Goal: Use online tool/utility: Utilize a website feature to perform a specific function

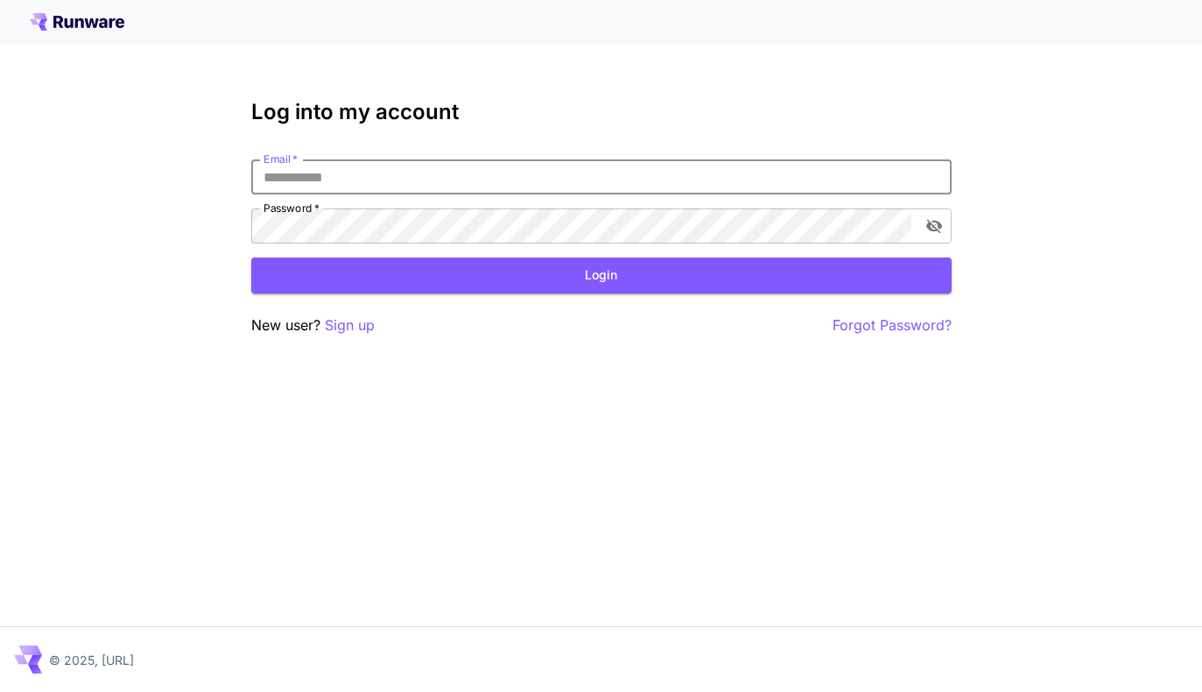
paste input "**********"
type input "**********"
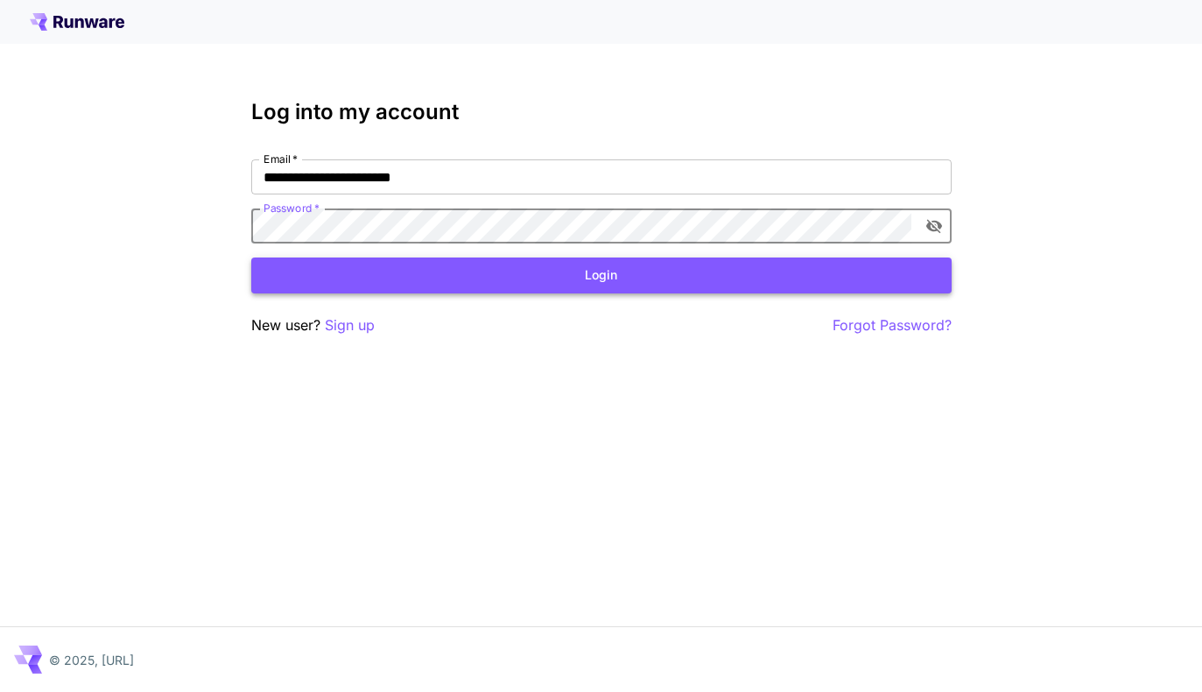
click at [519, 284] on button "Login" at bounding box center [601, 275] width 700 height 36
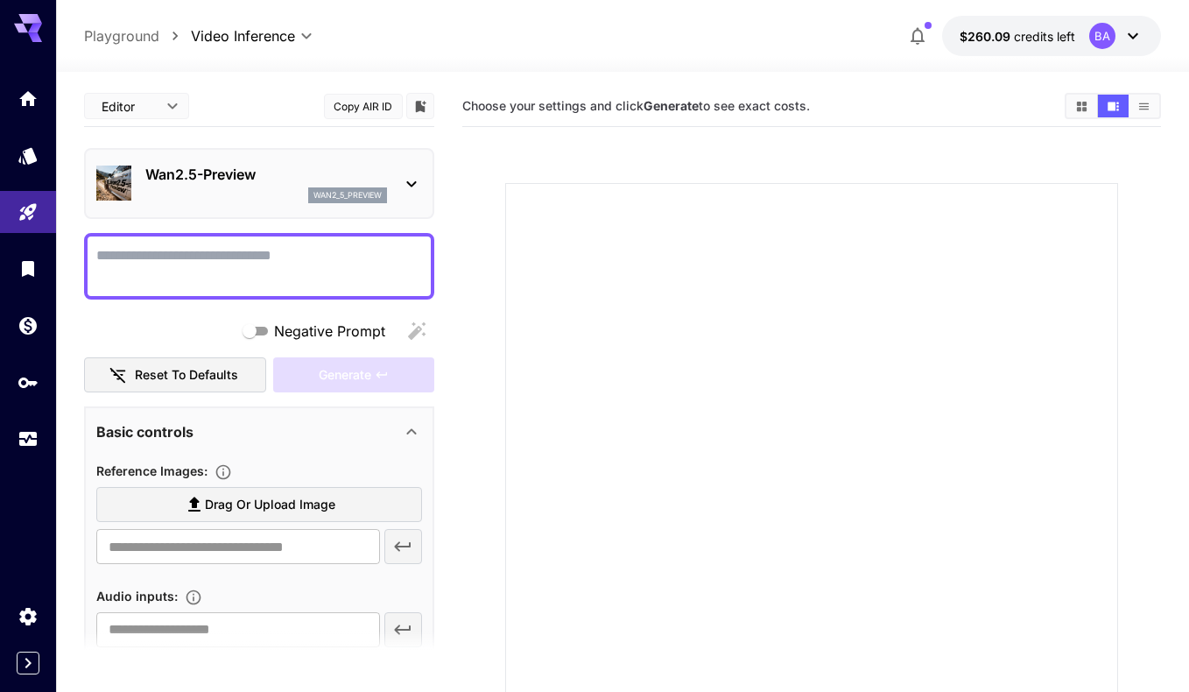
click at [353, 163] on div "Wan2.5-Preview wan2_5_preview" at bounding box center [259, 183] width 326 height 53
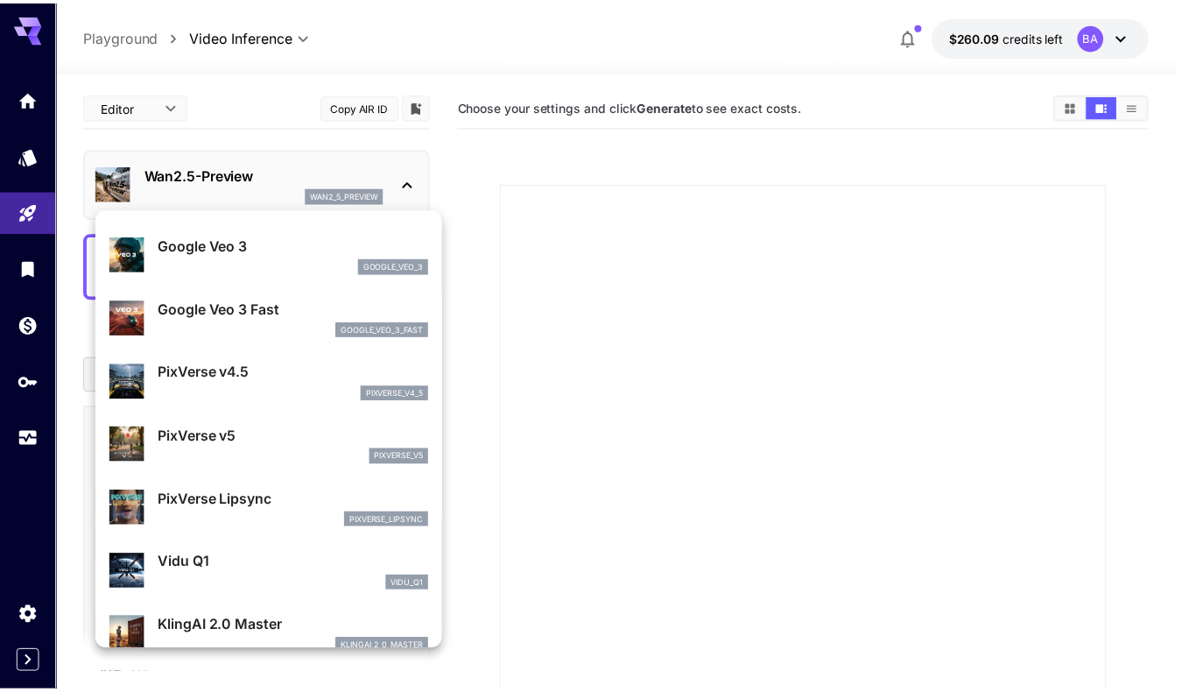
scroll to position [425, 0]
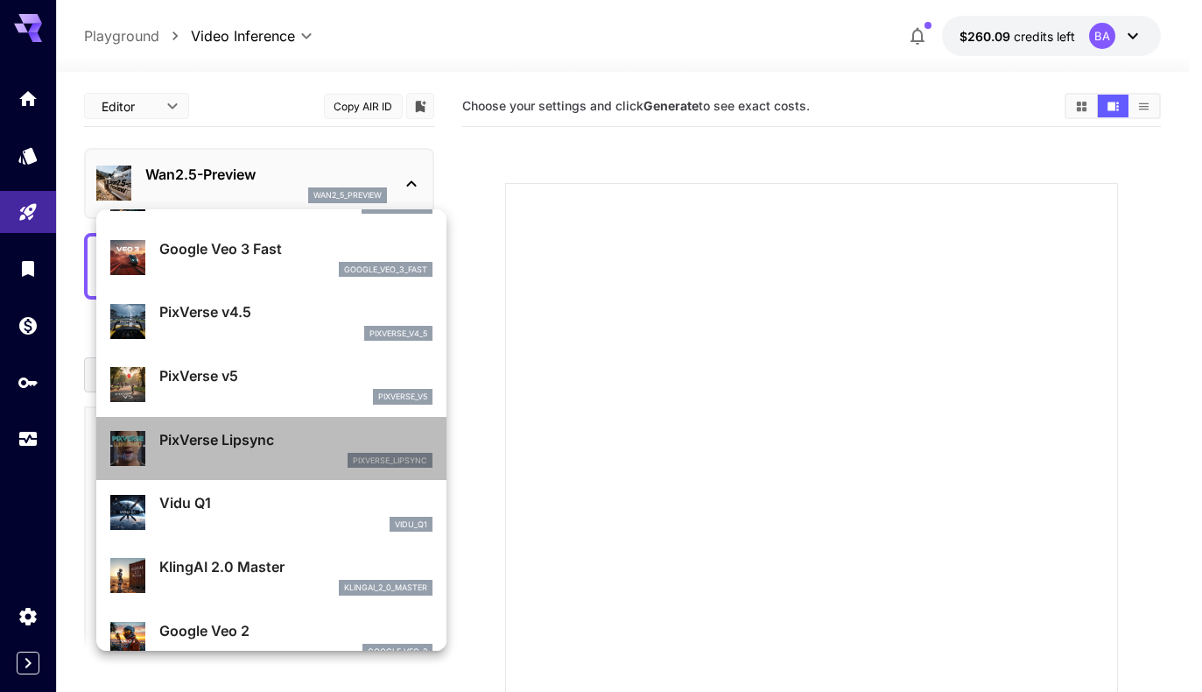
click at [278, 461] on div "pixverse_lipsync" at bounding box center [295, 461] width 273 height 16
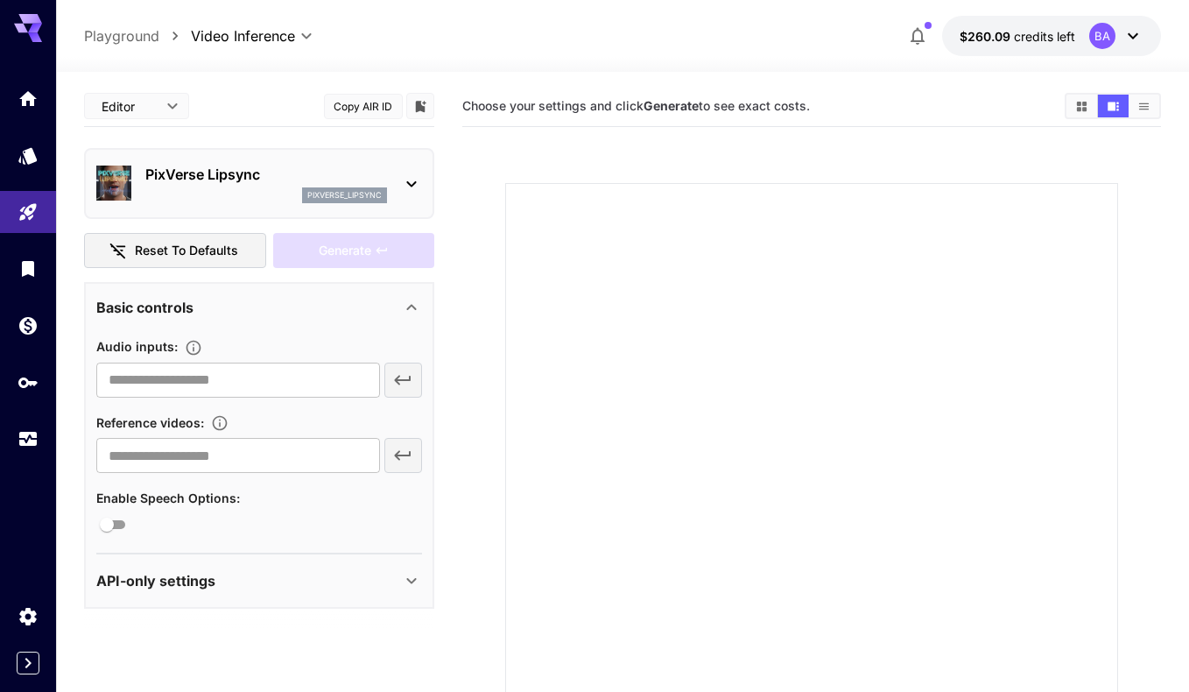
click at [1144, 38] on button "$260.09 credits left BA" at bounding box center [1051, 36] width 219 height 40
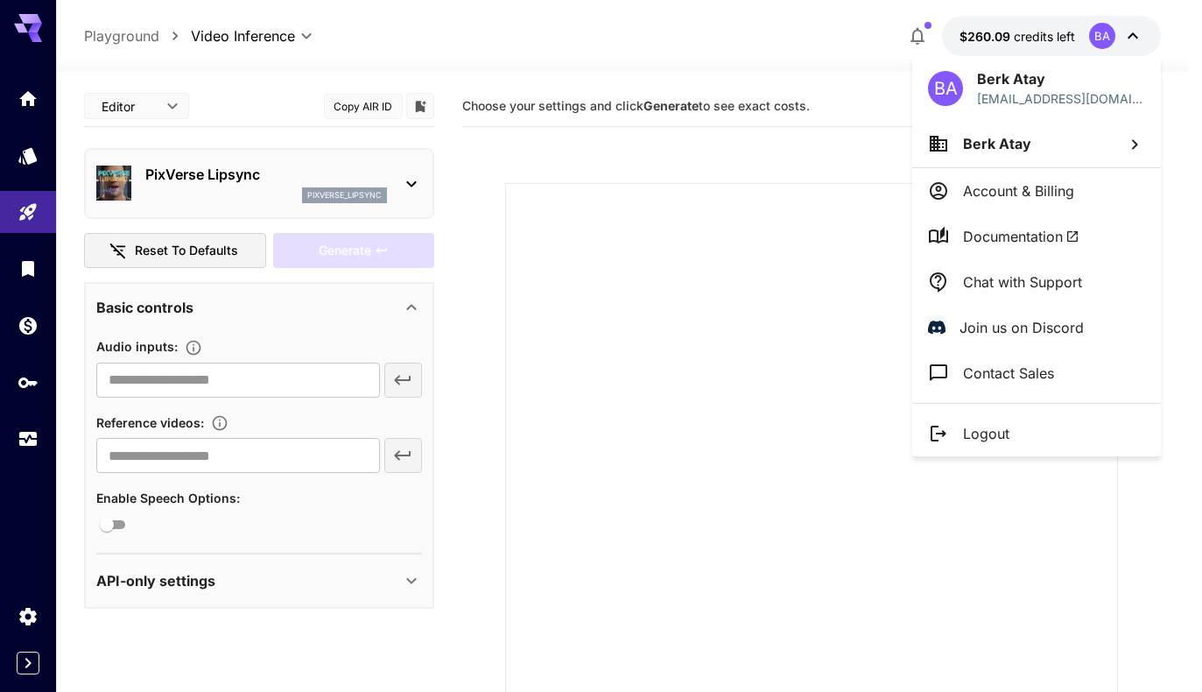
click at [1132, 34] on div at bounding box center [601, 346] width 1202 height 692
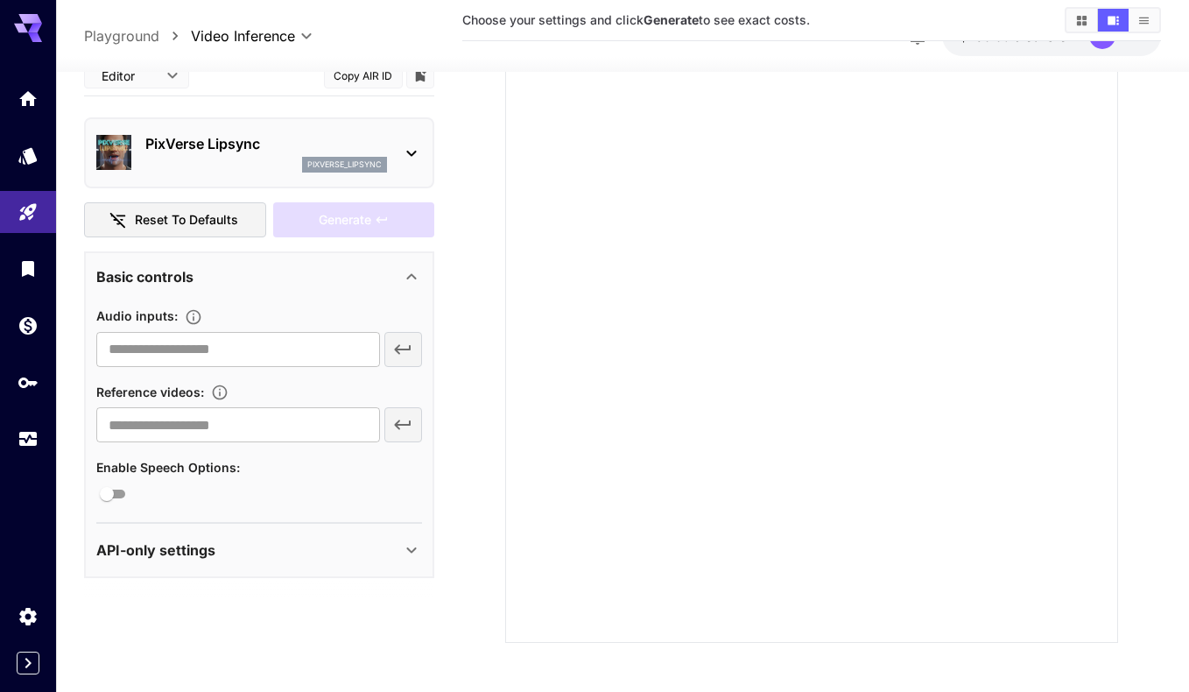
scroll to position [150, 0]
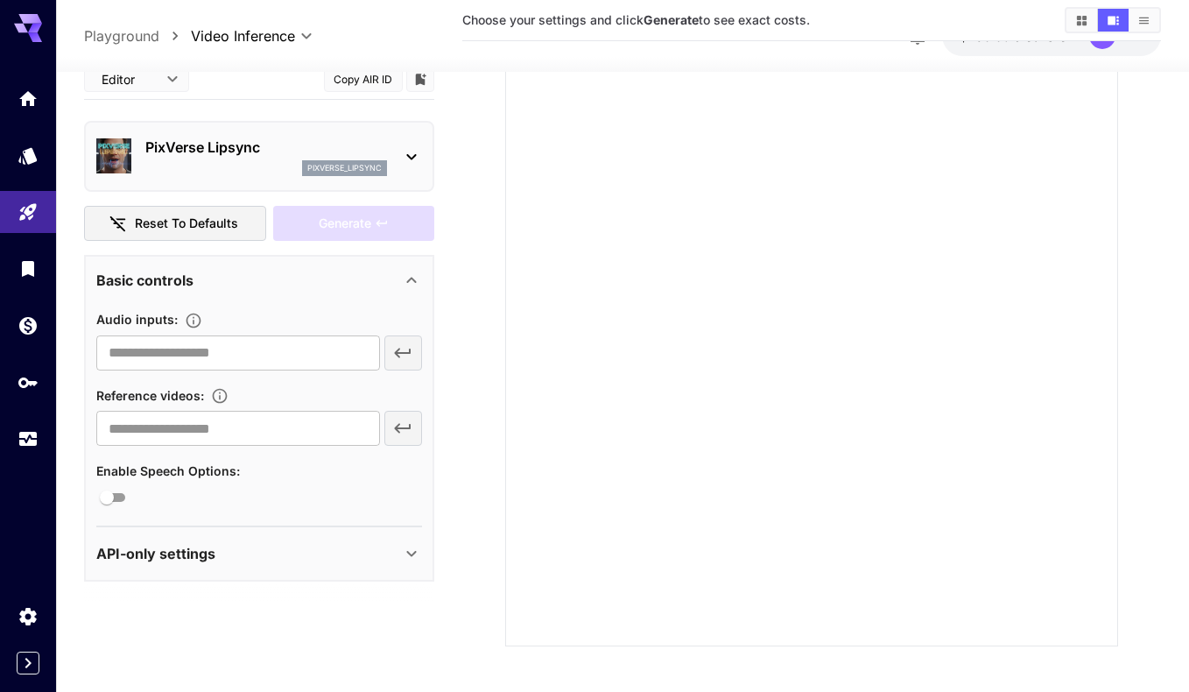
click at [407, 351] on div "​" at bounding box center [259, 351] width 326 height 35
click at [321, 352] on input "text" at bounding box center [237, 351] width 283 height 35
click at [214, 352] on input "text" at bounding box center [237, 351] width 283 height 35
type input "**********"
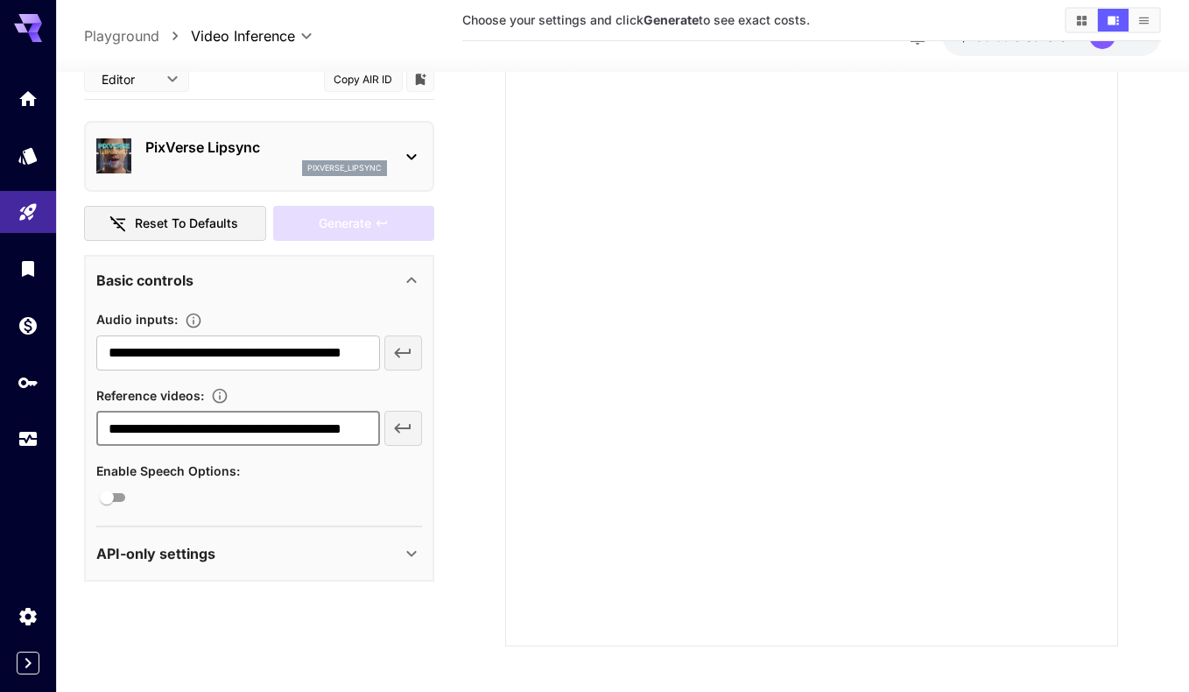
type input "**********"
click at [399, 552] on div "API-only settings" at bounding box center [248, 552] width 305 height 21
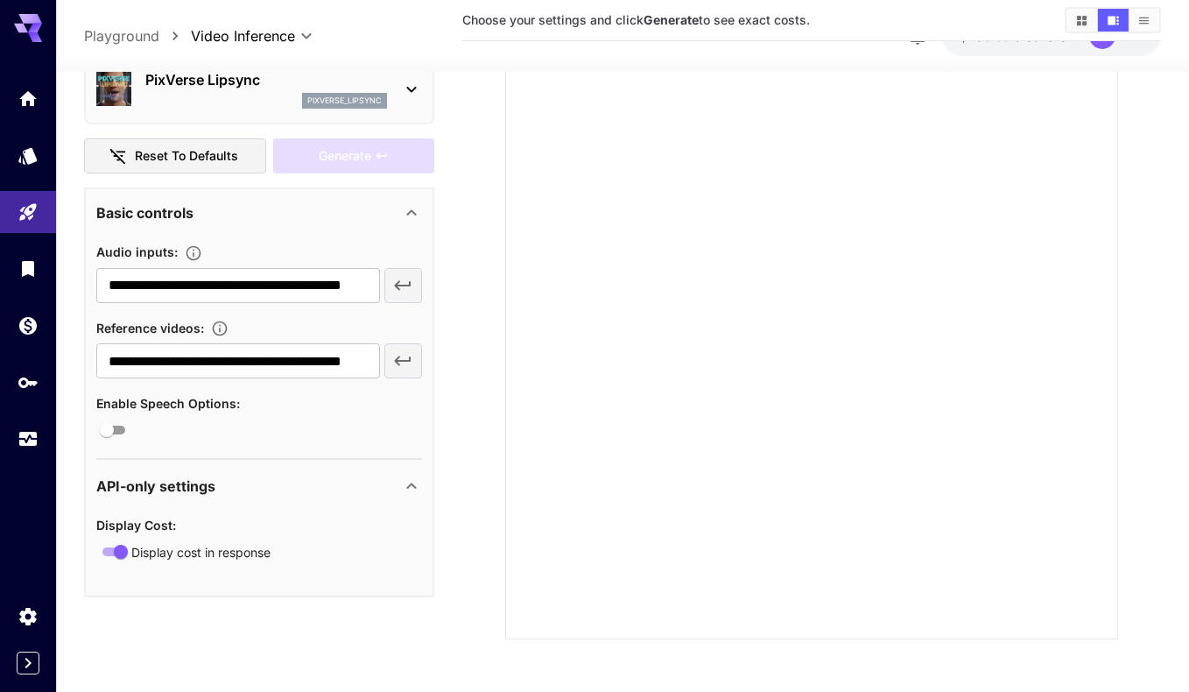
click at [407, 480] on icon at bounding box center [411, 485] width 21 height 21
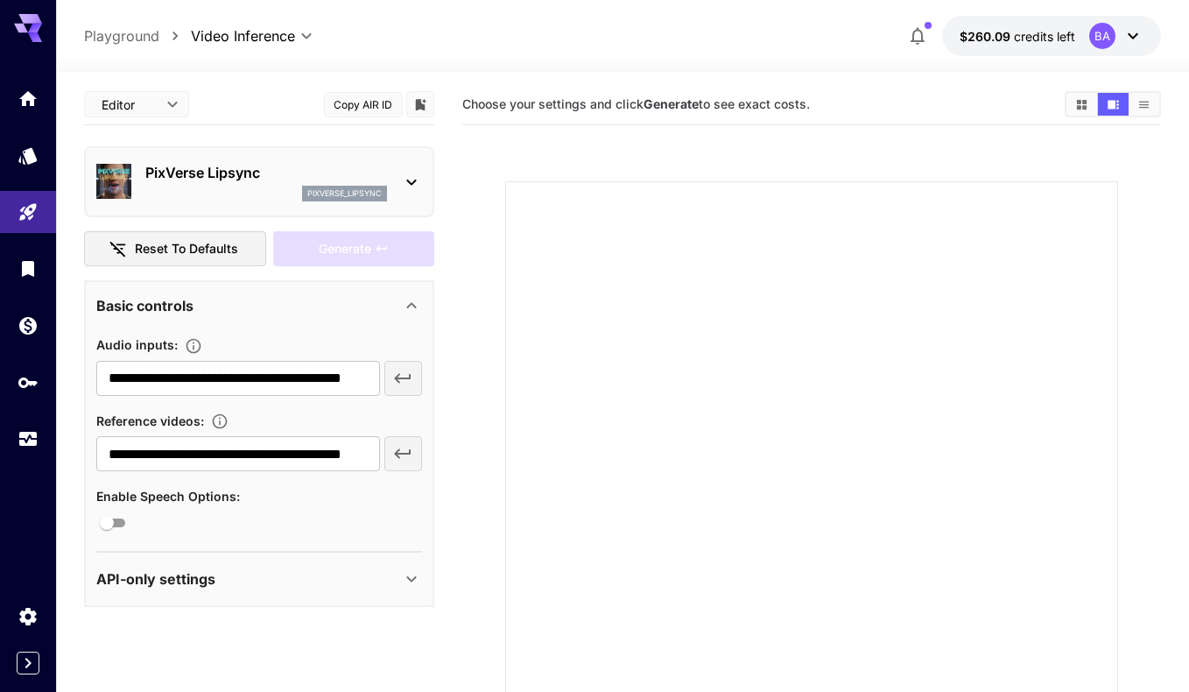
scroll to position [0, 0]
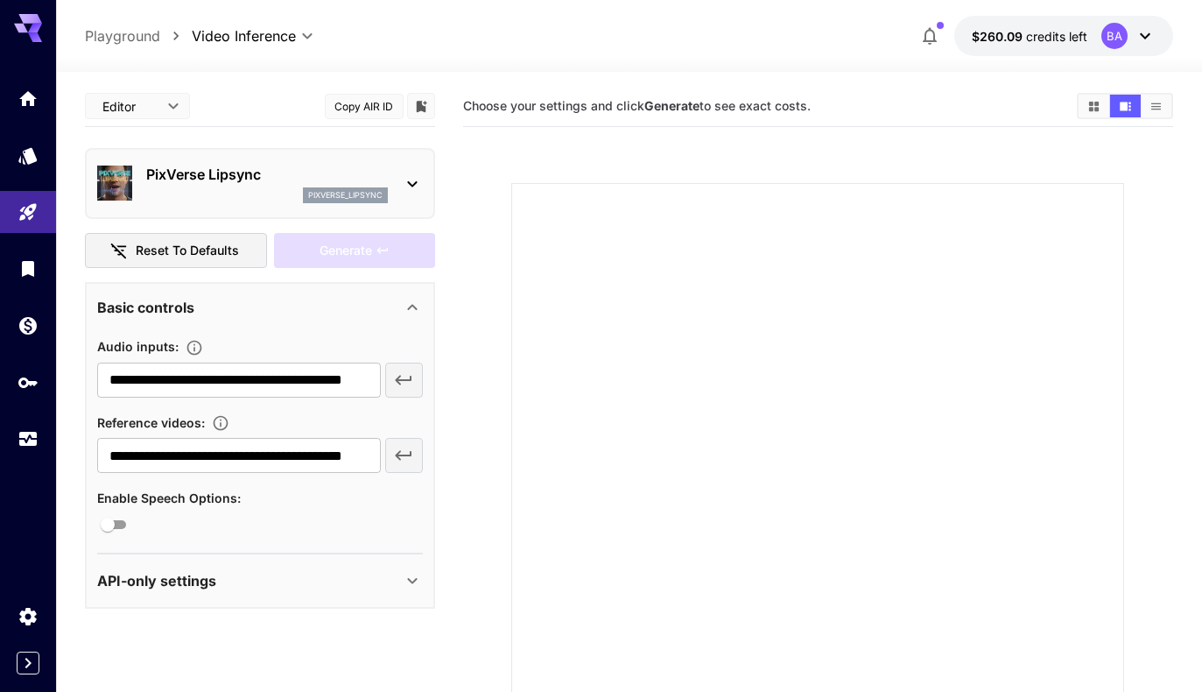
click at [155, 119] on body "**********" at bounding box center [601, 424] width 1202 height 848
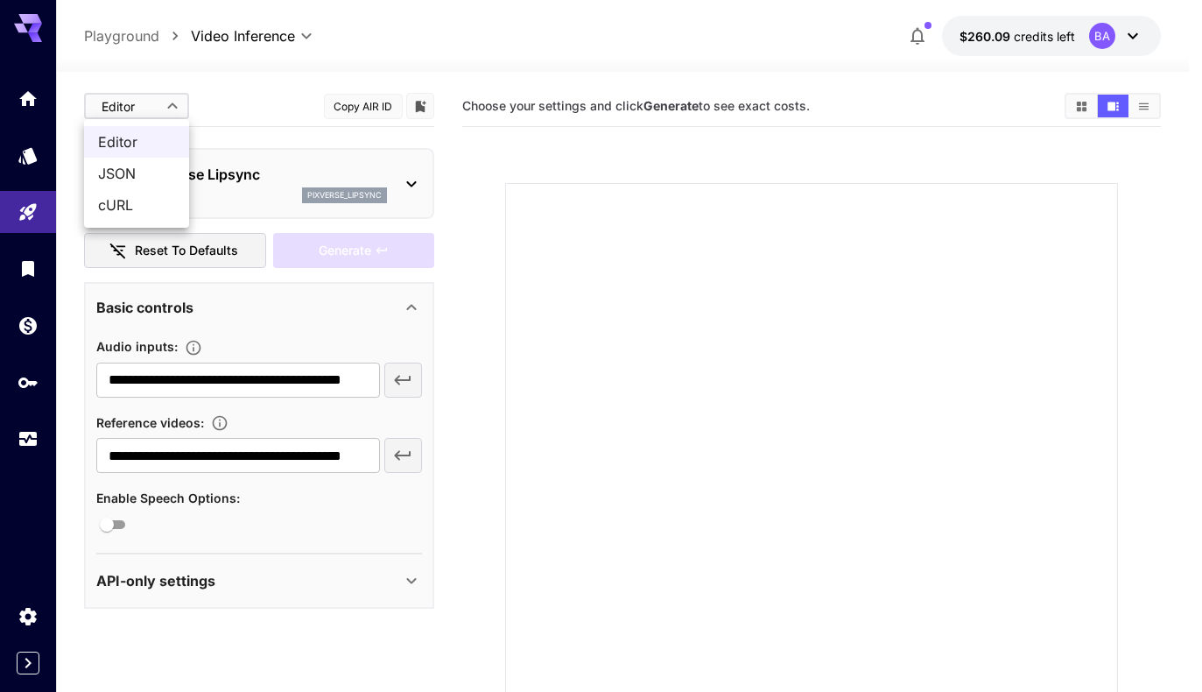
click at [155, 113] on div at bounding box center [601, 346] width 1202 height 692
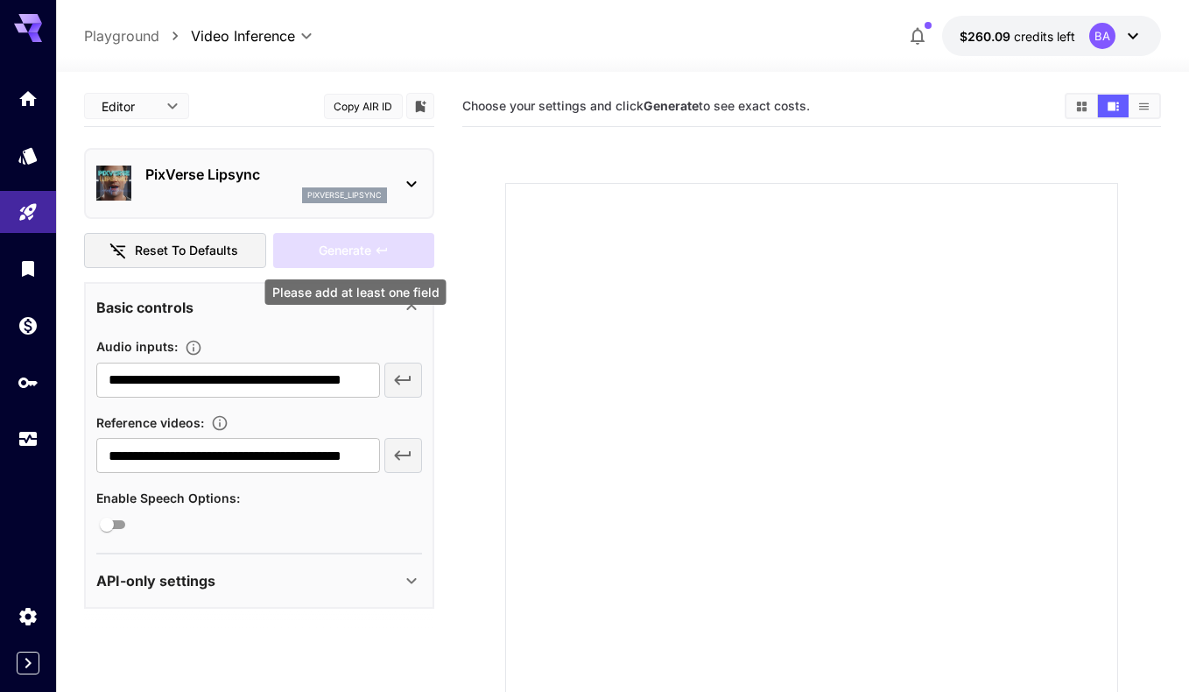
click at [355, 248] on div "Generate" at bounding box center [353, 251] width 161 height 36
click at [348, 251] on div "Generate" at bounding box center [353, 251] width 161 height 36
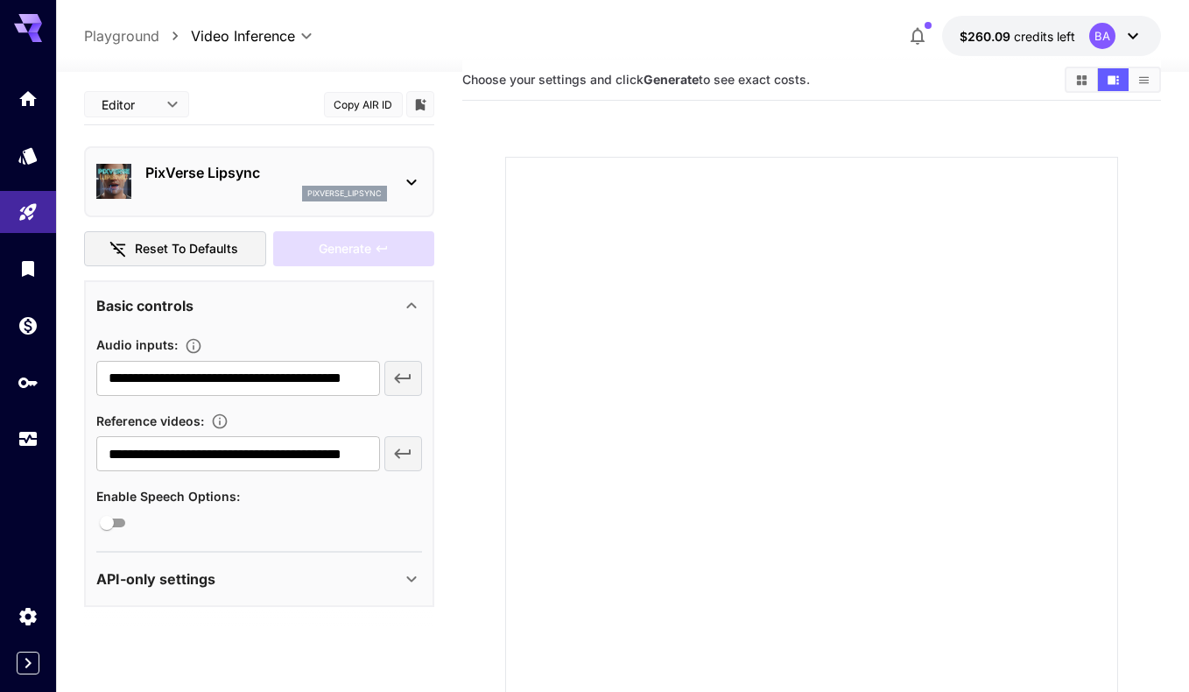
click at [250, 574] on div "API-only settings" at bounding box center [248, 578] width 305 height 21
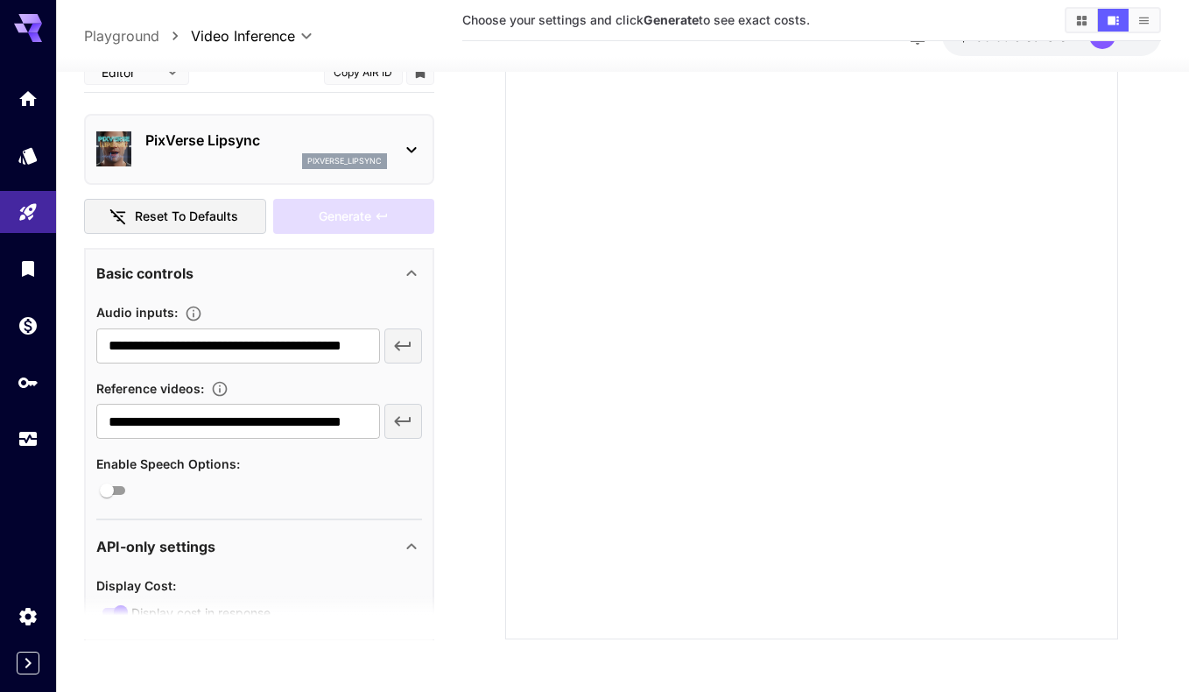
scroll to position [0, 0]
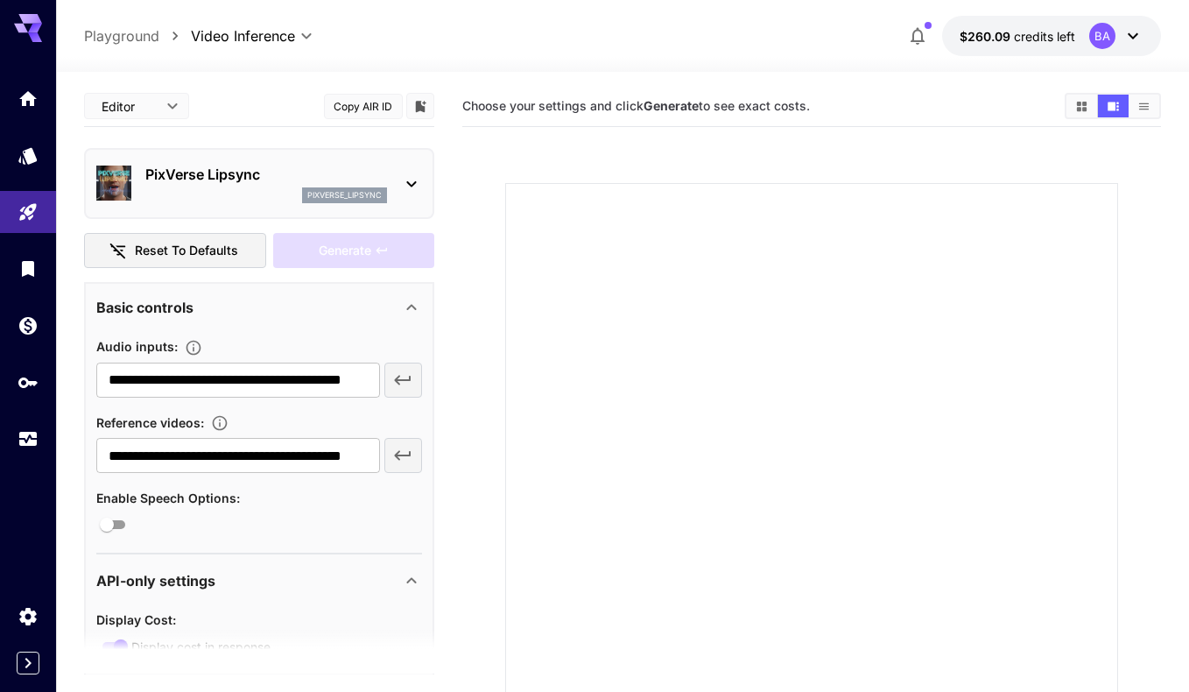
click at [306, 580] on div "API-only settings" at bounding box center [248, 580] width 305 height 21
click at [412, 302] on icon at bounding box center [411, 307] width 21 height 21
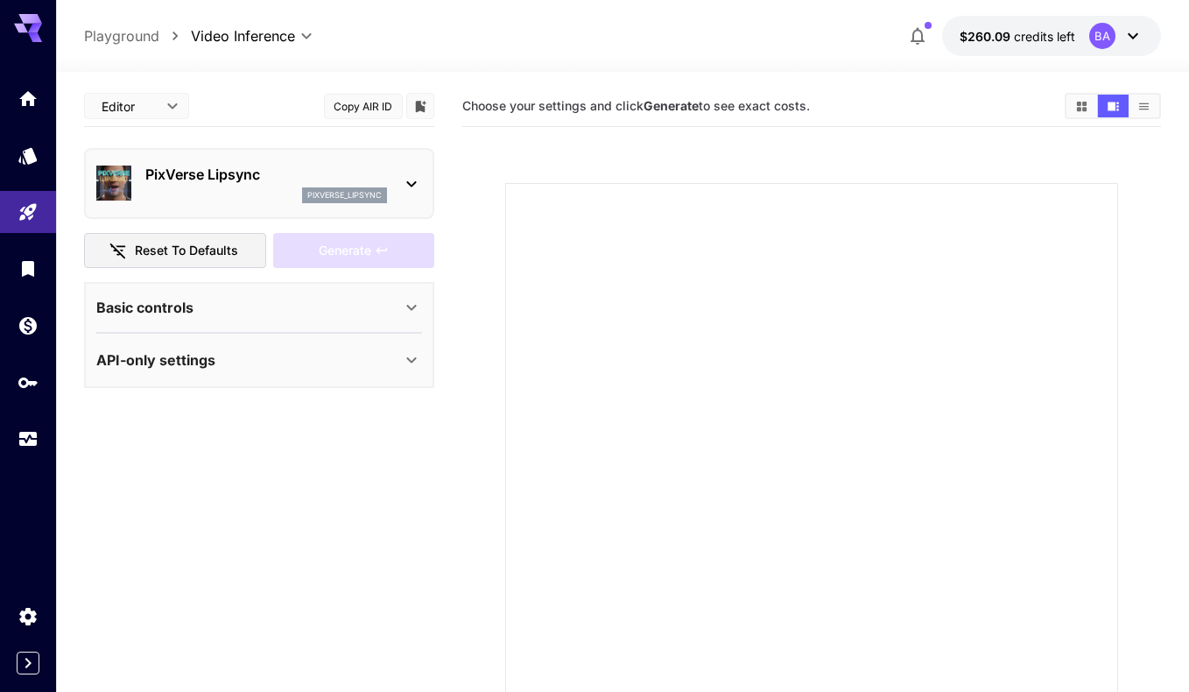
click at [412, 302] on icon at bounding box center [411, 307] width 21 height 21
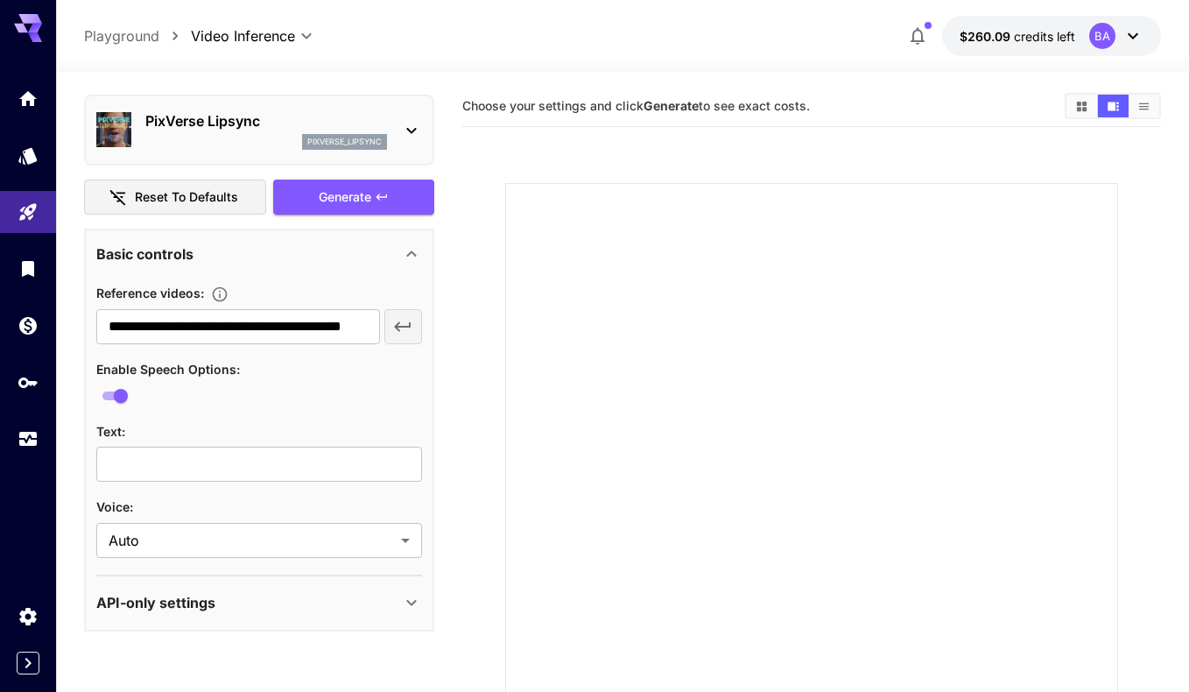
scroll to position [4, 0]
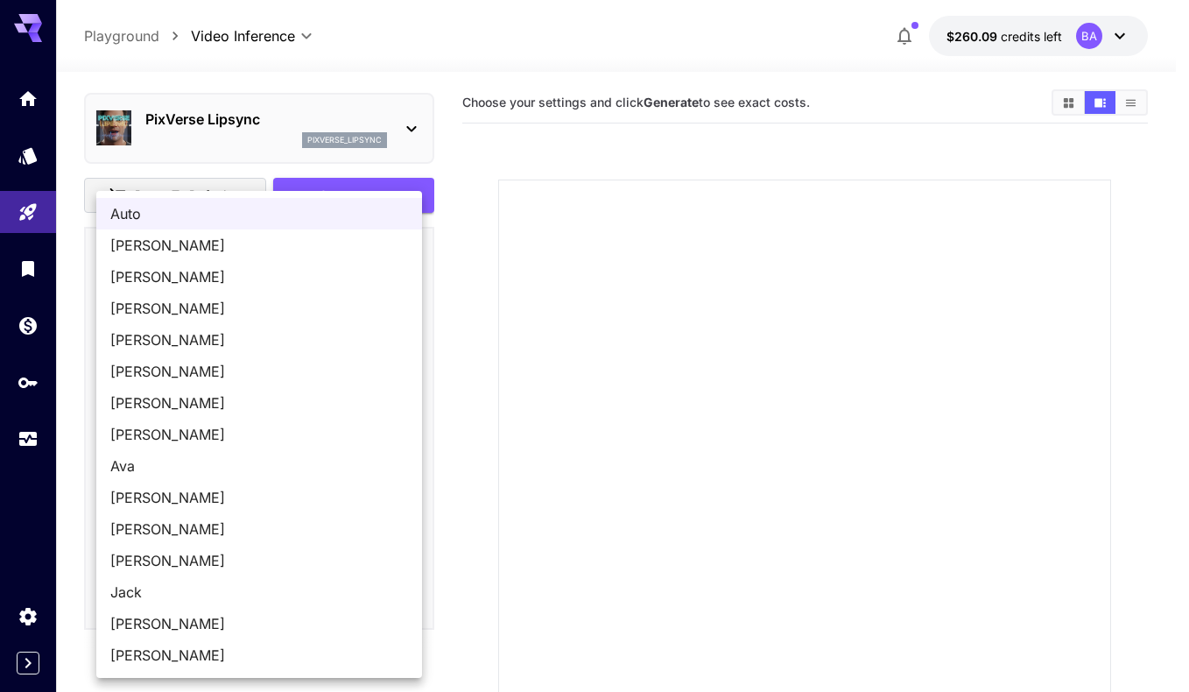
click at [185, 546] on body "**********" at bounding box center [594, 420] width 1189 height 848
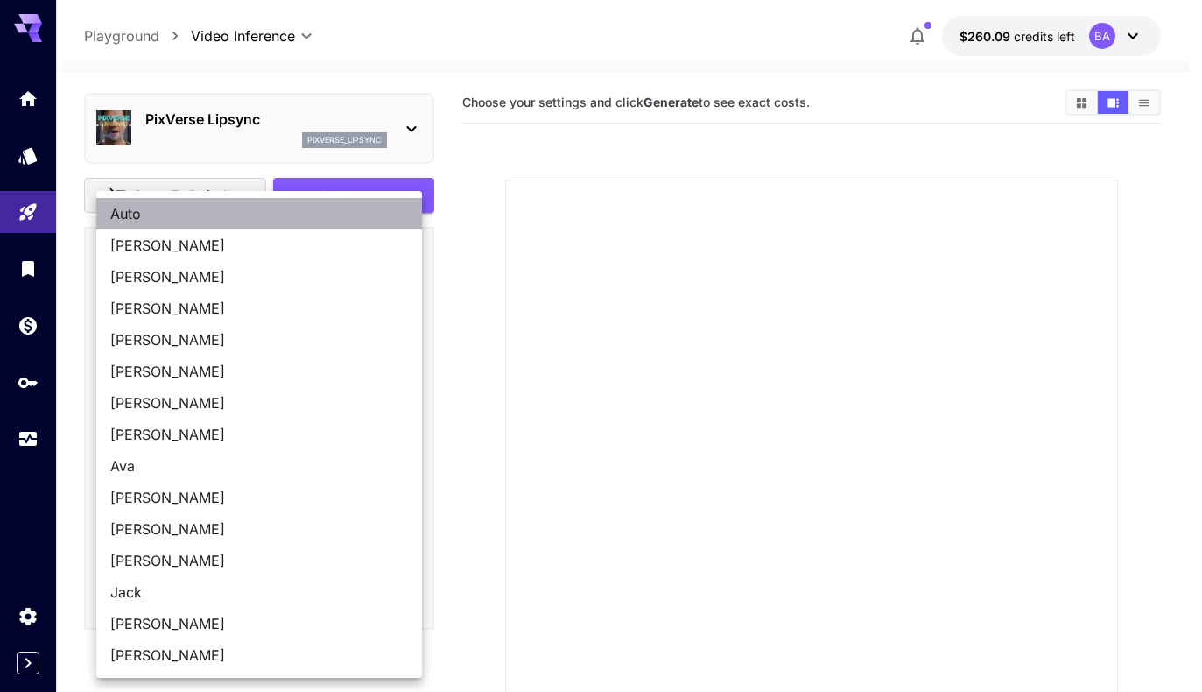
click at [186, 213] on span "Auto" at bounding box center [259, 213] width 298 height 21
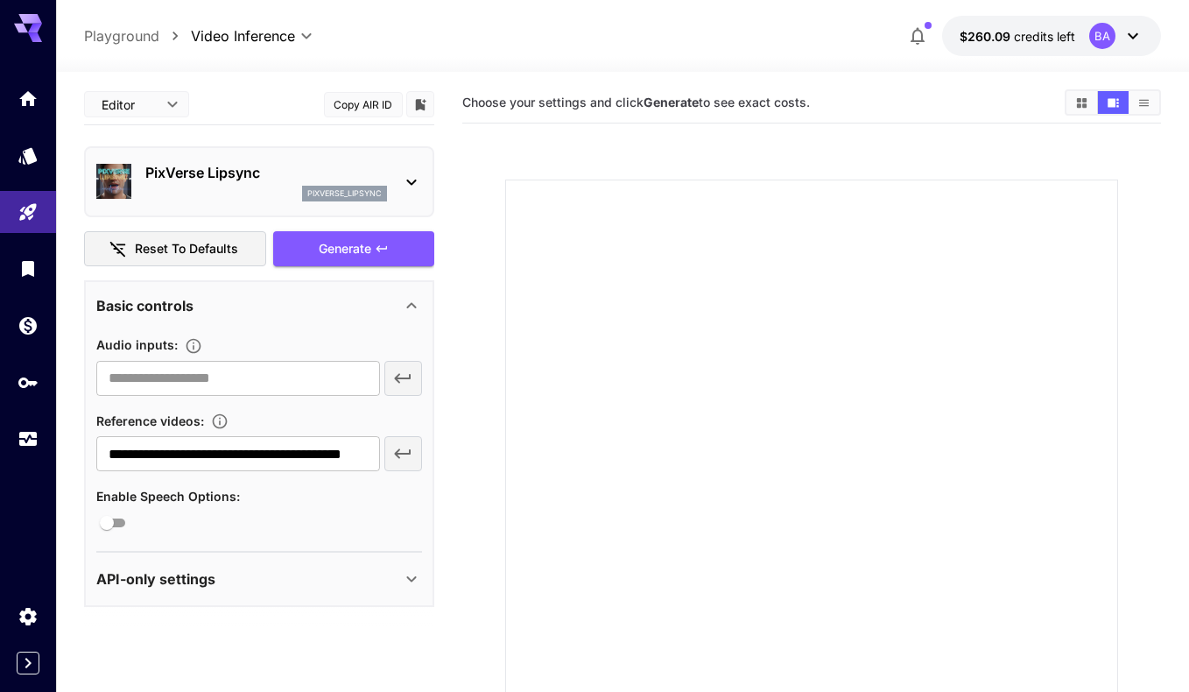
scroll to position [0, 0]
type input "**********"
click at [343, 250] on div "Generate" at bounding box center [353, 249] width 161 height 36
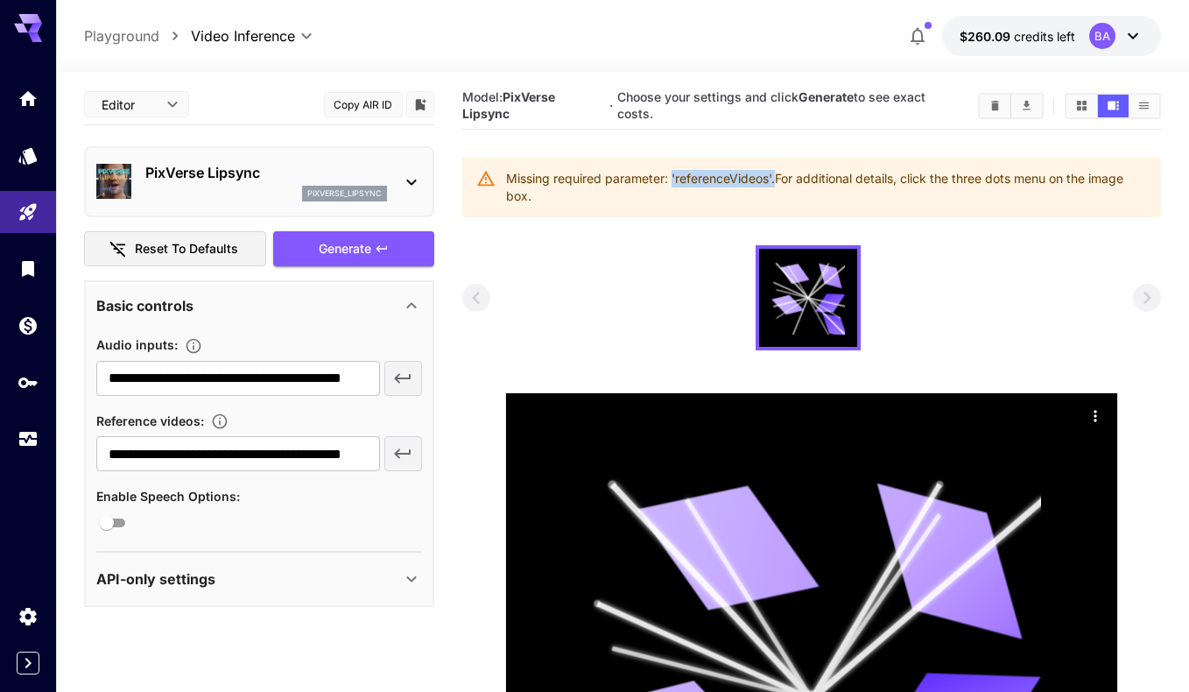
drag, startPoint x: 672, startPoint y: 179, endPoint x: 777, endPoint y: 175, distance: 105.2
click at [777, 175] on div "Missing required parameter: 'referenceVideos'. For additional details, click th…" at bounding box center [826, 187] width 640 height 49
drag, startPoint x: 833, startPoint y: 179, endPoint x: 994, endPoint y: 180, distance: 161.1
click at [993, 179] on div "Missing required parameter: 'referenceVideos'. For additional details, click th…" at bounding box center [826, 187] width 640 height 49
drag, startPoint x: 980, startPoint y: 180, endPoint x: 1141, endPoint y: 182, distance: 161.1
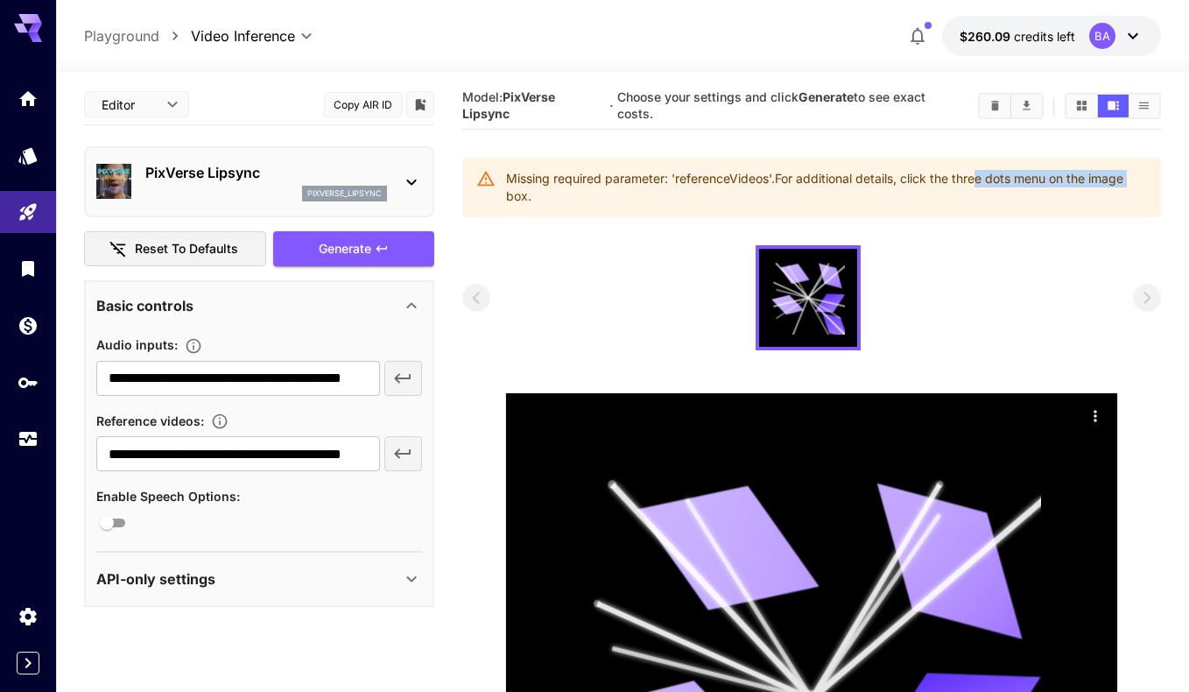
click at [1141, 182] on div "Missing required parameter: 'referenceVideos'. For additional details, click th…" at bounding box center [826, 187] width 640 height 49
click at [1026, 180] on div "Missing required parameter: 'referenceVideos'. For additional details, click th…" at bounding box center [826, 187] width 640 height 49
drag, startPoint x: 961, startPoint y: 177, endPoint x: 978, endPoint y: 178, distance: 16.7
click at [978, 177] on div "Missing required parameter: 'referenceVideos'. For additional details, click th…" at bounding box center [826, 187] width 640 height 49
click at [1017, 201] on div "Missing required parameter: 'referenceVideos'. For additional details, click th…" at bounding box center [826, 187] width 640 height 49
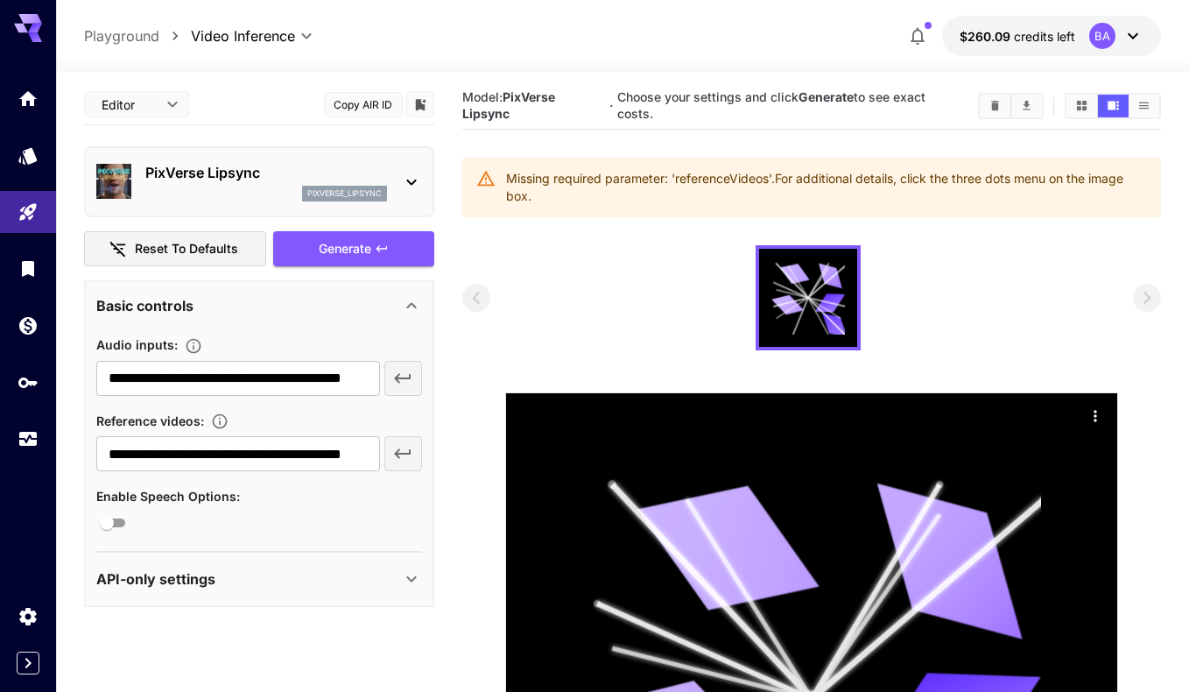
click at [596, 193] on div "Missing required parameter: 'referenceVideos'. For additional details, click th…" at bounding box center [826, 187] width 640 height 49
drag, startPoint x: 640, startPoint y: 95, endPoint x: 943, endPoint y: 102, distance: 303.0
click at [943, 102] on h5 "Choose your settings and click Generate to see exact costs." at bounding box center [790, 105] width 347 height 32
click at [659, 108] on h5 "Choose your settings and click Generate to see exact costs." at bounding box center [790, 105] width 347 height 32
drag, startPoint x: 519, startPoint y: 179, endPoint x: 639, endPoint y: 175, distance: 120.0
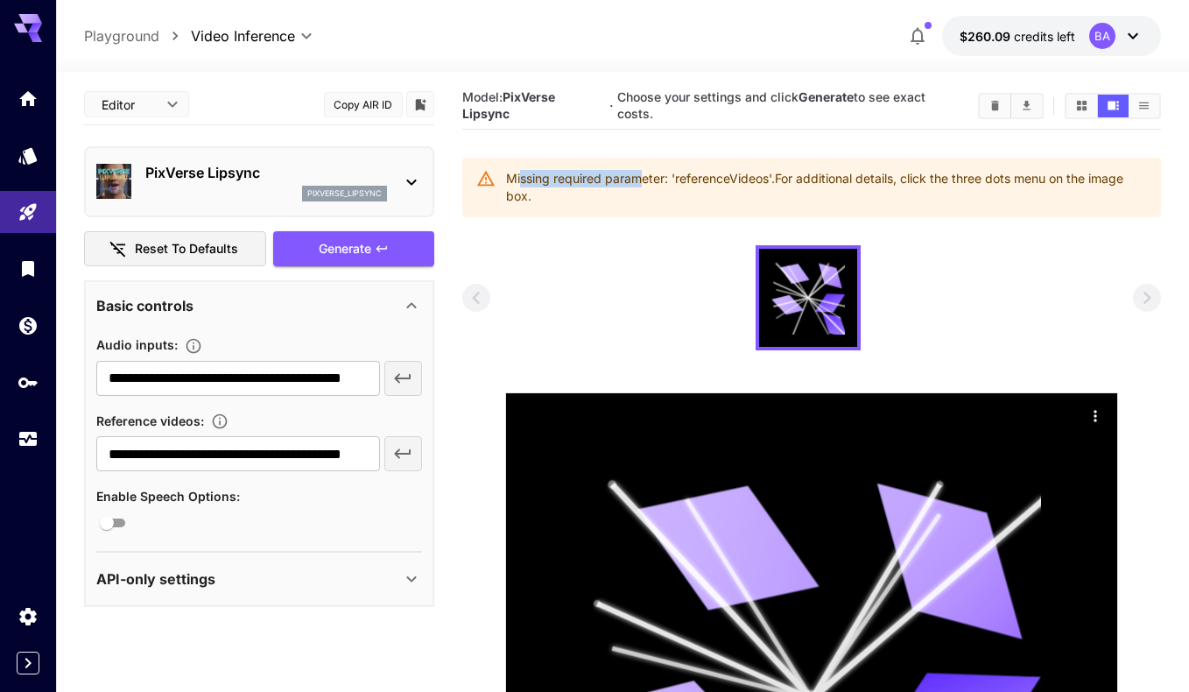
click at [639, 175] on div "Missing required parameter: 'referenceVideos'. For additional details, click th…" at bounding box center [826, 187] width 640 height 49
click at [756, 177] on div "Missing required parameter: 'referenceVideos'. For additional details, click th…" at bounding box center [826, 187] width 640 height 49
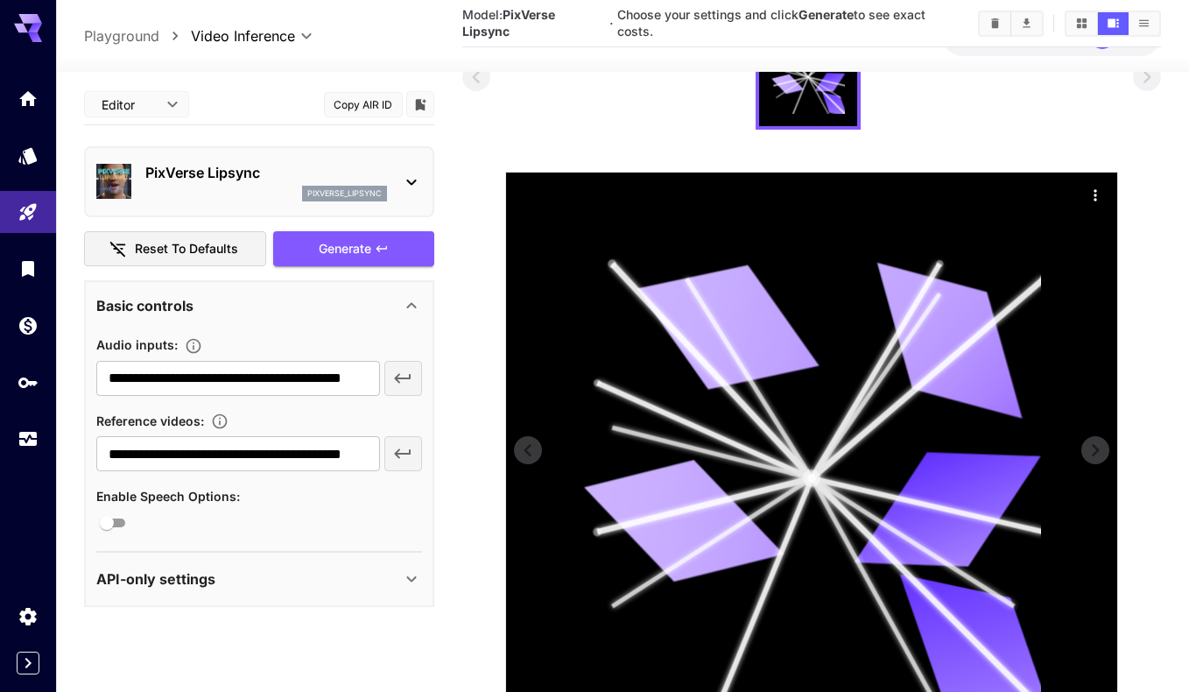
scroll to position [81, 0]
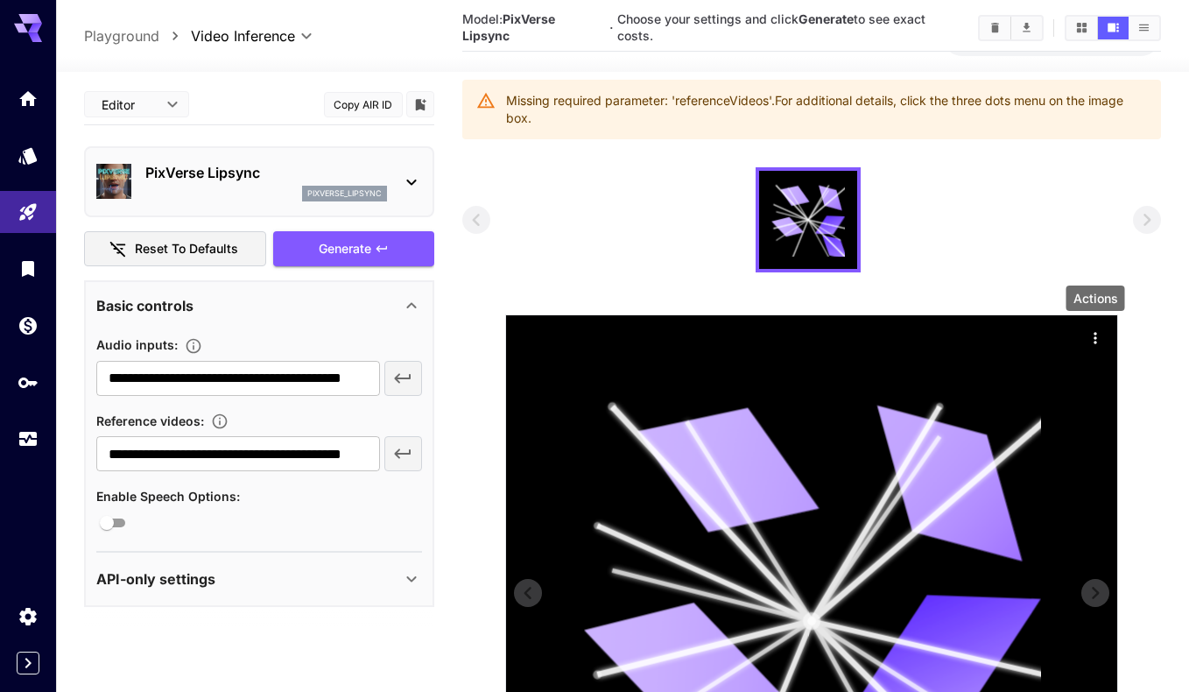
click at [1094, 335] on icon "Actions" at bounding box center [1096, 338] width 18 height 18
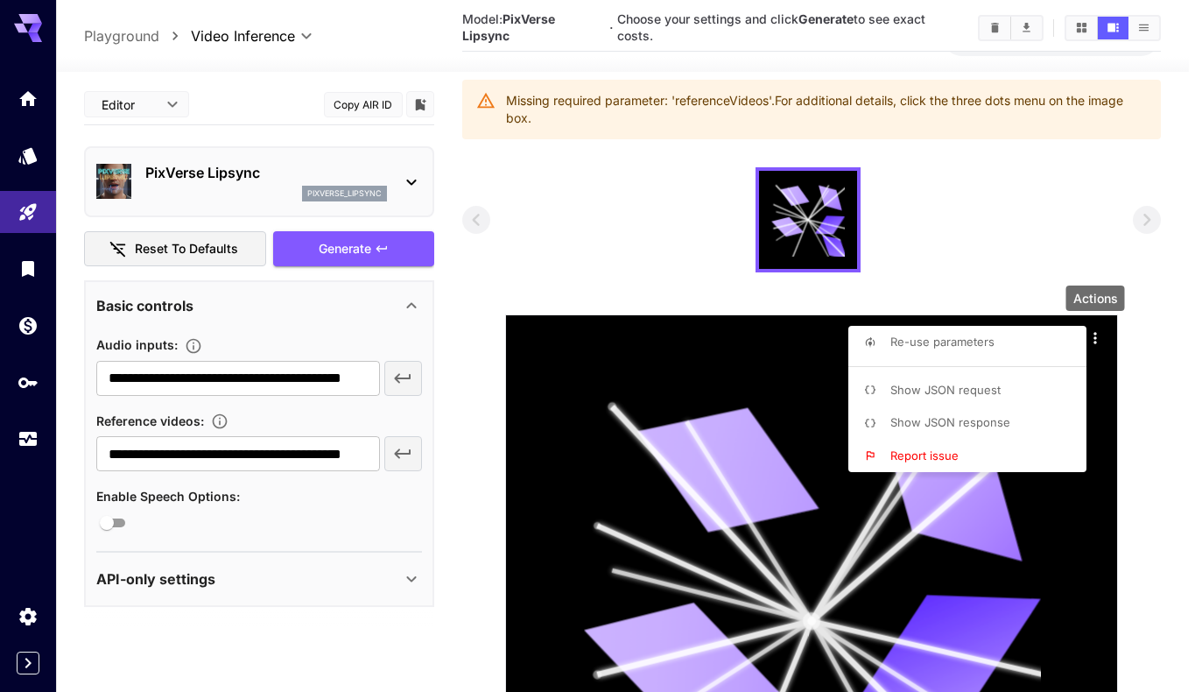
click at [960, 249] on div at bounding box center [601, 346] width 1202 height 692
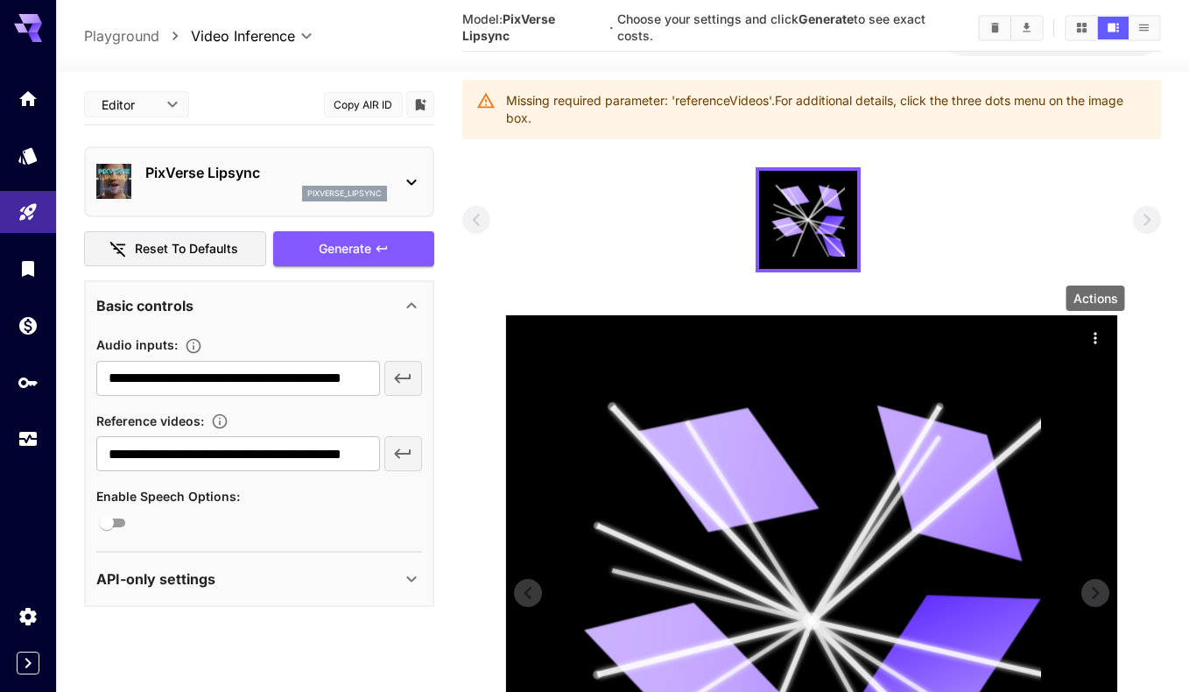
click at [1095, 337] on icon "Actions" at bounding box center [1095, 337] width 3 height 11
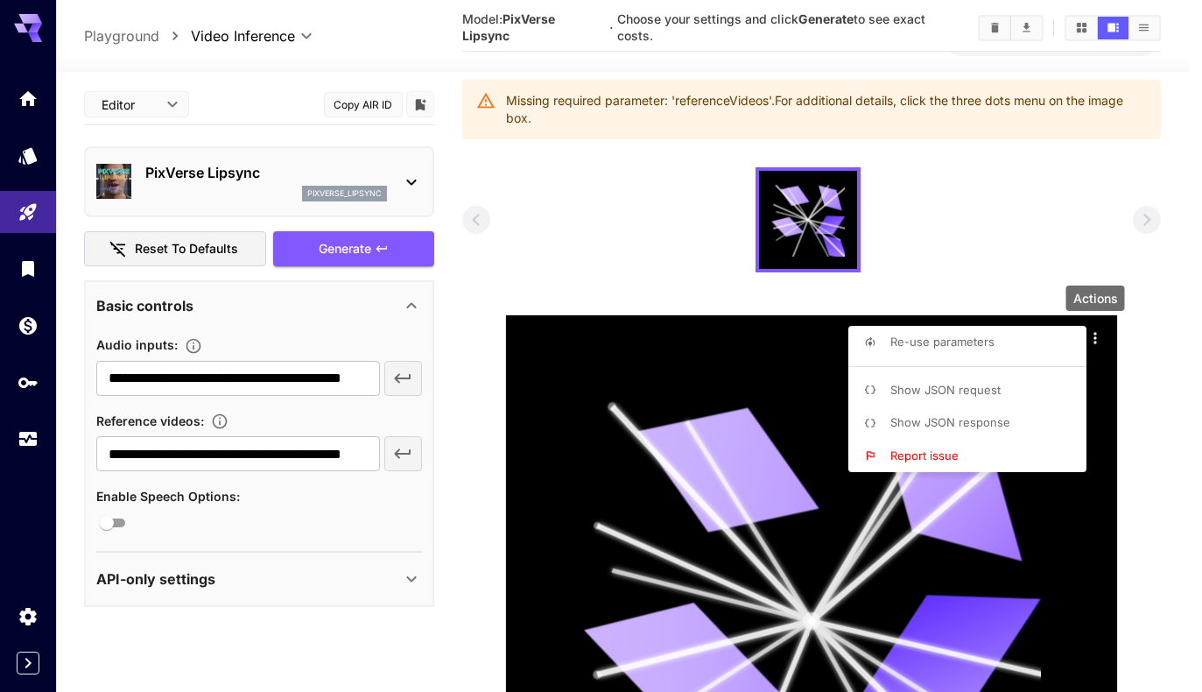
click at [1092, 338] on div at bounding box center [601, 346] width 1202 height 692
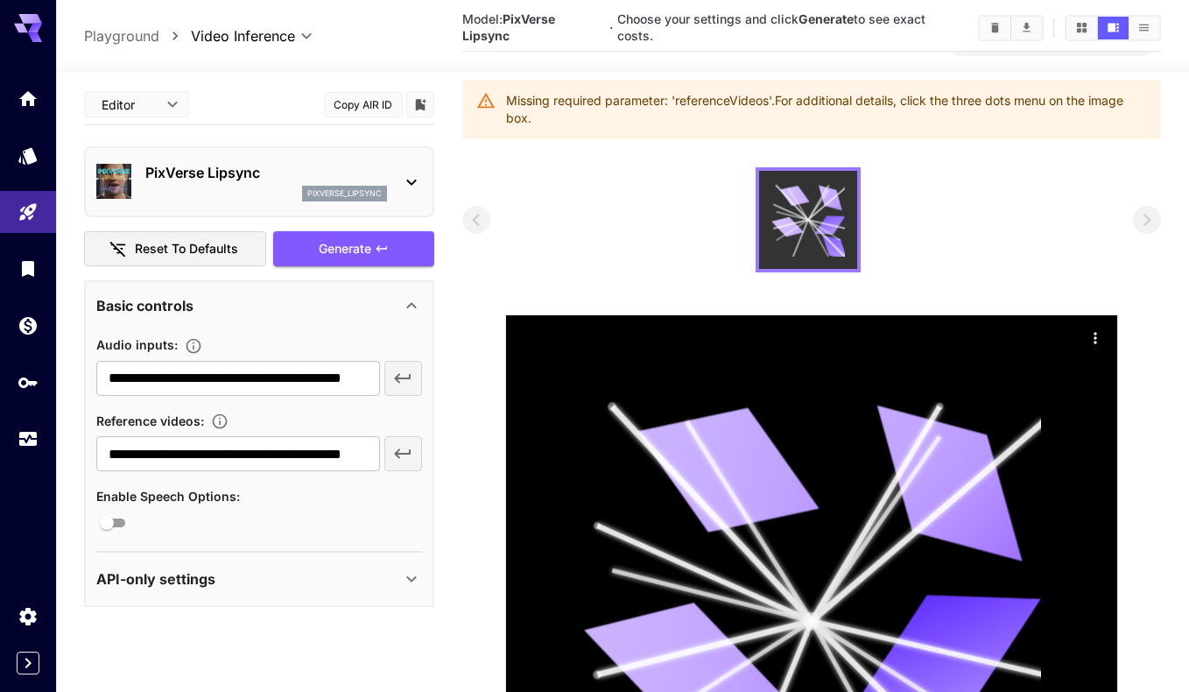
click at [785, 227] on icon at bounding box center [787, 226] width 32 height 24
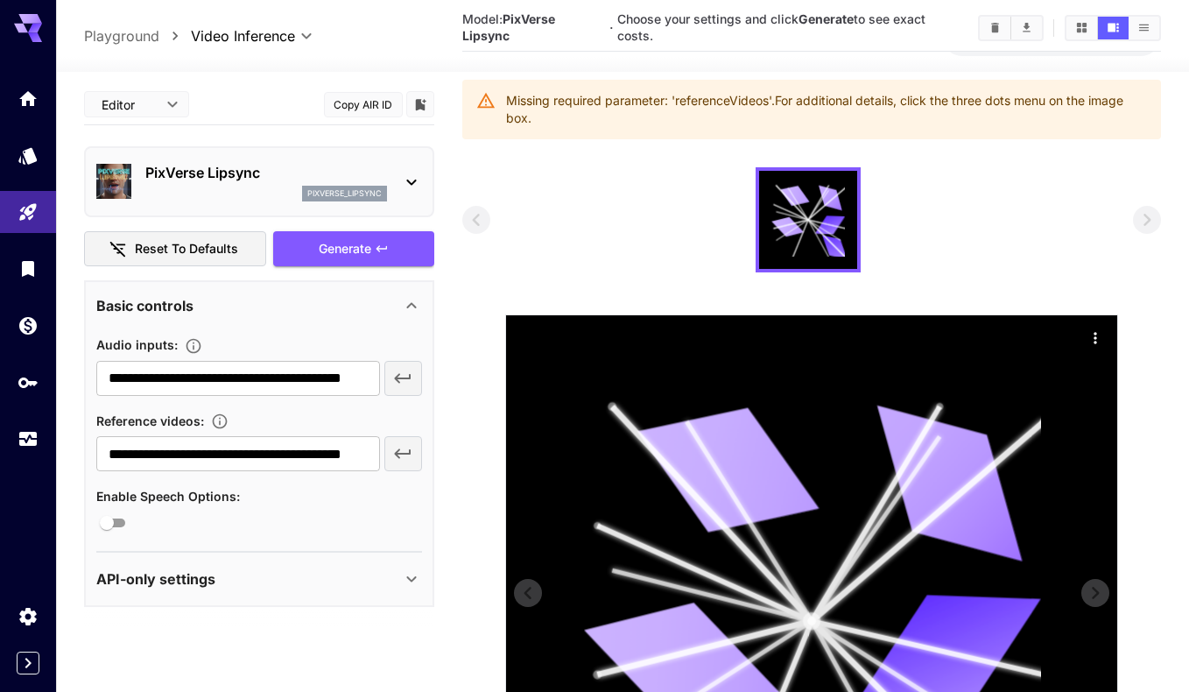
click at [1080, 324] on div at bounding box center [811, 620] width 611 height 611
click at [1087, 333] on icon "Actions" at bounding box center [1096, 338] width 18 height 18
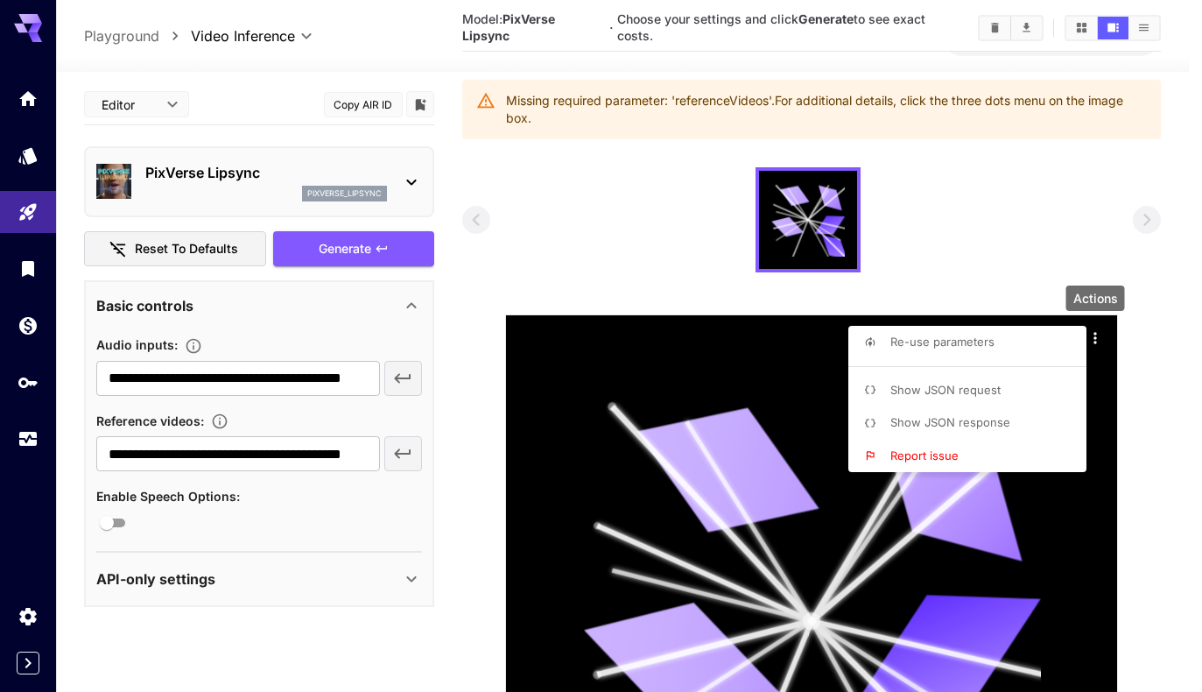
click at [932, 517] on div at bounding box center [601, 346] width 1202 height 692
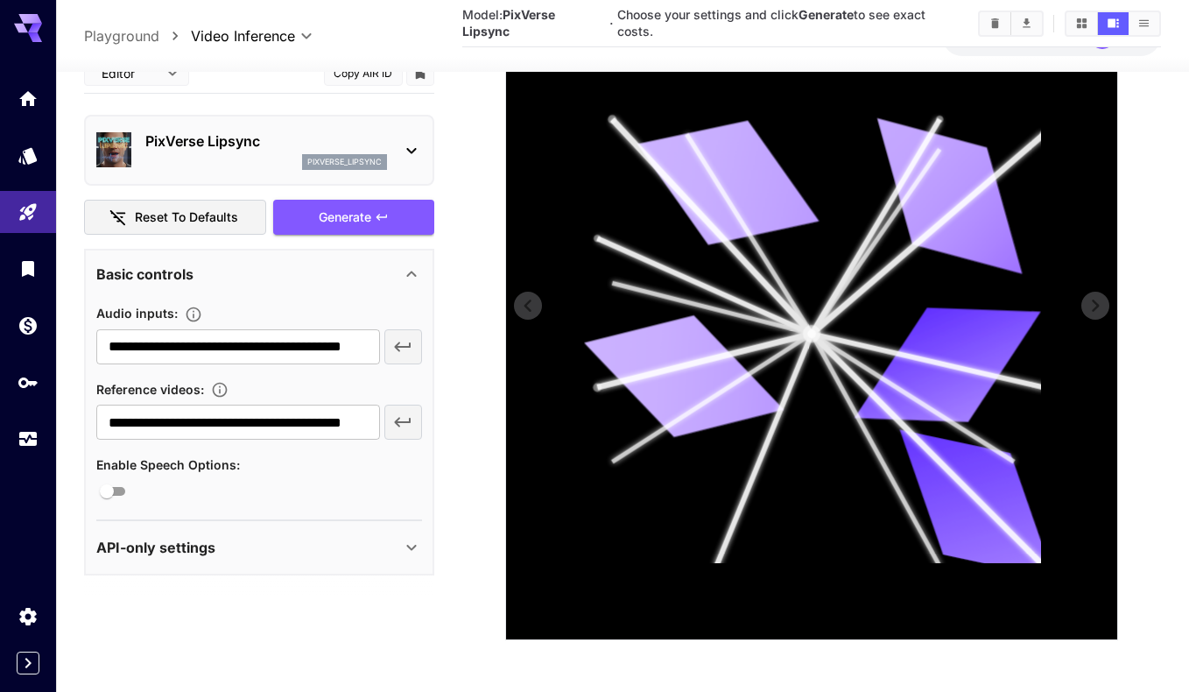
scroll to position [212, 0]
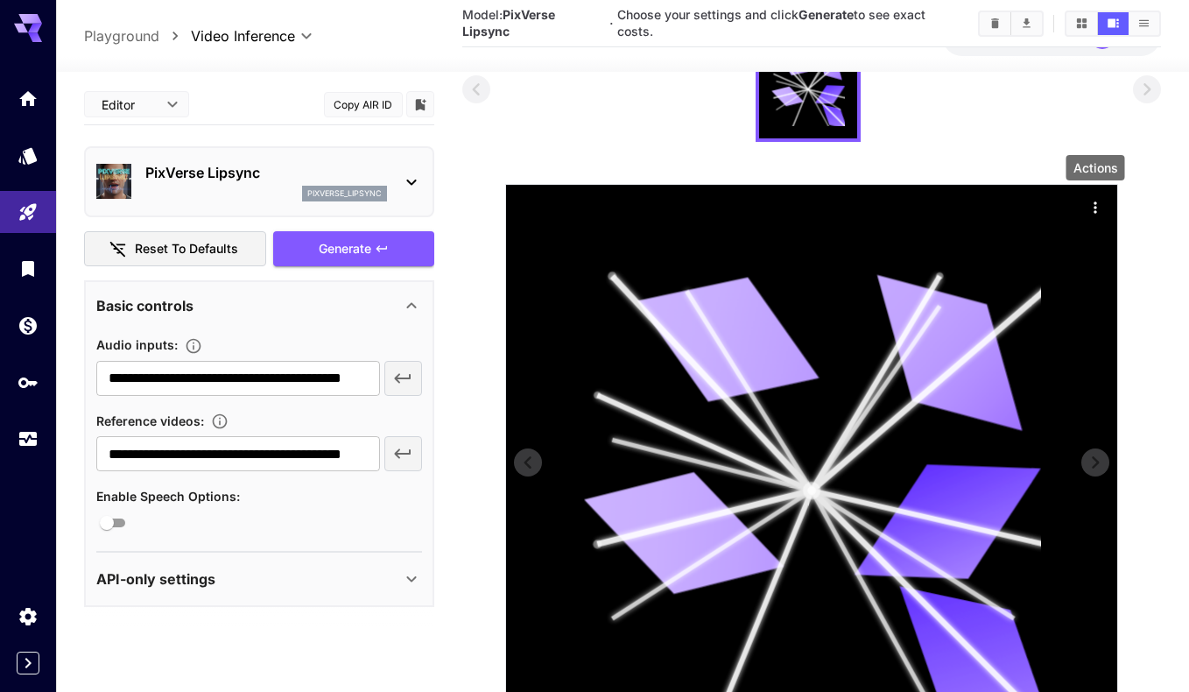
click at [1099, 200] on icon "Actions" at bounding box center [1096, 208] width 18 height 18
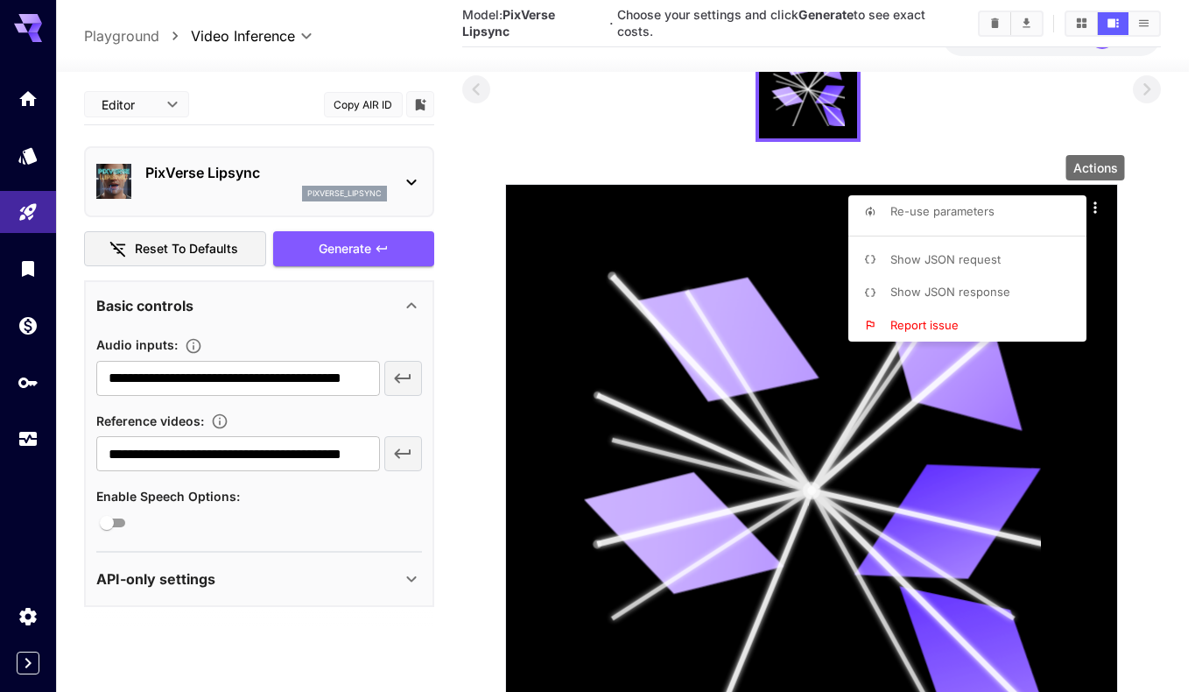
click at [141, 243] on div at bounding box center [601, 346] width 1202 height 692
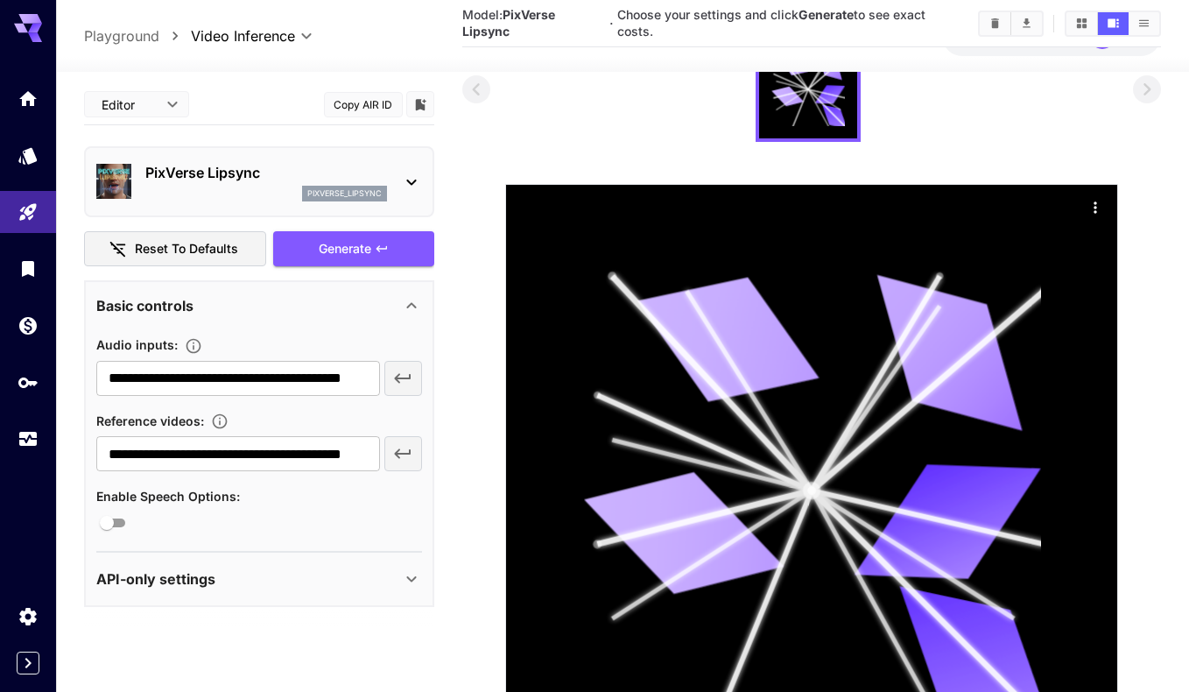
click at [169, 254] on button "Reset to defaults" at bounding box center [175, 249] width 182 height 36
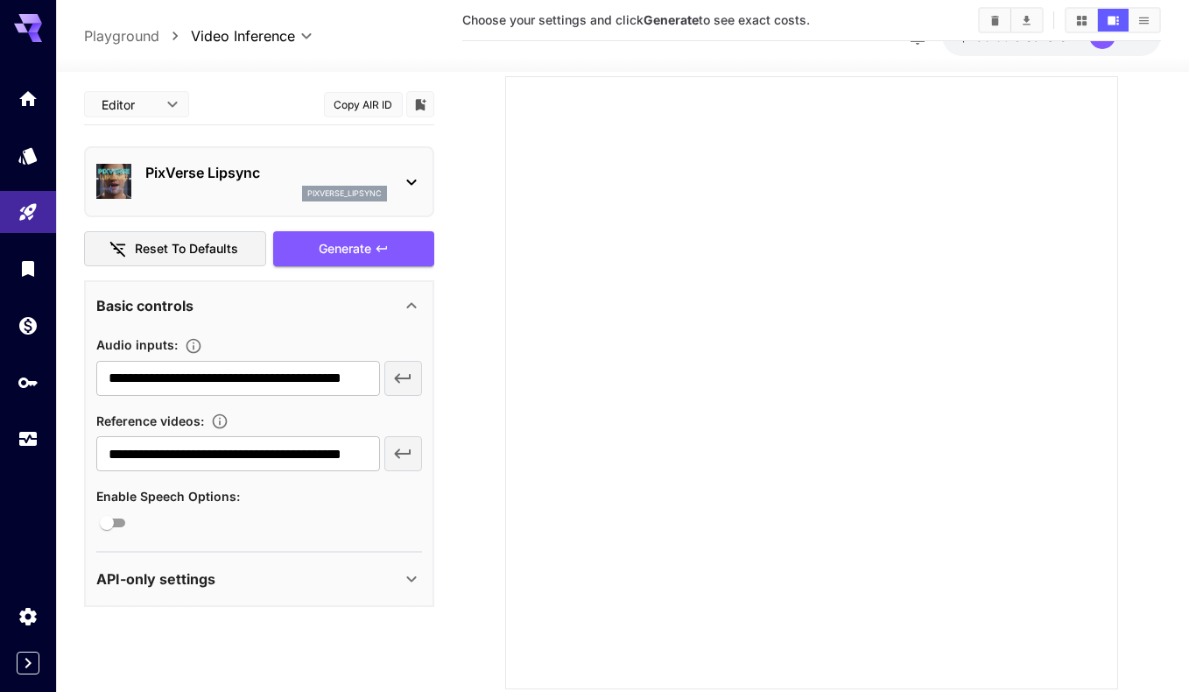
click at [151, 250] on button "Reset to defaults" at bounding box center [175, 249] width 182 height 36
click at [801, 255] on div at bounding box center [811, 382] width 613 height 613
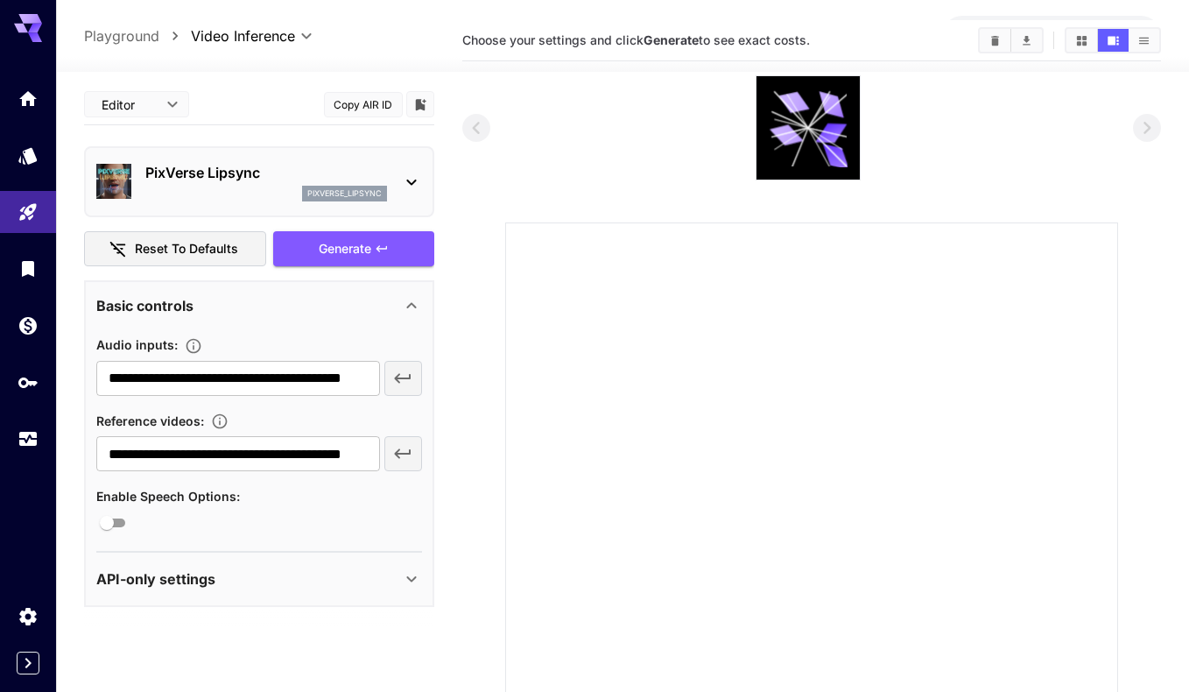
scroll to position [0, 0]
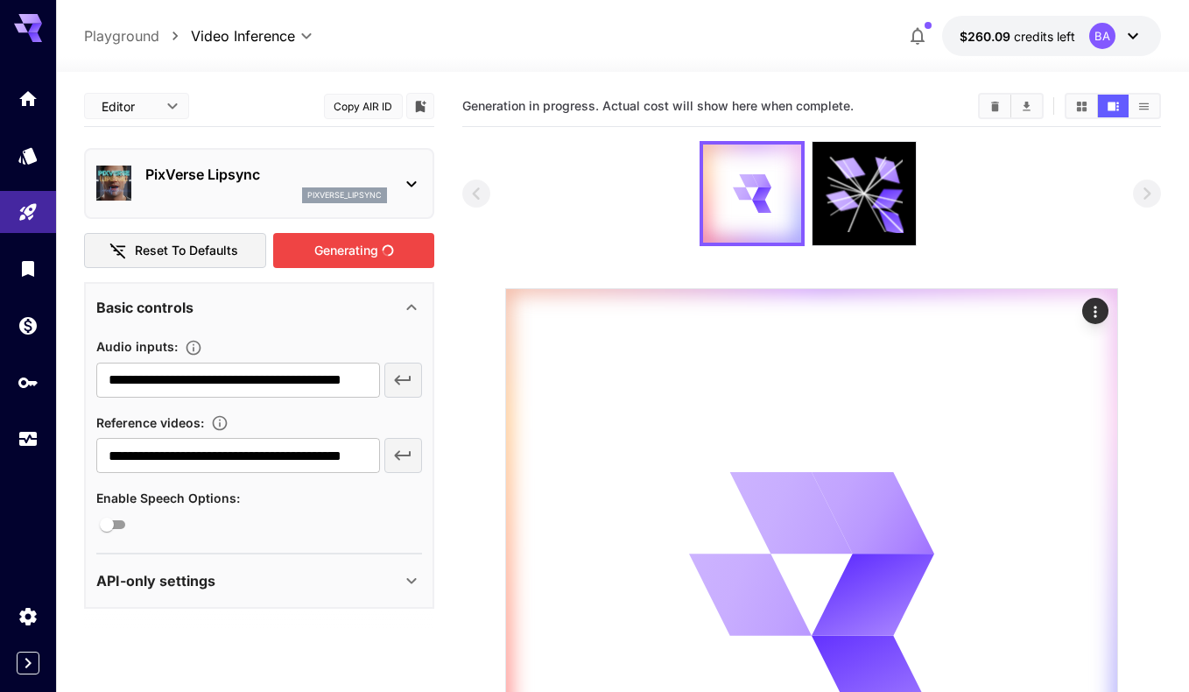
click at [330, 253] on div "Generating" at bounding box center [353, 251] width 161 height 36
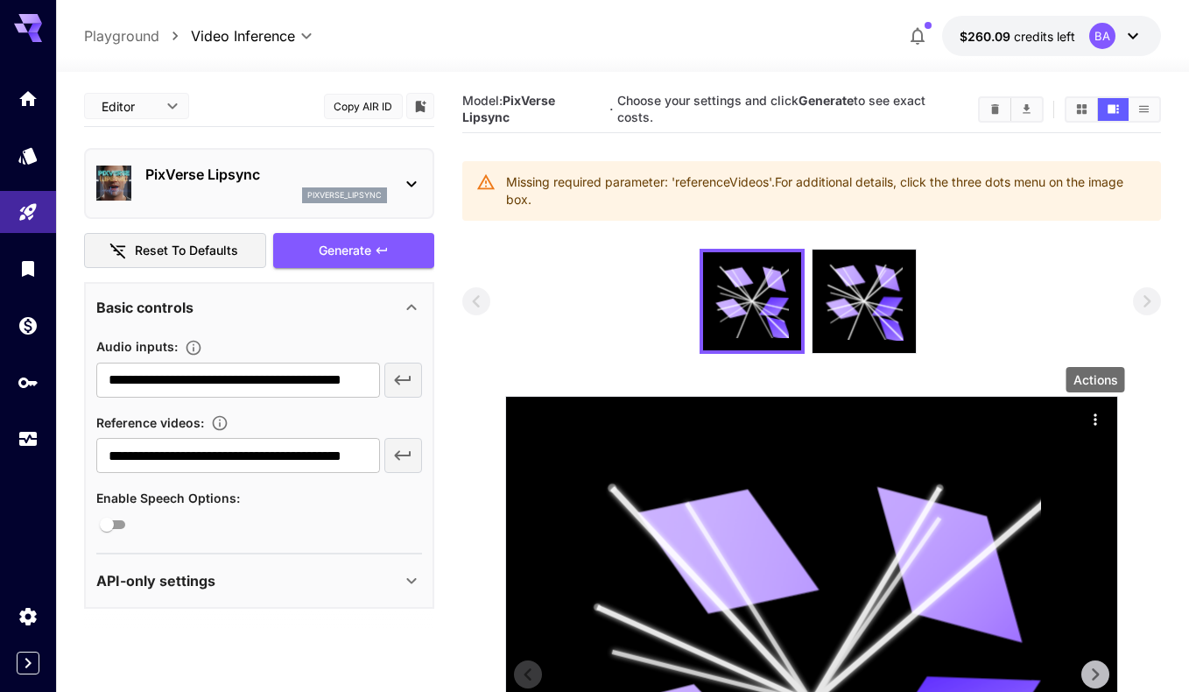
click at [1093, 411] on icon "Actions" at bounding box center [1096, 420] width 18 height 18
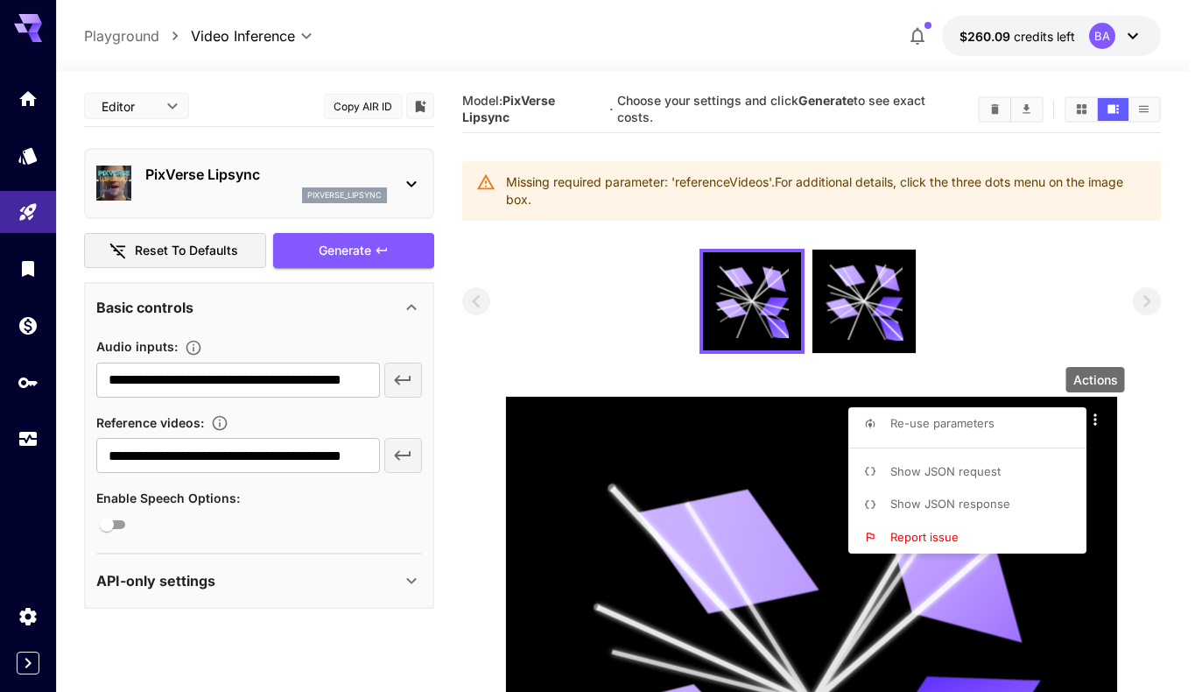
click at [995, 326] on div at bounding box center [601, 346] width 1202 height 692
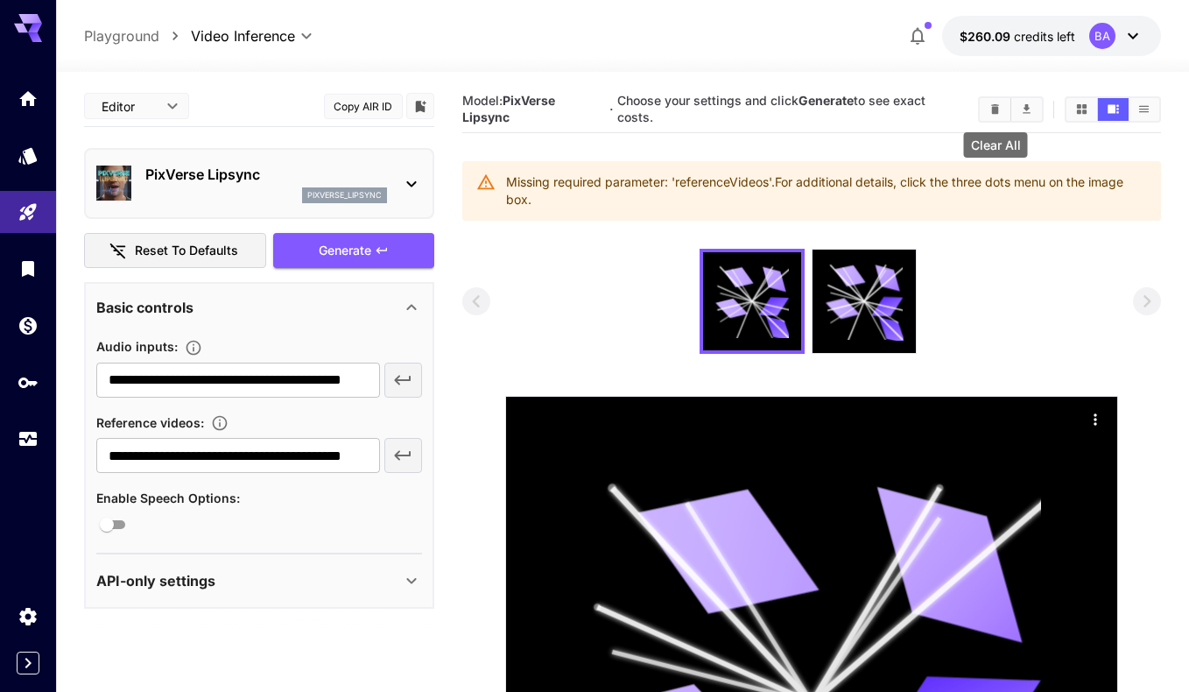
click at [997, 110] on icon "Clear All" at bounding box center [995, 109] width 8 height 10
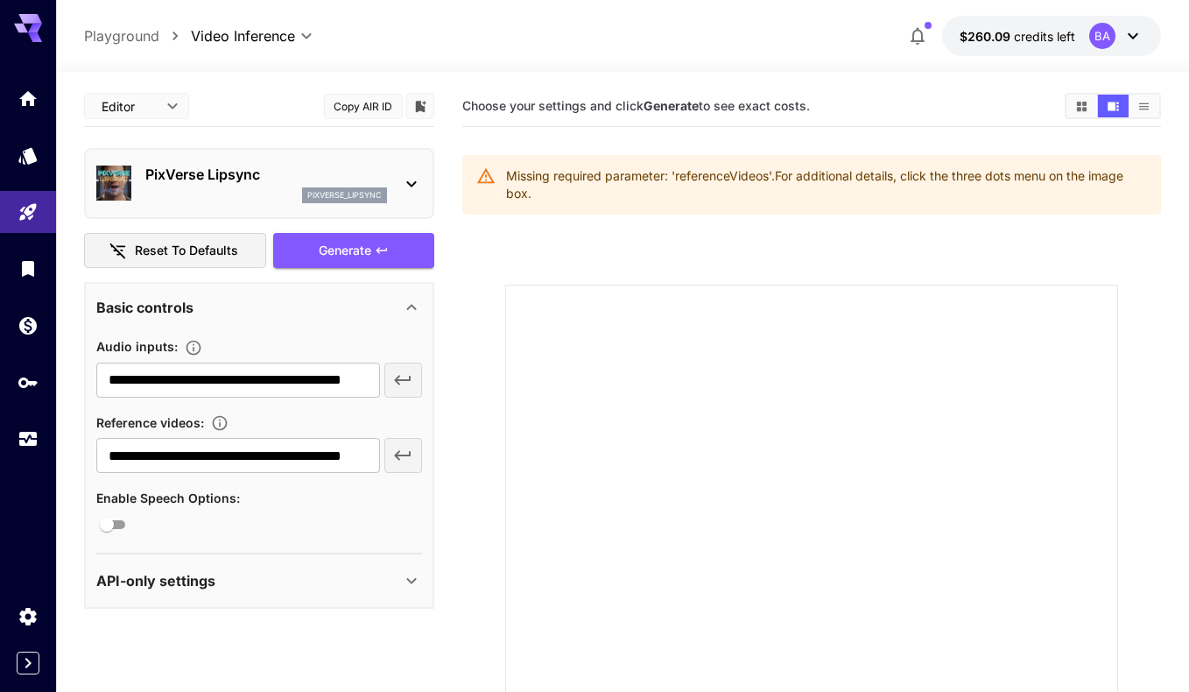
click at [367, 250] on div "Generate" at bounding box center [353, 251] width 161 height 36
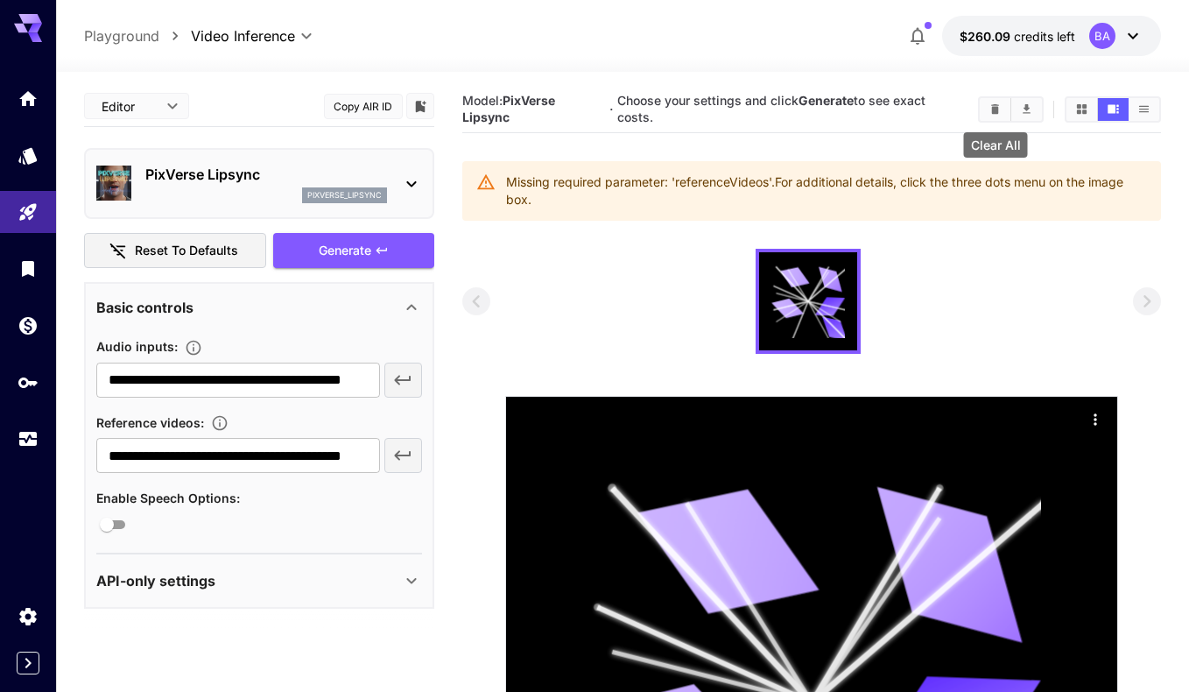
click at [993, 113] on icon "Clear All" at bounding box center [995, 109] width 8 height 10
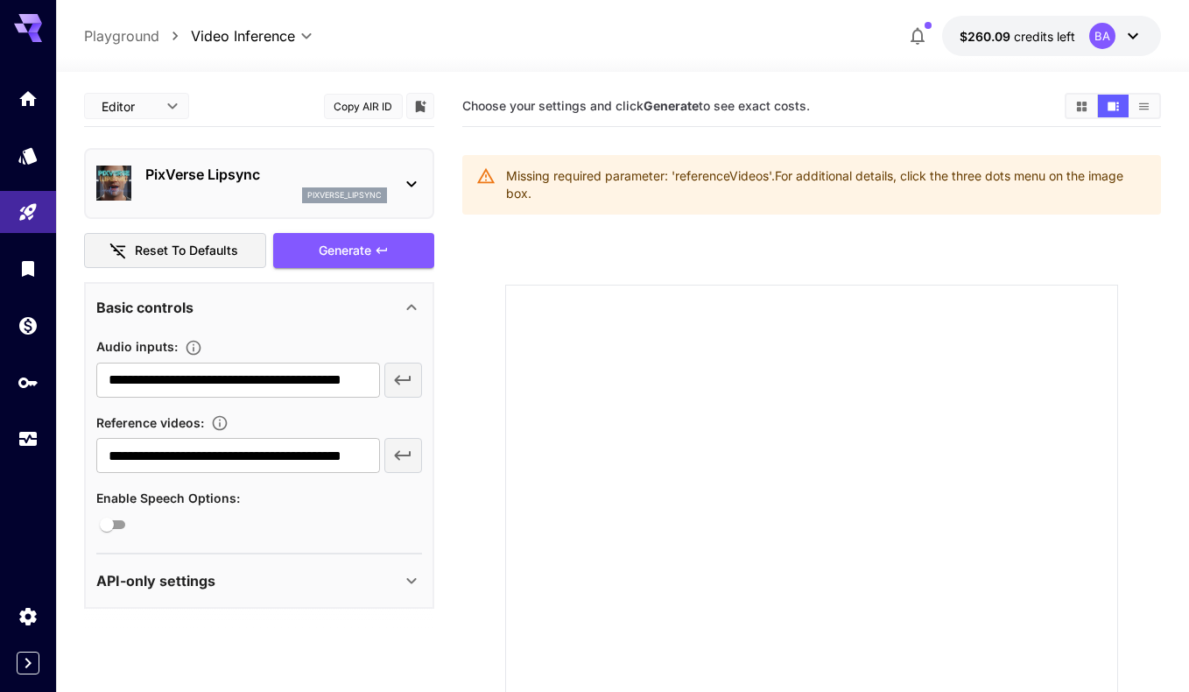
click at [397, 463] on icon "button" at bounding box center [402, 455] width 21 height 21
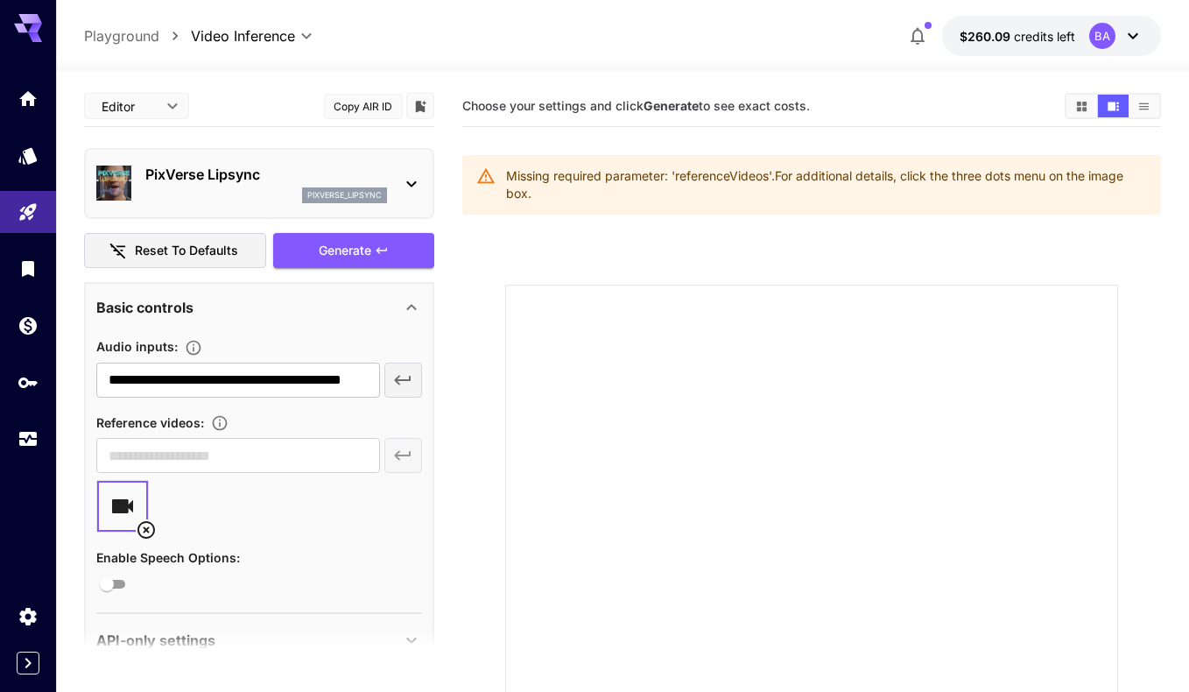
click at [398, 450] on div "​" at bounding box center [259, 455] width 326 height 35
click at [405, 458] on div "​" at bounding box center [259, 455] width 326 height 35
click at [145, 463] on section "​" at bounding box center [259, 485] width 326 height 95
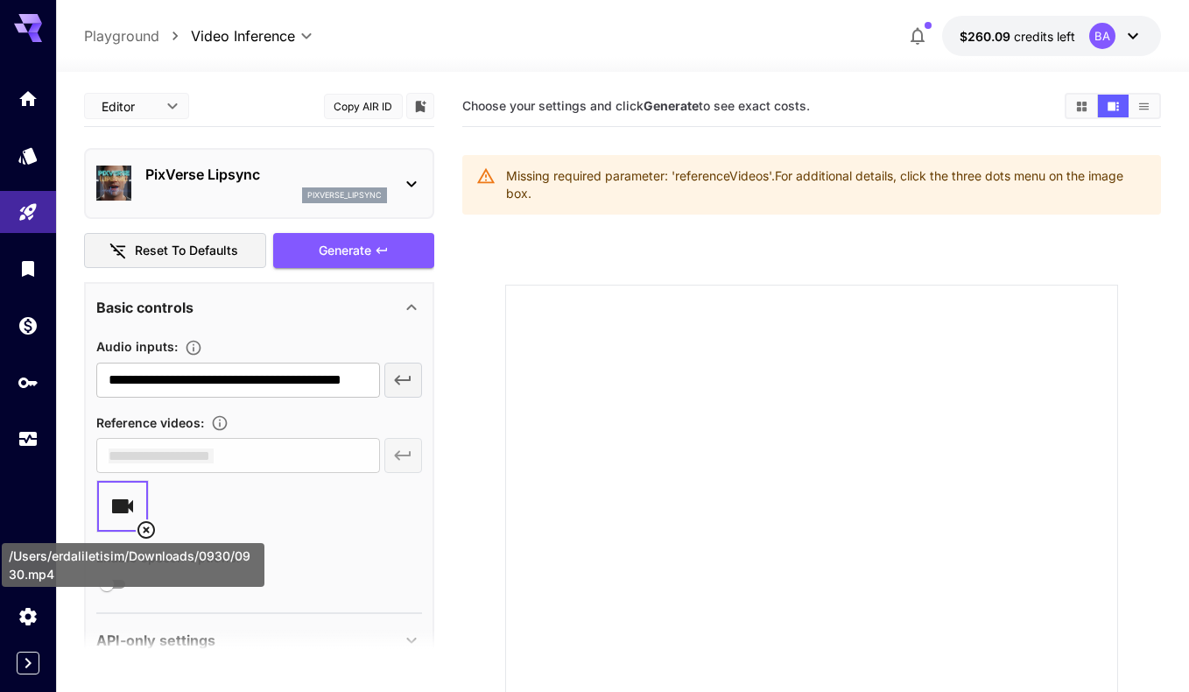
click at [126, 496] on icon "/Users/erdaliletisim/Downloads/0930/0930.mp4" at bounding box center [123, 506] width 28 height 28
type input "**********"
click at [126, 496] on icon "/Users/erdaliletisim/Downloads/0930/0930.mp4" at bounding box center [123, 506] width 28 height 28
drag, startPoint x: 125, startPoint y: 507, endPoint x: 140, endPoint y: 506, distance: 14.9
click at [125, 507] on icon "/Users/erdaliletisim/Downloads/0930/0930.mp4" at bounding box center [122, 506] width 21 height 14
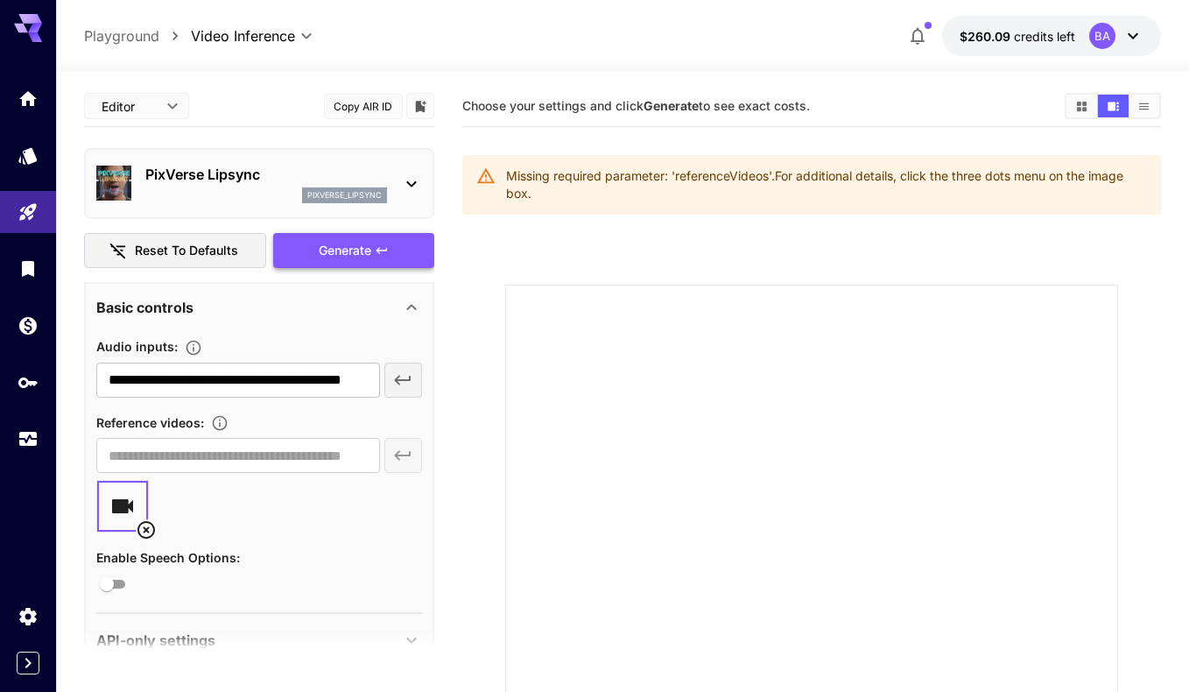
click at [341, 253] on div "Generate" at bounding box center [353, 251] width 161 height 36
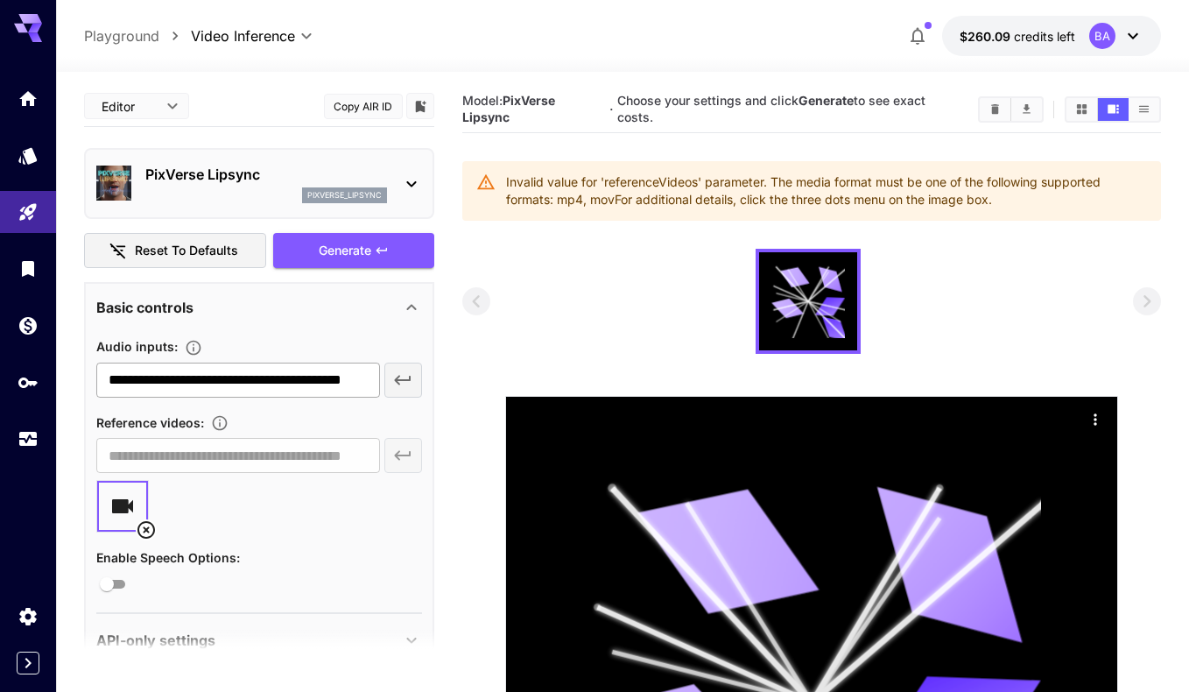
click at [266, 383] on input "**********" at bounding box center [237, 379] width 283 height 35
click at [144, 531] on icon at bounding box center [146, 530] width 18 height 18
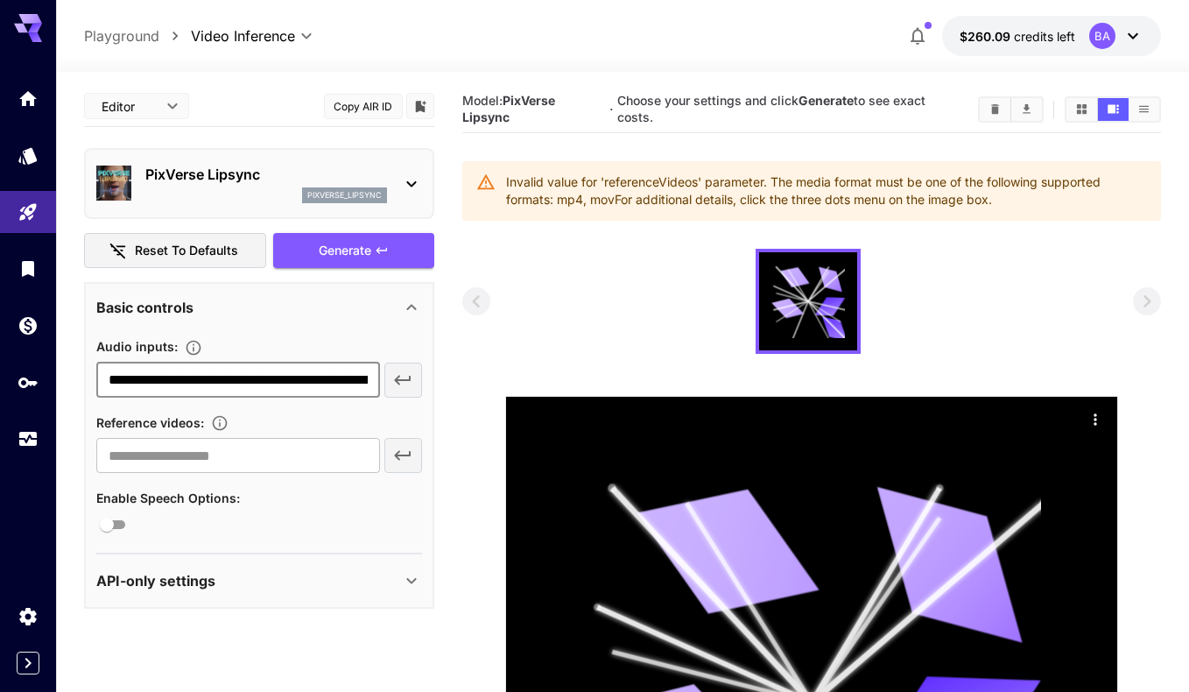
type input "**********"
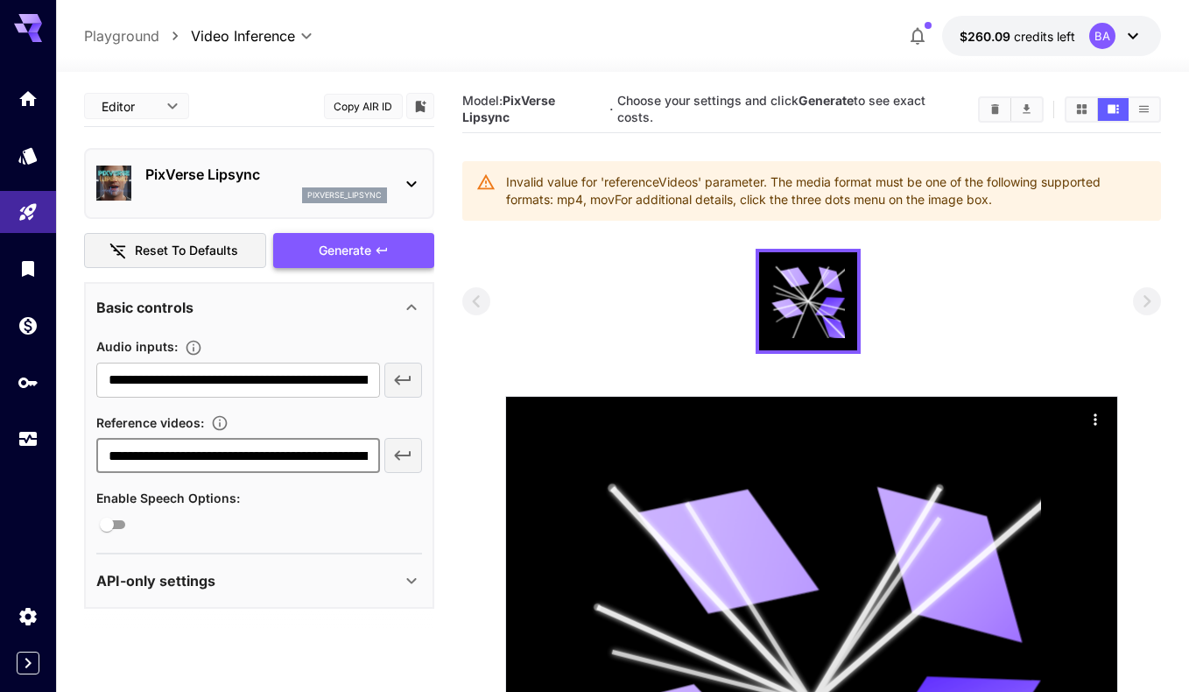
type input "**********"
click at [354, 254] on div "Generate" at bounding box center [353, 251] width 161 height 36
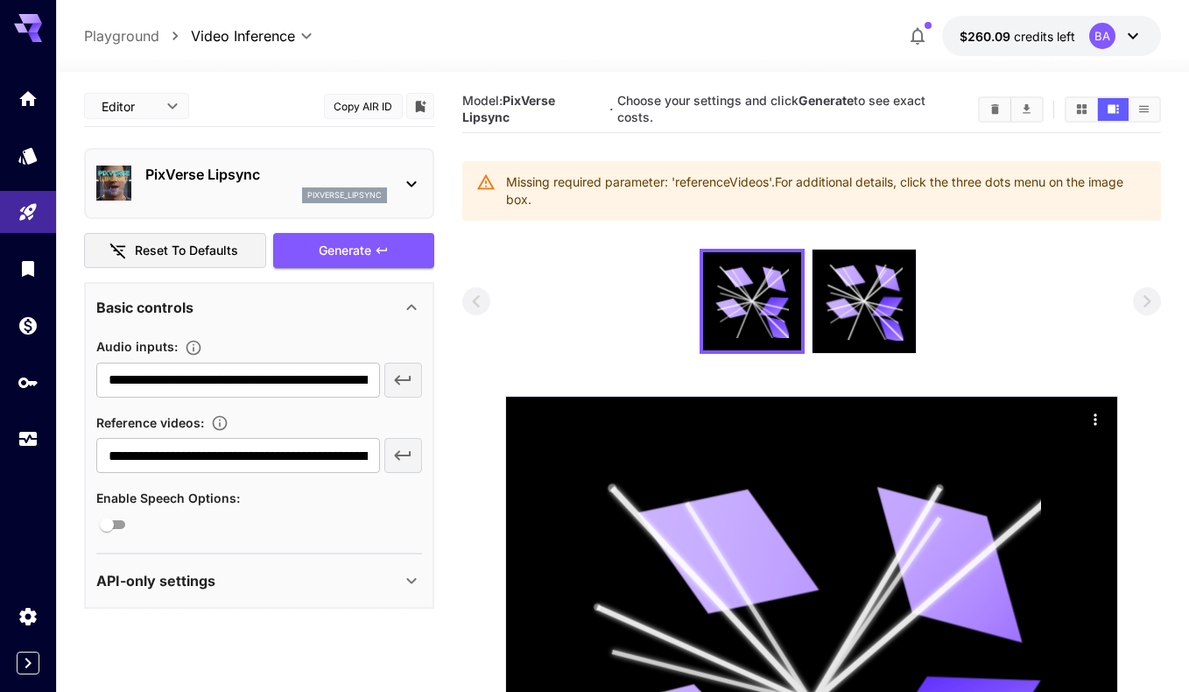
click at [368, 253] on div "Generate" at bounding box center [353, 251] width 161 height 36
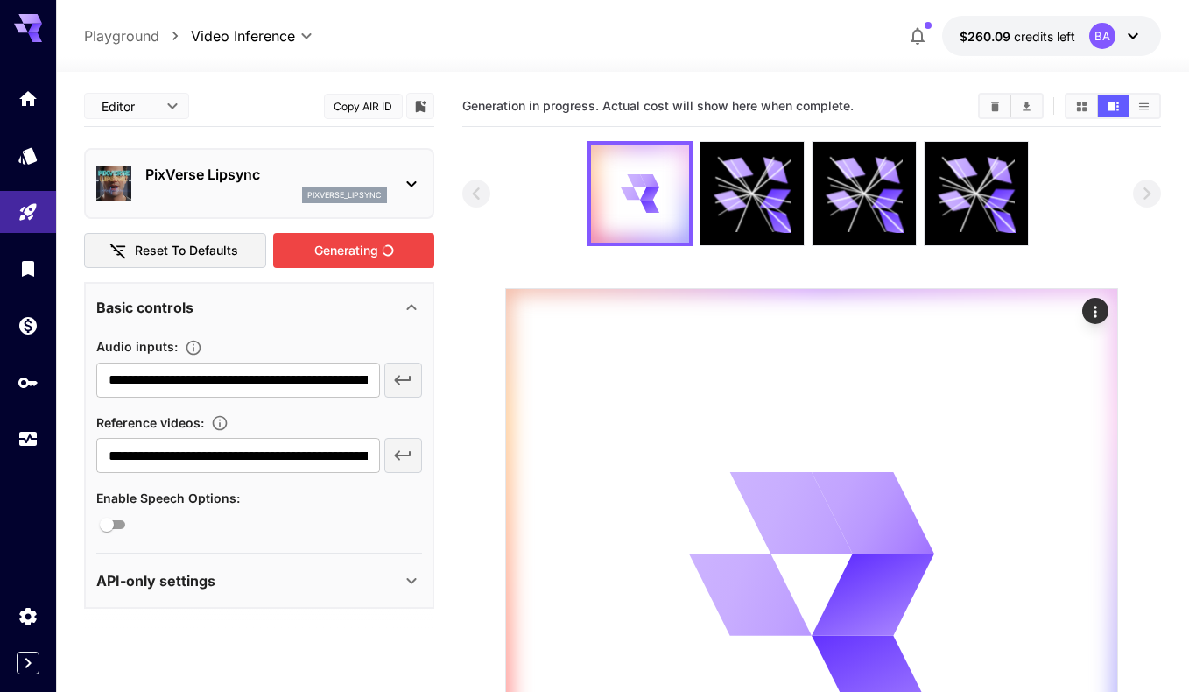
click at [368, 253] on div "Generating" at bounding box center [353, 251] width 161 height 36
click at [368, 253] on span "Generating" at bounding box center [346, 251] width 64 height 22
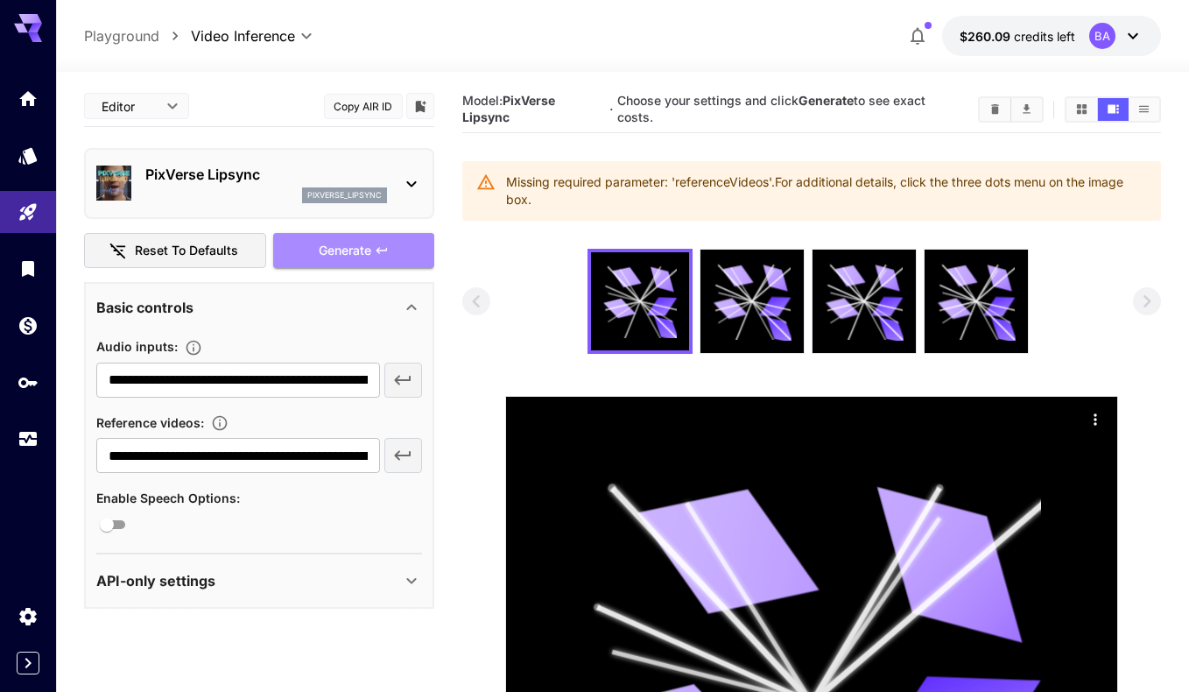
click at [368, 253] on span "Generate" at bounding box center [345, 251] width 53 height 22
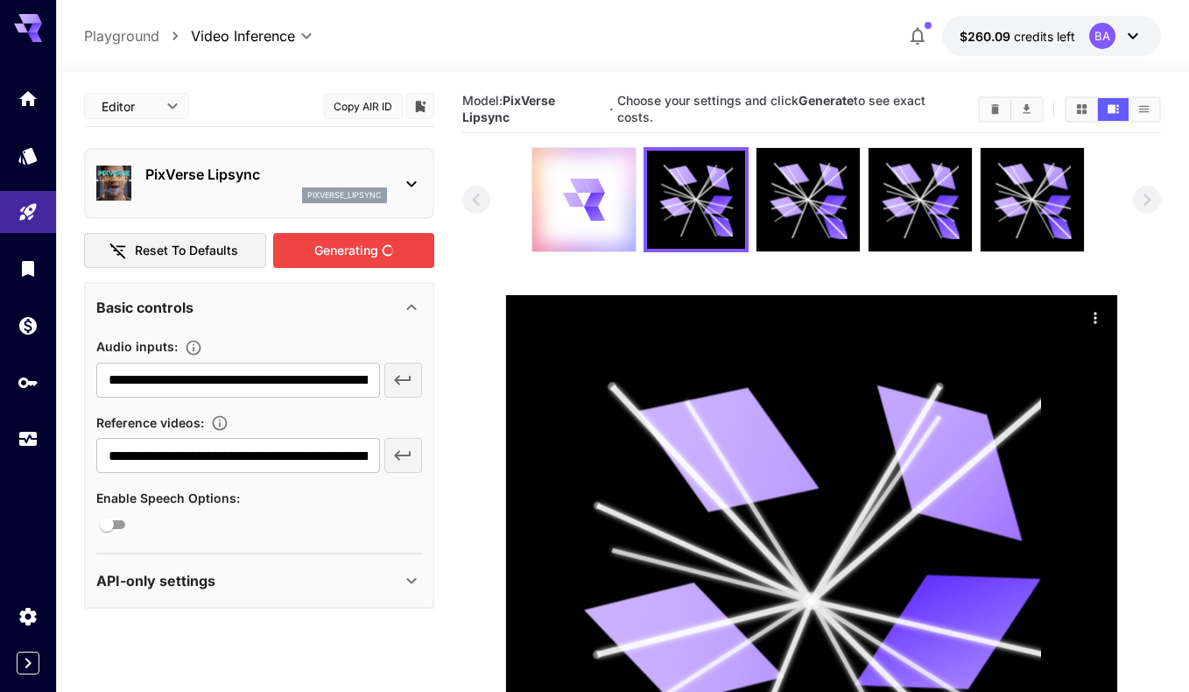
click at [368, 253] on div "Generating" at bounding box center [353, 251] width 161 height 36
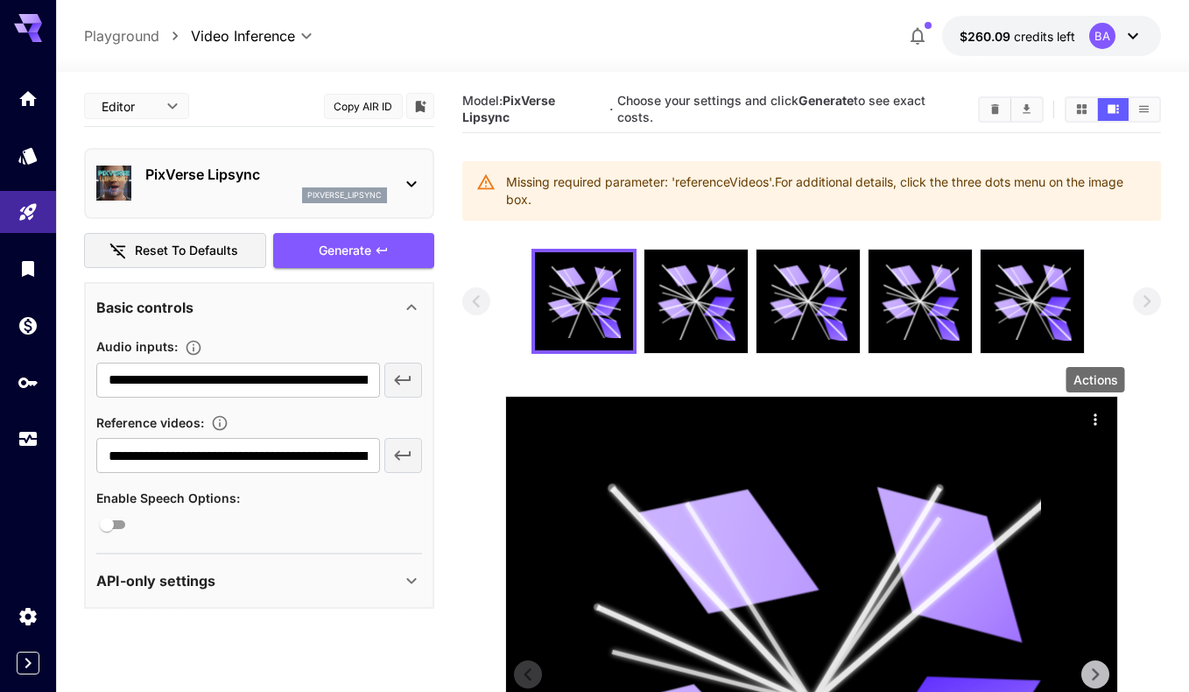
click at [1087, 422] on icon "Actions" at bounding box center [1096, 420] width 18 height 18
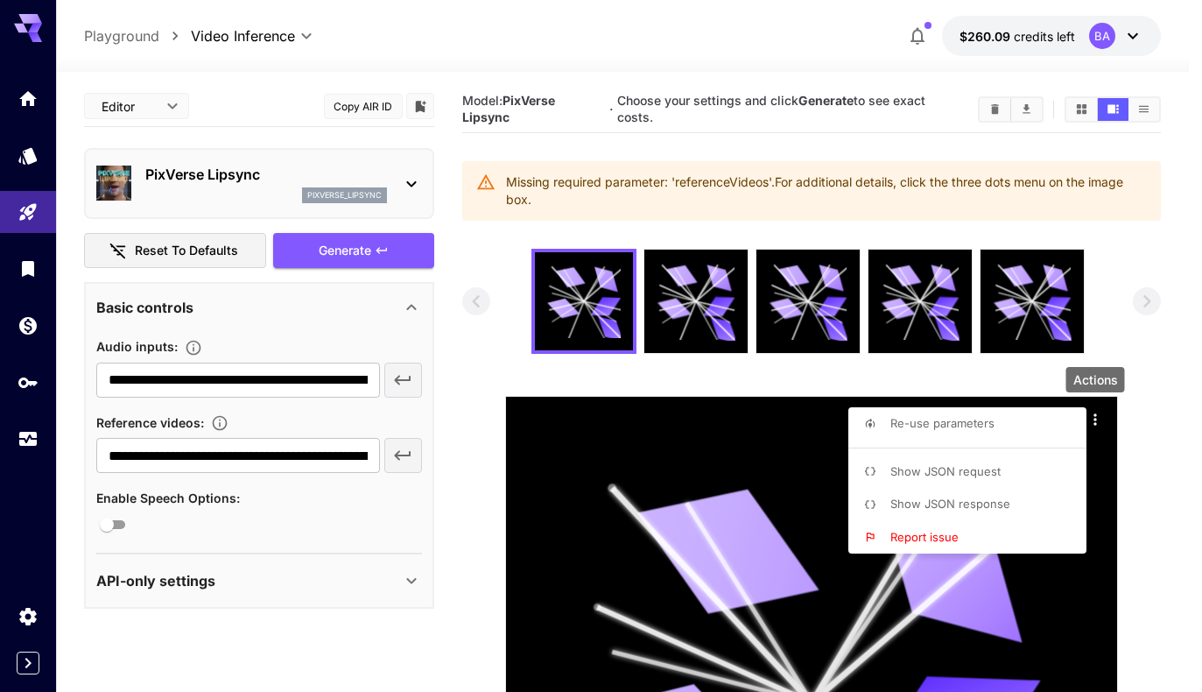
click at [973, 584] on div at bounding box center [601, 346] width 1202 height 692
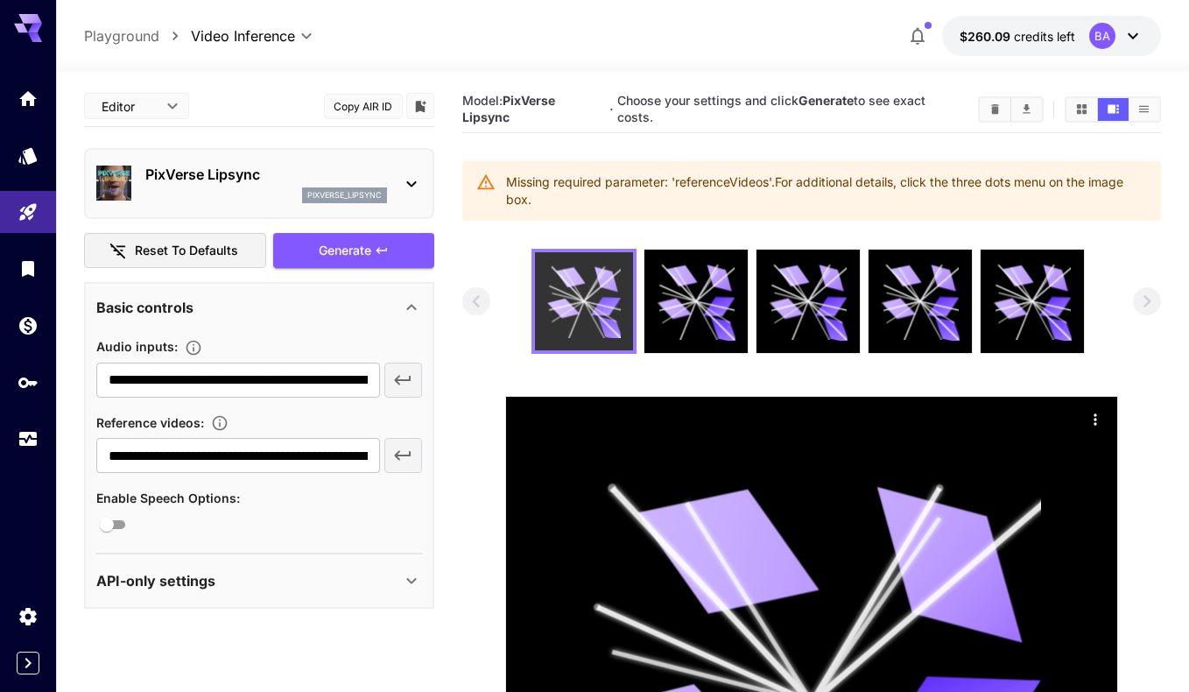
click at [570, 306] on icon at bounding box center [563, 308] width 32 height 24
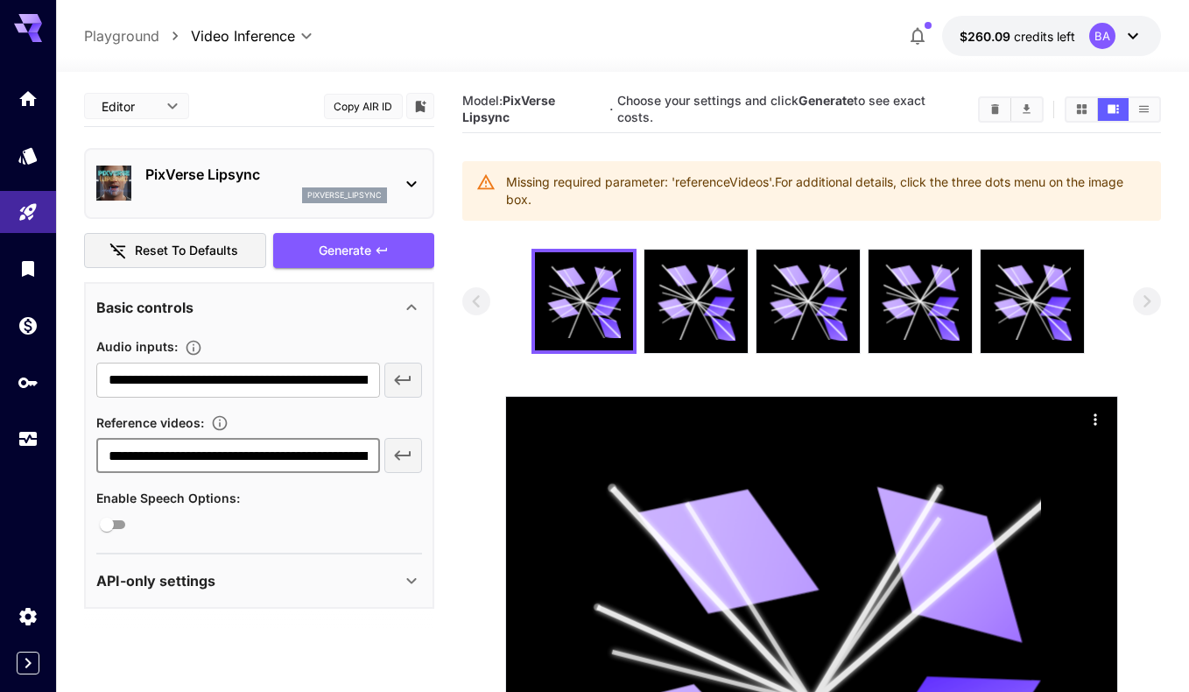
click at [222, 452] on input "**********" at bounding box center [237, 455] width 283 height 35
click at [276, 378] on input "**********" at bounding box center [237, 379] width 283 height 35
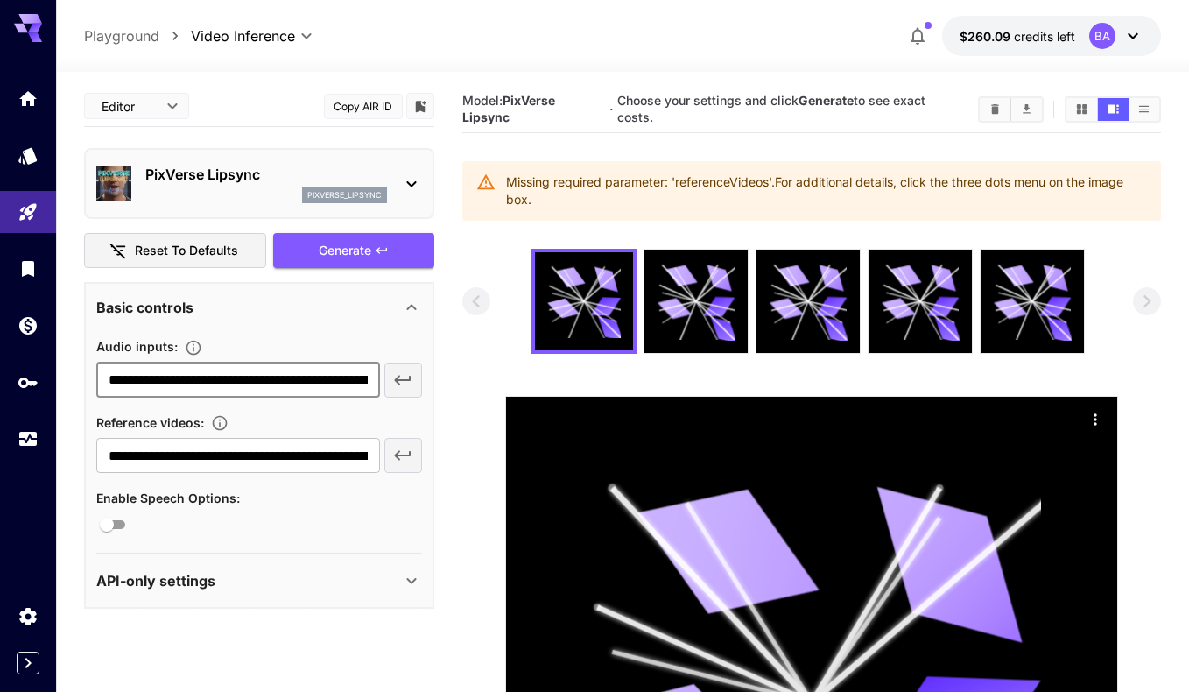
click at [276, 378] on input "**********" at bounding box center [237, 379] width 283 height 35
click at [285, 457] on input "**********" at bounding box center [237, 455] width 283 height 35
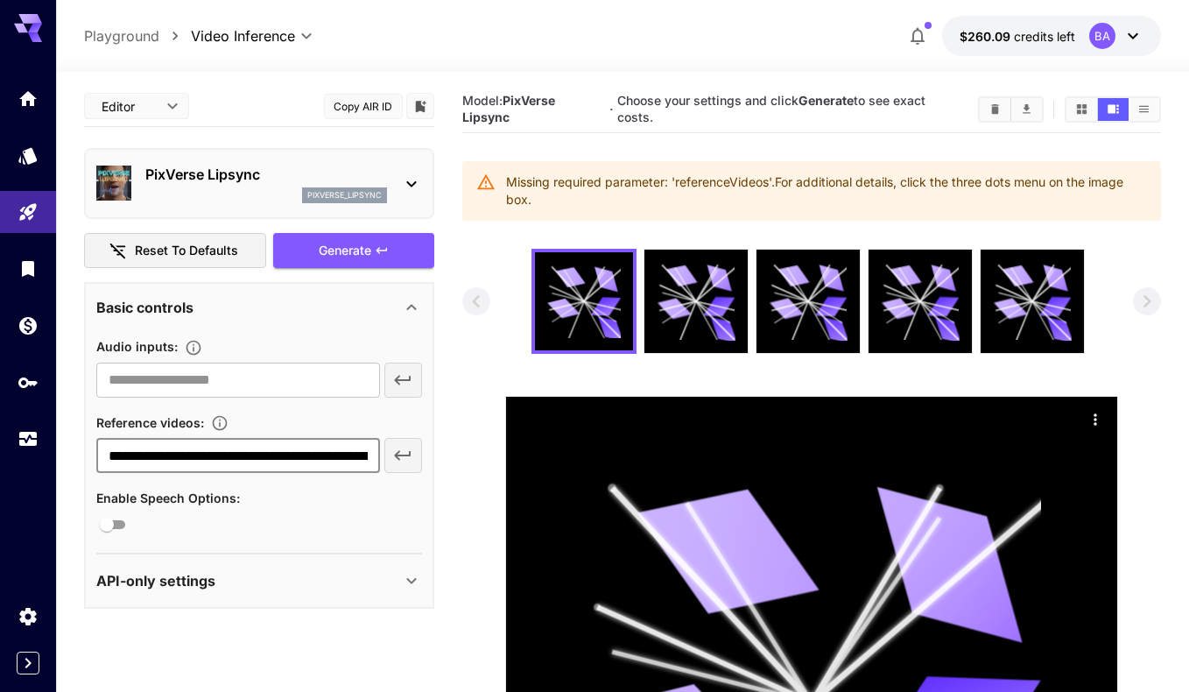
click at [285, 457] on input "**********" at bounding box center [237, 455] width 283 height 35
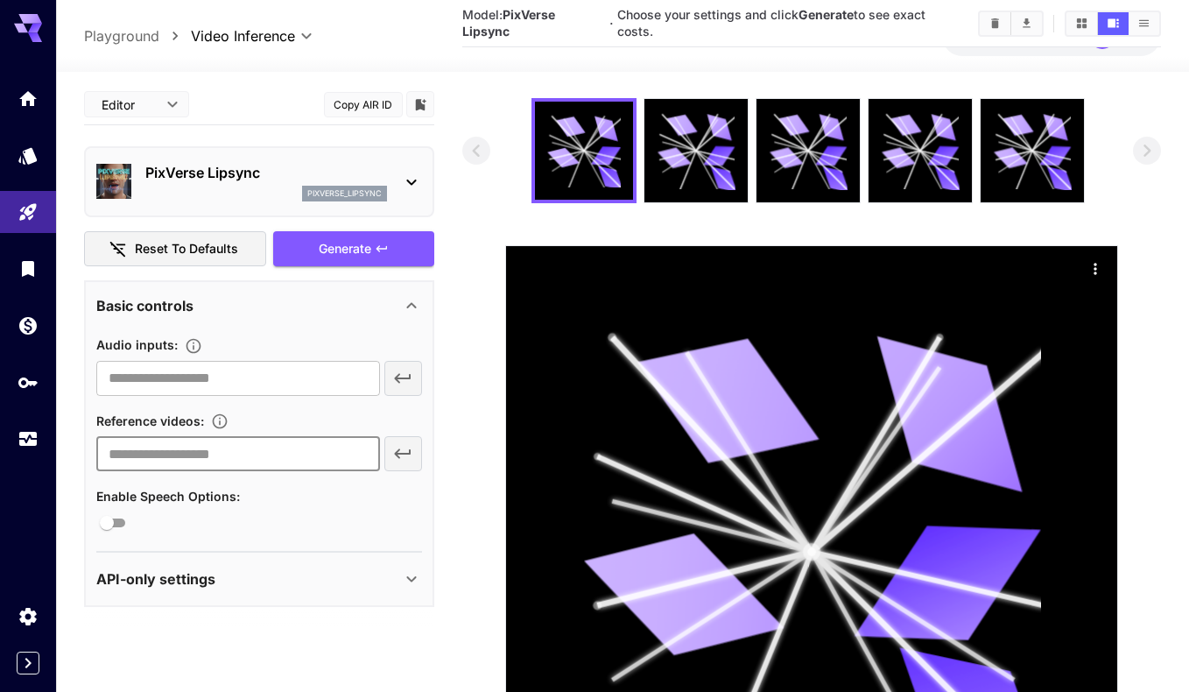
click at [386, 581] on div "API-only settings" at bounding box center [248, 578] width 305 height 21
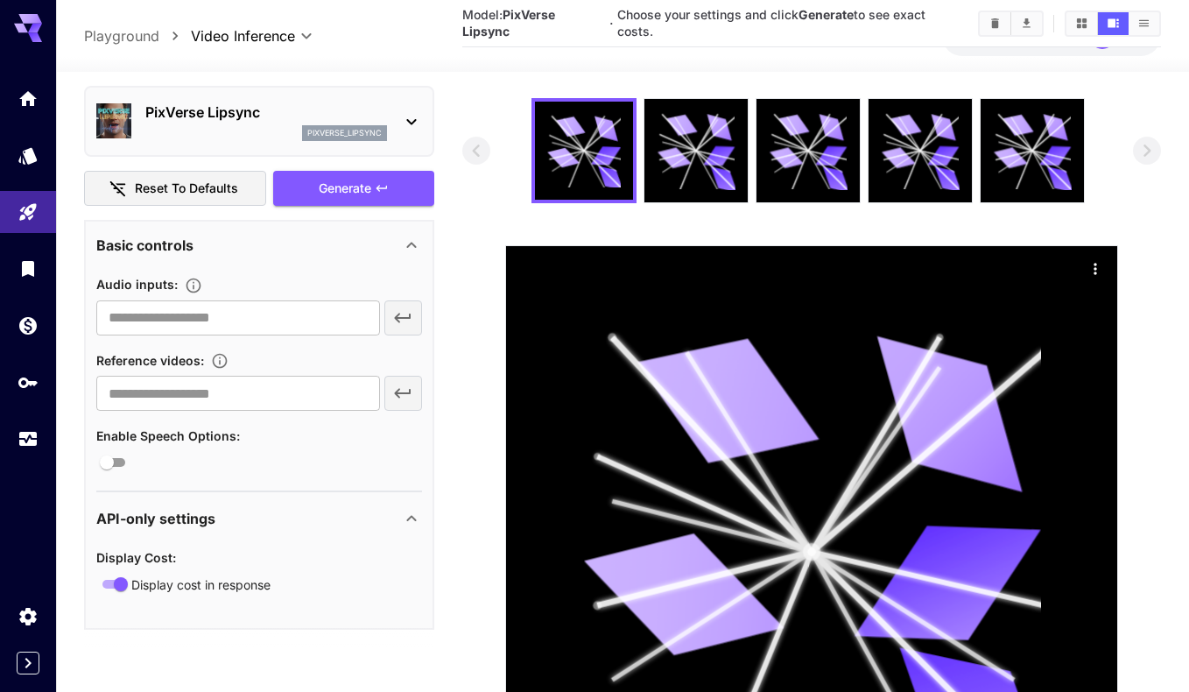
click at [397, 514] on div "API-only settings" at bounding box center [248, 518] width 305 height 21
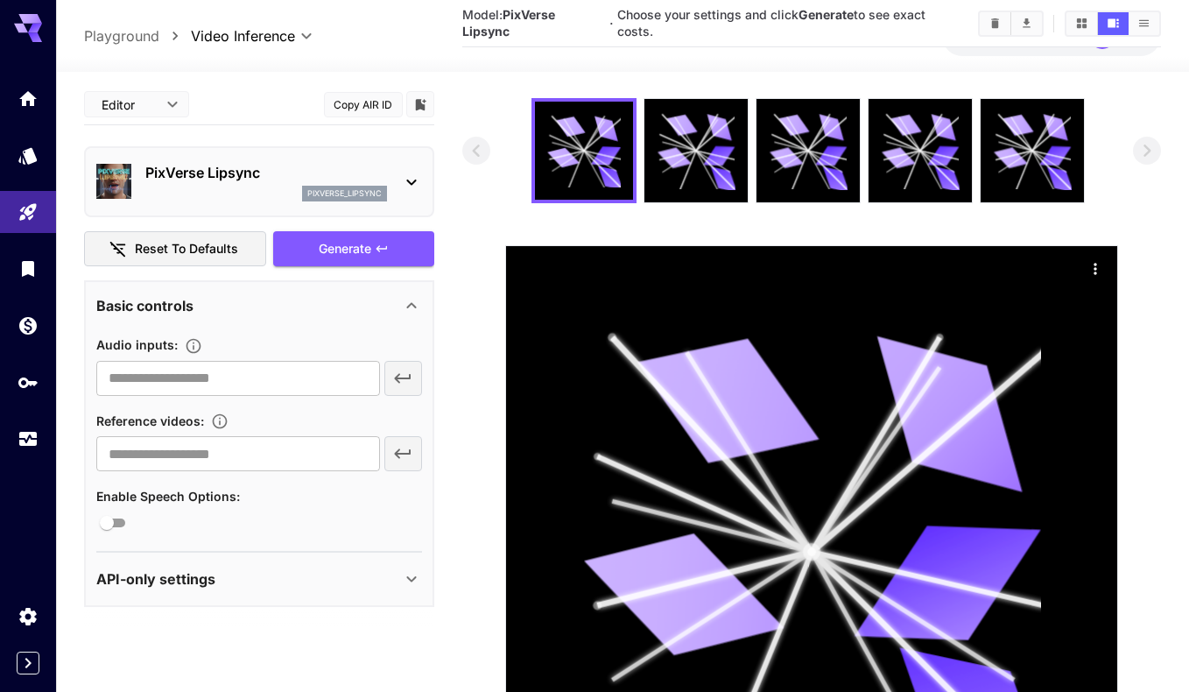
scroll to position [0, 0]
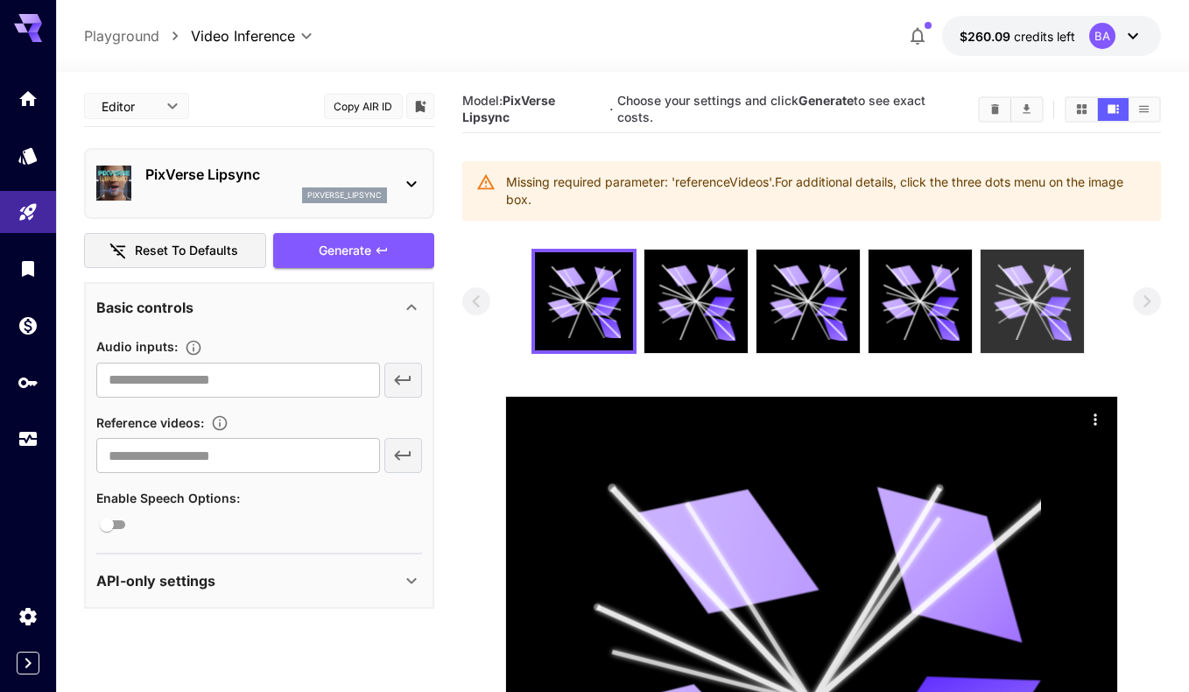
click at [1051, 304] on icon at bounding box center [1055, 307] width 32 height 20
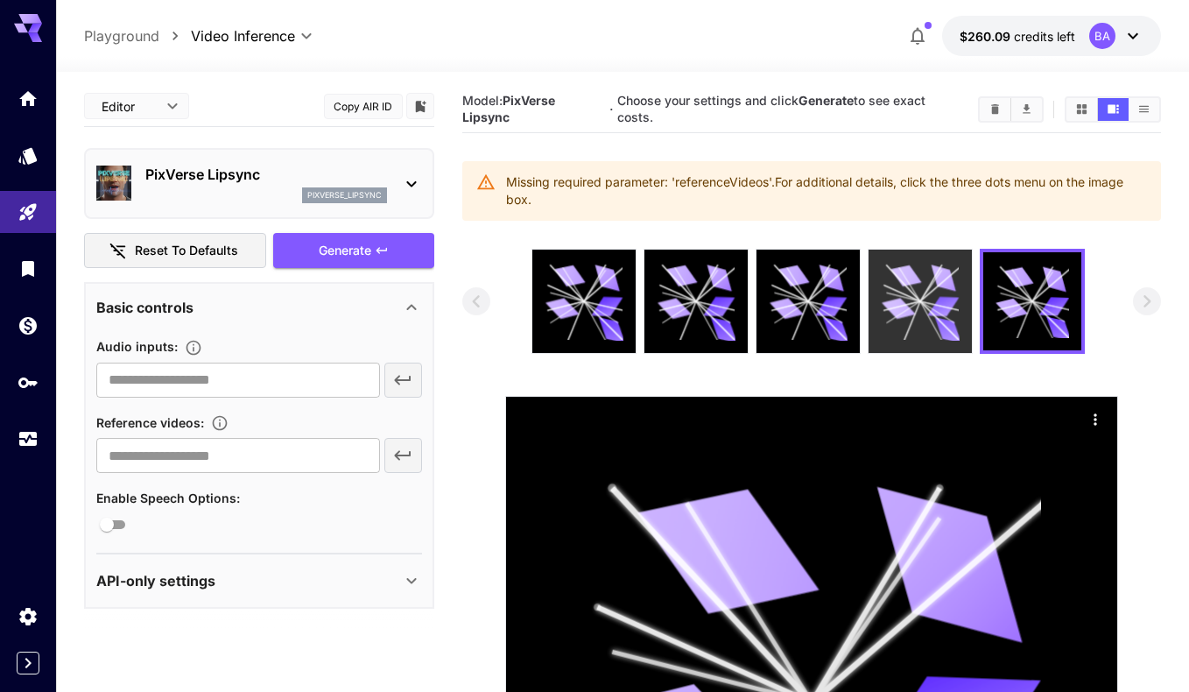
click at [906, 313] on icon at bounding box center [899, 308] width 34 height 25
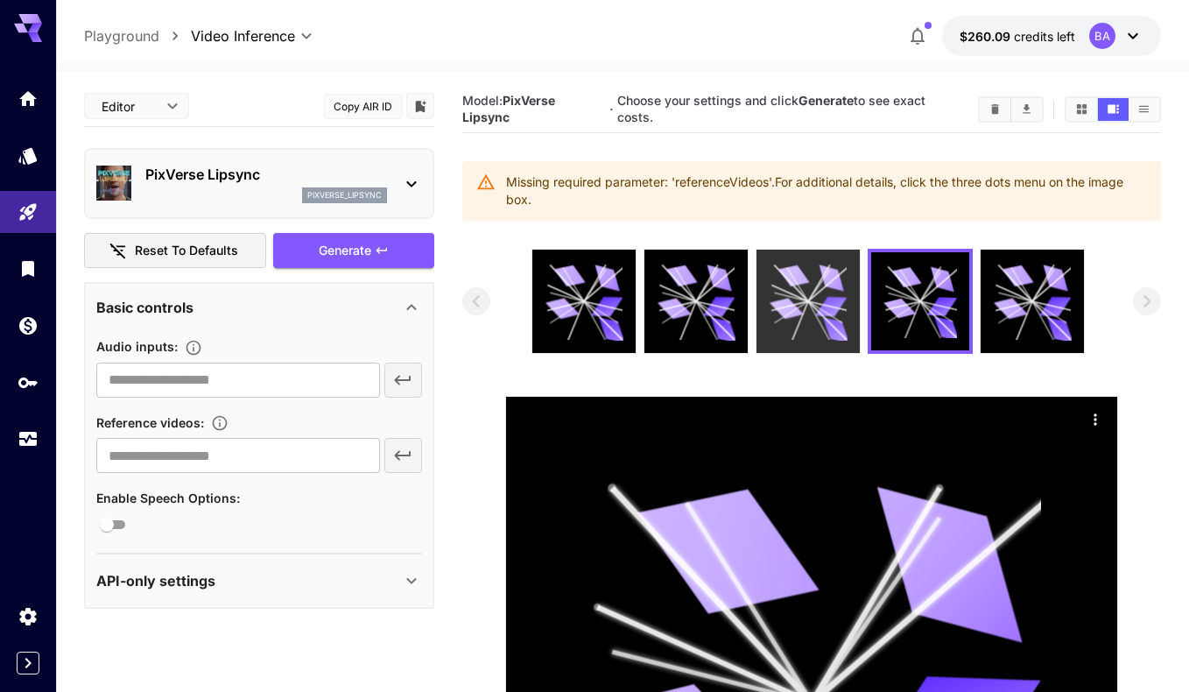
click at [794, 320] on icon at bounding box center [809, 302] width 78 height 78
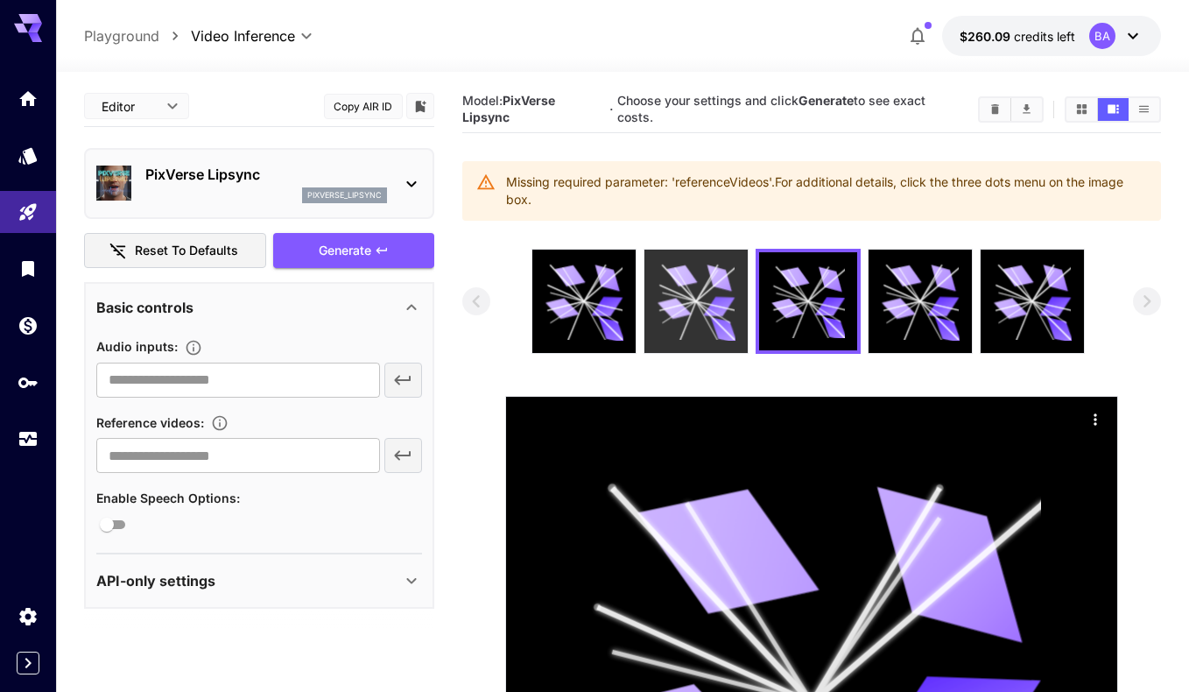
click at [693, 326] on icon at bounding box center [697, 302] width 78 height 78
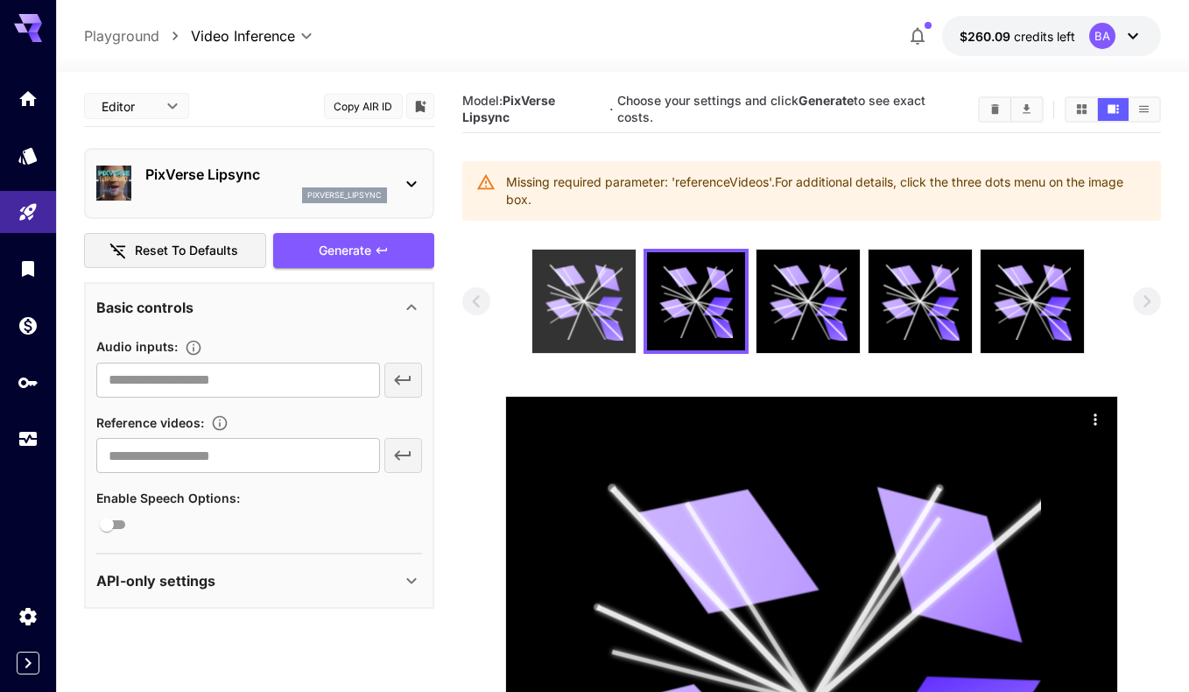
click at [582, 322] on icon at bounding box center [584, 302] width 78 height 78
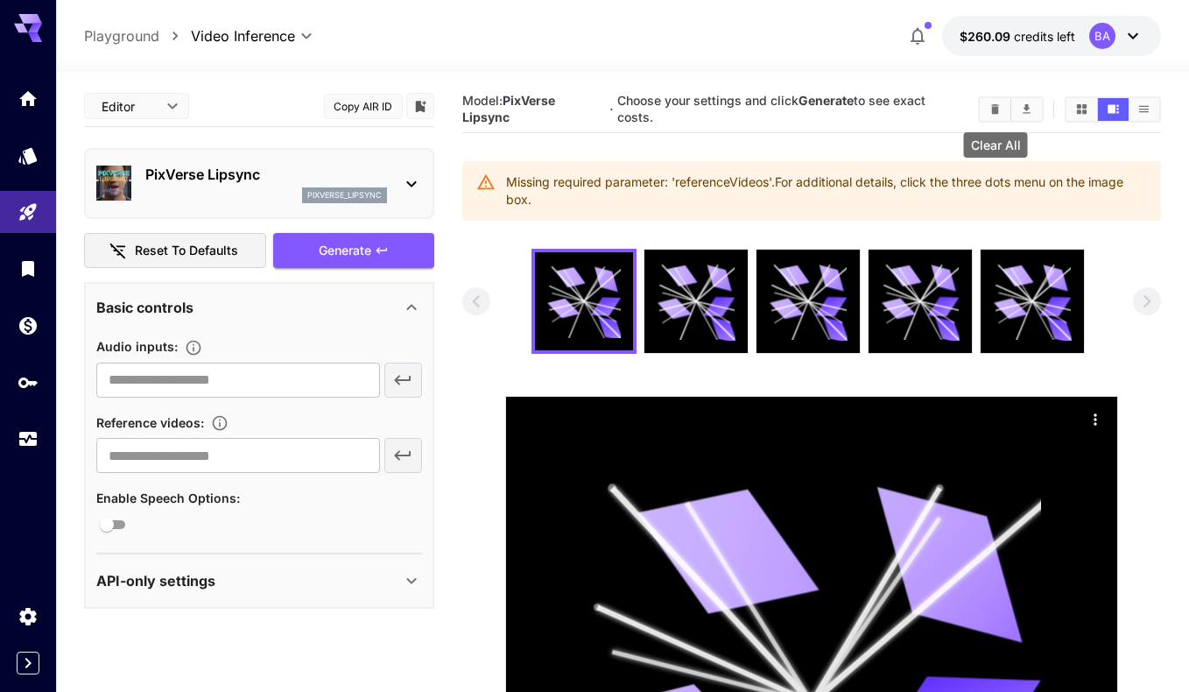
click at [998, 112] on icon "Clear All" at bounding box center [995, 109] width 8 height 10
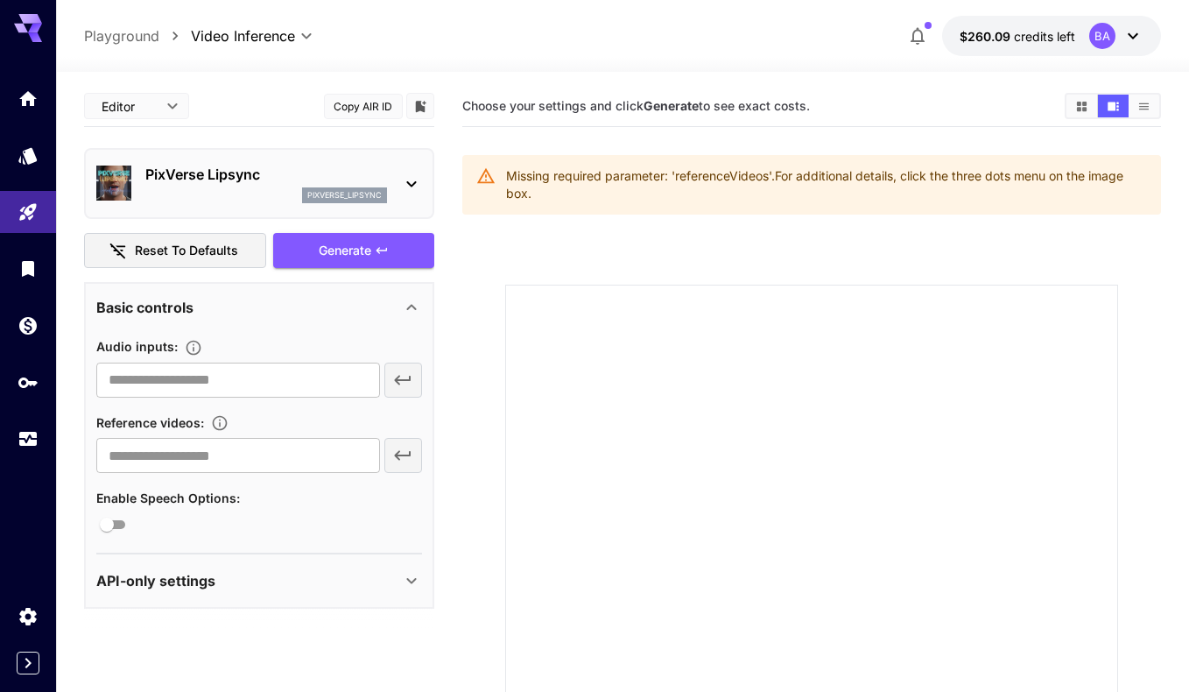
click at [671, 102] on b "Generate" at bounding box center [670, 105] width 55 height 15
click at [881, 200] on div "Missing required parameter: 'referenceVideos'. For additional details, click th…" at bounding box center [826, 184] width 640 height 49
click at [1090, 106] on button "Show media in grid view" at bounding box center [1081, 106] width 31 height 23
click at [1101, 106] on button "Show media in video view" at bounding box center [1113, 106] width 31 height 23
click at [1143, 103] on icon "Show media in list view" at bounding box center [1144, 105] width 10 height 7
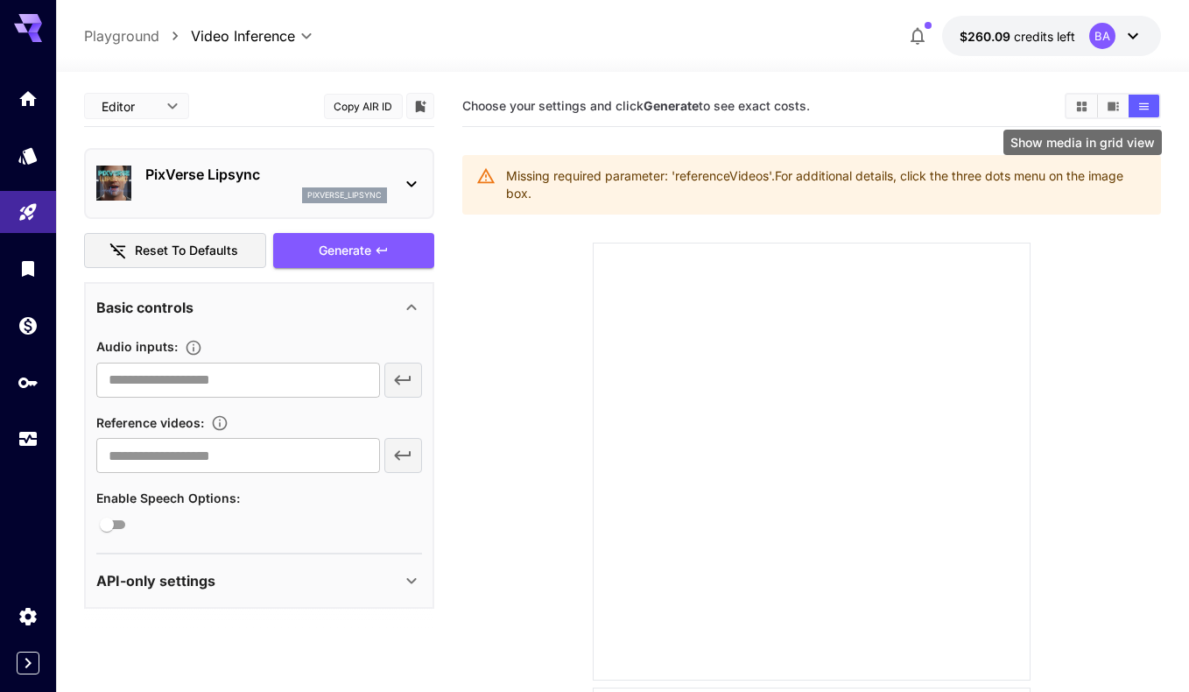
click at [1067, 103] on button "Show media in grid view" at bounding box center [1081, 106] width 31 height 23
click at [1129, 29] on icon at bounding box center [1132, 35] width 21 height 21
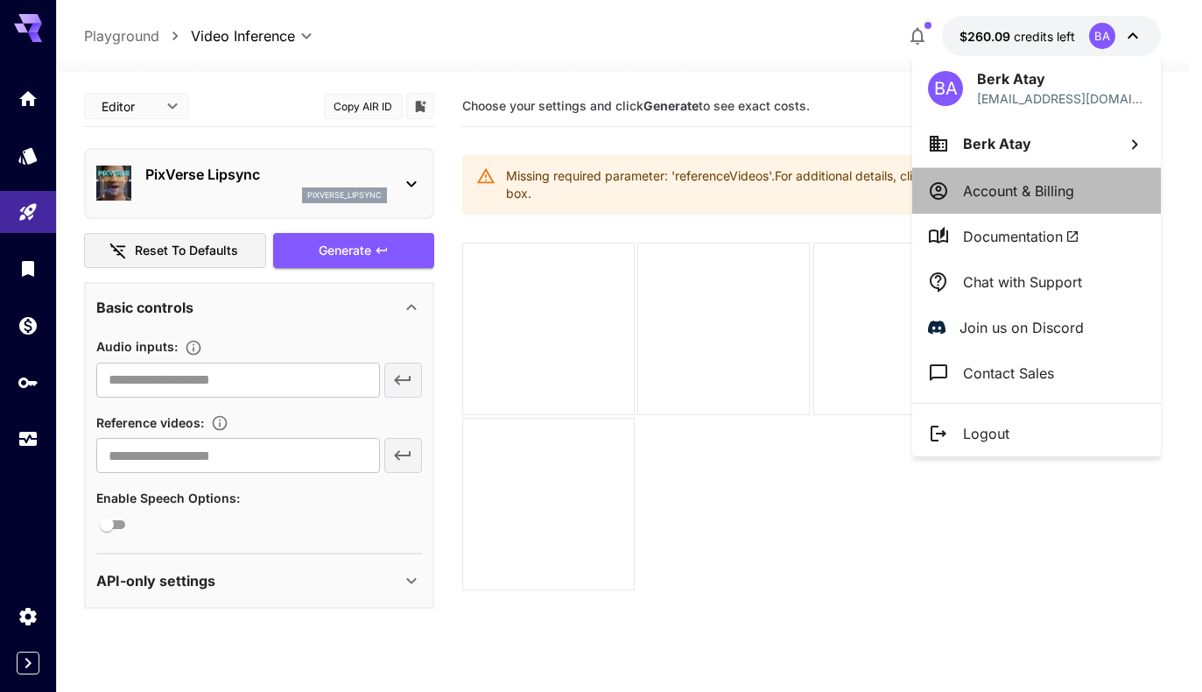
click at [1077, 185] on li "Account & Billing" at bounding box center [1036, 191] width 249 height 46
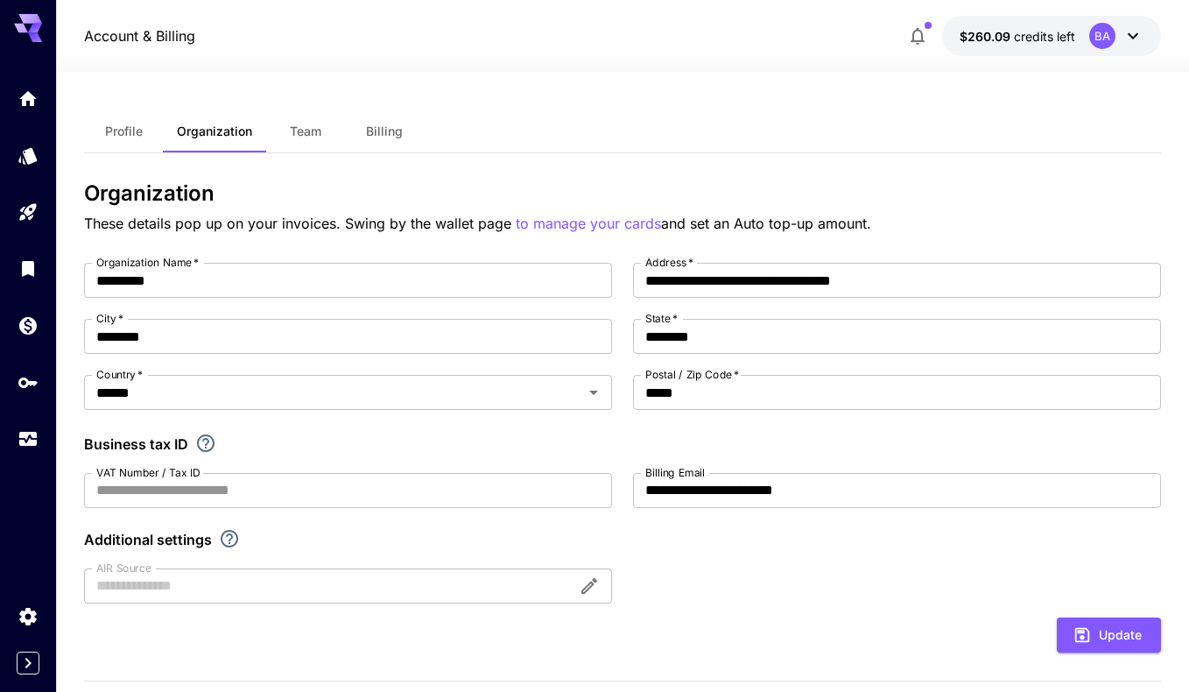
click at [385, 126] on span "Billing" at bounding box center [384, 131] width 37 height 16
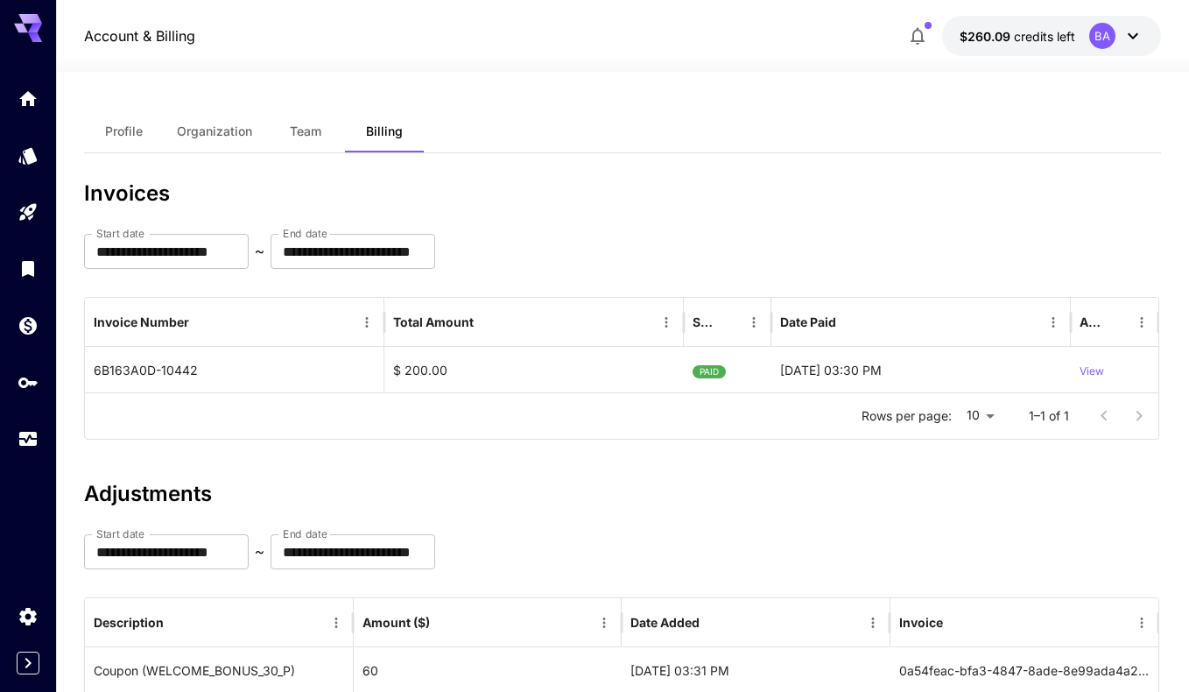
click at [306, 133] on span "Team" at bounding box center [306, 131] width 32 height 16
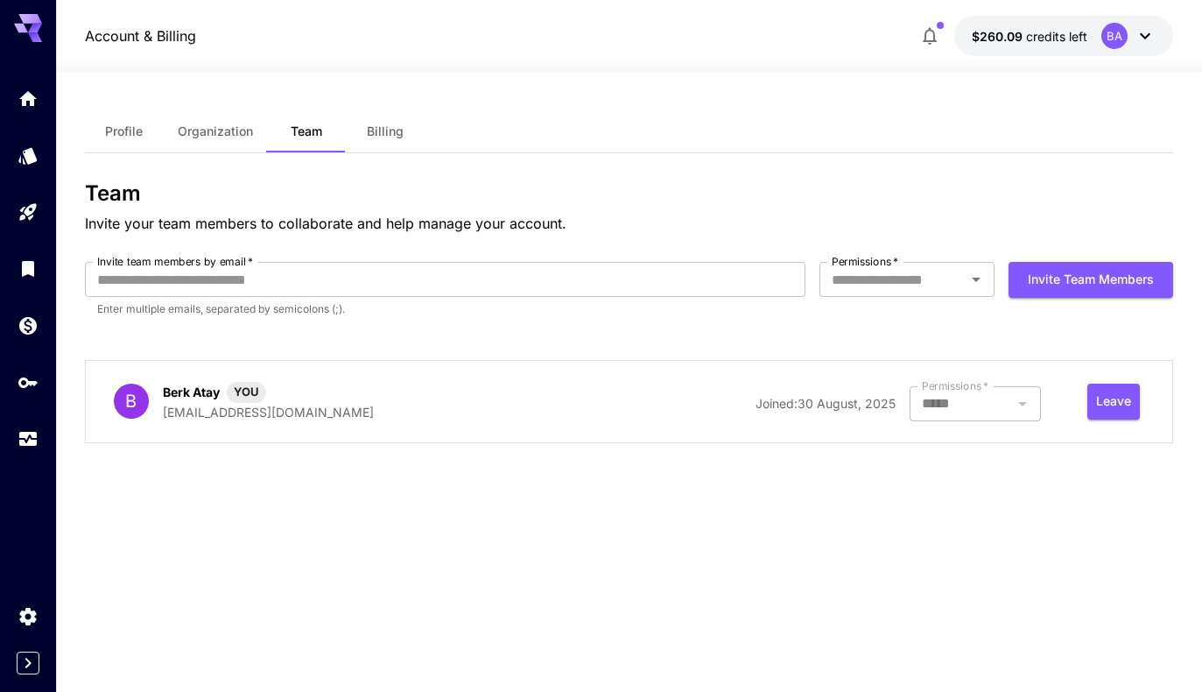
click at [198, 129] on span "Organization" at bounding box center [215, 131] width 75 height 16
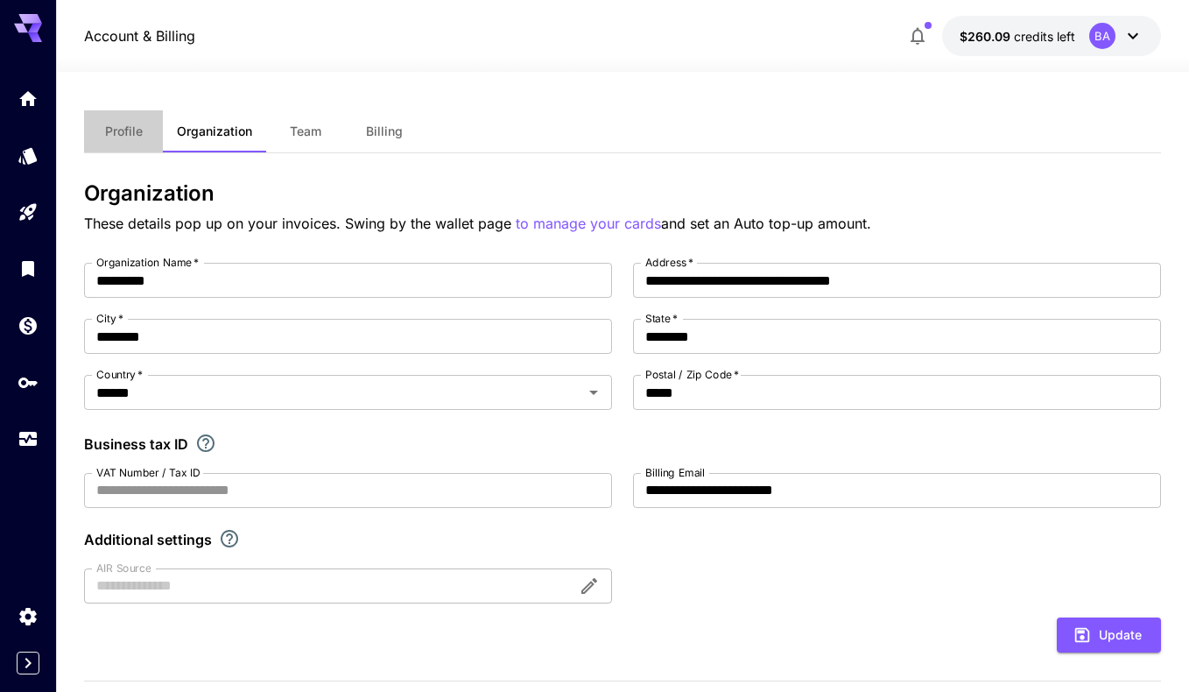
click at [111, 131] on span "Profile" at bounding box center [124, 131] width 38 height 16
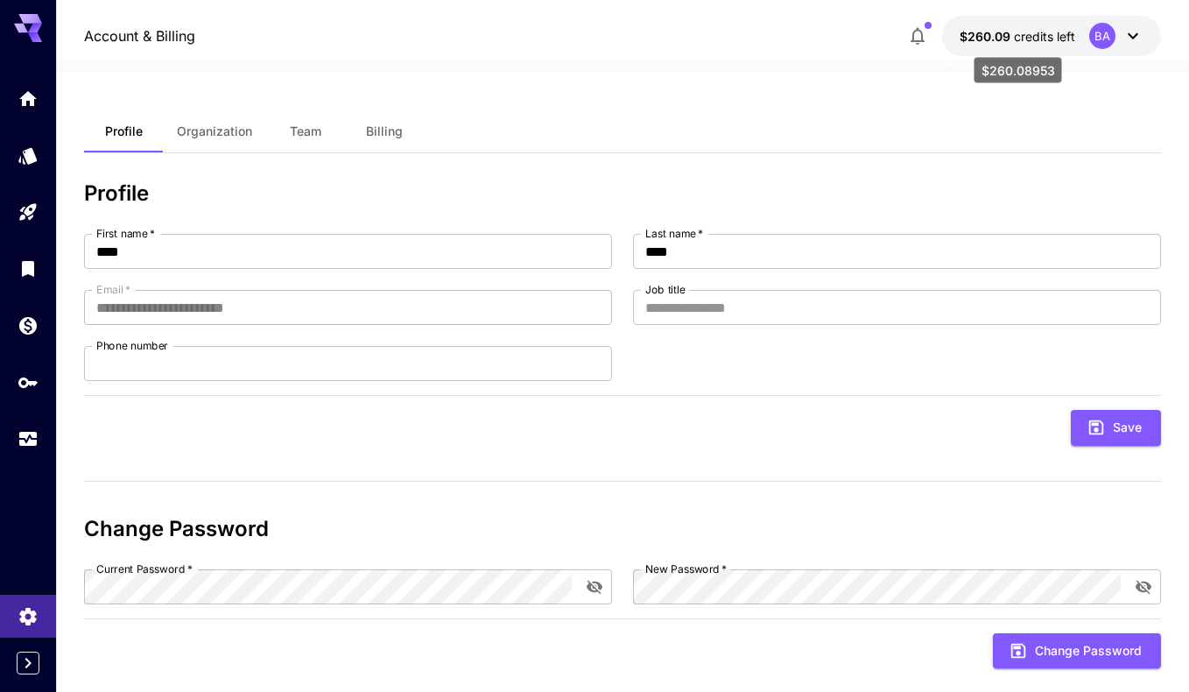
click at [1051, 34] on span "credits left" at bounding box center [1044, 36] width 61 height 15
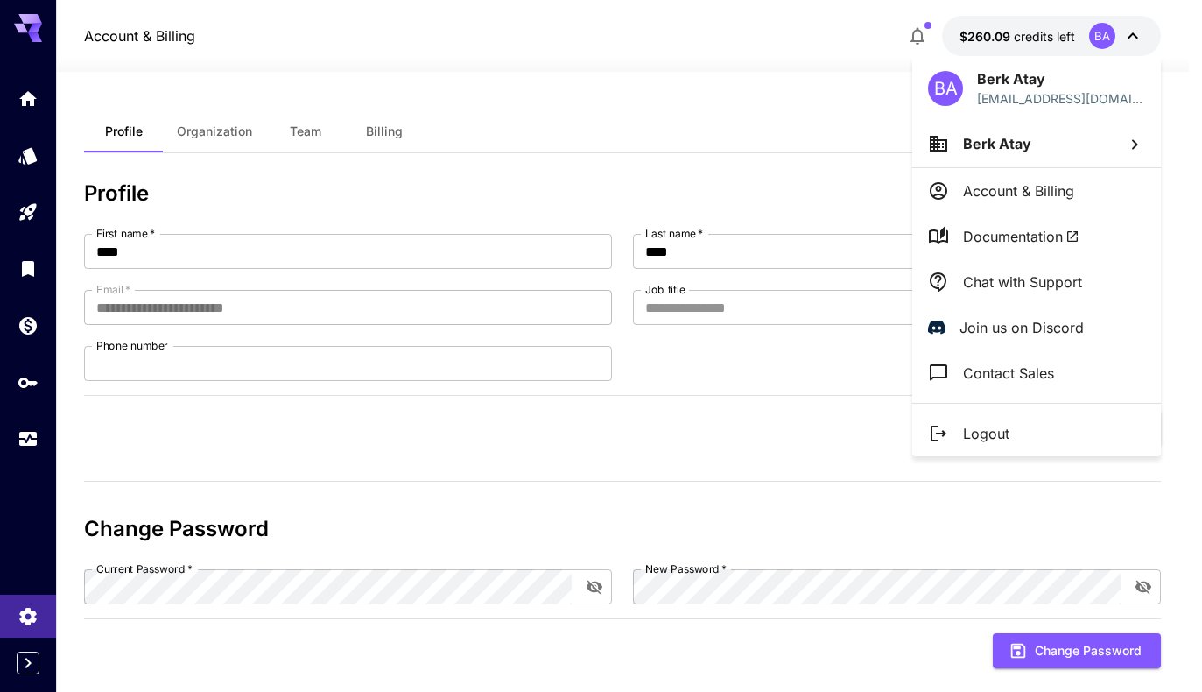
click at [1010, 192] on p "Account & Billing" at bounding box center [1018, 190] width 111 height 21
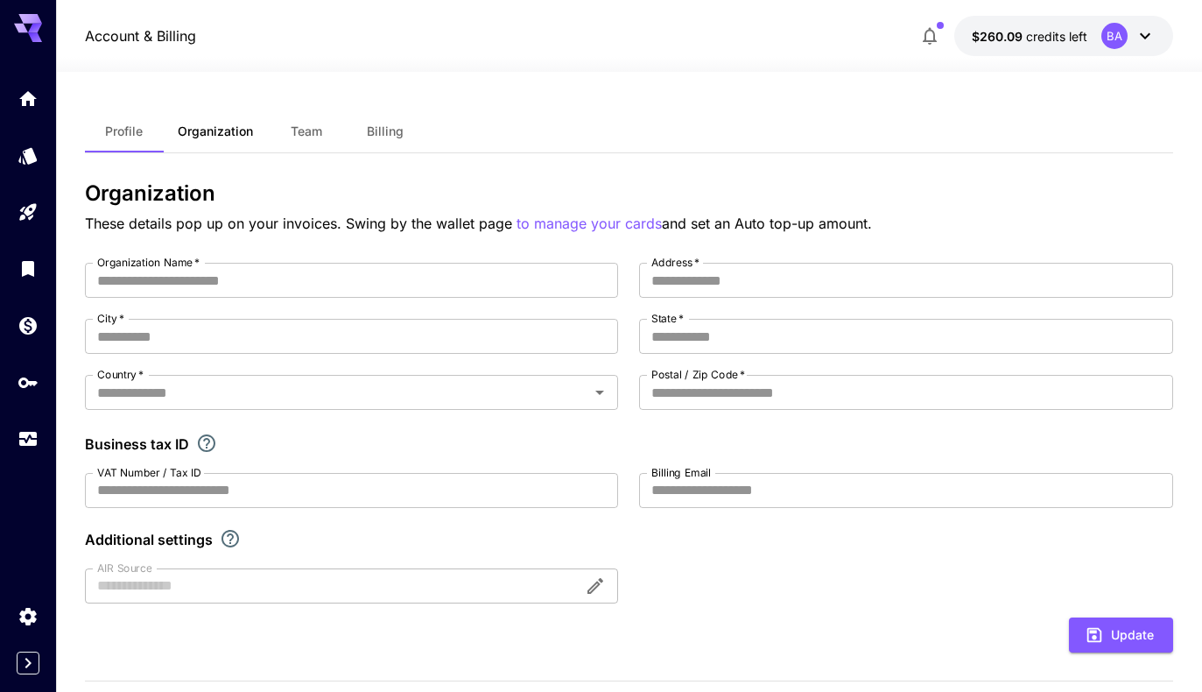
type input "*********"
type input "**********"
type input "********"
type input "*****"
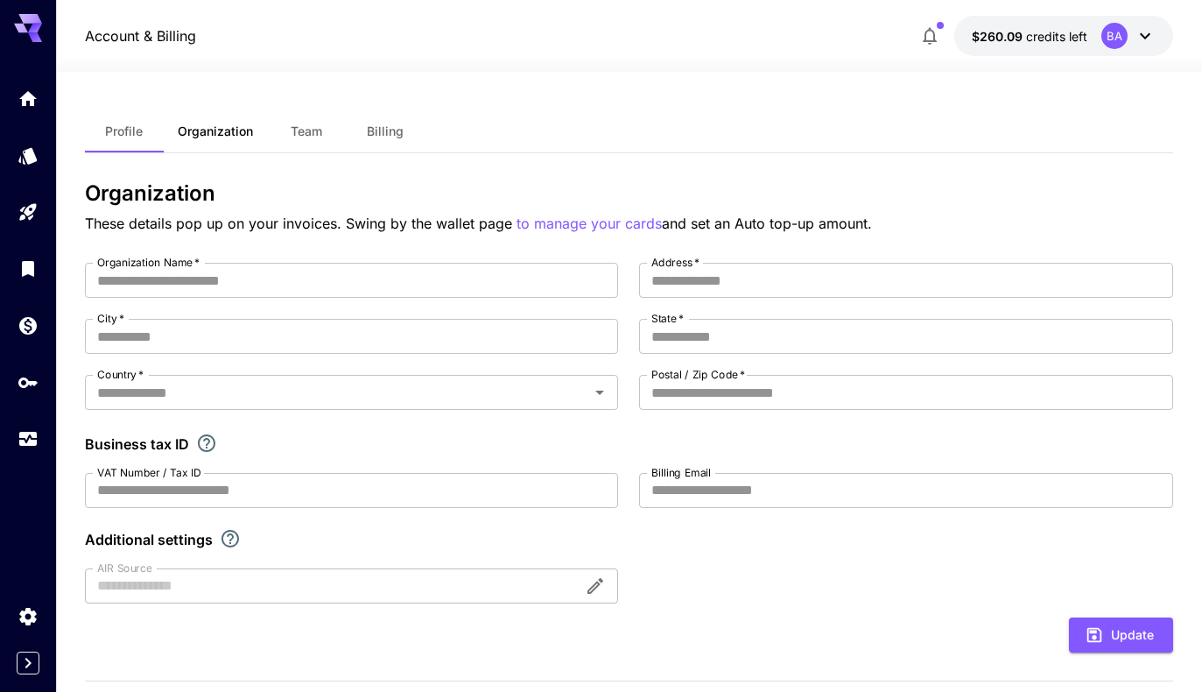
type input "**********"
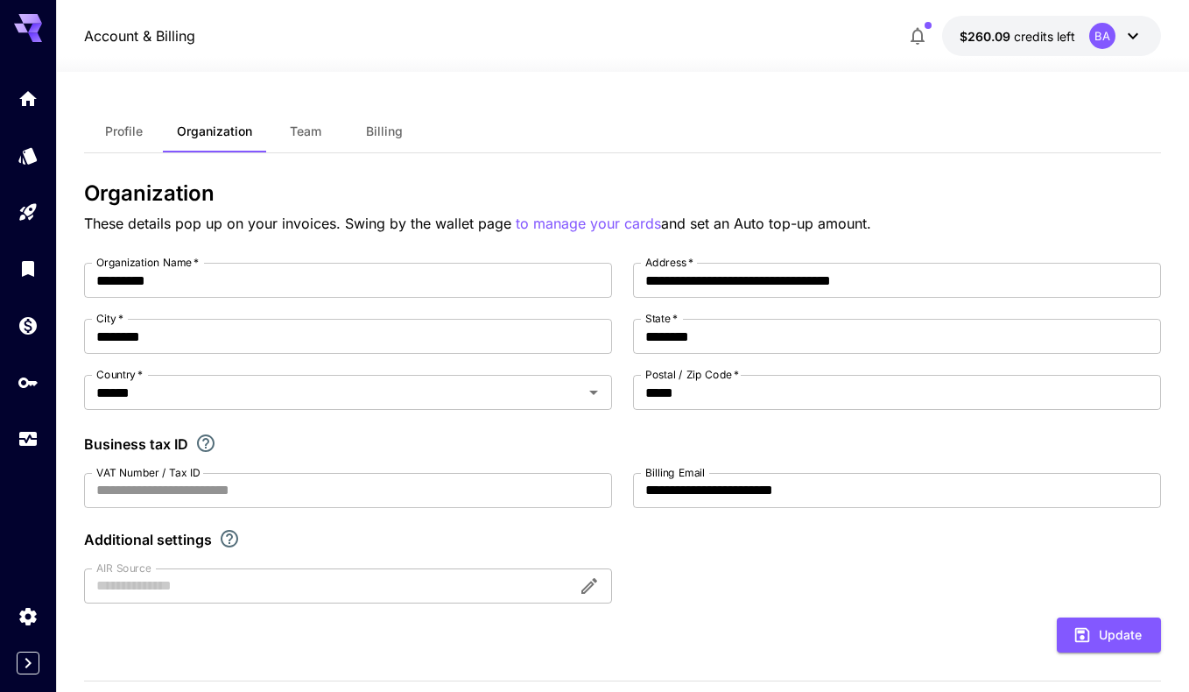
click at [135, 34] on p "Account & Billing" at bounding box center [139, 35] width 111 height 21
click at [32, 94] on icon "Home" at bounding box center [30, 93] width 18 height 15
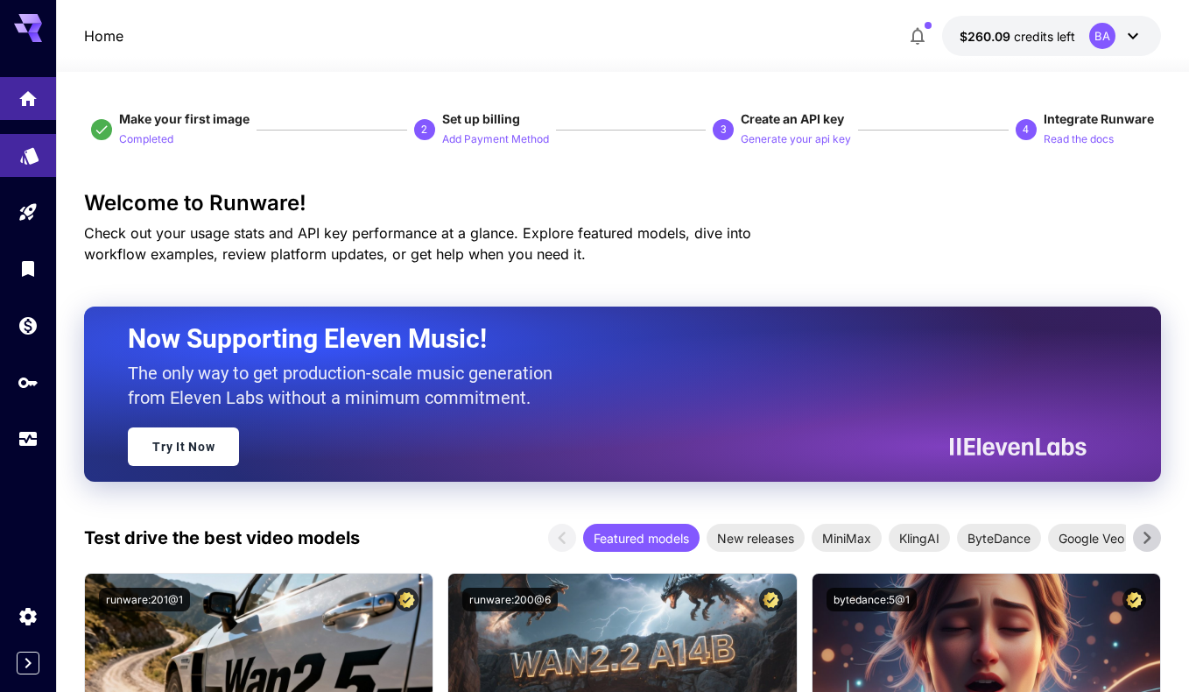
click at [29, 165] on link at bounding box center [28, 155] width 56 height 43
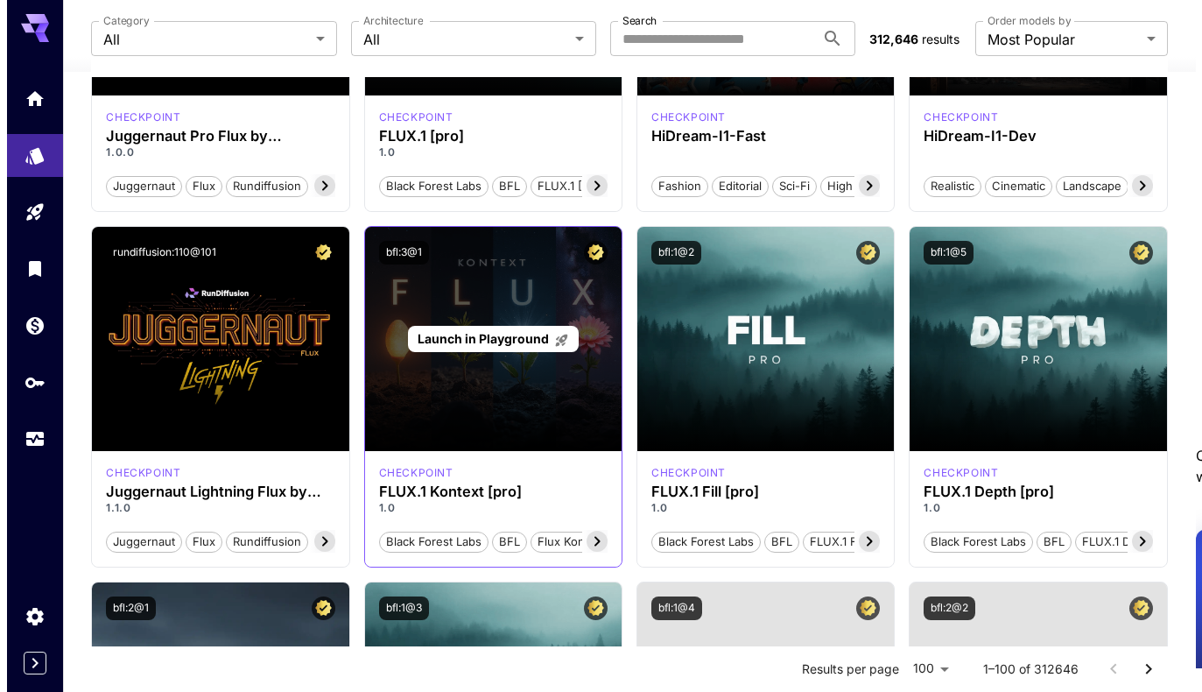
scroll to position [381, 0]
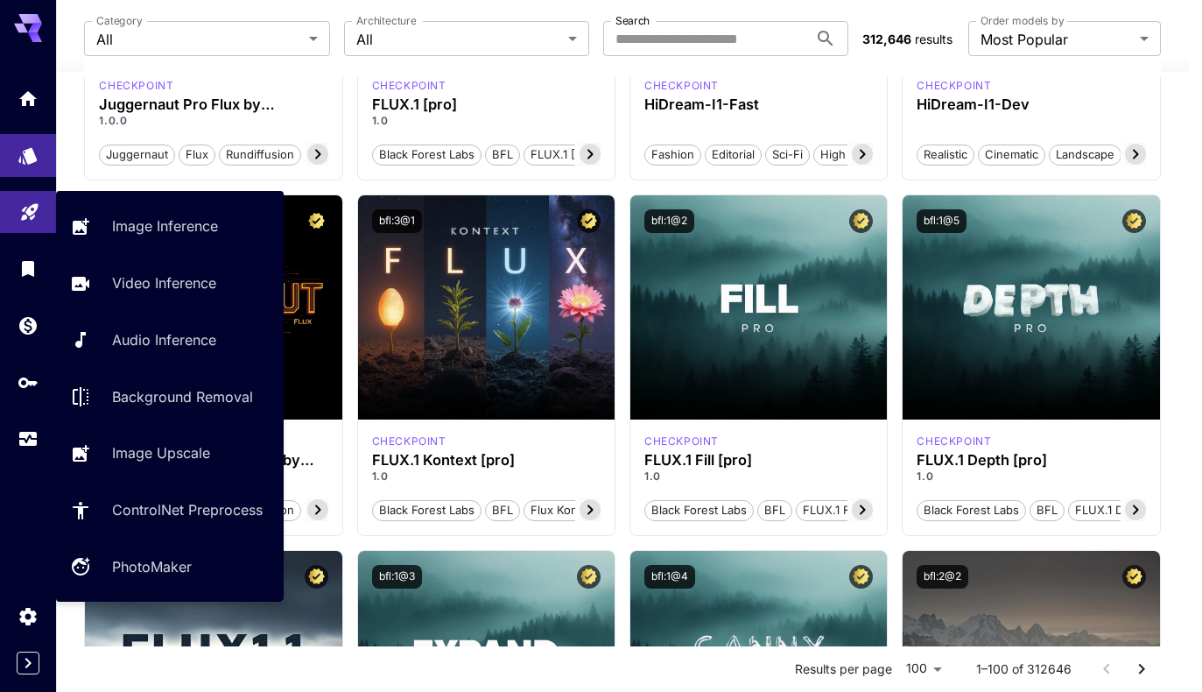
click at [32, 201] on icon "Playground" at bounding box center [29, 208] width 17 height 17
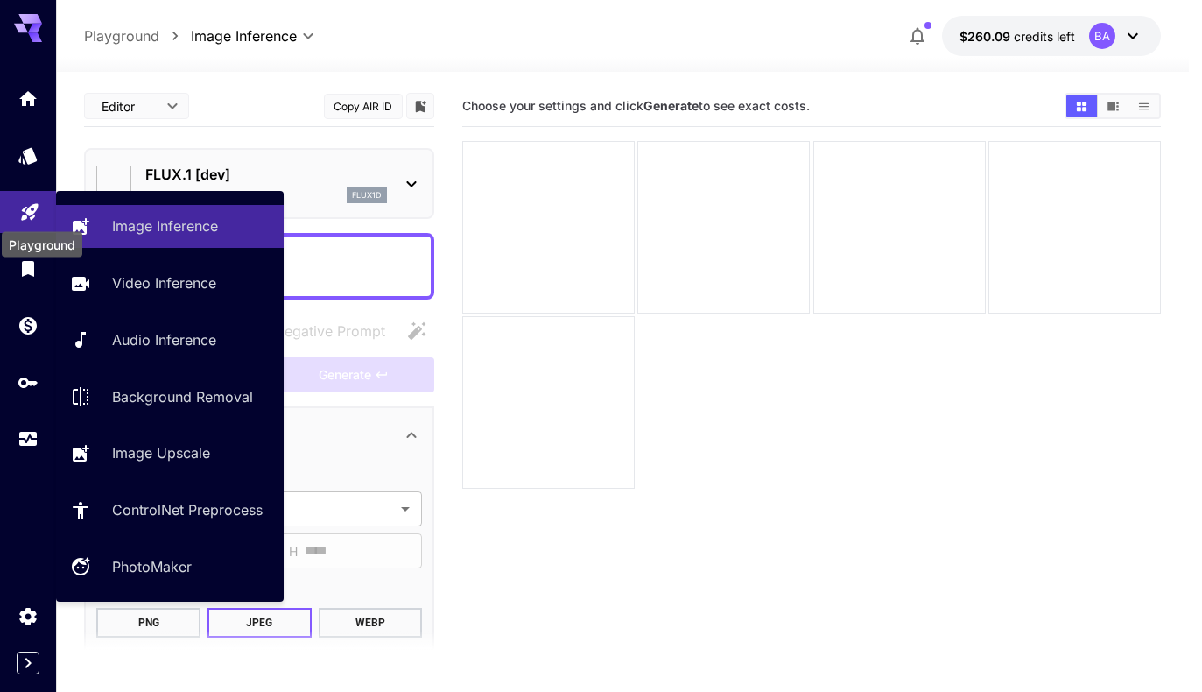
type input "**********"
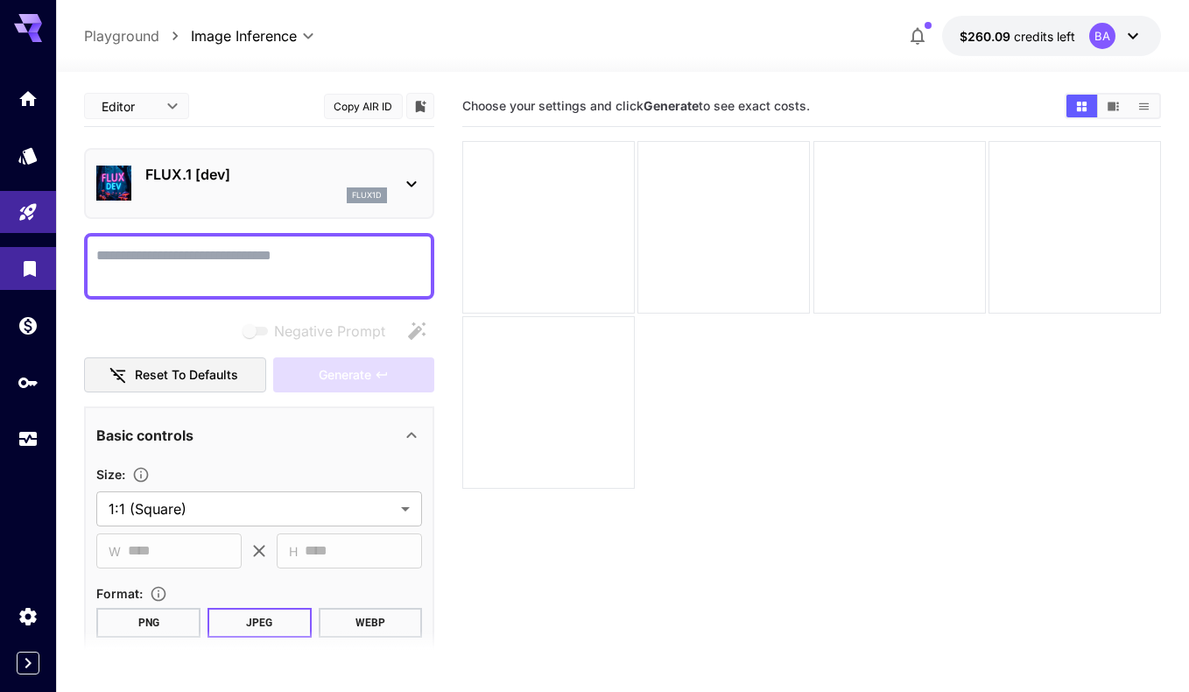
click at [19, 269] on icon "Library" at bounding box center [29, 263] width 21 height 21
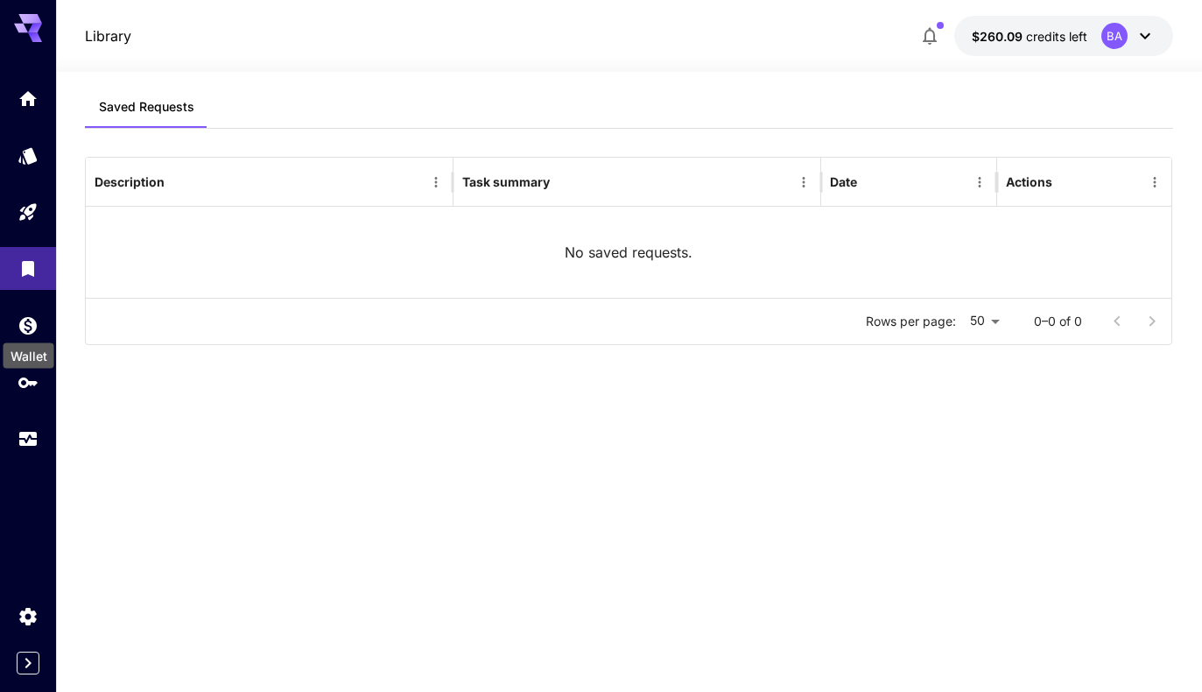
click at [32, 342] on div "Wallet" at bounding box center [29, 350] width 54 height 39
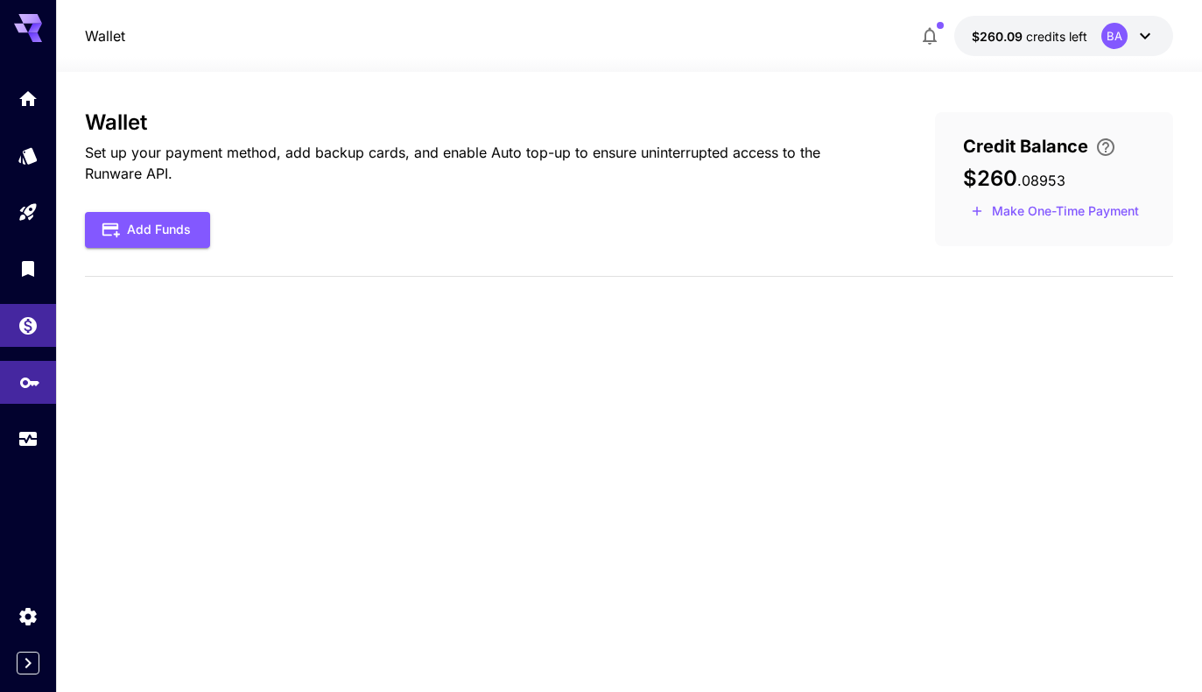
click at [28, 388] on icon "API Keys" at bounding box center [29, 377] width 21 height 21
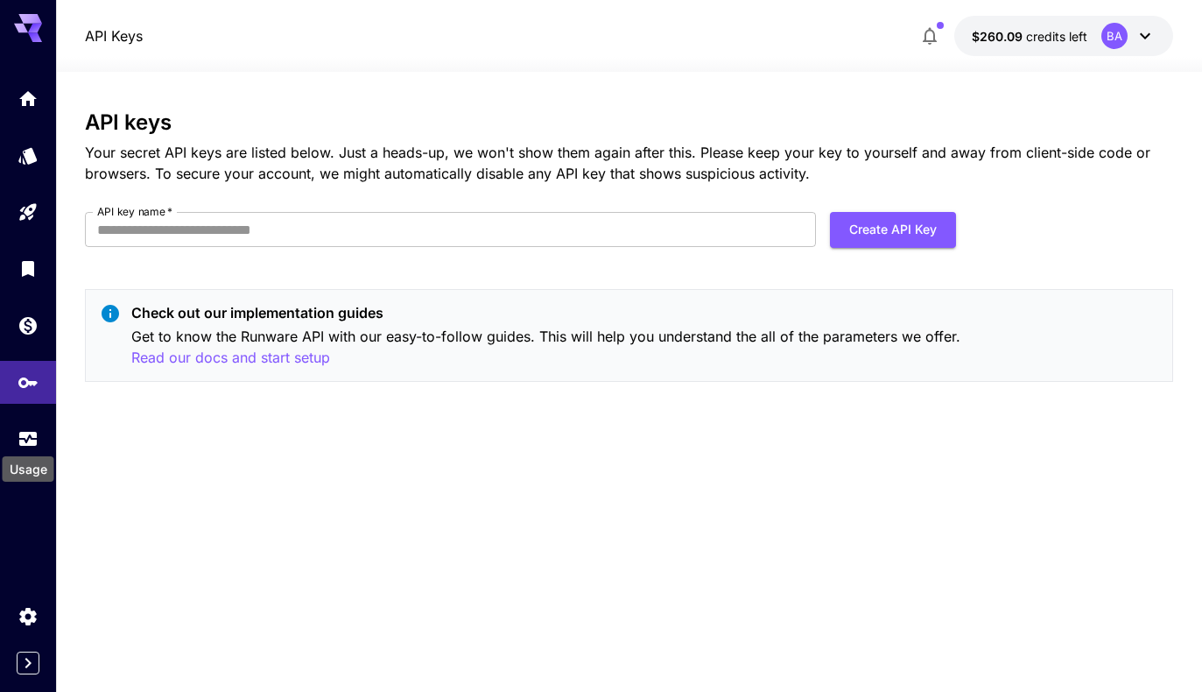
click at [29, 445] on div "Usage" at bounding box center [28, 463] width 55 height 39
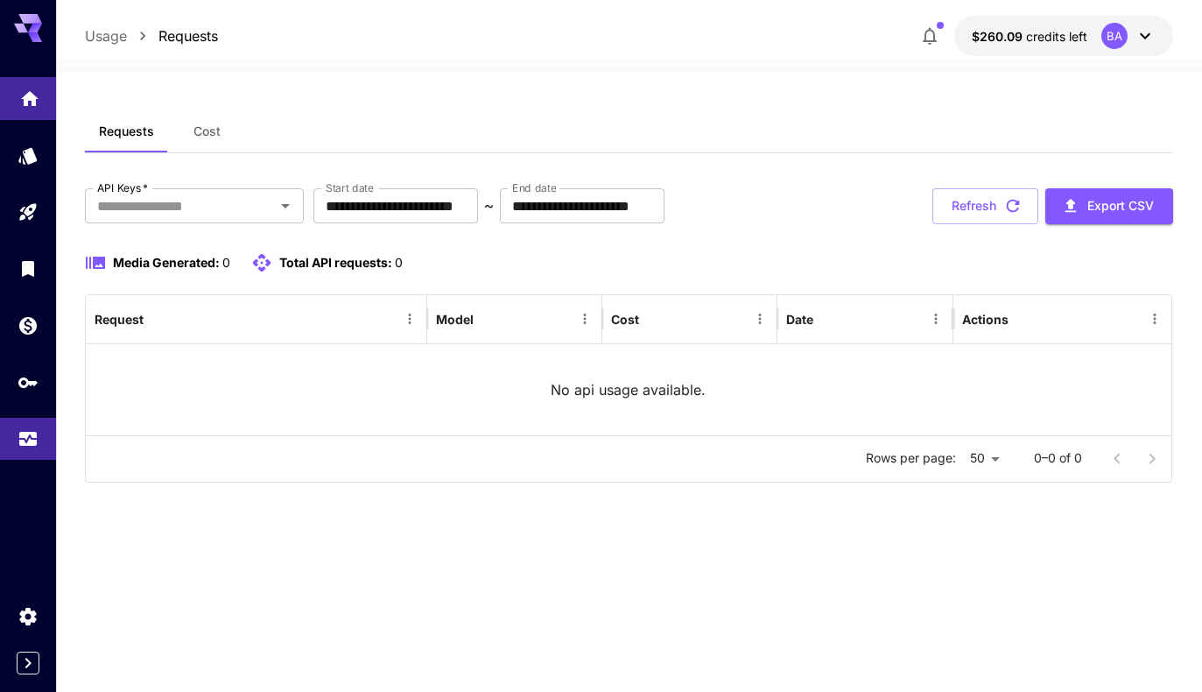
click at [25, 100] on icon "Home" at bounding box center [30, 94] width 18 height 15
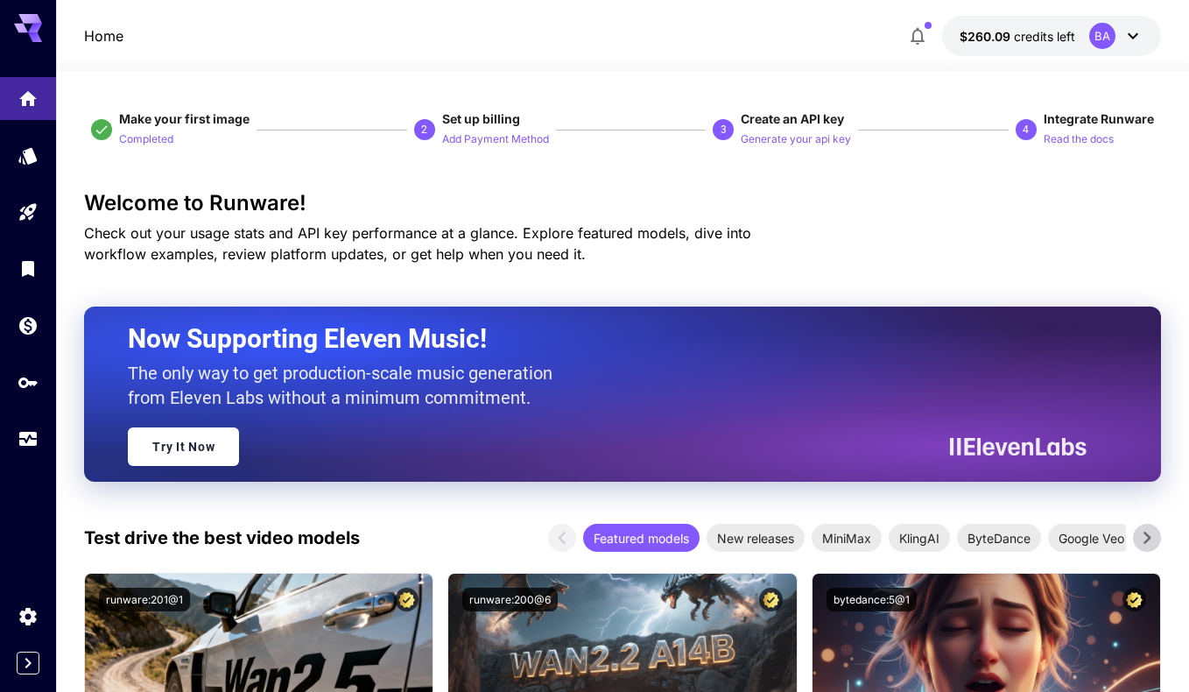
click at [33, 25] on icon at bounding box center [35, 29] width 14 height 10
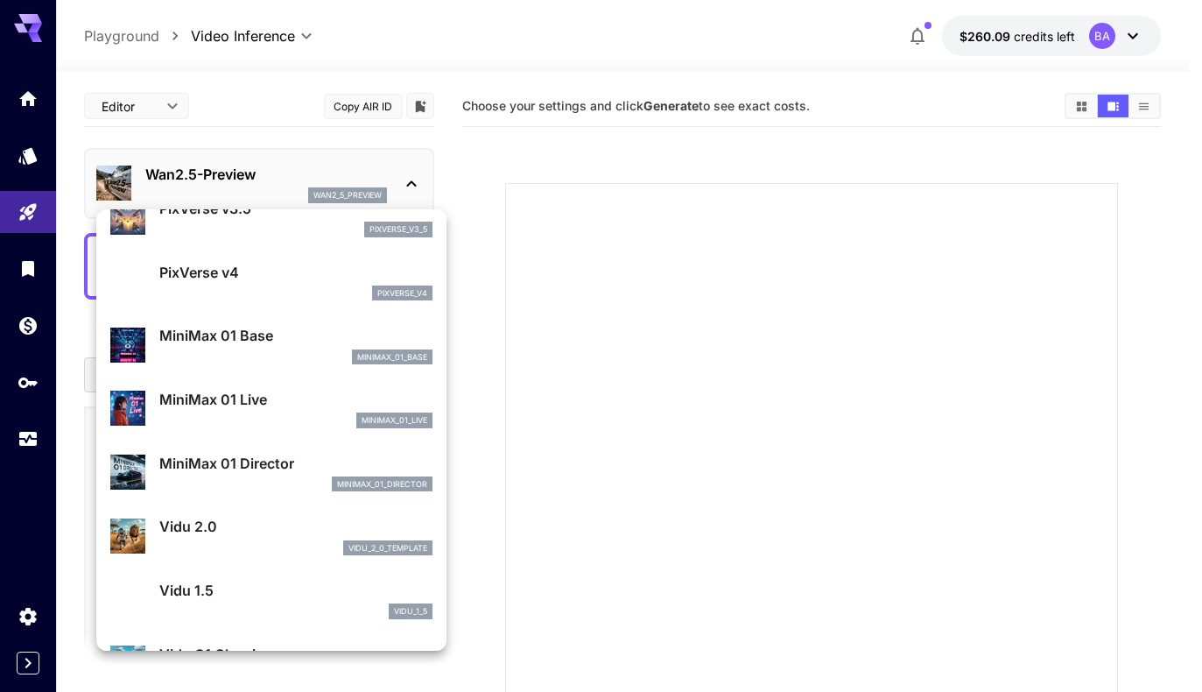
scroll to position [1584, 0]
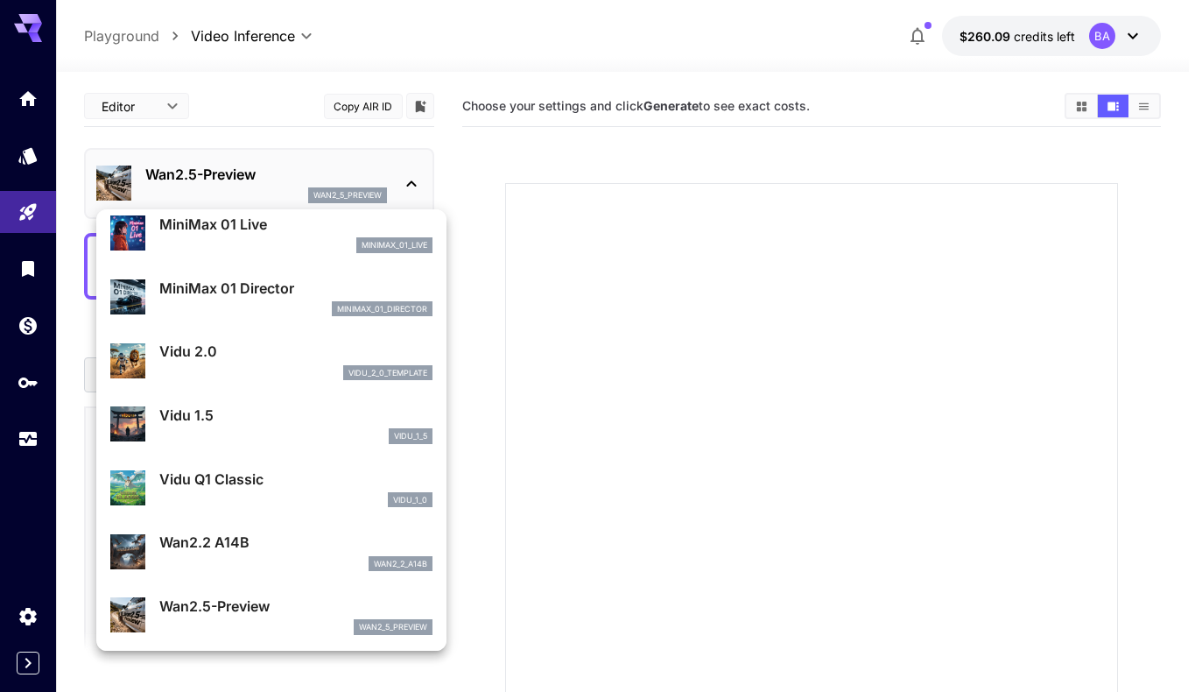
click at [365, 170] on div at bounding box center [601, 346] width 1202 height 692
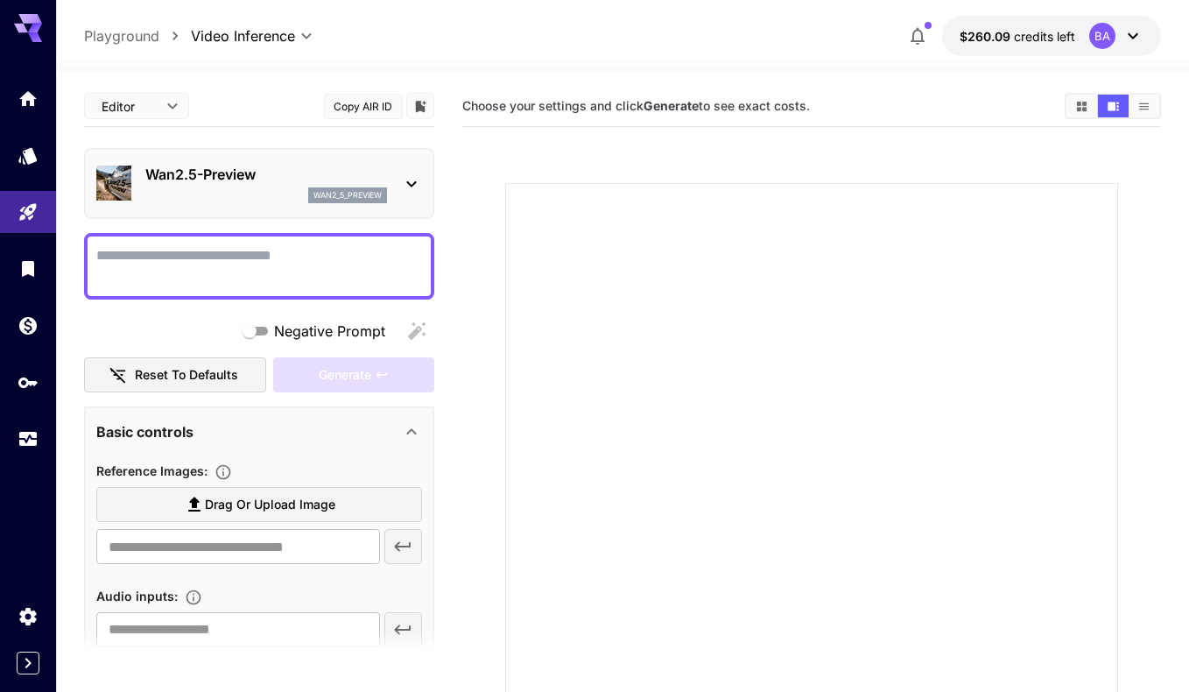
click at [263, 213] on div "Wan2.5-Preview wan2_5_preview" at bounding box center [259, 183] width 350 height 71
click at [248, 179] on p "Wan2.5-Preview" at bounding box center [266, 174] width 242 height 21
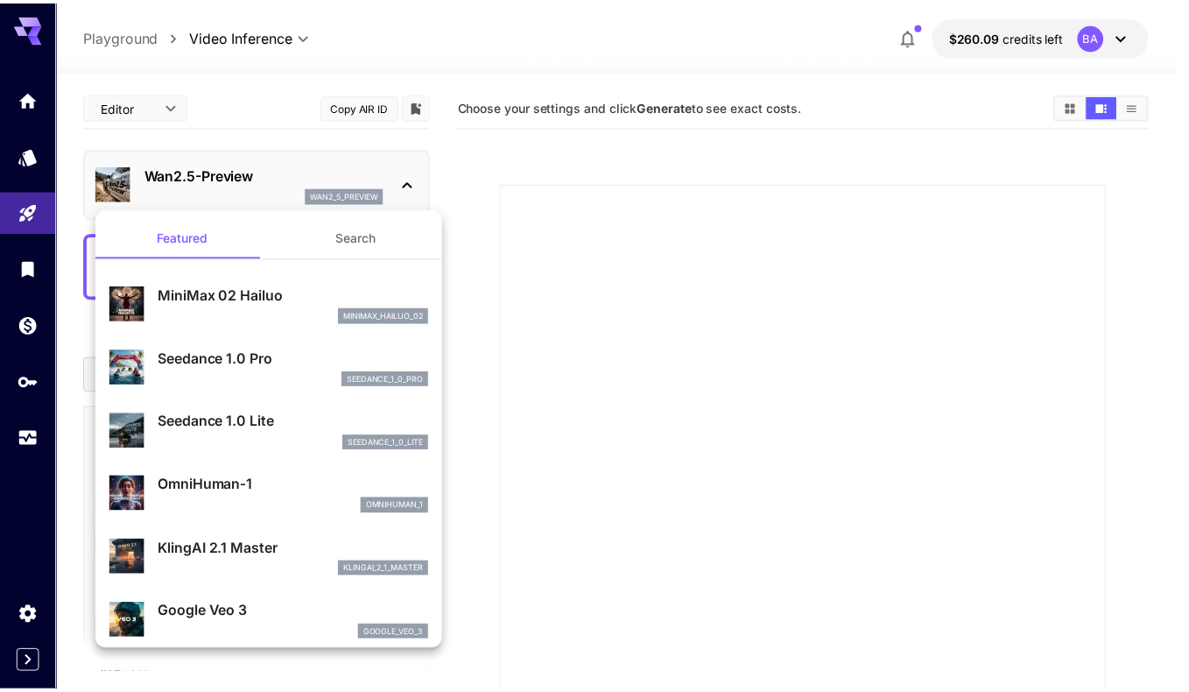
scroll to position [333, 0]
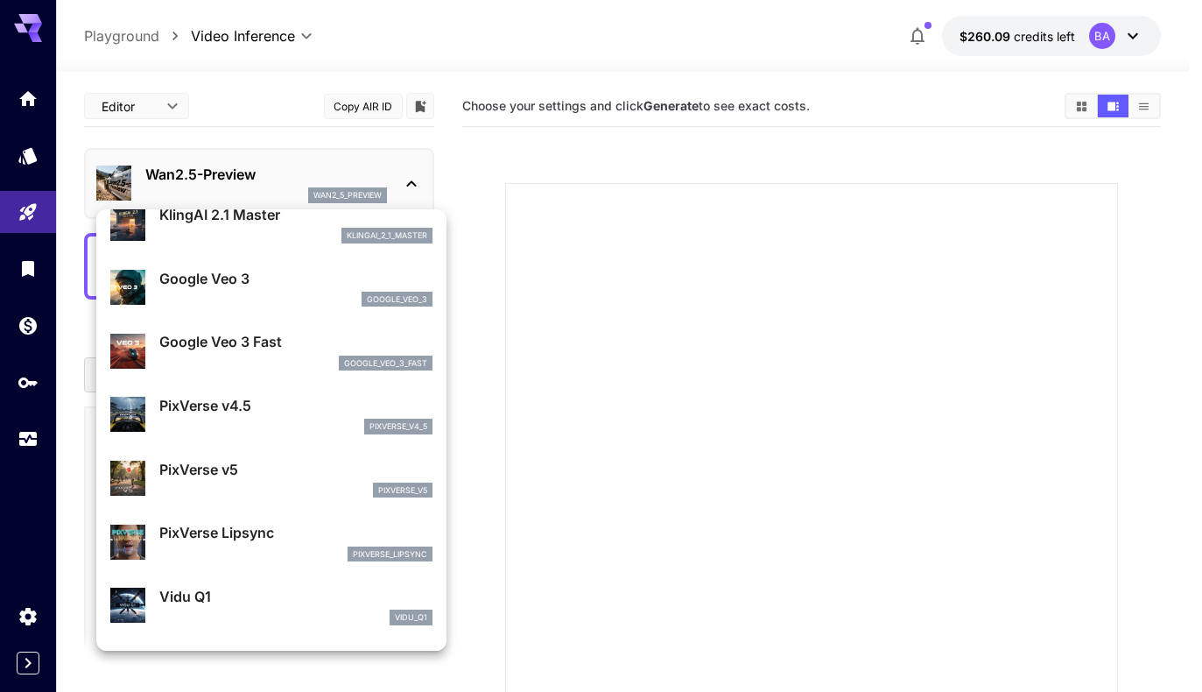
click at [268, 538] on p "PixVerse Lipsync" at bounding box center [295, 532] width 273 height 21
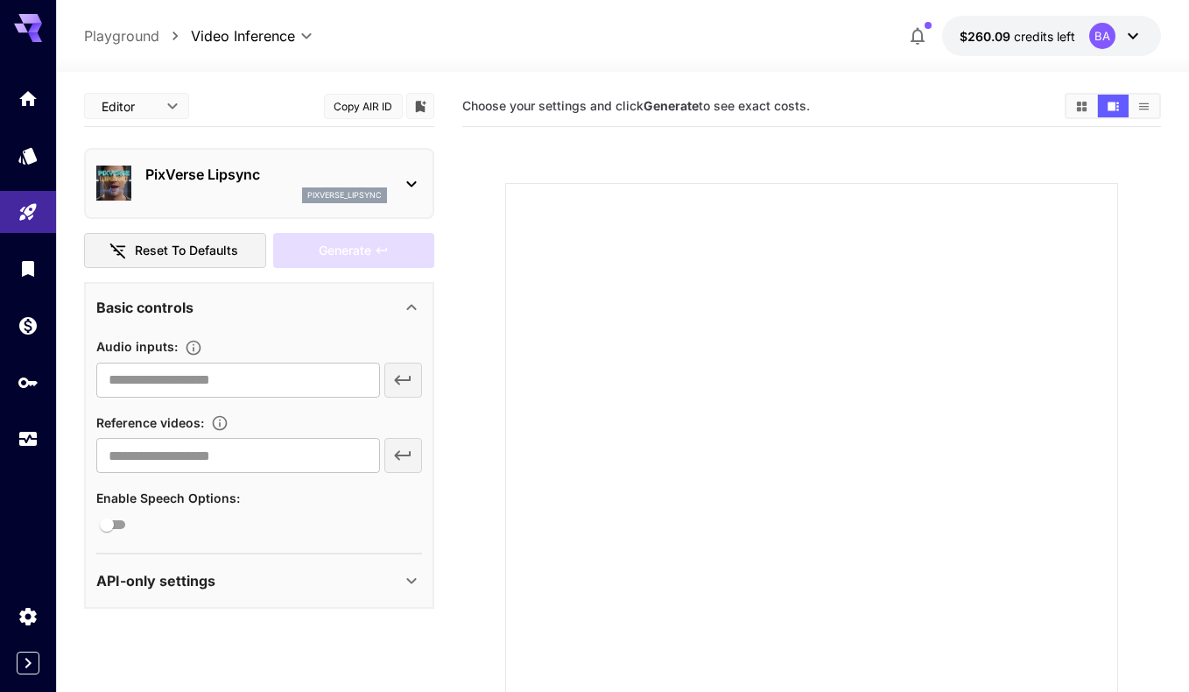
click at [410, 376] on div "​" at bounding box center [259, 379] width 326 height 35
click at [387, 386] on div "​" at bounding box center [259, 379] width 326 height 35
click at [409, 301] on icon at bounding box center [411, 307] width 21 height 21
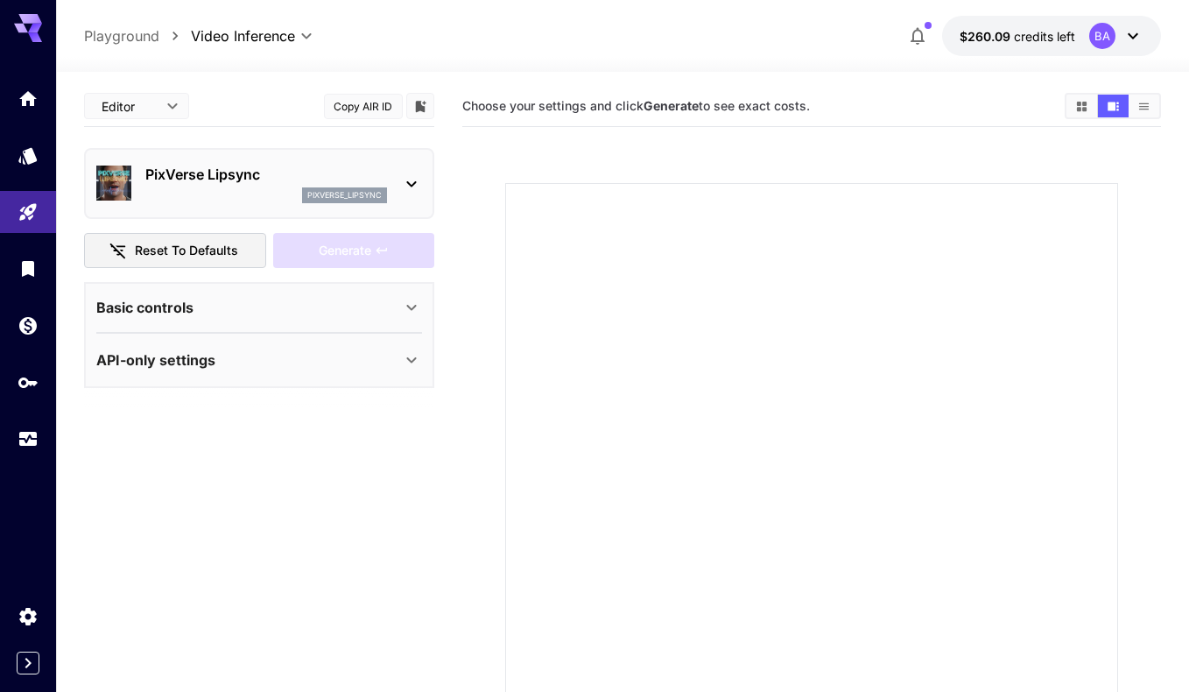
click at [409, 301] on icon at bounding box center [411, 307] width 21 height 21
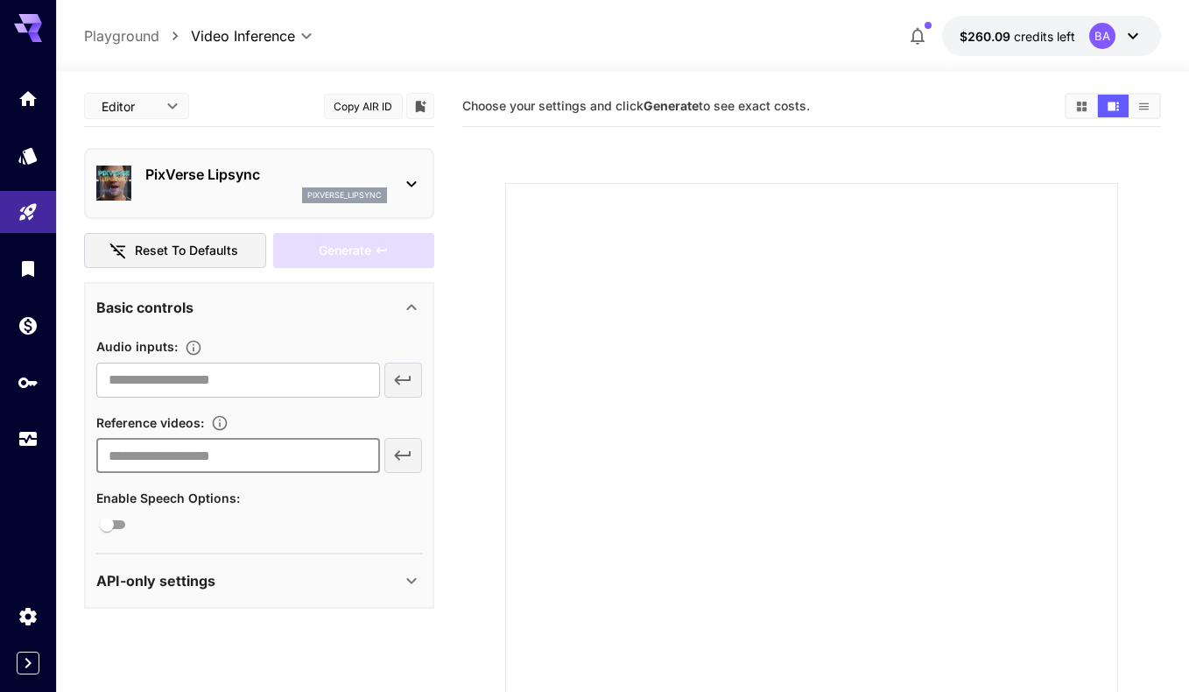
click at [222, 457] on input "text" at bounding box center [237, 455] width 283 height 35
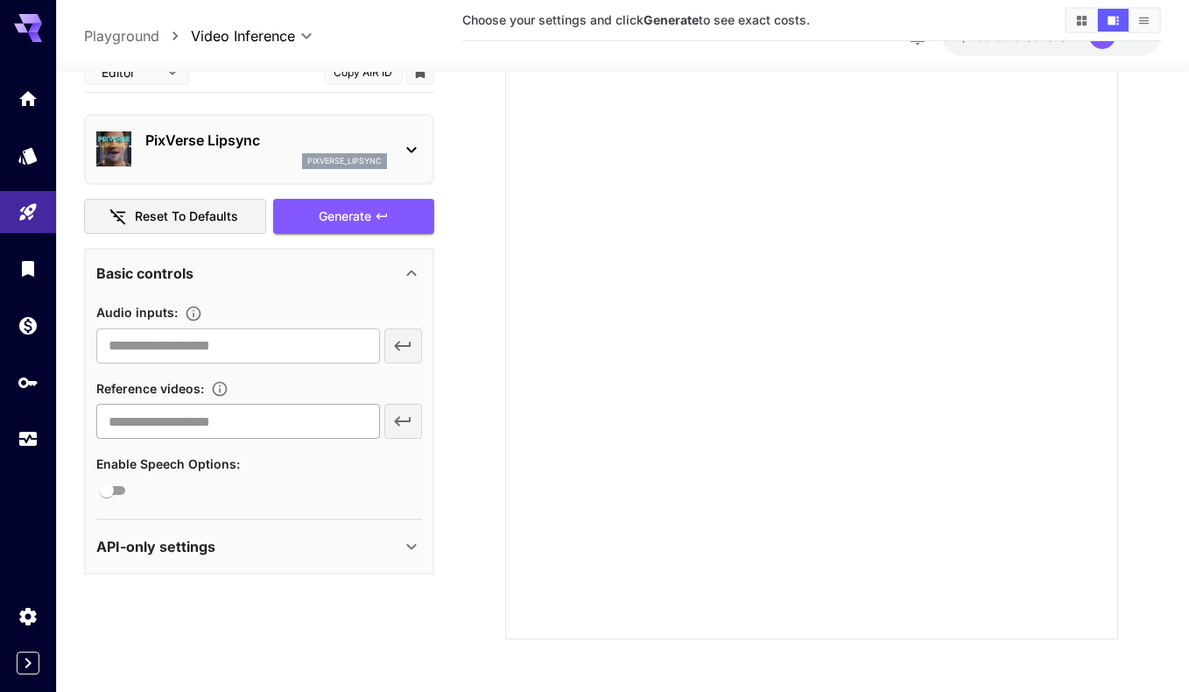
scroll to position [25, 0]
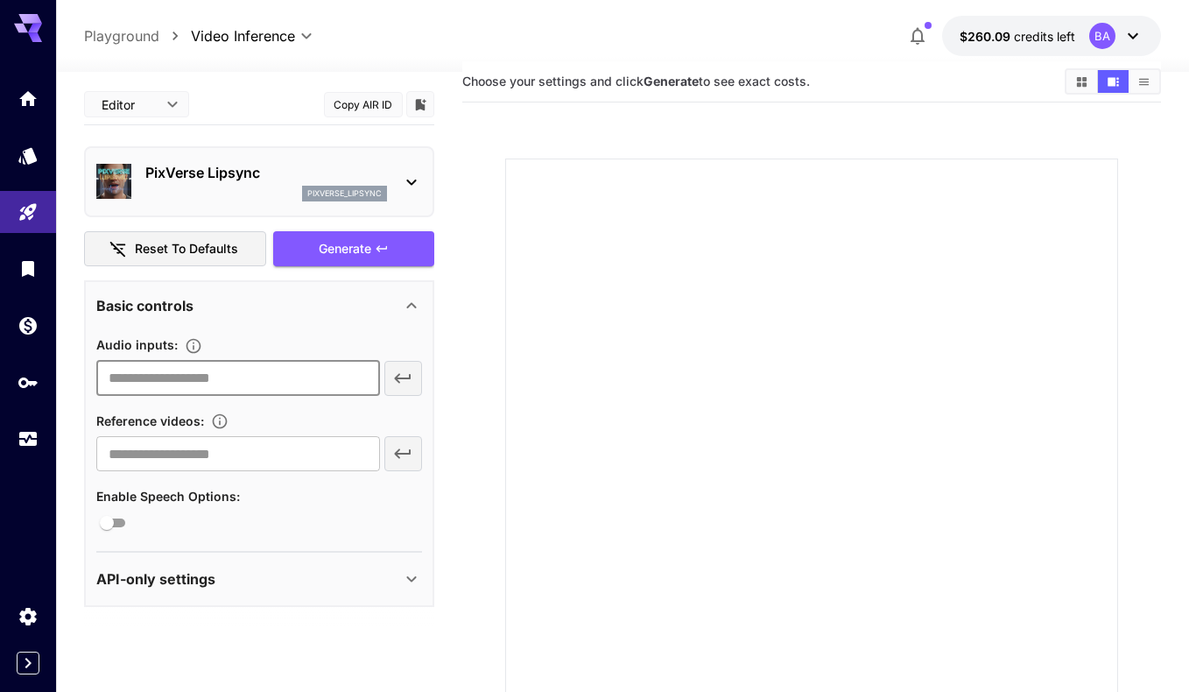
click at [233, 378] on input "text" at bounding box center [237, 378] width 283 height 35
click at [196, 454] on input "text" at bounding box center [237, 453] width 283 height 35
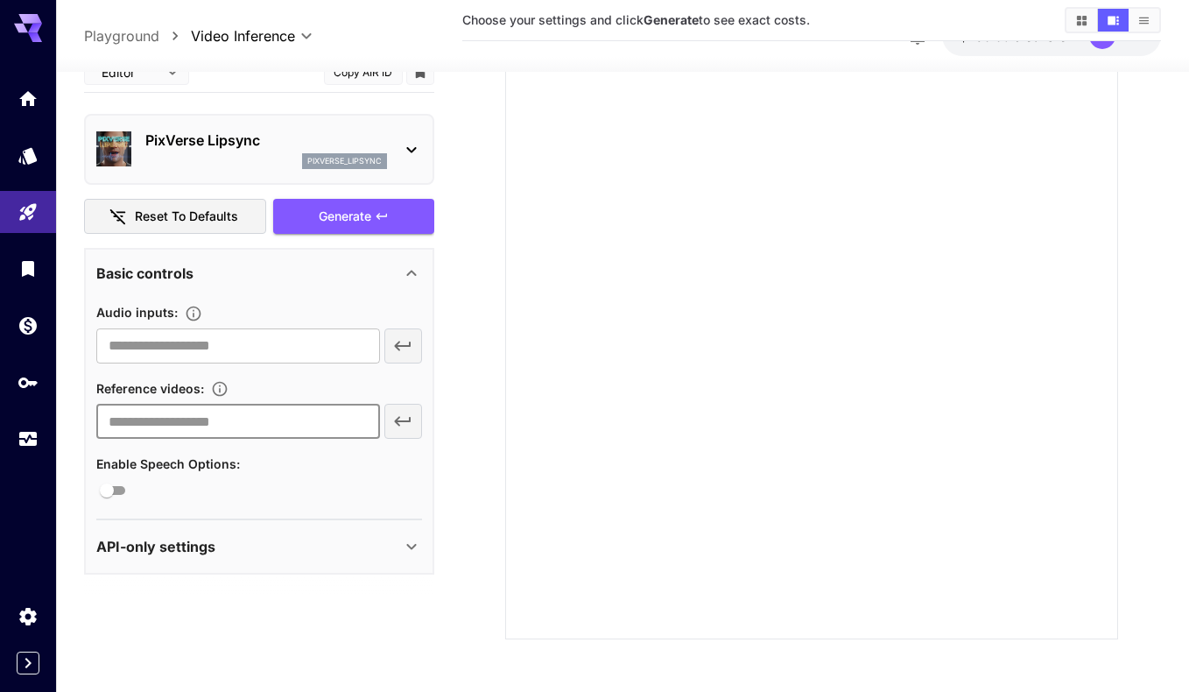
scroll to position [0, 0]
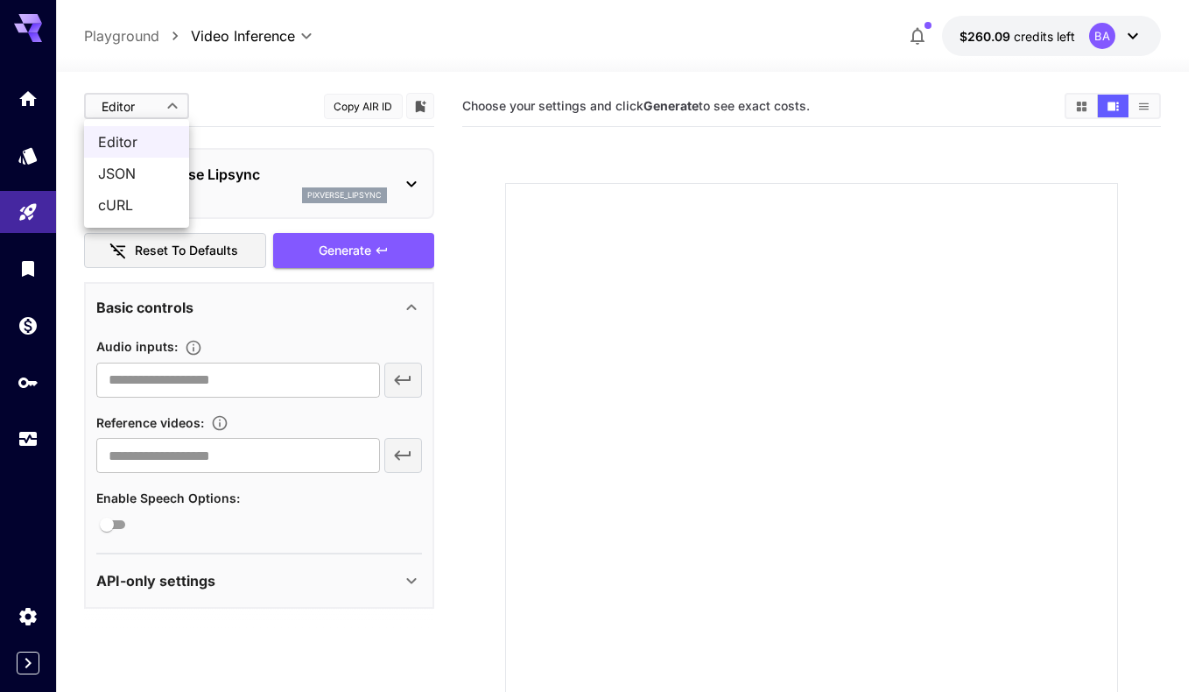
click at [158, 107] on body "**********" at bounding box center [601, 424] width 1202 height 848
click at [158, 107] on div at bounding box center [601, 346] width 1202 height 692
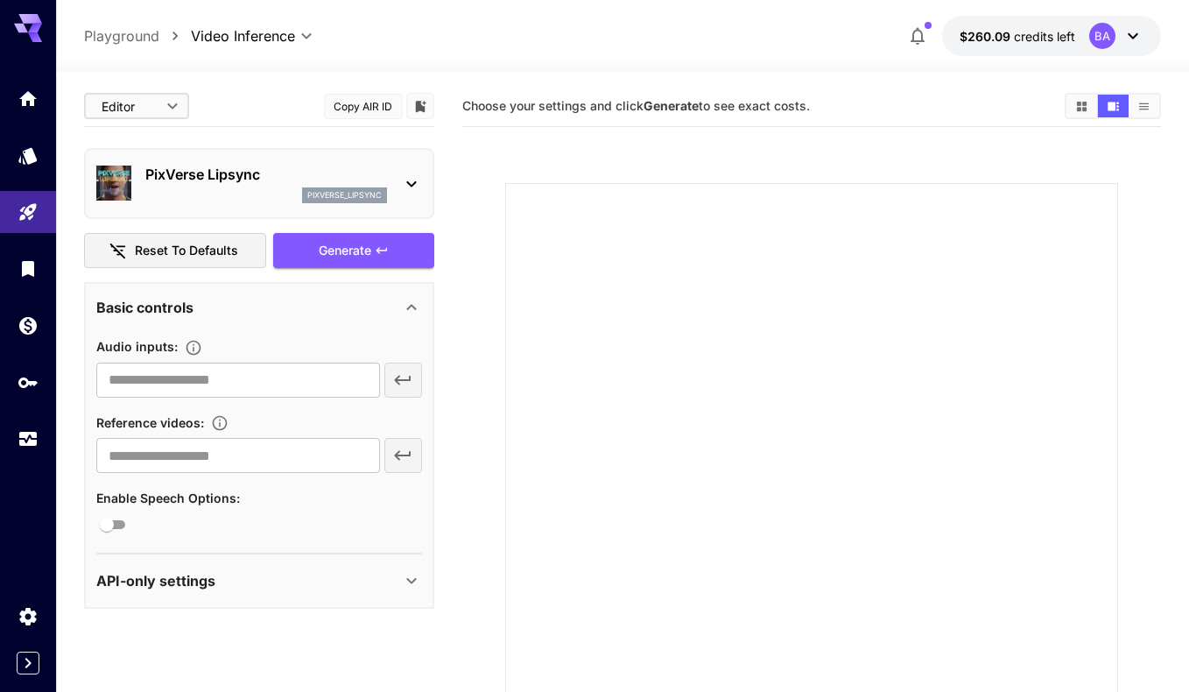
click at [158, 107] on body "**********" at bounding box center [594, 424] width 1189 height 848
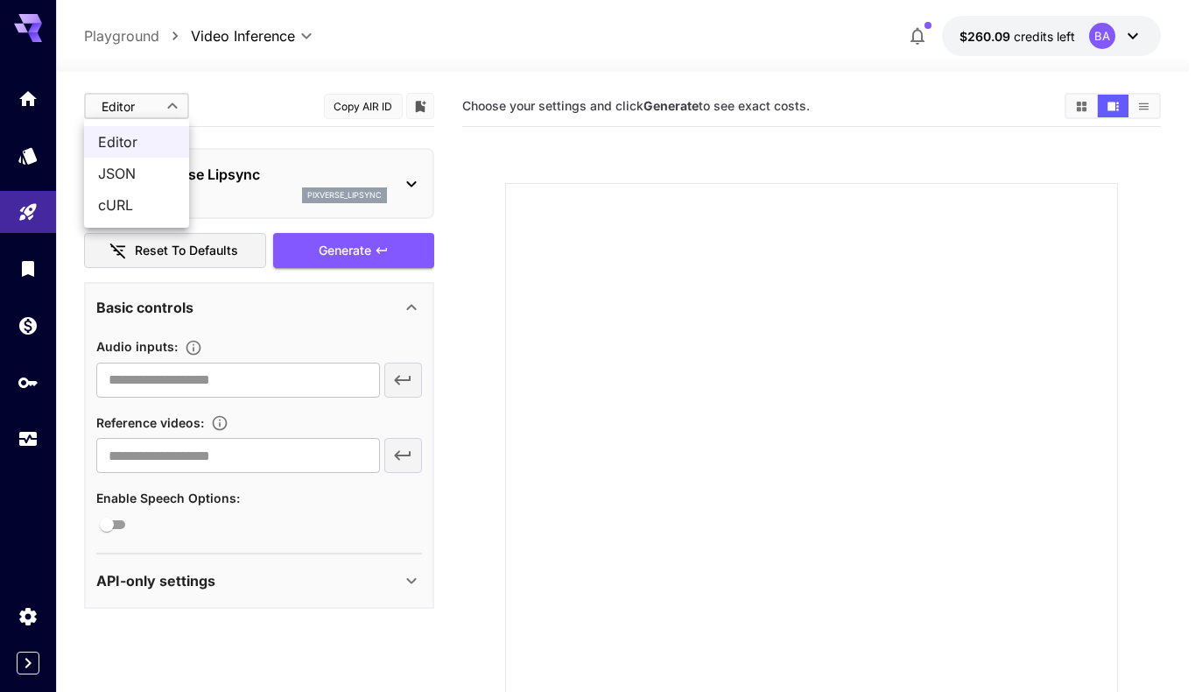
click at [158, 107] on div at bounding box center [601, 346] width 1202 height 692
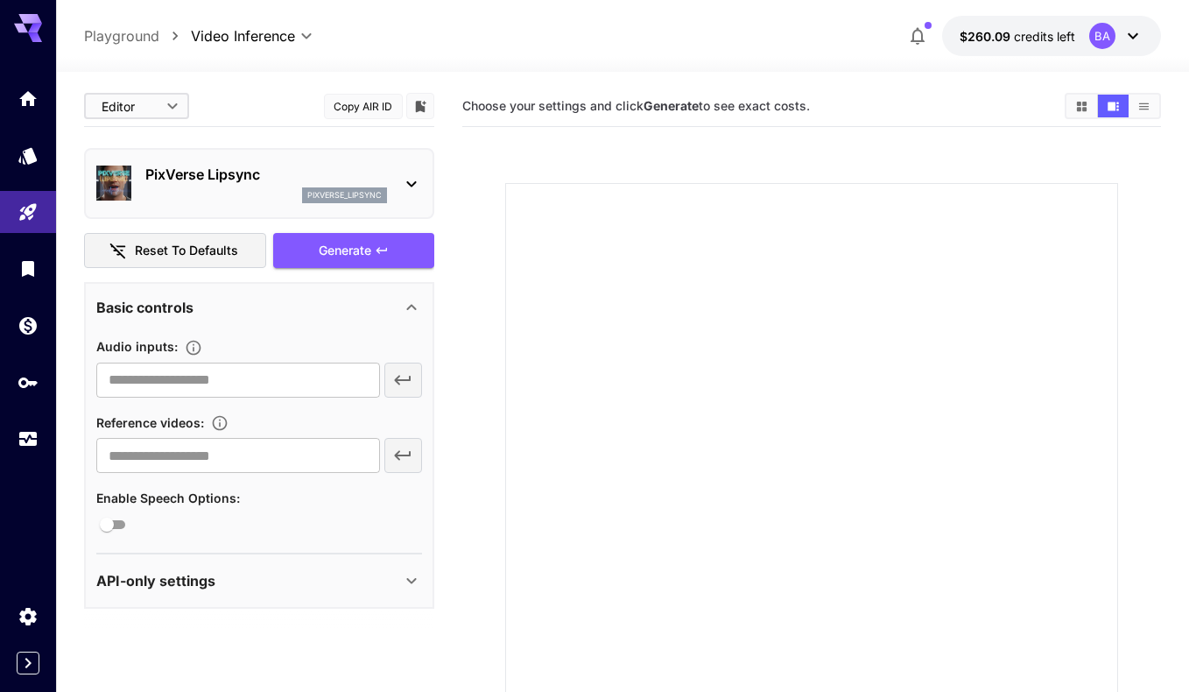
click at [158, 107] on body "**********" at bounding box center [594, 424] width 1189 height 848
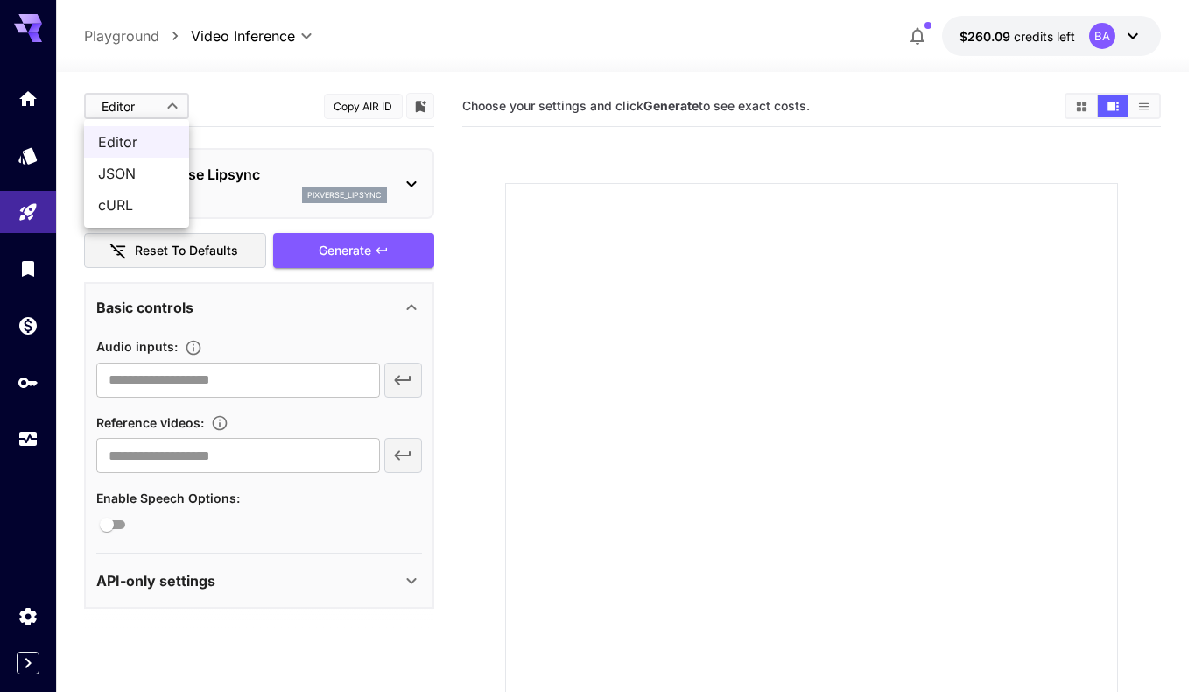
click at [158, 107] on div at bounding box center [601, 346] width 1202 height 692
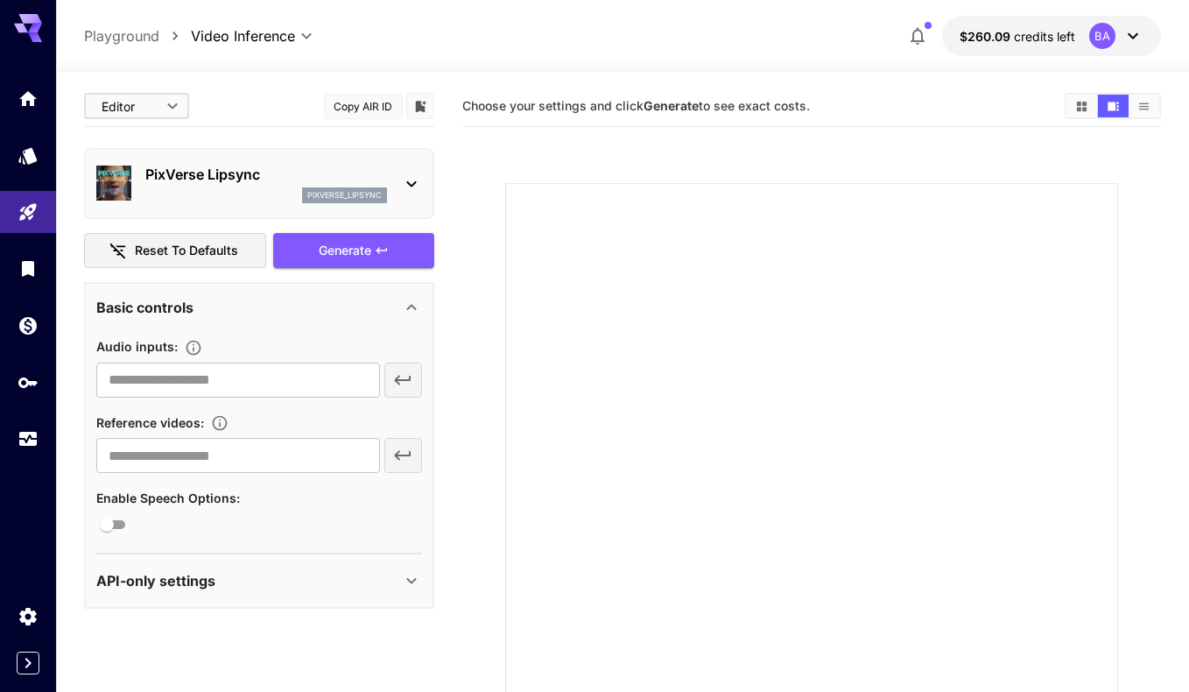
click at [1082, 106] on icon "Show media in grid view" at bounding box center [1081, 106] width 13 height 13
click at [1140, 108] on icon "Show media in list view" at bounding box center [1143, 106] width 13 height 13
click at [1066, 108] on button "Show media in grid view" at bounding box center [1081, 106] width 31 height 23
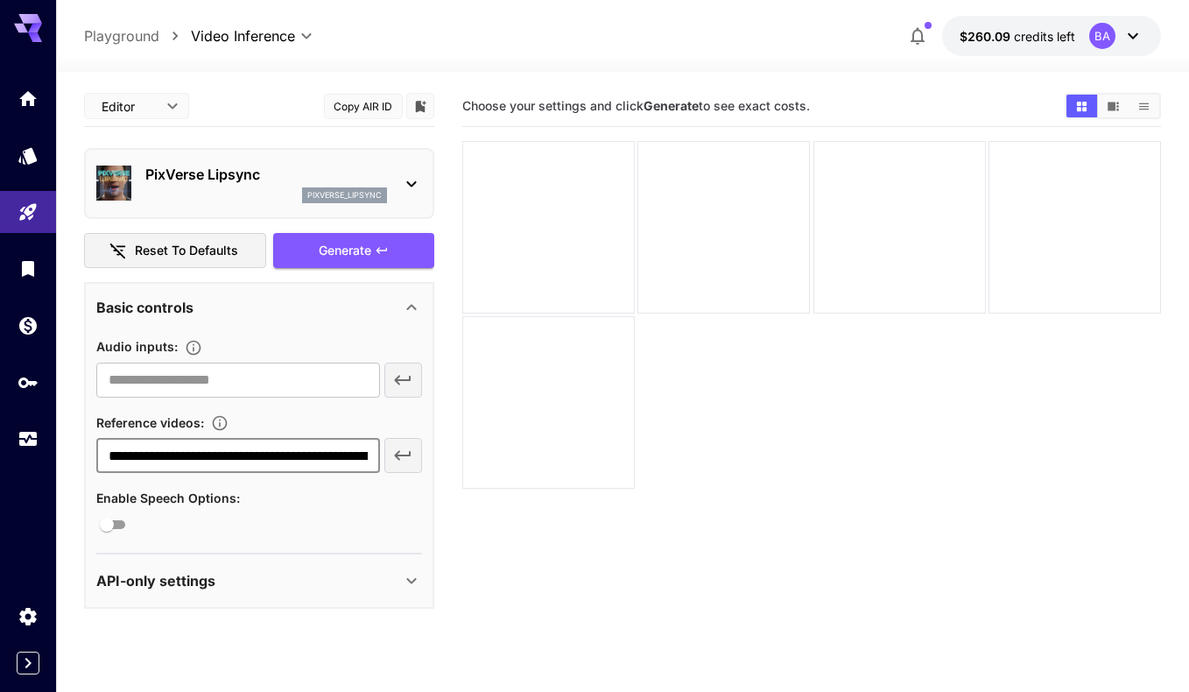
type input "**********"
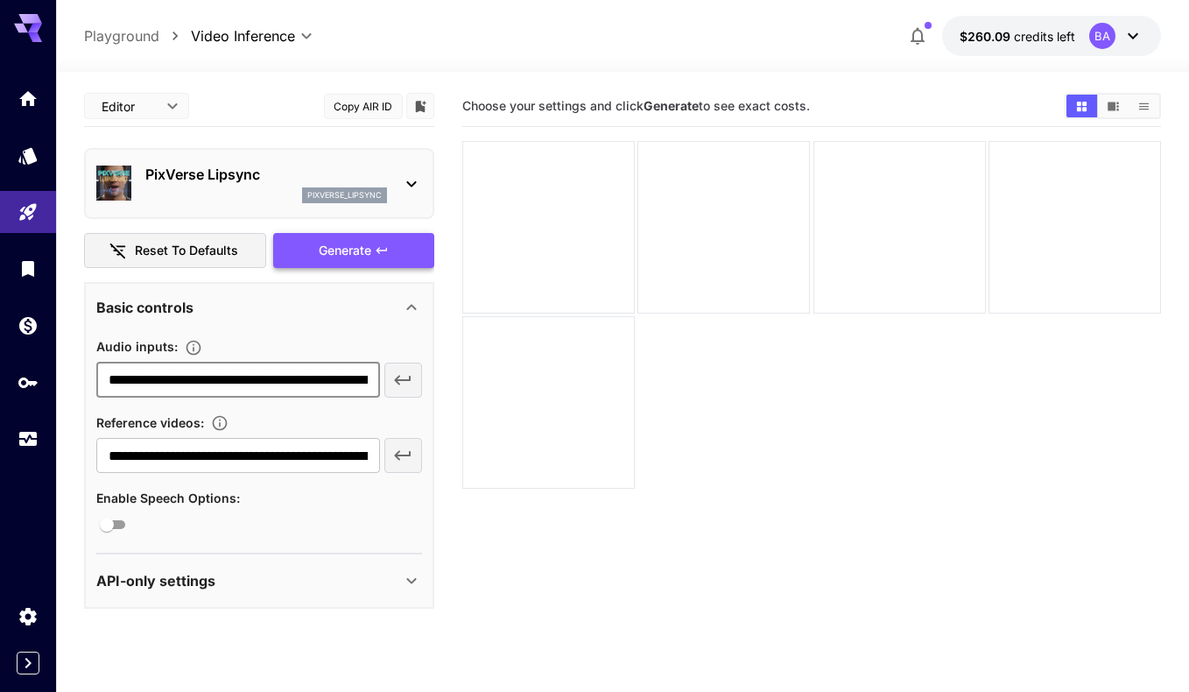
type input "**********"
click at [353, 254] on div "Generate" at bounding box center [353, 251] width 161 height 36
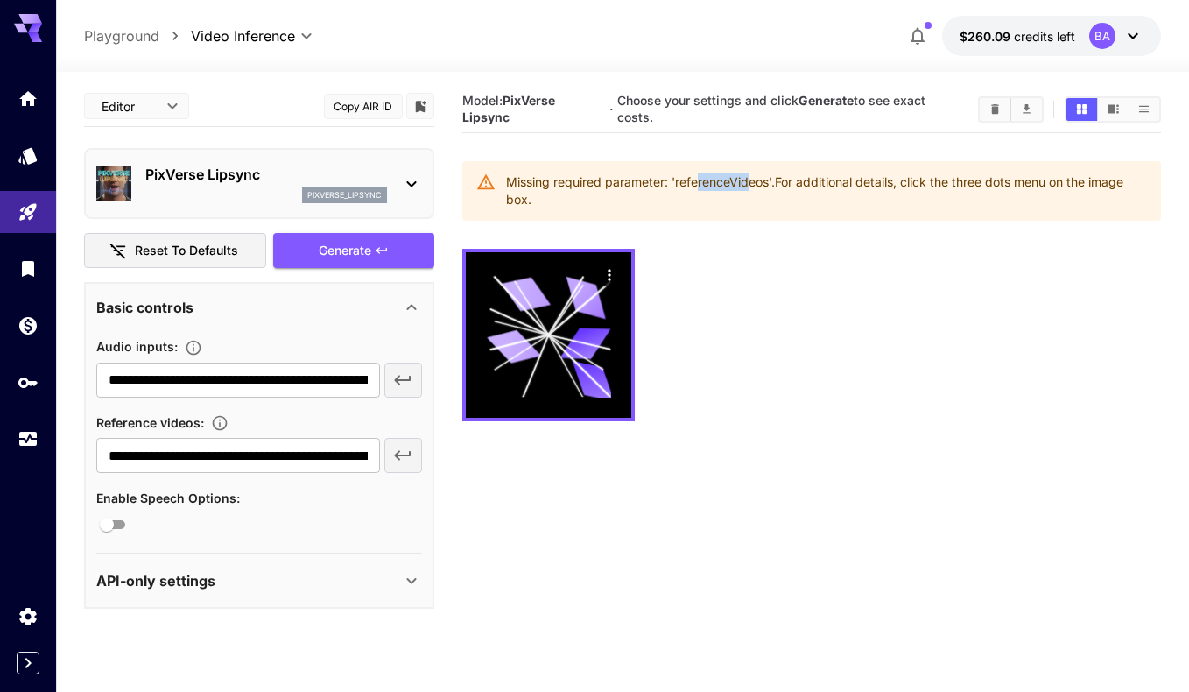
drag, startPoint x: 700, startPoint y: 174, endPoint x: 751, endPoint y: 180, distance: 52.0
click at [751, 180] on div "Missing required parameter: 'referenceVideos'. For additional details, click th…" at bounding box center [826, 190] width 640 height 49
click at [749, 187] on div "Missing required parameter: 'referenceVideos'. For additional details, click th…" at bounding box center [826, 190] width 640 height 49
click at [221, 421] on icon "Add a reference video. Supported formats: UUID, public URL" at bounding box center [220, 423] width 18 height 18
drag, startPoint x: 153, startPoint y: 476, endPoint x: 186, endPoint y: 452, distance: 41.3
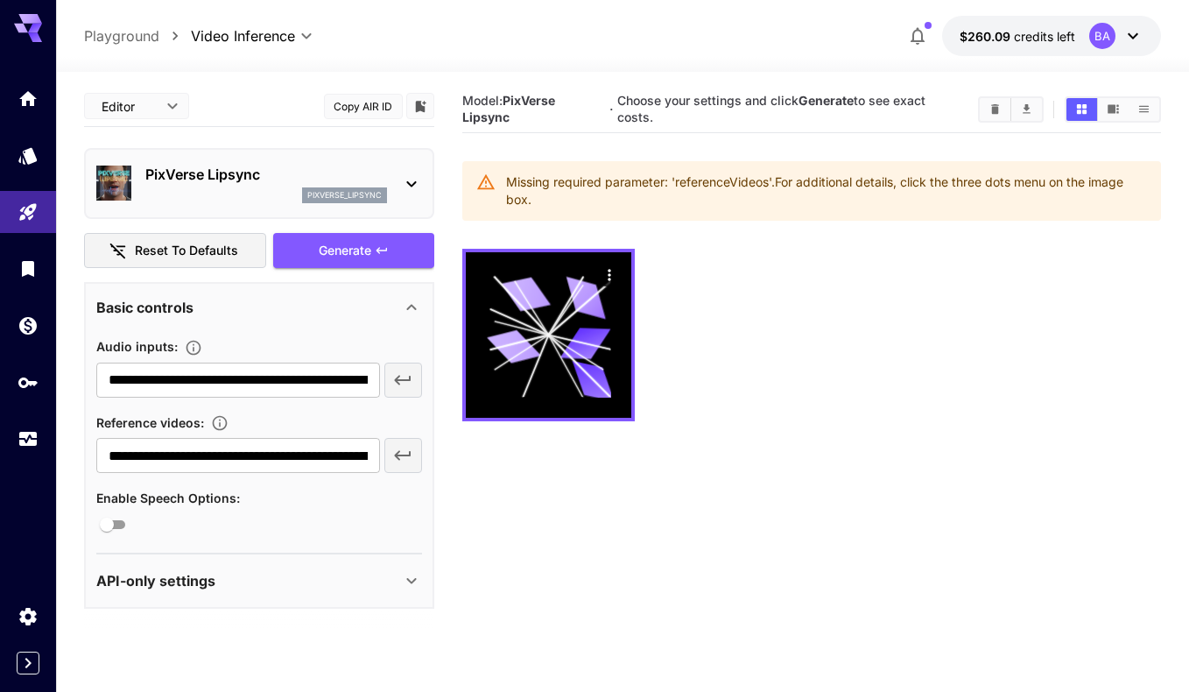
click at [222, 432] on section "**********" at bounding box center [259, 441] width 326 height 61
click at [221, 427] on icon "Add a reference video. Supported formats: UUID, public URL" at bounding box center [220, 423] width 18 height 18
drag, startPoint x: 177, startPoint y: 475, endPoint x: 164, endPoint y: 474, distance: 13.2
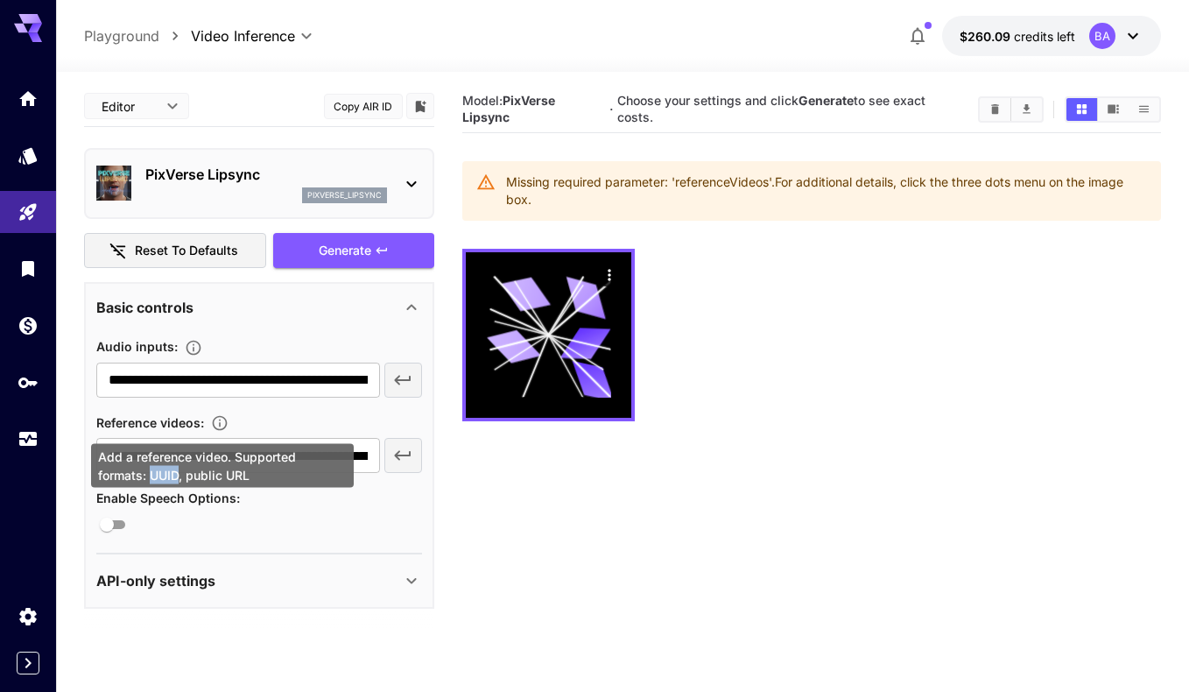
drag, startPoint x: 179, startPoint y: 477, endPoint x: 151, endPoint y: 476, distance: 27.2
click at [151, 476] on div "Add a reference video. Supported formats: UUID, public URL" at bounding box center [222, 466] width 263 height 44
copy div "UUID"
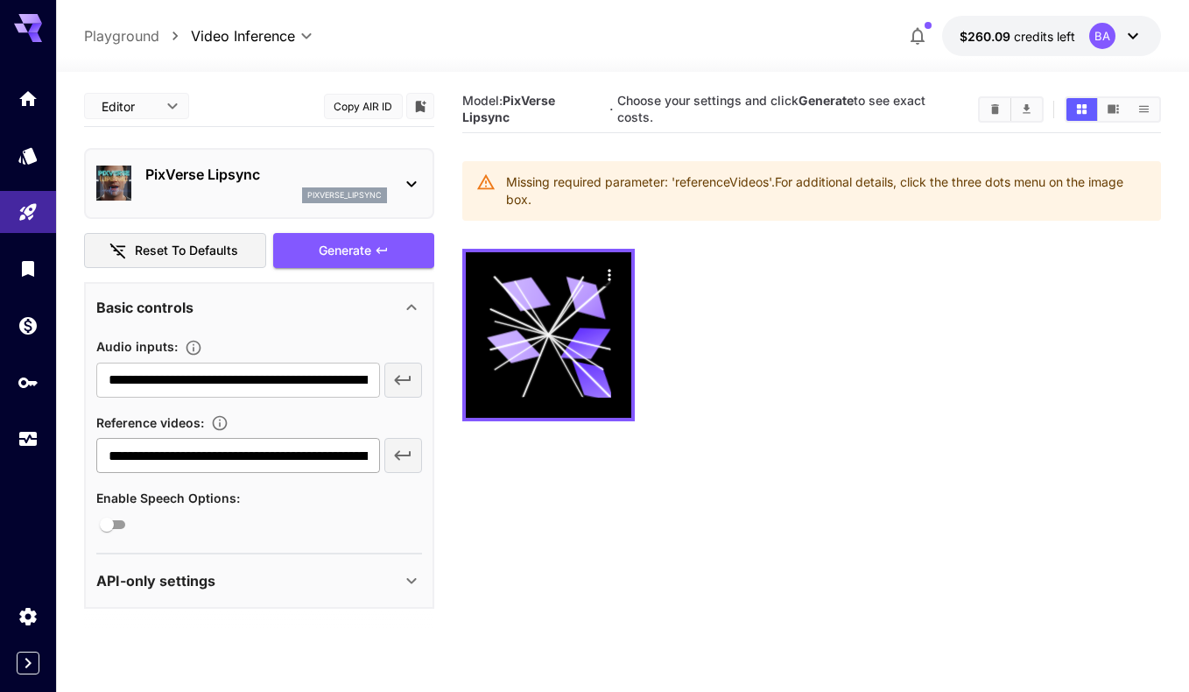
click at [210, 458] on input "**********" at bounding box center [237, 455] width 283 height 35
click at [210, 457] on input "**********" at bounding box center [237, 455] width 283 height 35
paste input "text"
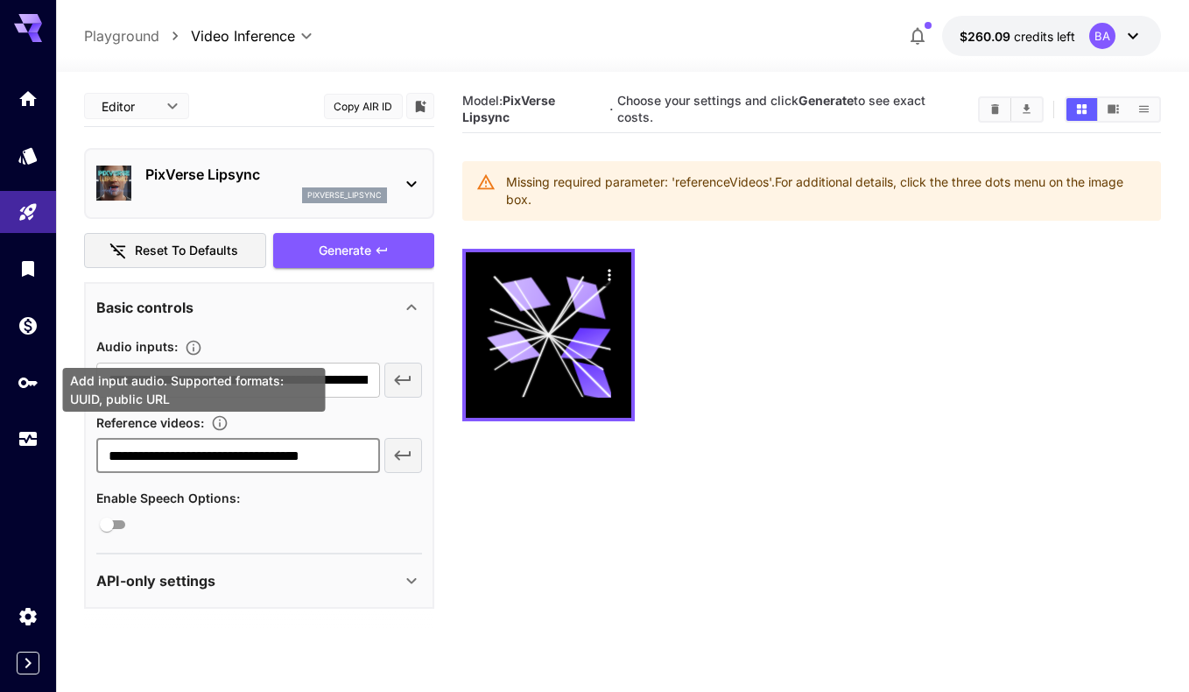
type input "**********"
click at [196, 343] on icon "Add input audio. Supported formats: UUID, public URL" at bounding box center [194, 348] width 18 height 18
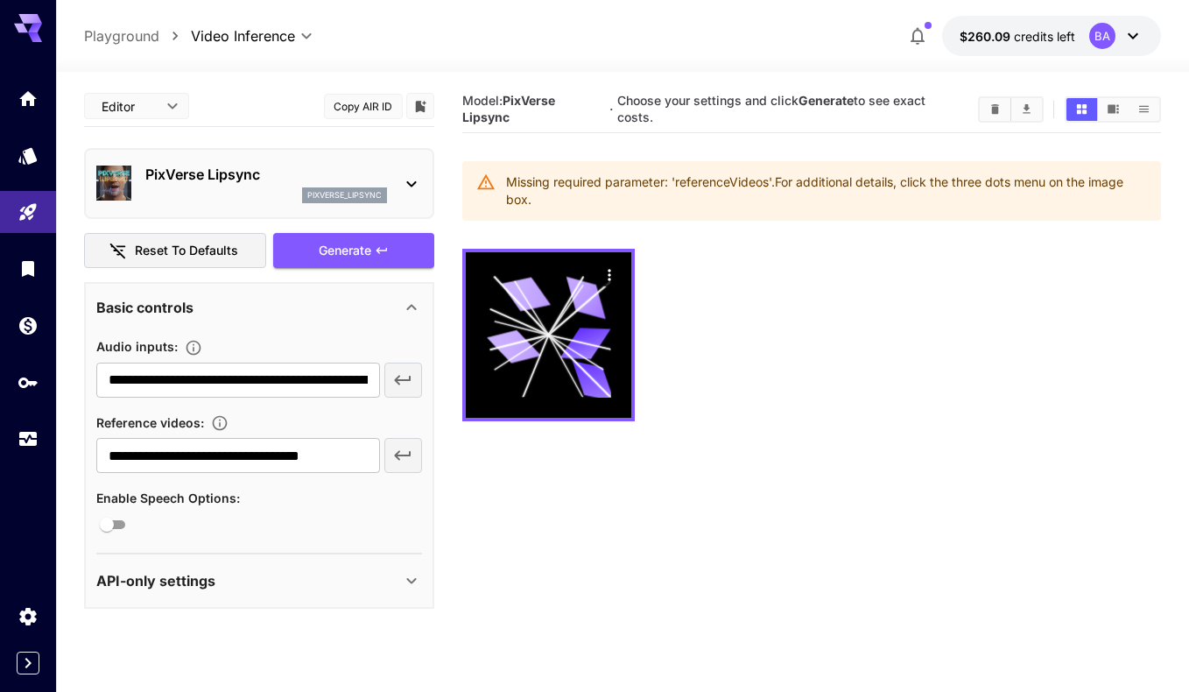
click at [348, 358] on section "**********" at bounding box center [259, 365] width 326 height 61
click at [318, 456] on input "**********" at bounding box center [237, 455] width 283 height 35
click at [318, 455] on input "**********" at bounding box center [237, 455] width 283 height 35
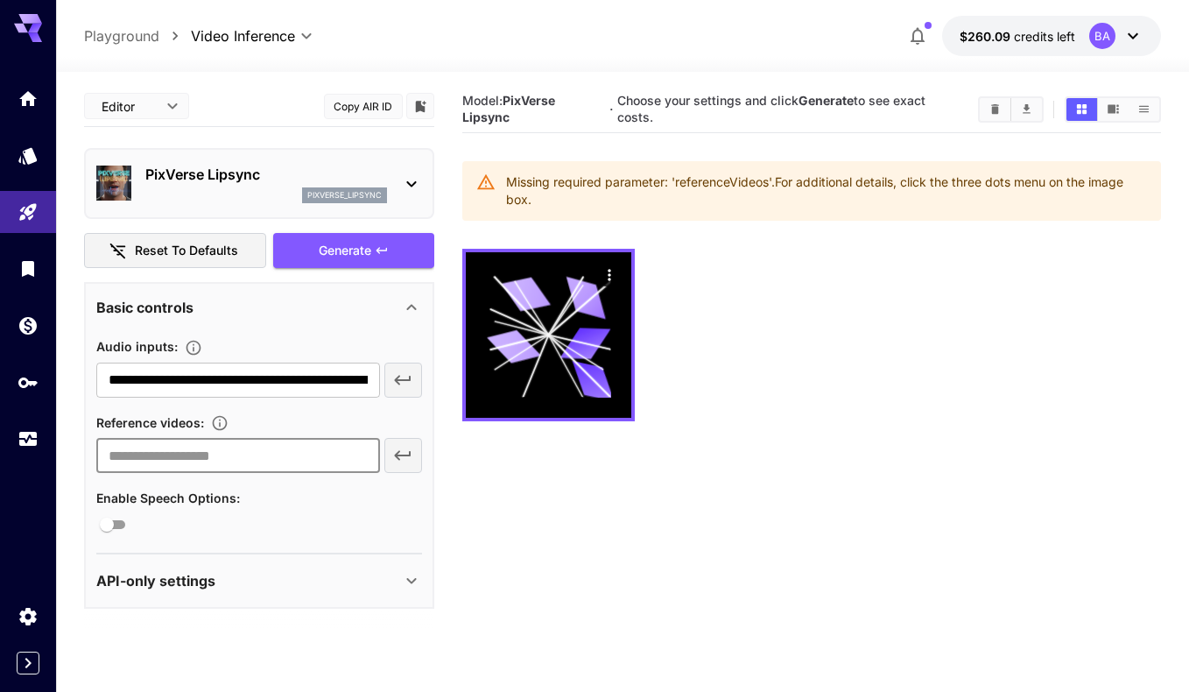
paste input "**********"
type input "**********"
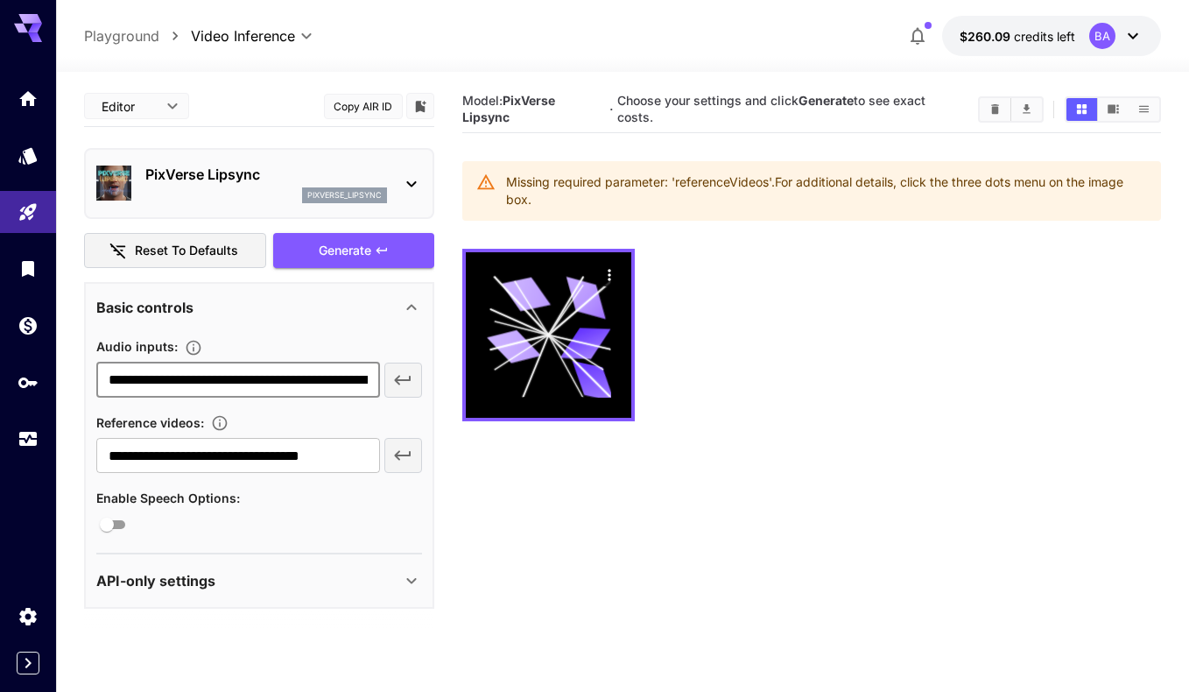
click at [320, 379] on input "**********" at bounding box center [237, 379] width 283 height 35
paste input "**********"
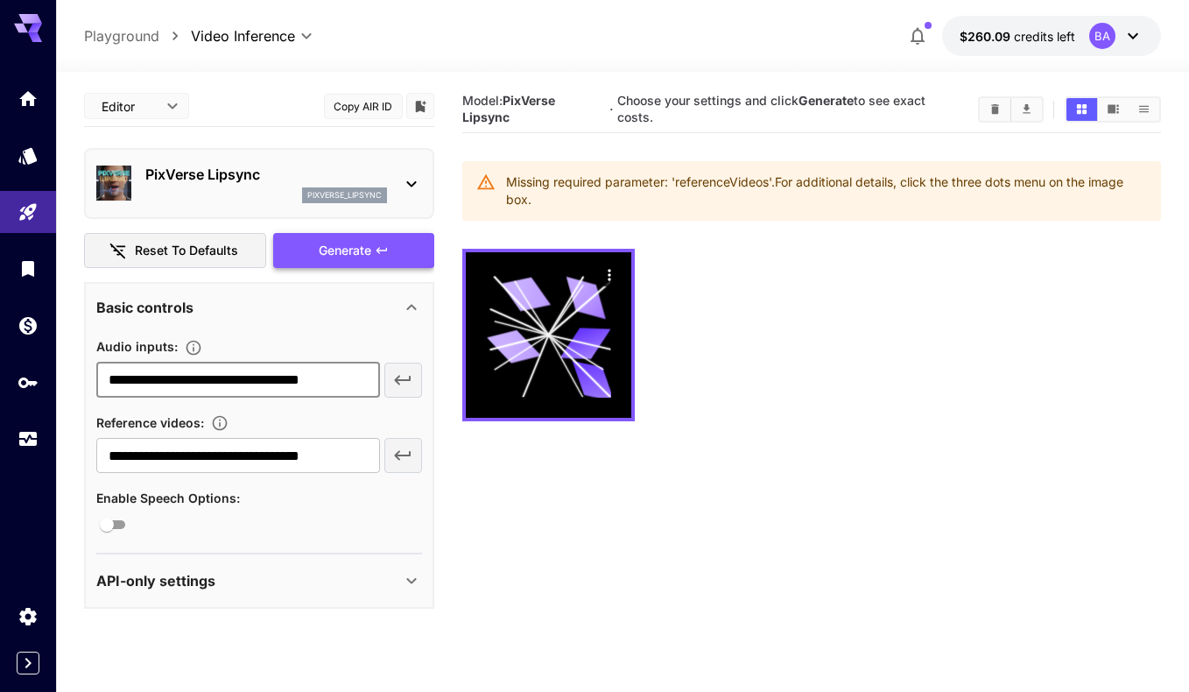
type input "**********"
click at [355, 252] on div "Generate" at bounding box center [353, 251] width 161 height 36
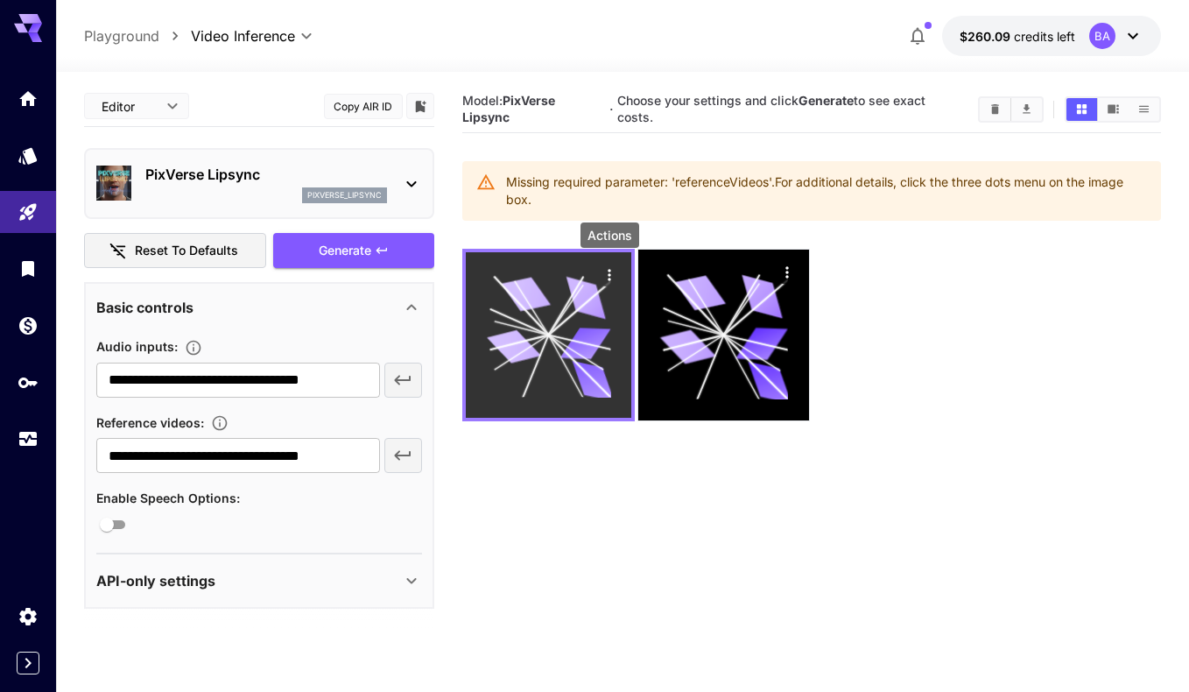
click at [608, 273] on icon "Actions" at bounding box center [609, 274] width 3 height 11
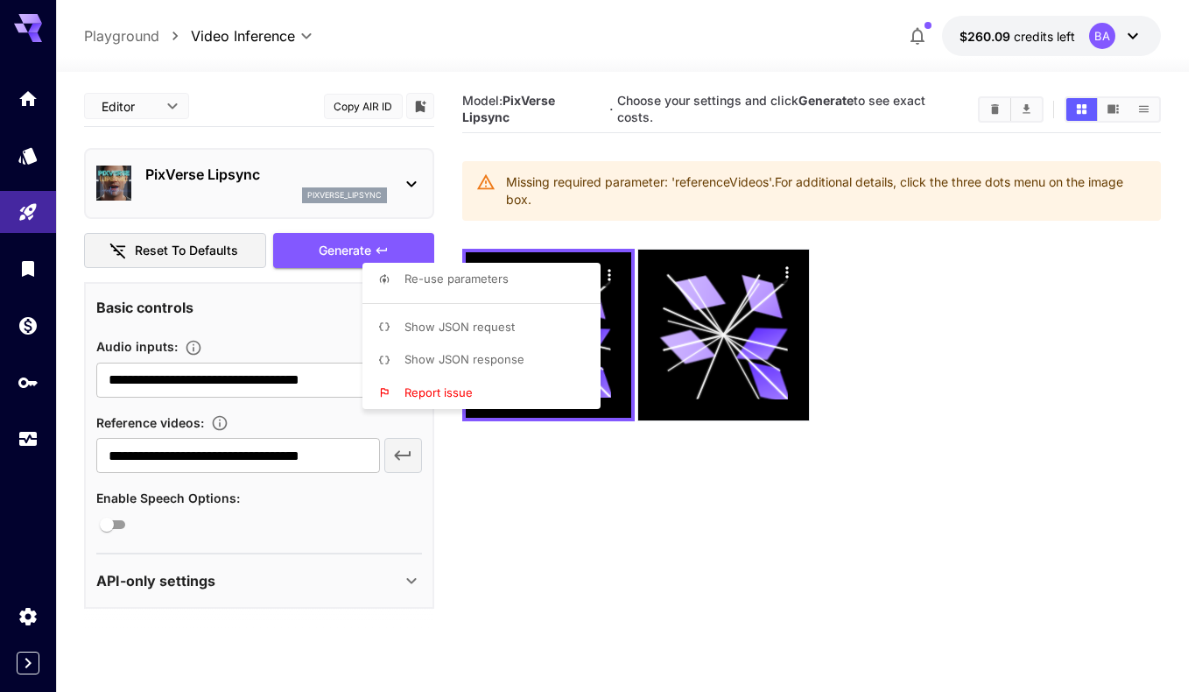
drag, startPoint x: 622, startPoint y: 306, endPoint x: 628, endPoint y: 335, distance: 29.4
click at [622, 307] on div at bounding box center [601, 346] width 1202 height 692
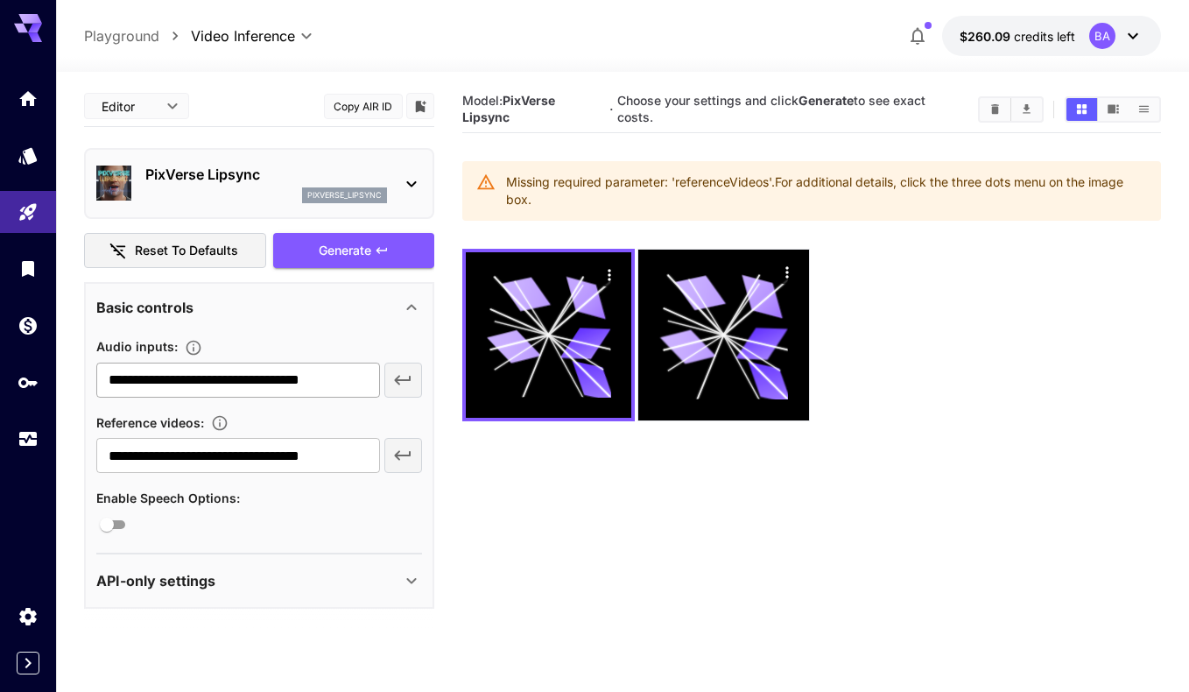
scroll to position [138, 0]
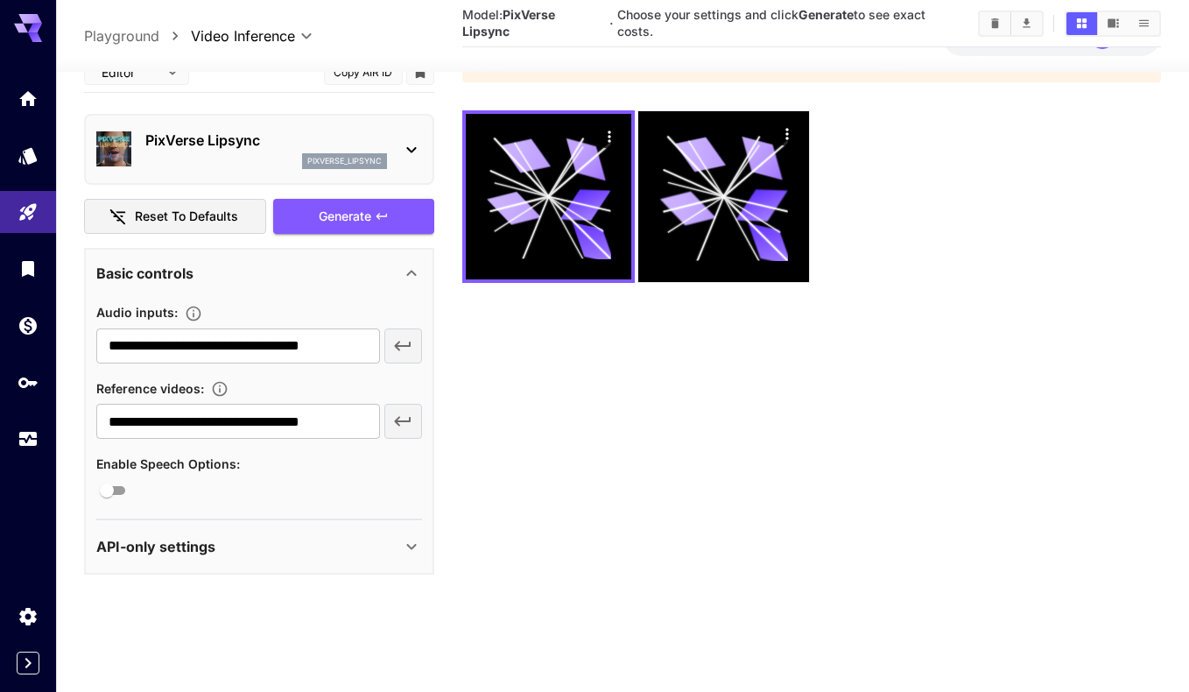
drag, startPoint x: 278, startPoint y: 382, endPoint x: 282, endPoint y: 401, distance: 19.6
click at [278, 382] on div "Reference videos :" at bounding box center [259, 386] width 326 height 21
click at [348, 558] on div "API-only settings" at bounding box center [259, 545] width 326 height 42
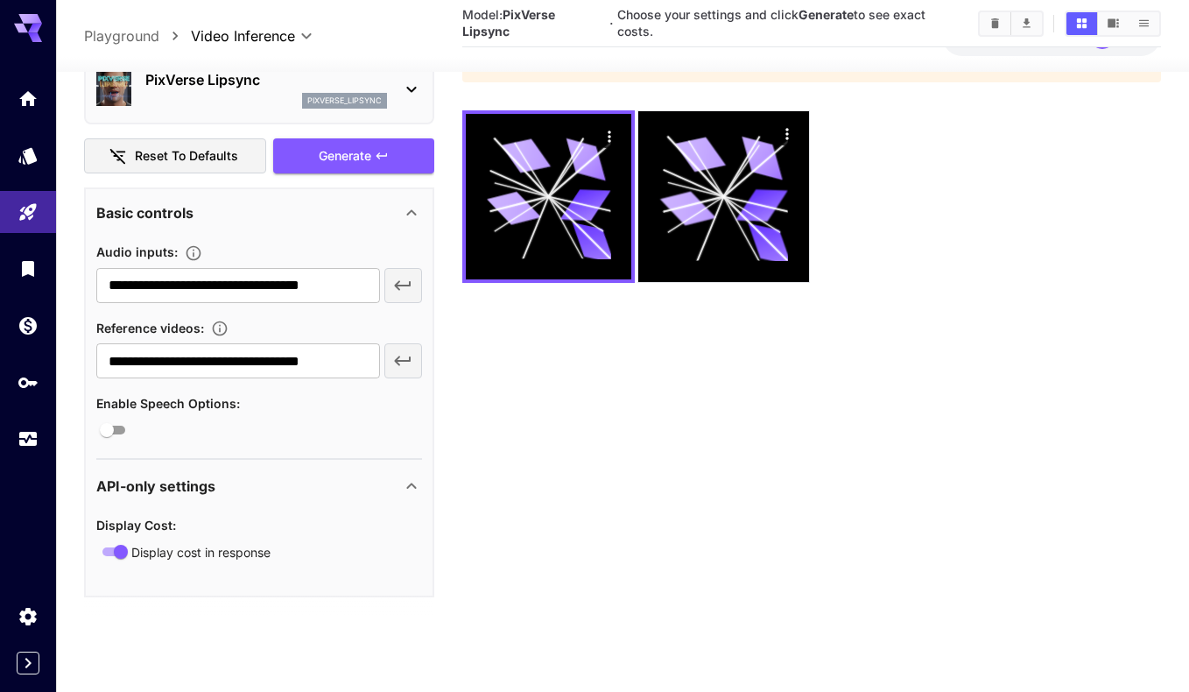
click at [360, 488] on div "API-only settings" at bounding box center [248, 485] width 305 height 21
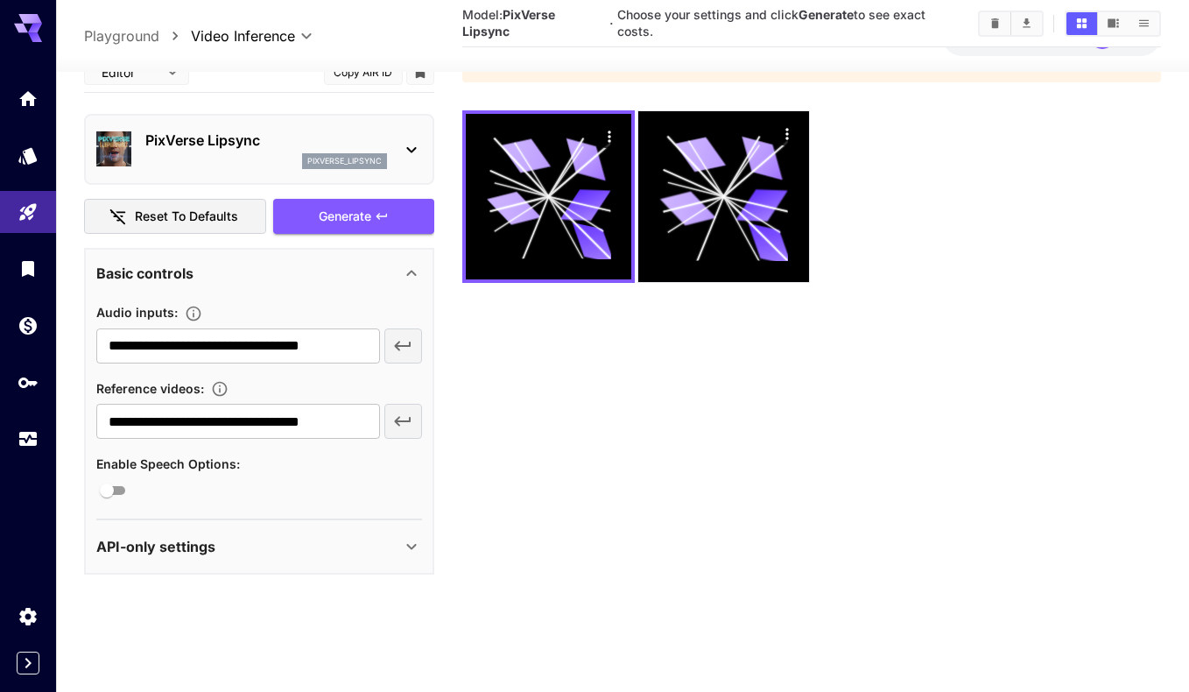
scroll to position [0, 0]
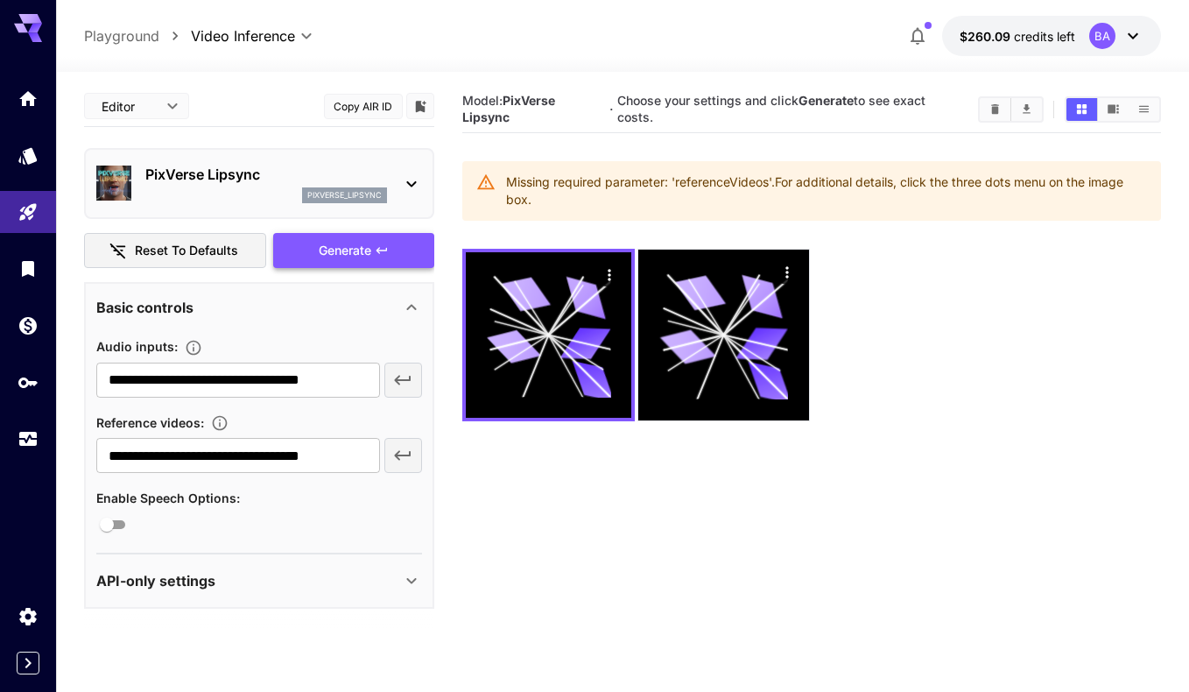
click at [340, 251] on div "Generate" at bounding box center [353, 251] width 161 height 36
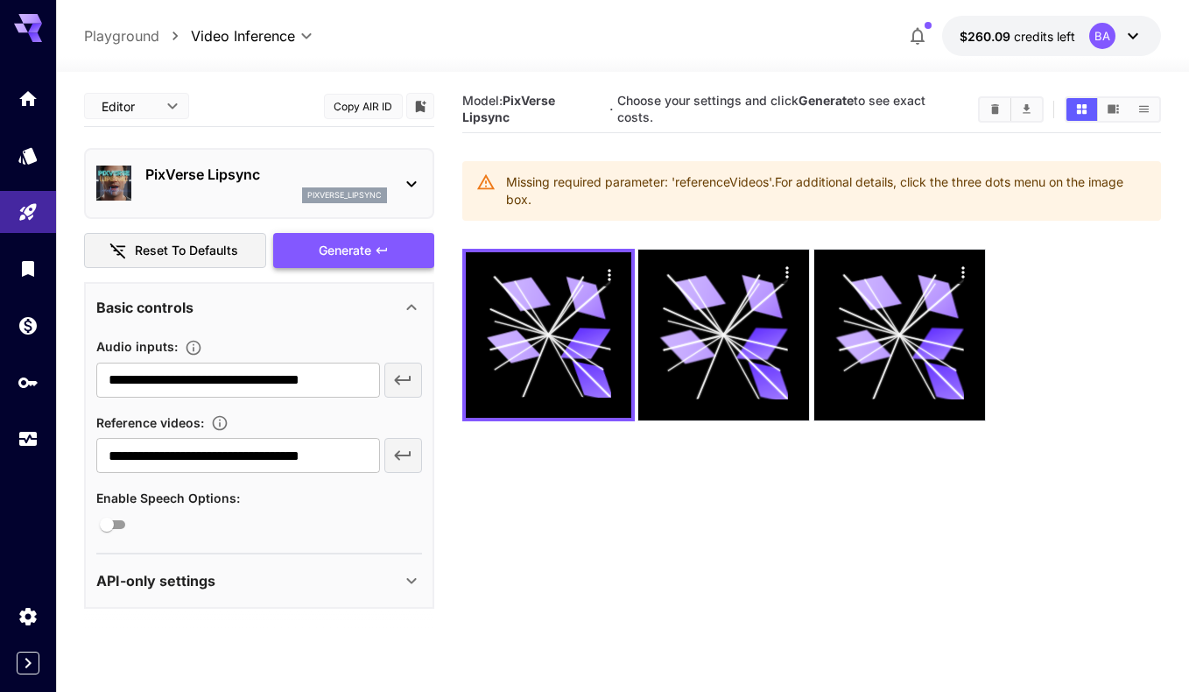
click at [398, 253] on div "Generate" at bounding box center [353, 251] width 161 height 36
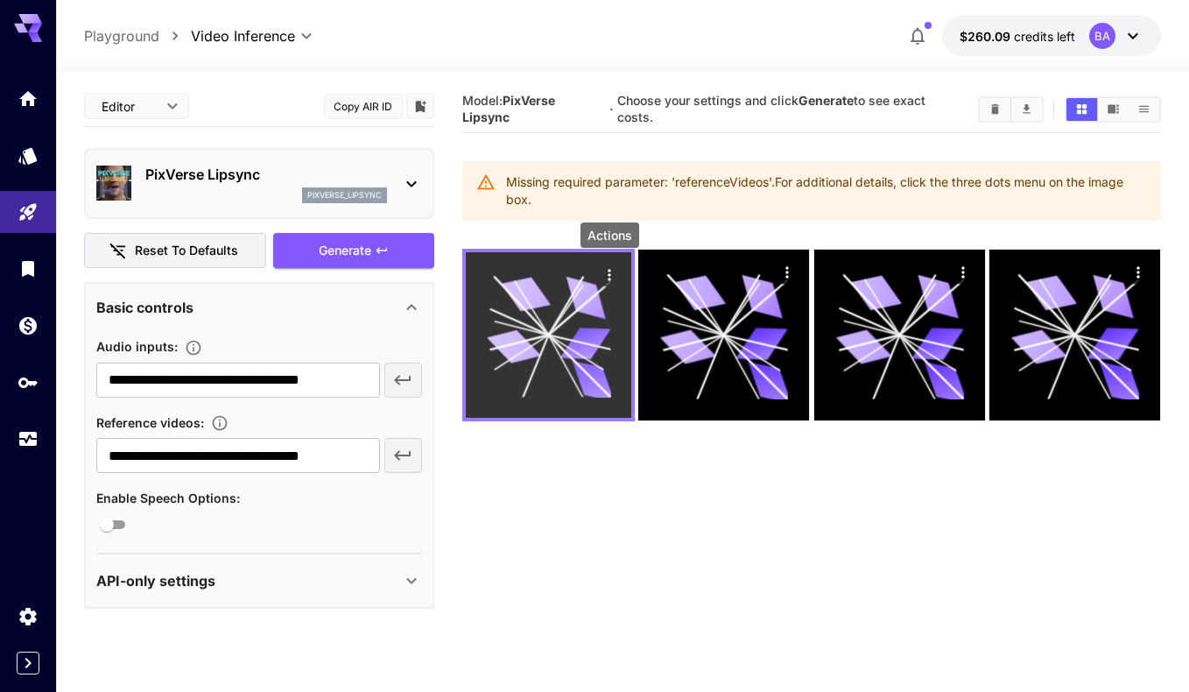
click at [606, 268] on icon "Actions" at bounding box center [610, 275] width 18 height 18
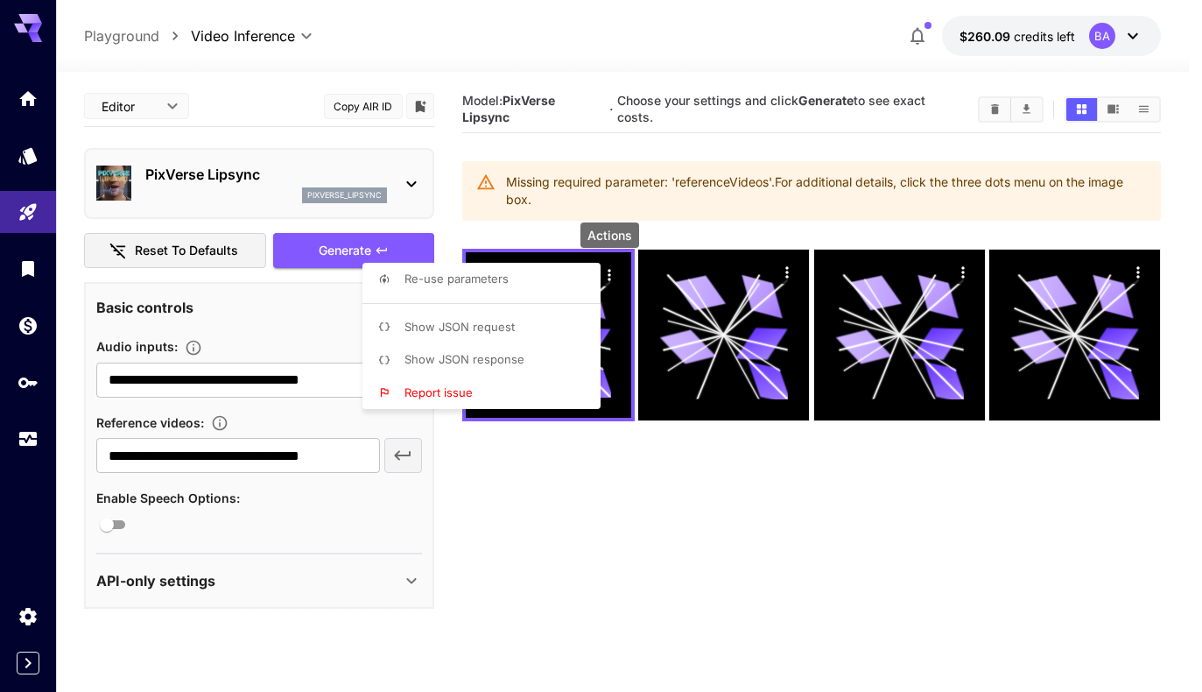
click at [818, 283] on div at bounding box center [601, 346] width 1202 height 692
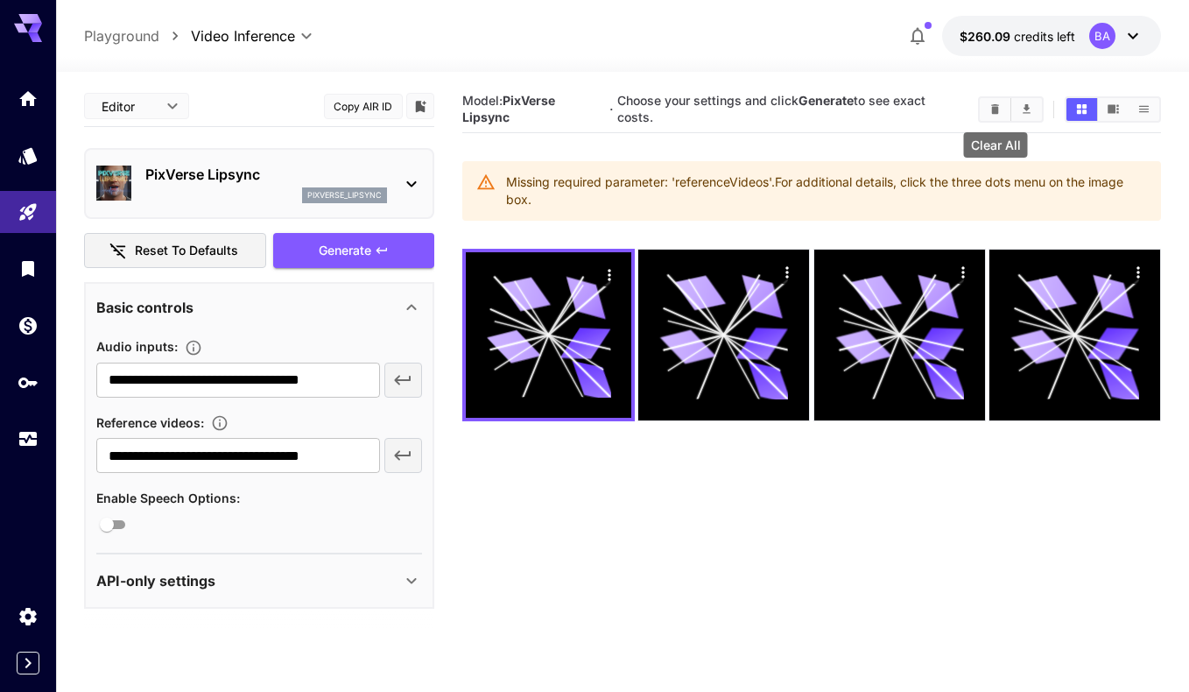
click at [996, 106] on icon "Clear All" at bounding box center [994, 108] width 13 height 13
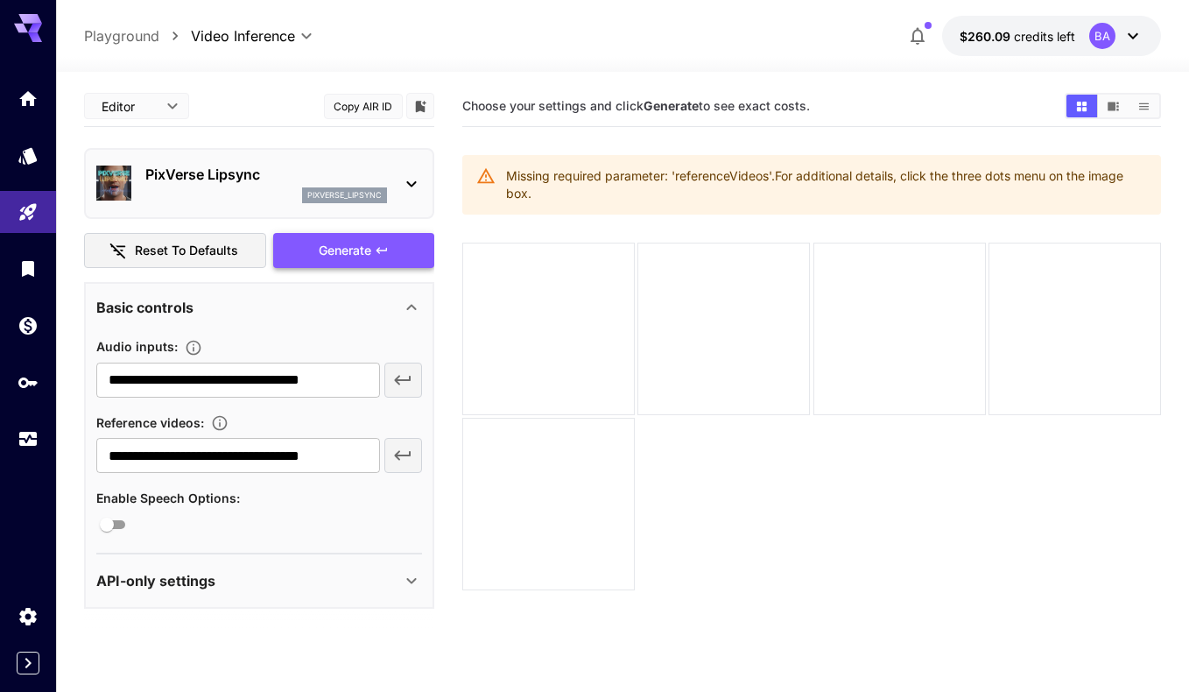
click at [413, 246] on div "Generate" at bounding box center [353, 251] width 161 height 36
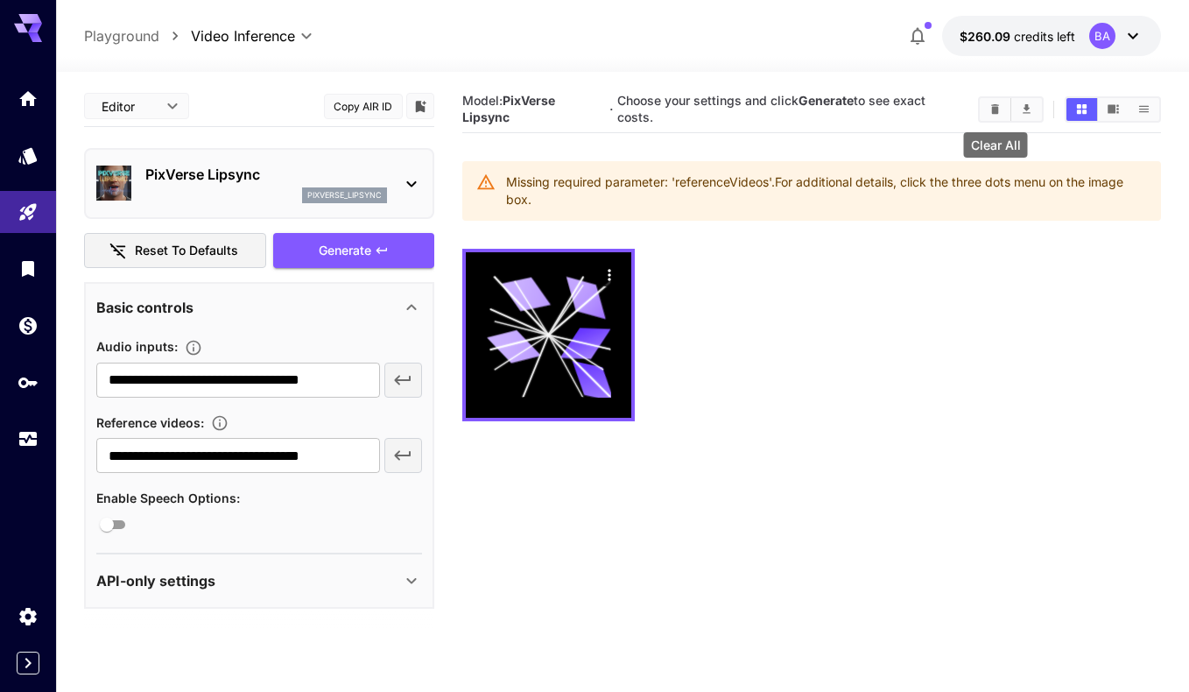
click at [993, 110] on icon "Clear All" at bounding box center [995, 109] width 8 height 10
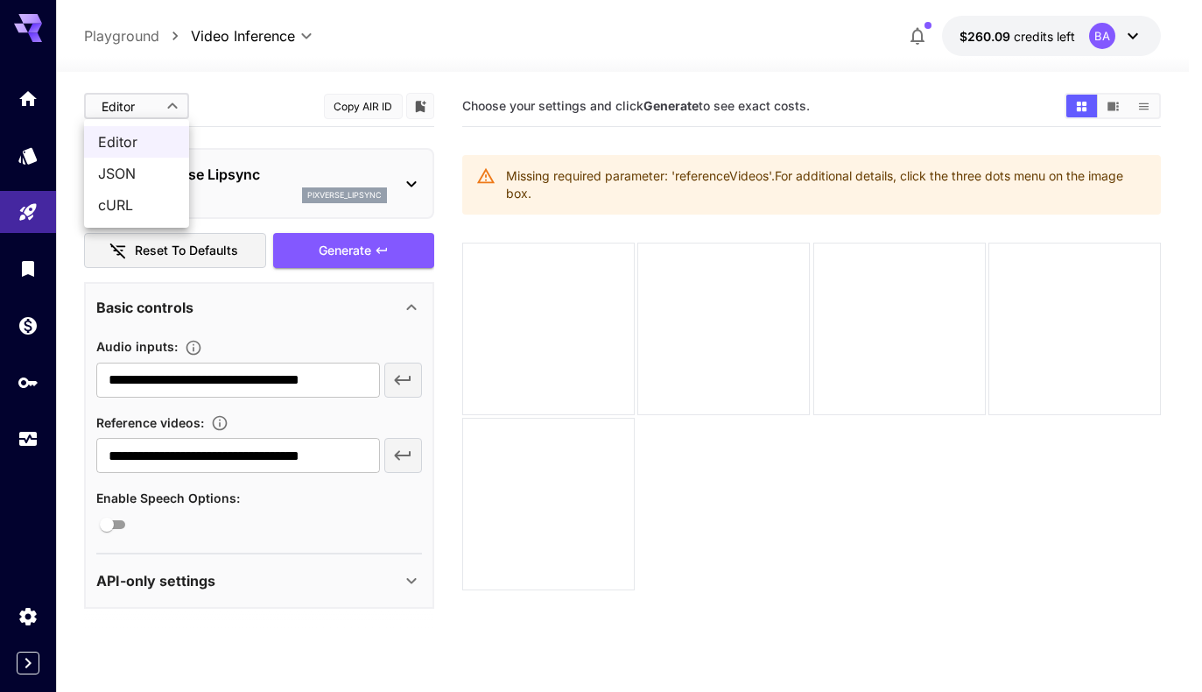
click at [153, 112] on body "**********" at bounding box center [601, 415] width 1202 height 830
click at [153, 109] on div at bounding box center [601, 346] width 1202 height 692
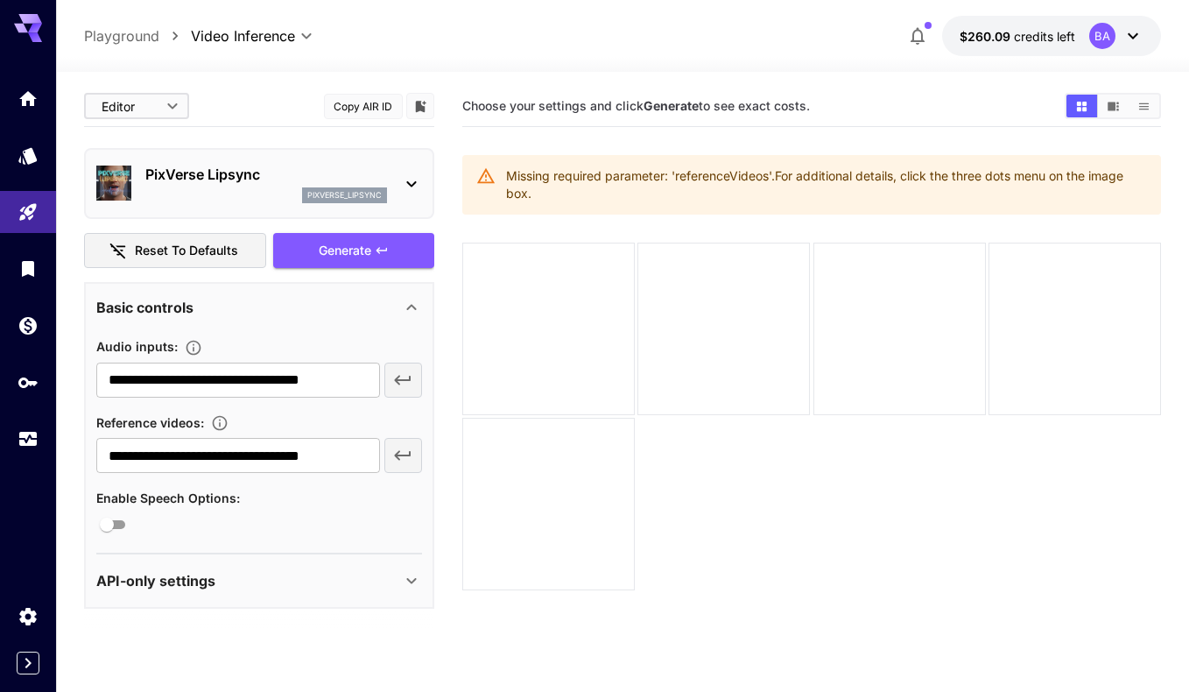
click at [397, 304] on div "Basic controls" at bounding box center [248, 307] width 305 height 21
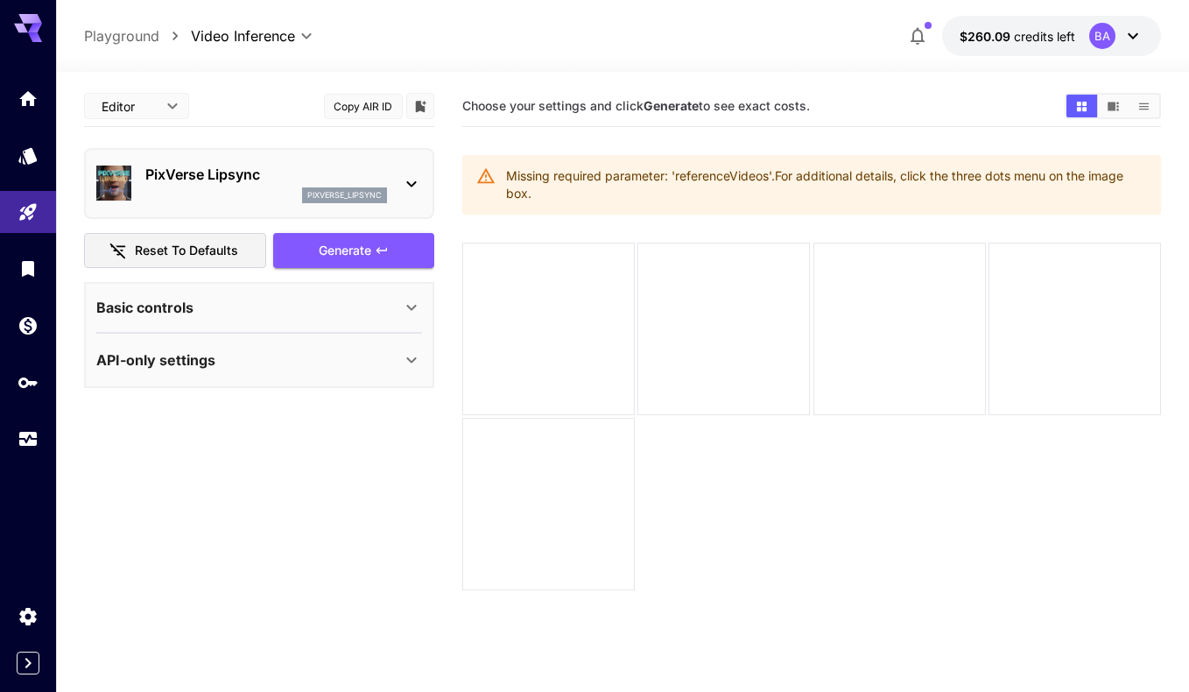
click at [410, 307] on icon at bounding box center [412, 308] width 10 height 6
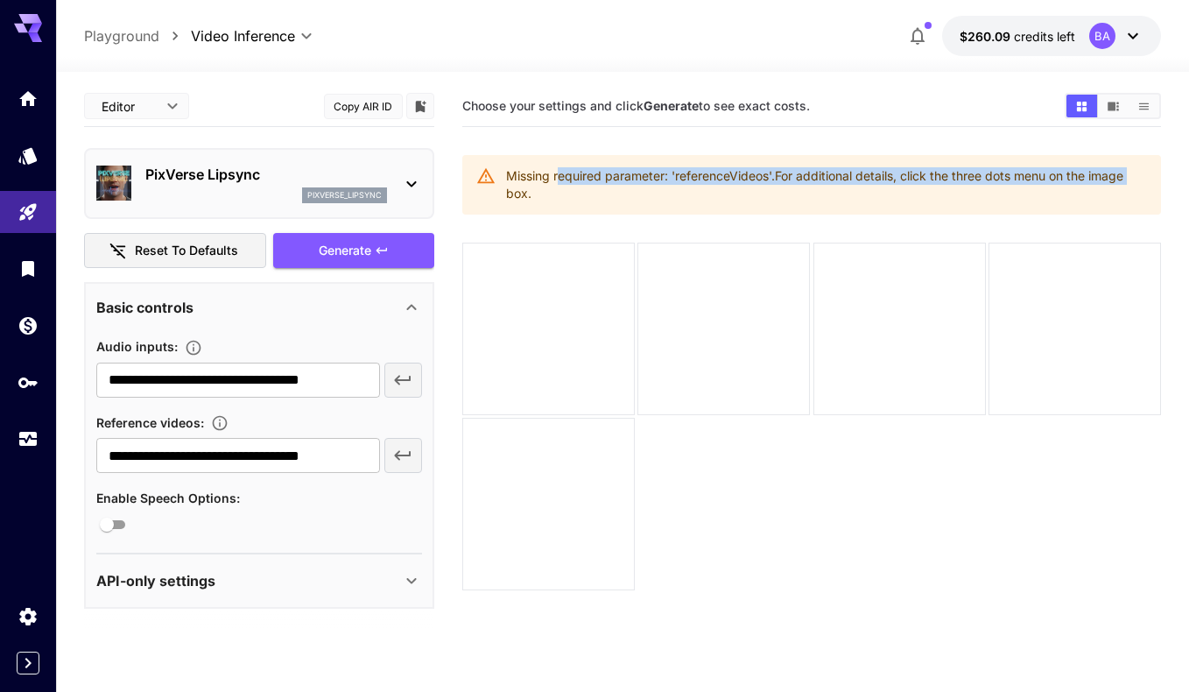
drag, startPoint x: 673, startPoint y: 172, endPoint x: 1105, endPoint y: 190, distance: 432.0
click at [1154, 179] on div "Missing required parameter: 'referenceVideos'. For additional details, click th…" at bounding box center [811, 185] width 698 height 60
drag, startPoint x: 967, startPoint y: 169, endPoint x: 1135, endPoint y: 173, distance: 168.2
click at [1135, 173] on div "Missing required parameter: 'referenceVideos'. For additional details, click th…" at bounding box center [826, 184] width 640 height 49
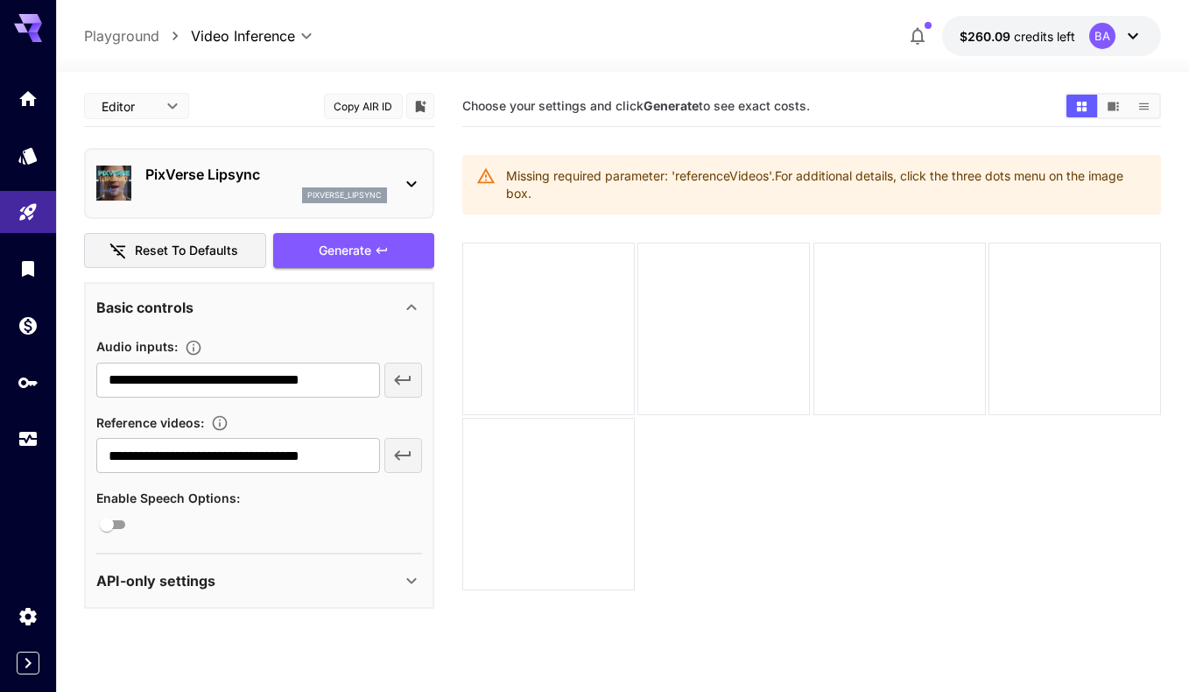
click at [1133, 174] on div "Missing required parameter: 'referenceVideos'. For additional details, click th…" at bounding box center [826, 184] width 640 height 49
drag, startPoint x: 533, startPoint y: 192, endPoint x: 551, endPoint y: 186, distance: 18.3
click at [537, 191] on div "Missing required parameter: 'referenceVideos'. For additional details, click th…" at bounding box center [826, 184] width 640 height 49
click at [554, 182] on div "Missing required parameter: 'referenceVideos'. For additional details, click th…" at bounding box center [826, 184] width 640 height 49
click at [396, 260] on div "Generate" at bounding box center [353, 251] width 161 height 36
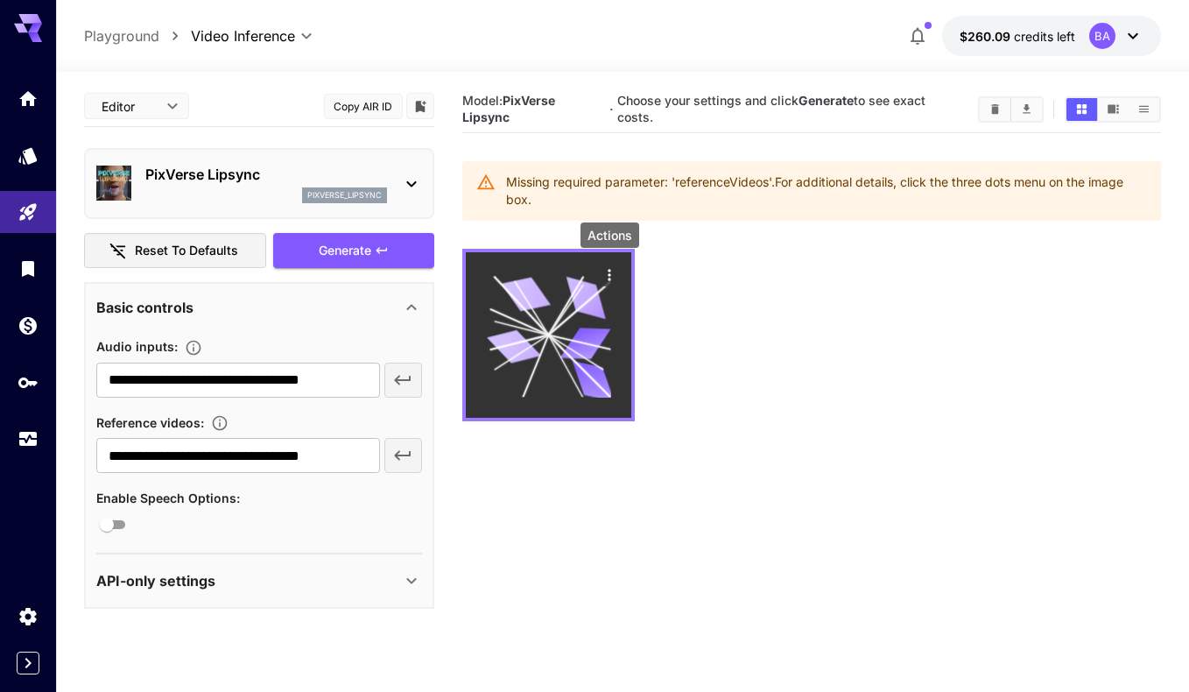
click at [609, 275] on icon "Actions" at bounding box center [609, 274] width 3 height 11
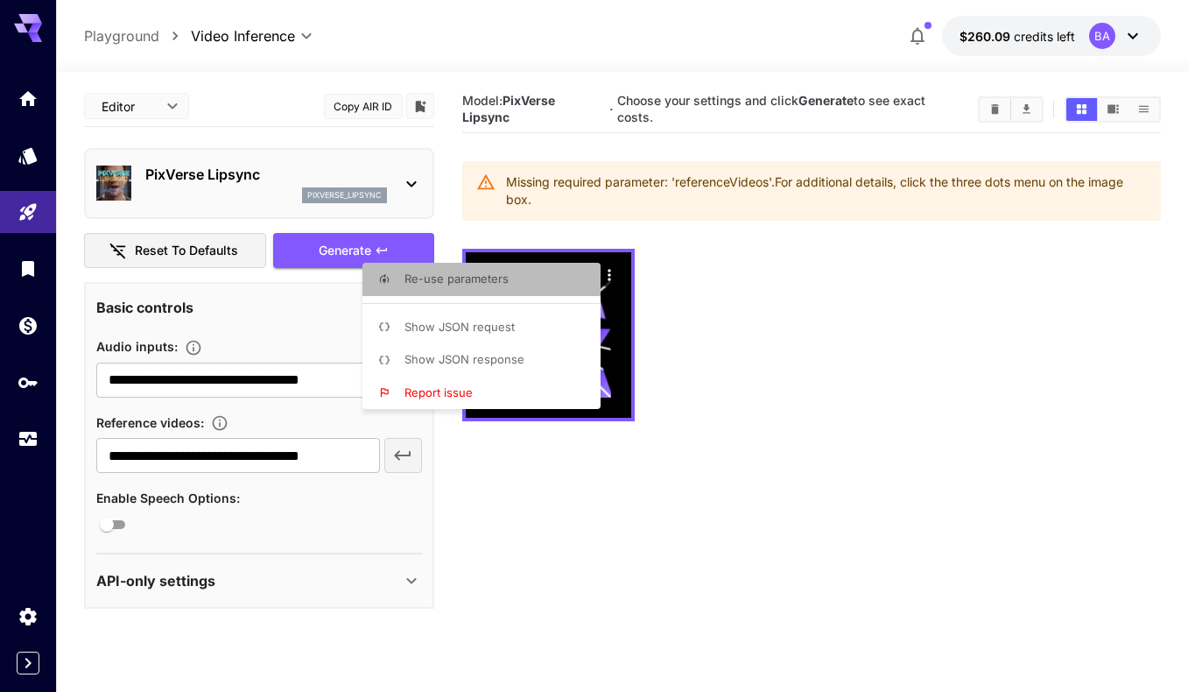
click at [496, 292] on li "Re-use parameters" at bounding box center [486, 279] width 249 height 33
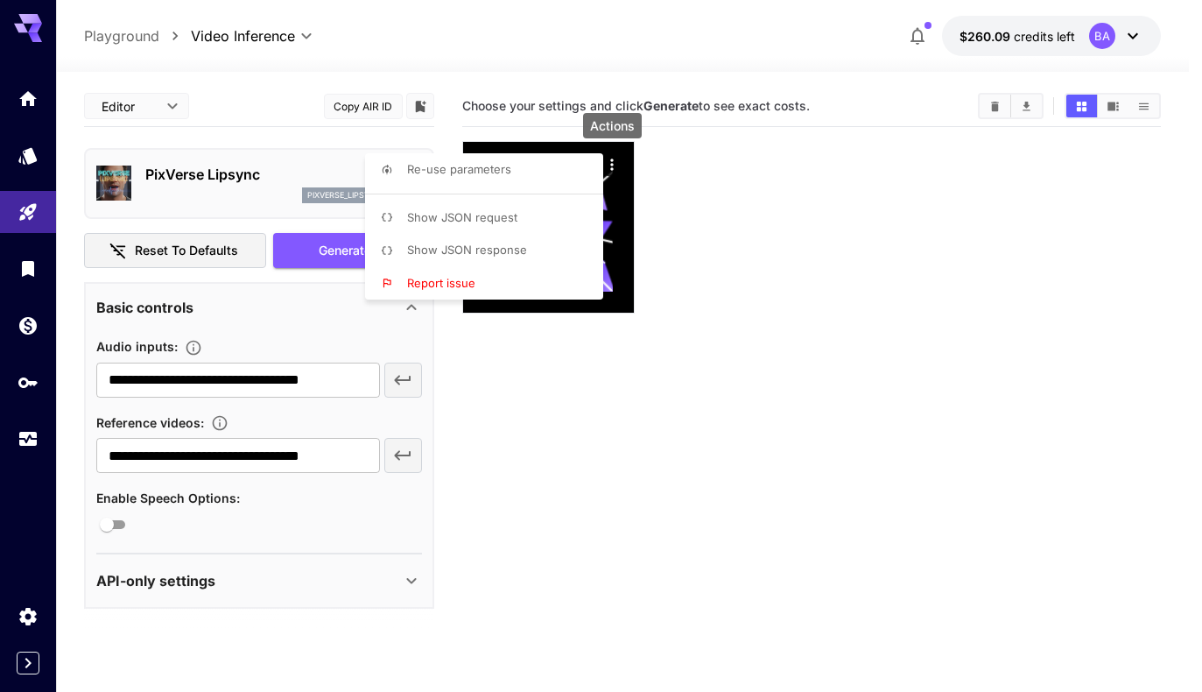
click at [722, 229] on div at bounding box center [601, 346] width 1202 height 692
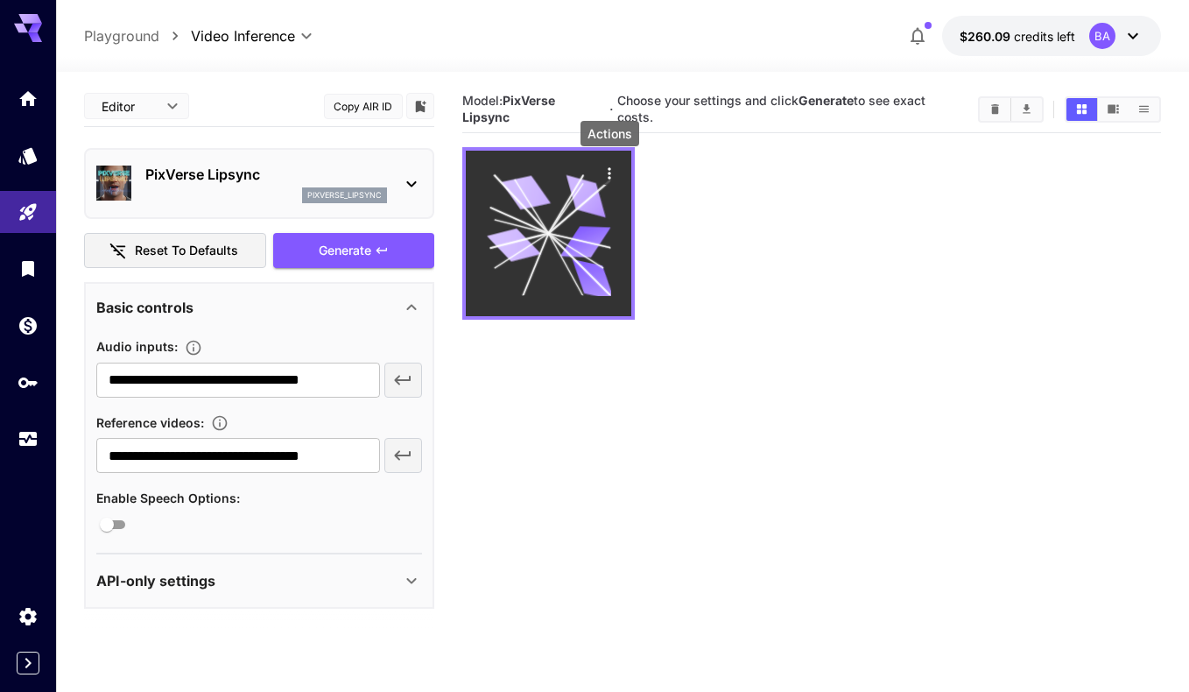
click at [612, 166] on icon "Actions" at bounding box center [610, 174] width 18 height 18
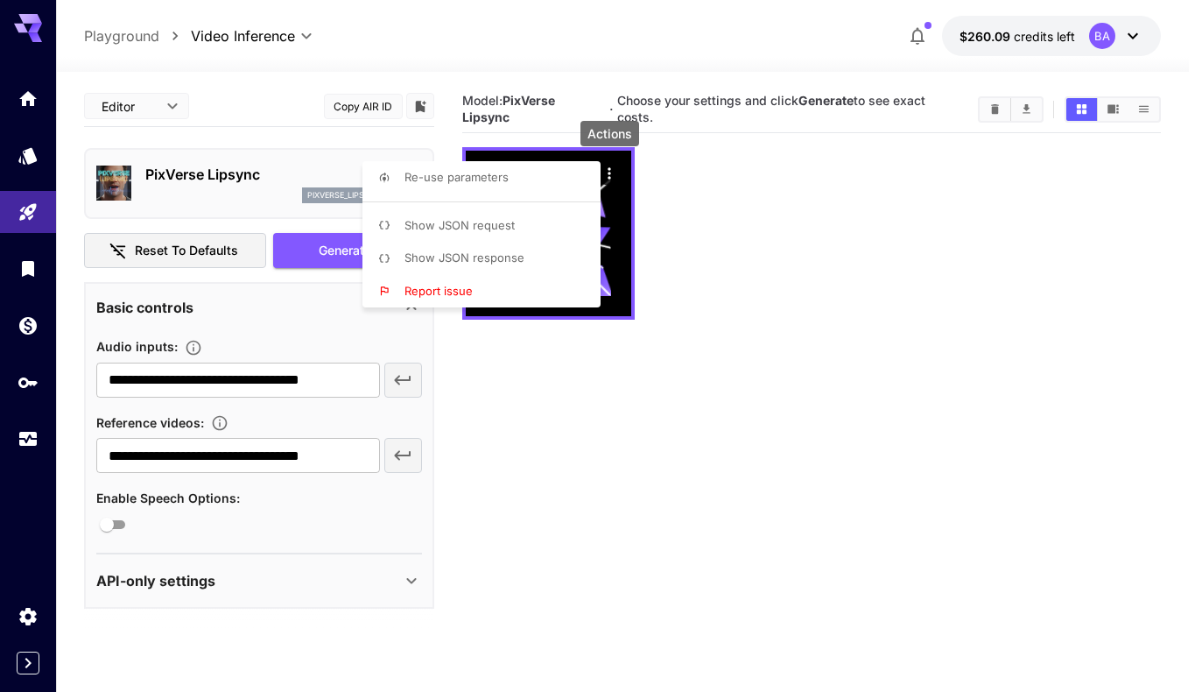
click at [524, 220] on li "Show JSON request" at bounding box center [486, 225] width 249 height 33
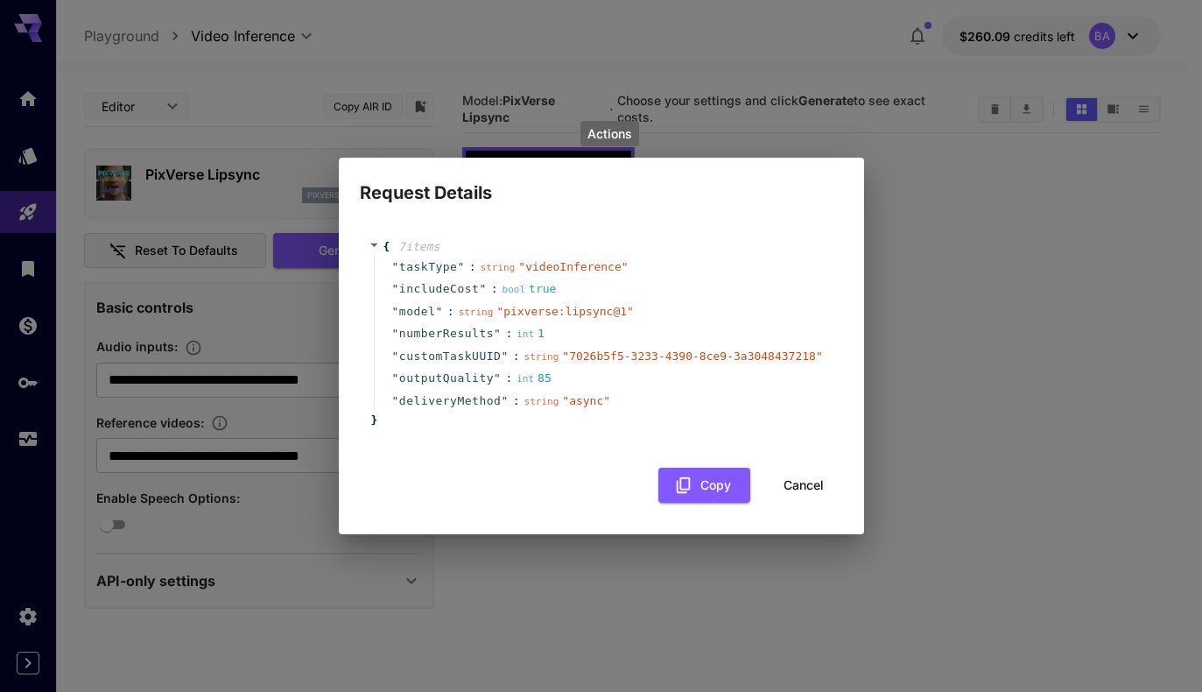
click at [819, 488] on button "Cancel" at bounding box center [803, 486] width 79 height 36
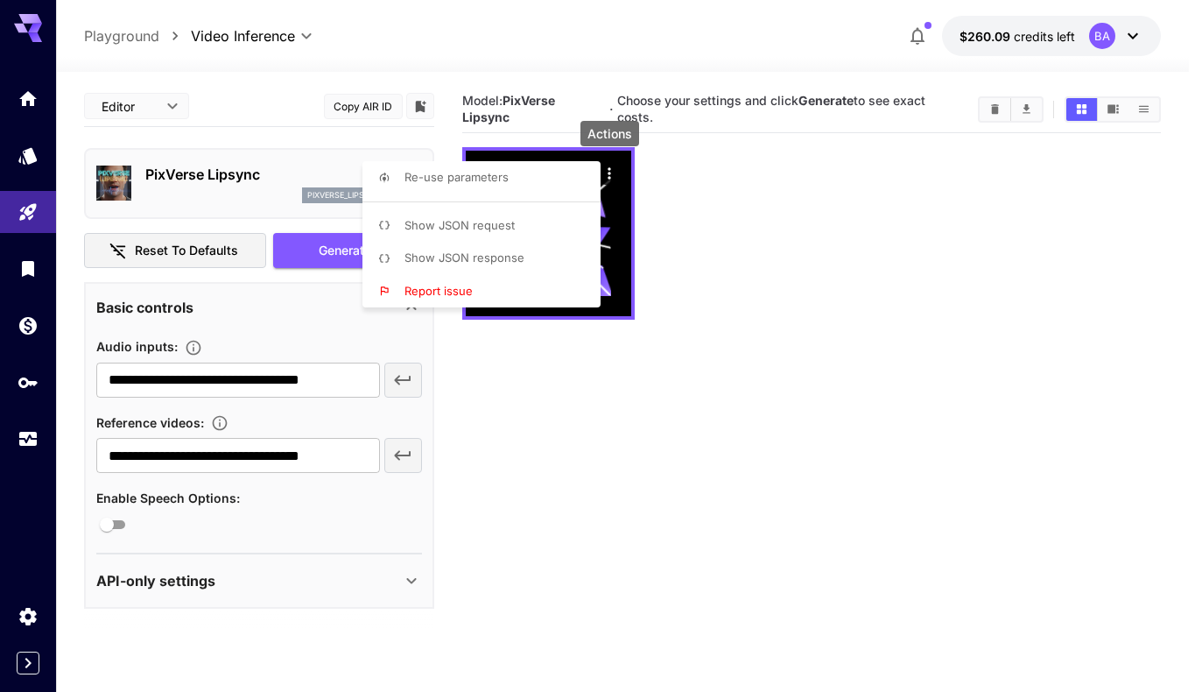
click at [594, 172] on li "Re-use parameters" at bounding box center [486, 177] width 249 height 33
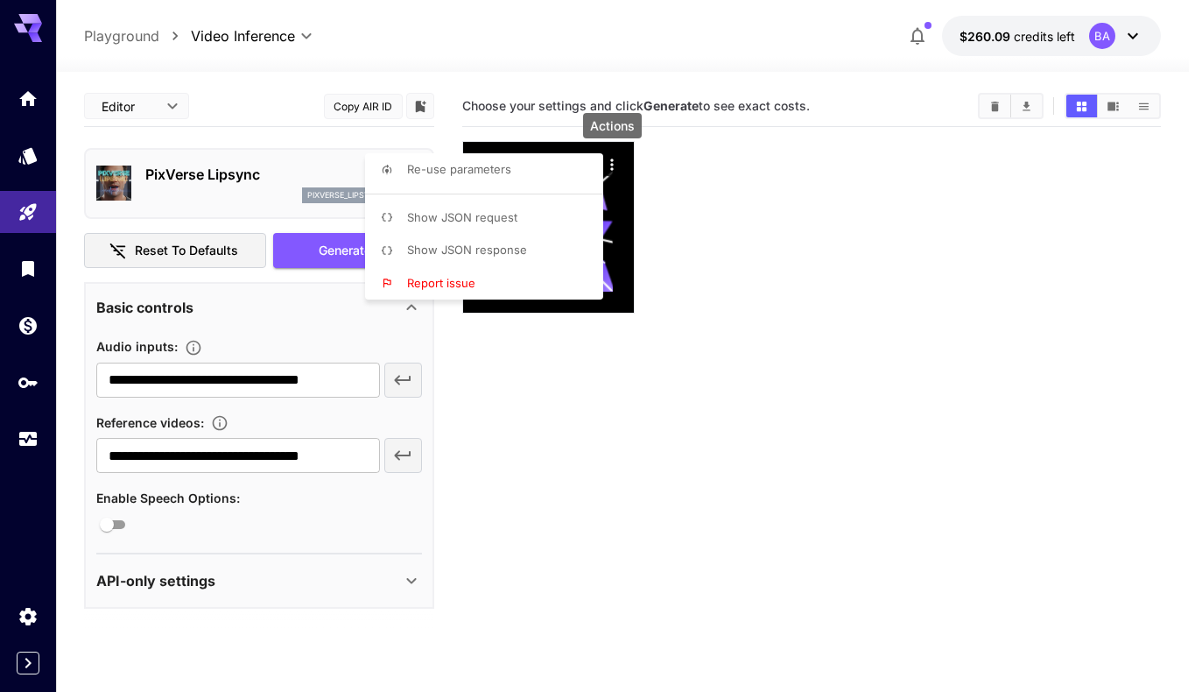
click at [613, 164] on div at bounding box center [601, 346] width 1202 height 692
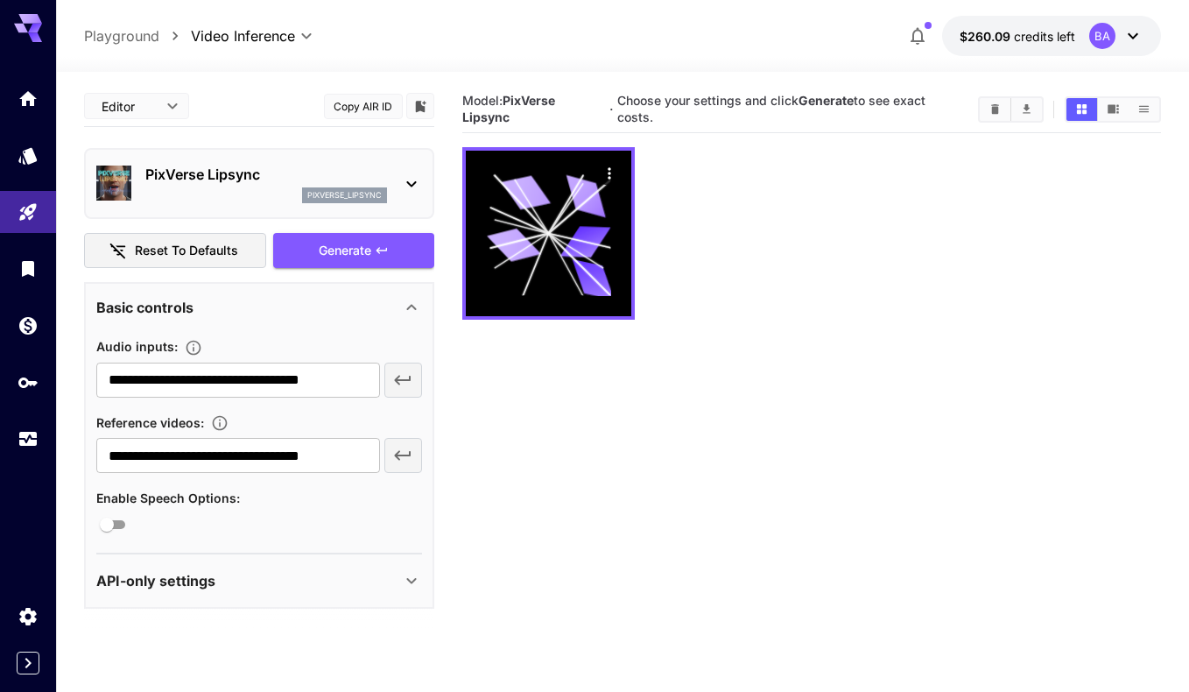
click at [995, 111] on icon "Clear All" at bounding box center [995, 109] width 8 height 10
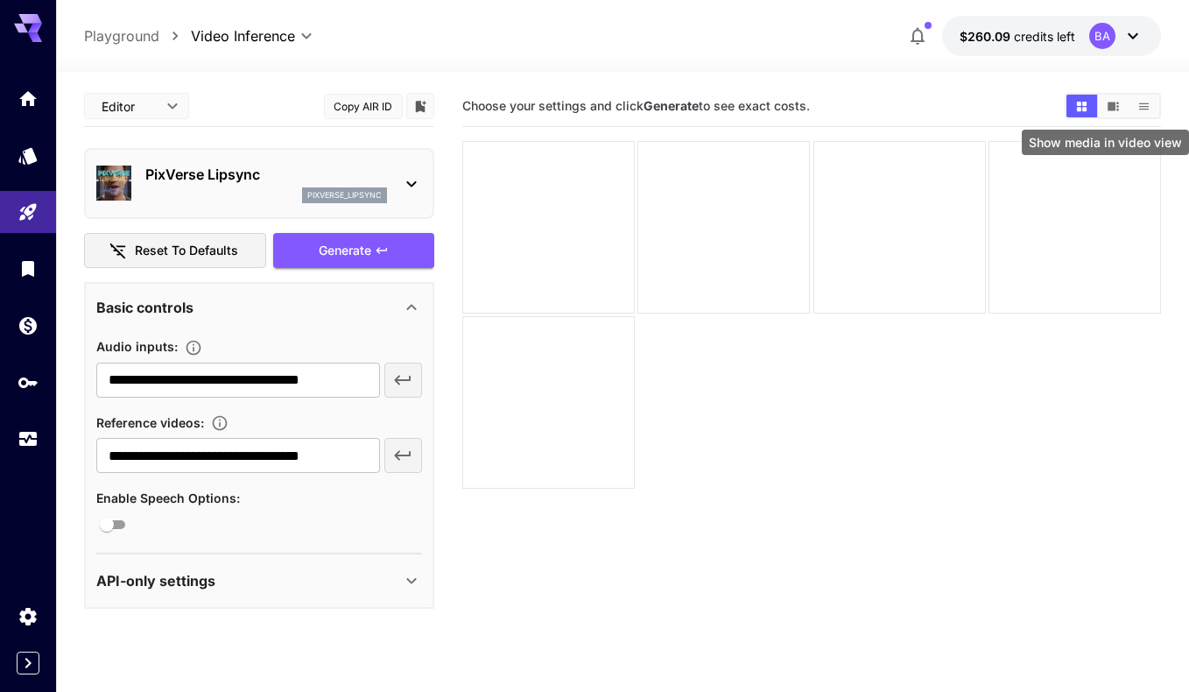
click at [1112, 106] on icon "Show media in video view" at bounding box center [1113, 106] width 11 height 9
click at [1135, 109] on button "Show media in list view" at bounding box center [1144, 106] width 31 height 23
click at [1081, 106] on icon "Show media in grid view" at bounding box center [1081, 106] width 13 height 13
click at [376, 105] on button "Copy AIR ID" at bounding box center [363, 106] width 79 height 25
click at [411, 171] on div "PixVerse Lipsync pixverse_lipsync" at bounding box center [259, 183] width 326 height 53
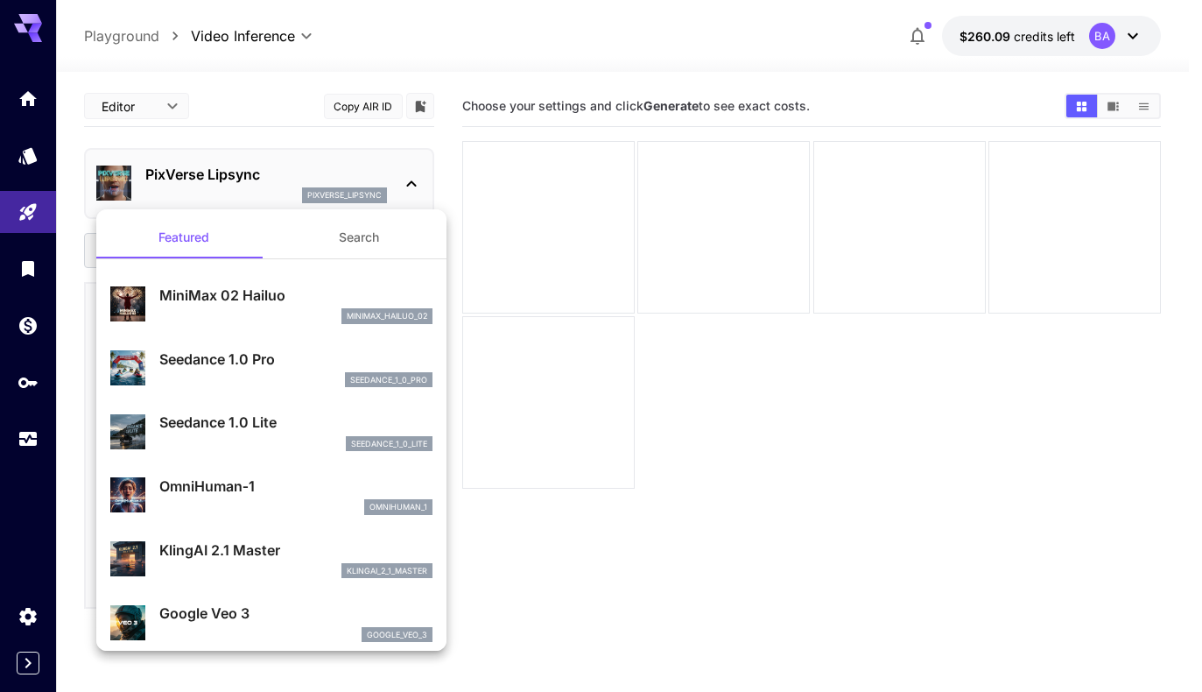
click at [411, 175] on div at bounding box center [601, 346] width 1202 height 692
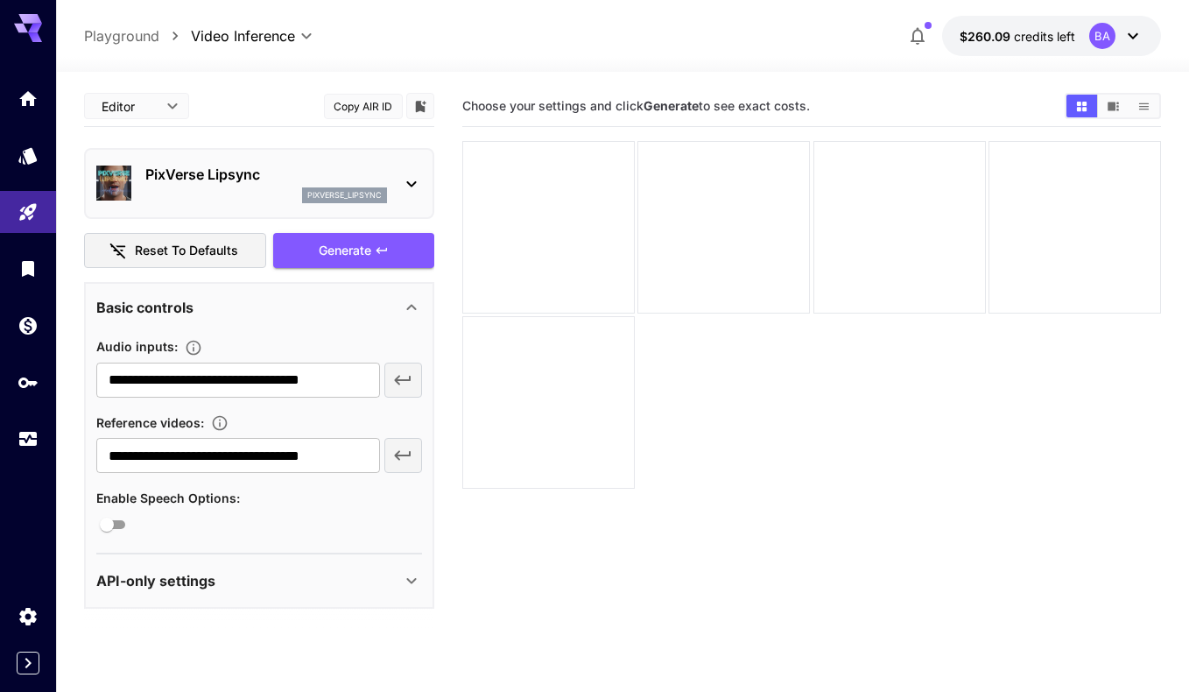
click at [388, 181] on div "PixVerse Lipsync pixverse_lipsync" at bounding box center [259, 183] width 326 height 53
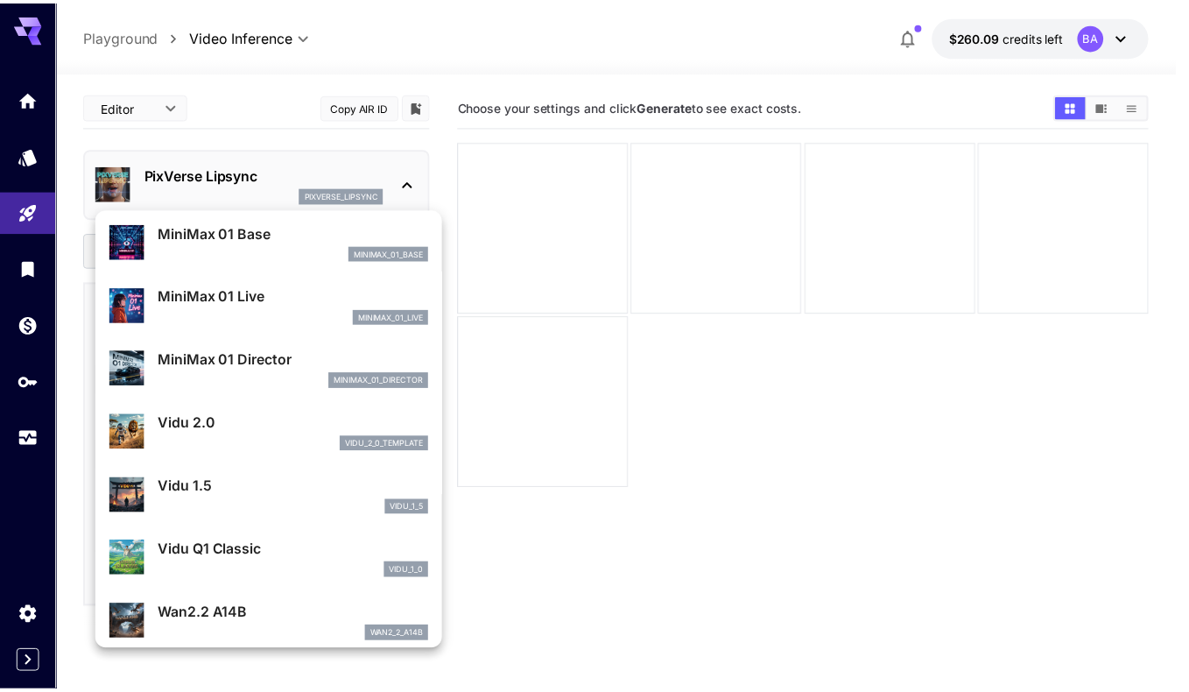
scroll to position [1584, 0]
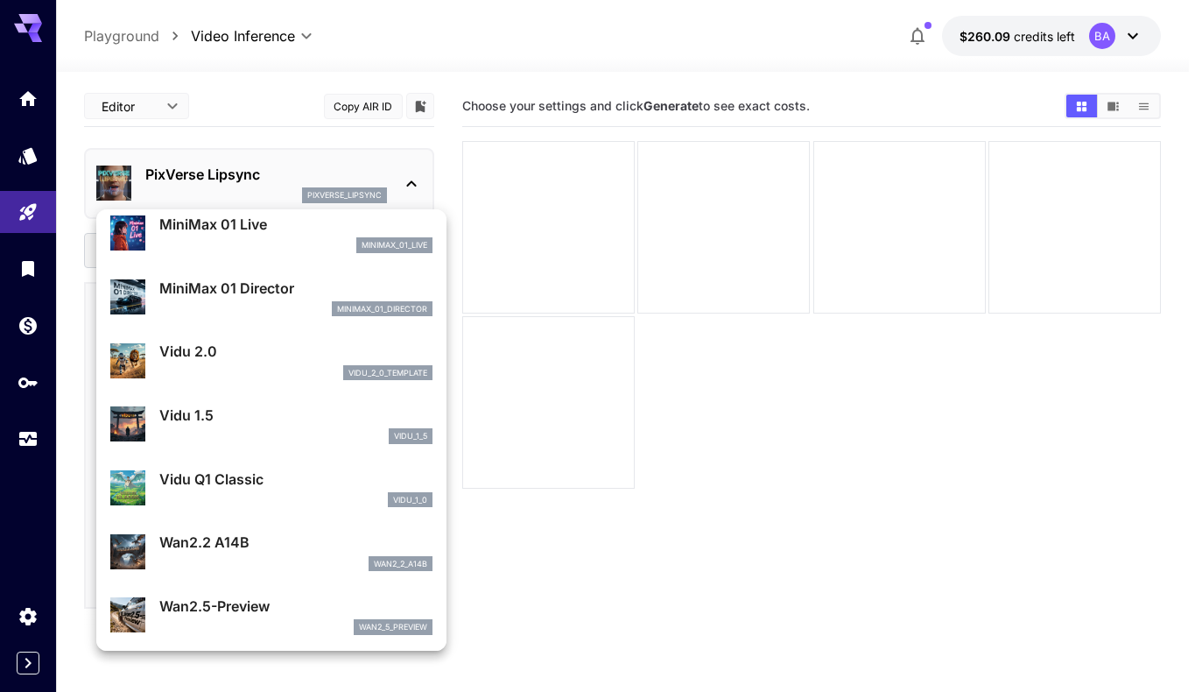
click at [603, 490] on div at bounding box center [601, 346] width 1202 height 692
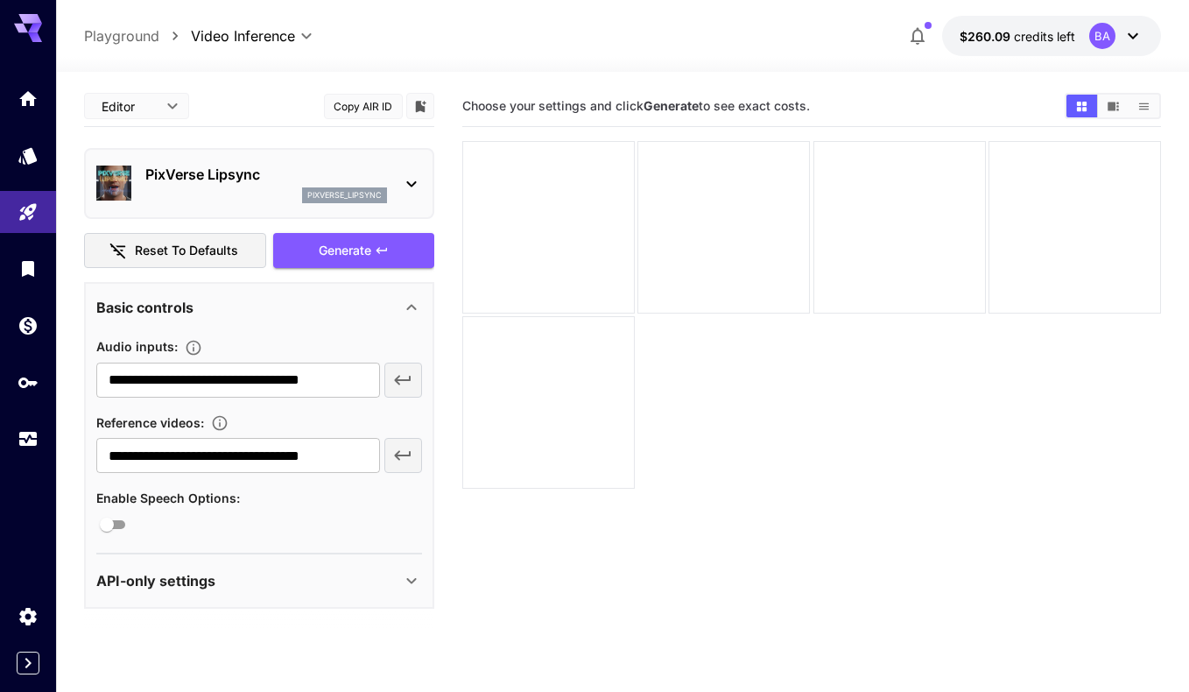
click at [1099, 47] on div "BA" at bounding box center [1102, 36] width 26 height 26
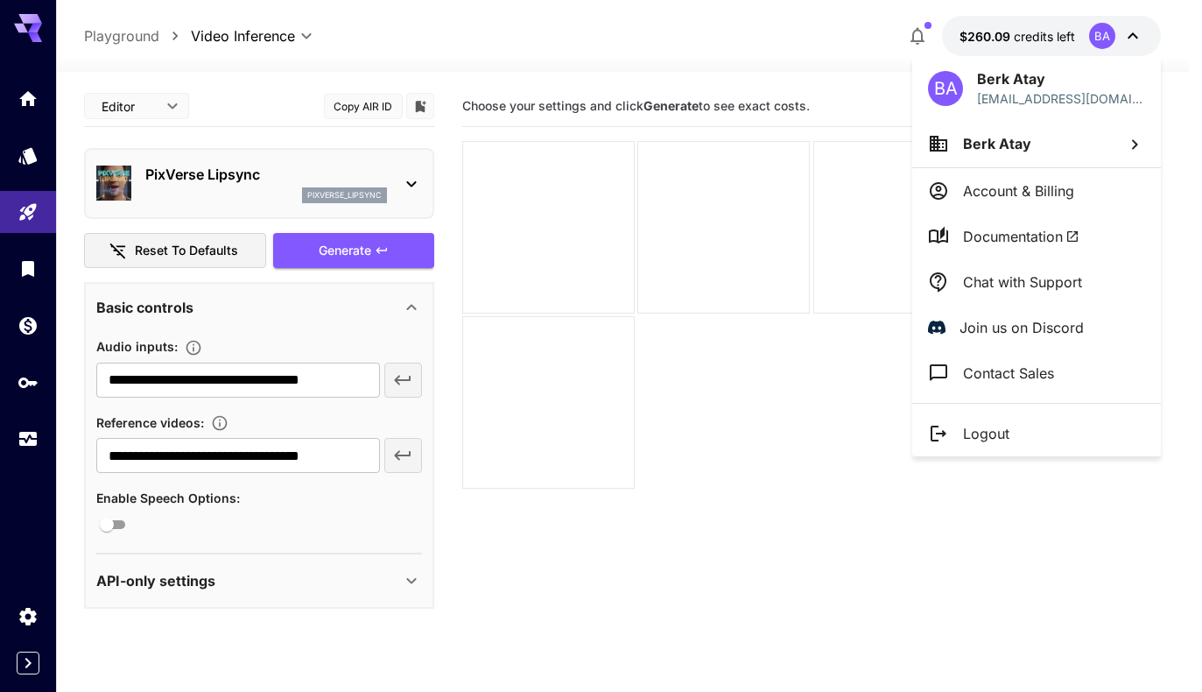
click at [1100, 42] on div at bounding box center [601, 346] width 1202 height 692
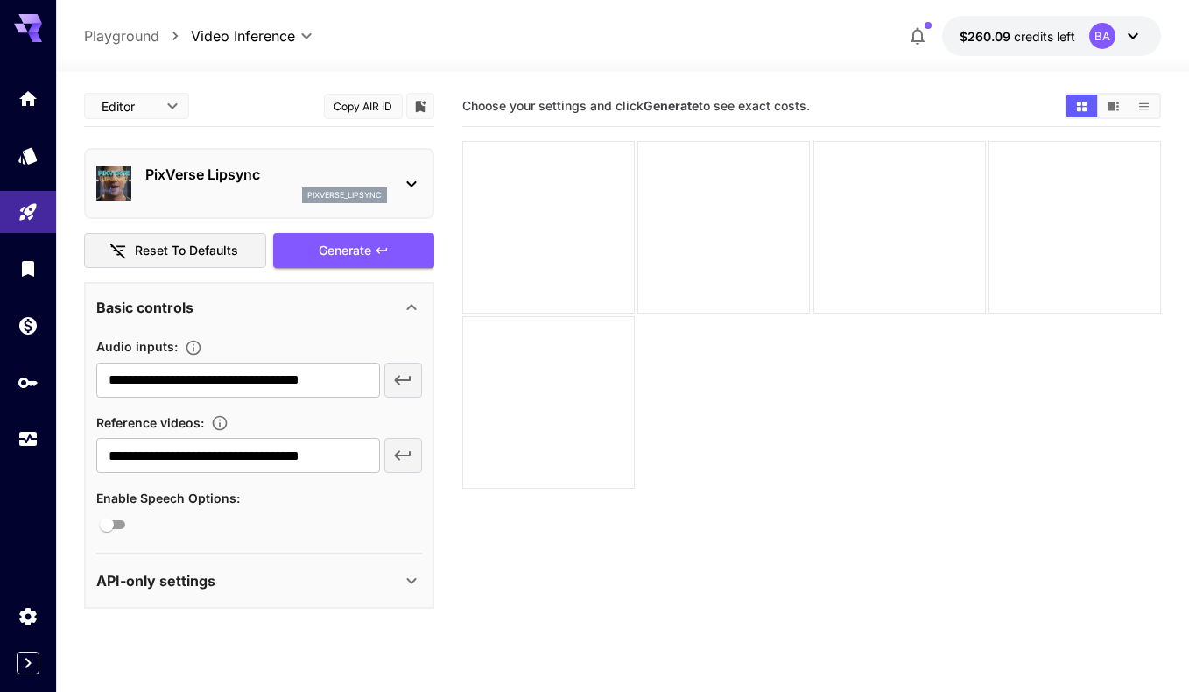
click at [370, 195] on p "pixverse_lipsync" at bounding box center [344, 195] width 74 height 12
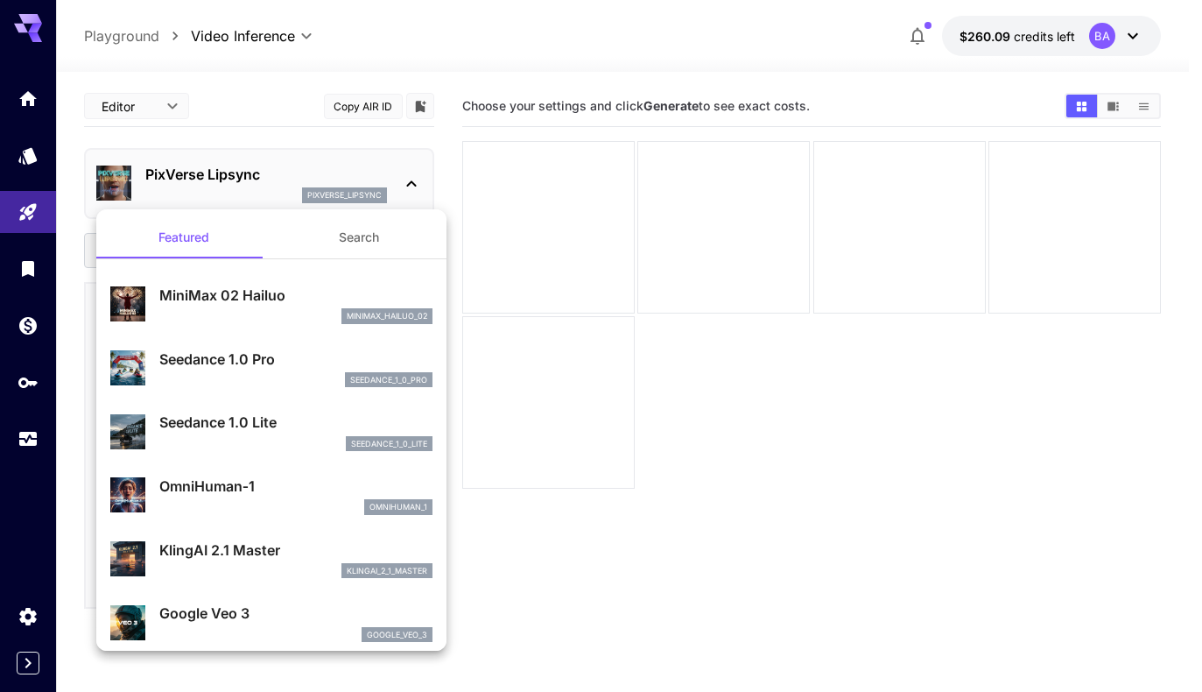
click at [370, 195] on div at bounding box center [601, 346] width 1202 height 692
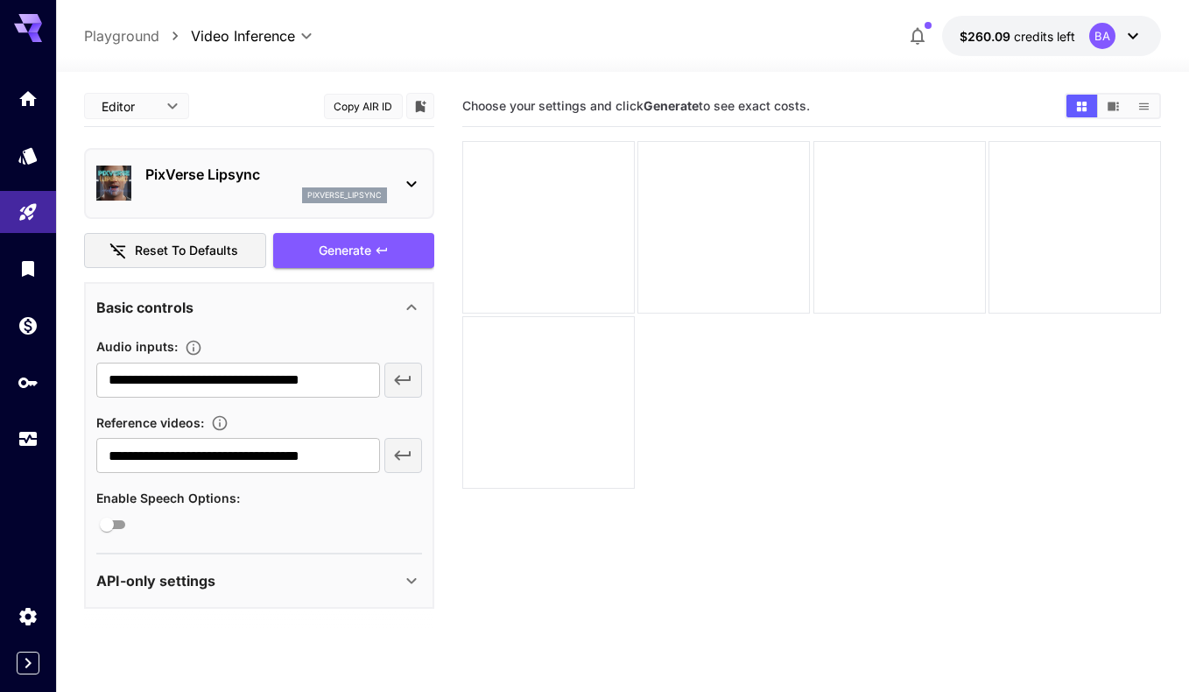
click at [366, 180] on p "PixVerse Lipsync" at bounding box center [266, 174] width 242 height 21
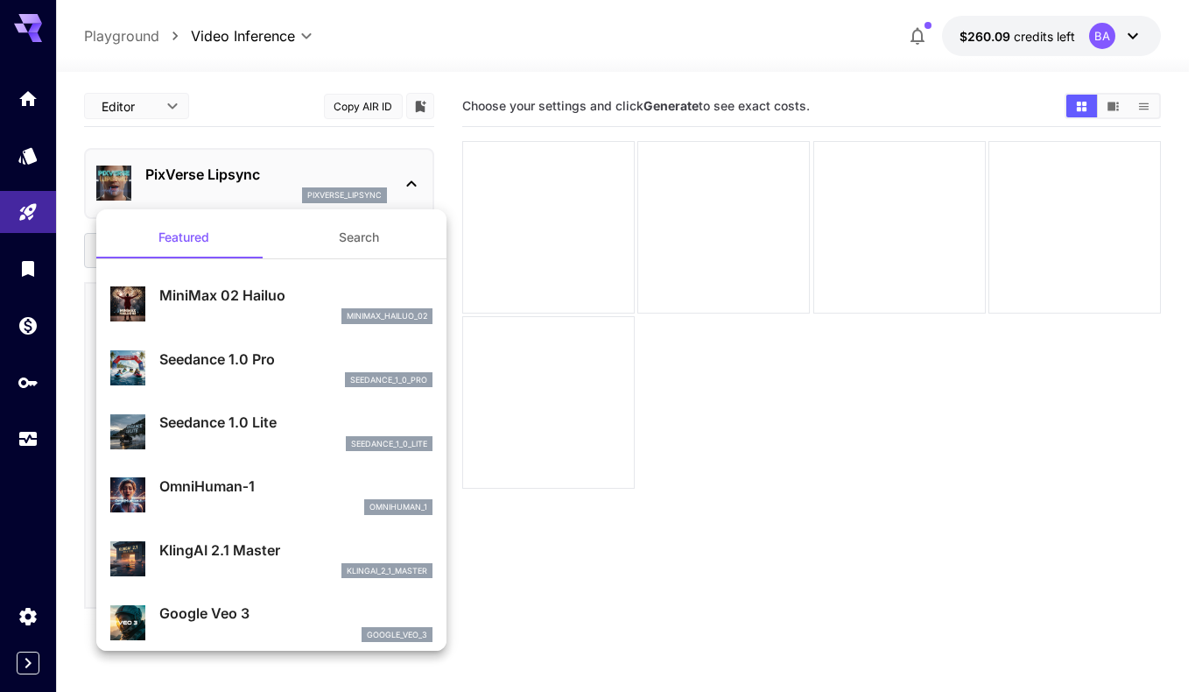
click at [342, 233] on button "Search" at bounding box center [358, 237] width 175 height 42
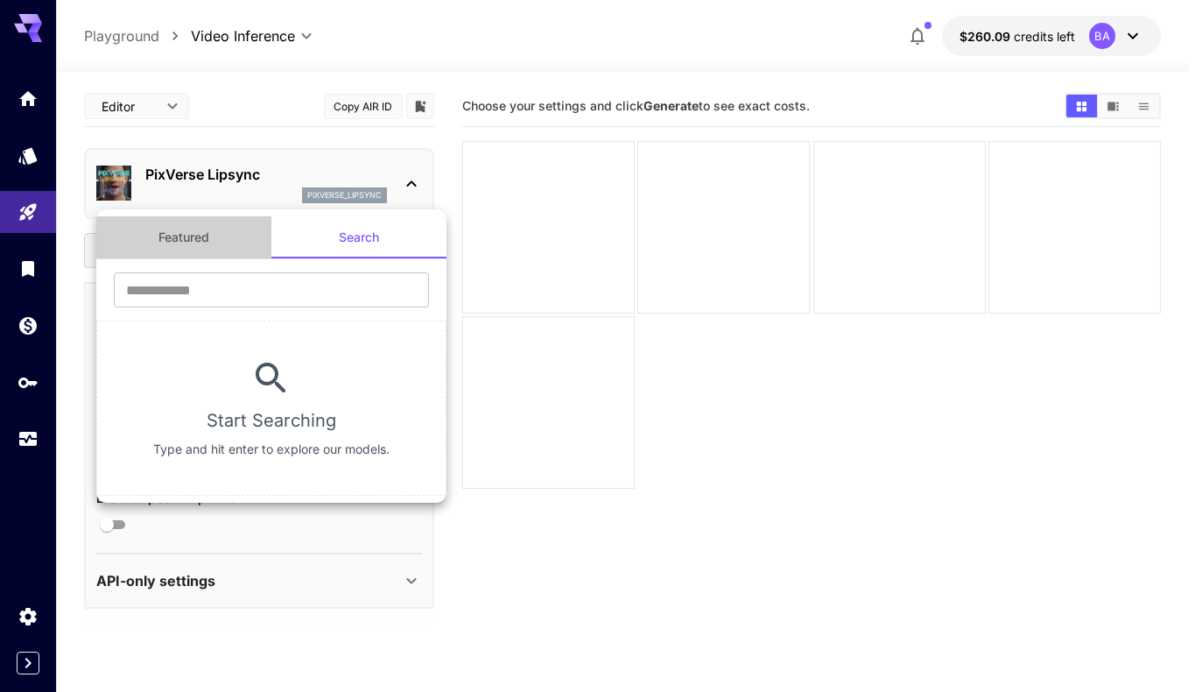
click at [215, 233] on button "Featured" at bounding box center [183, 237] width 175 height 42
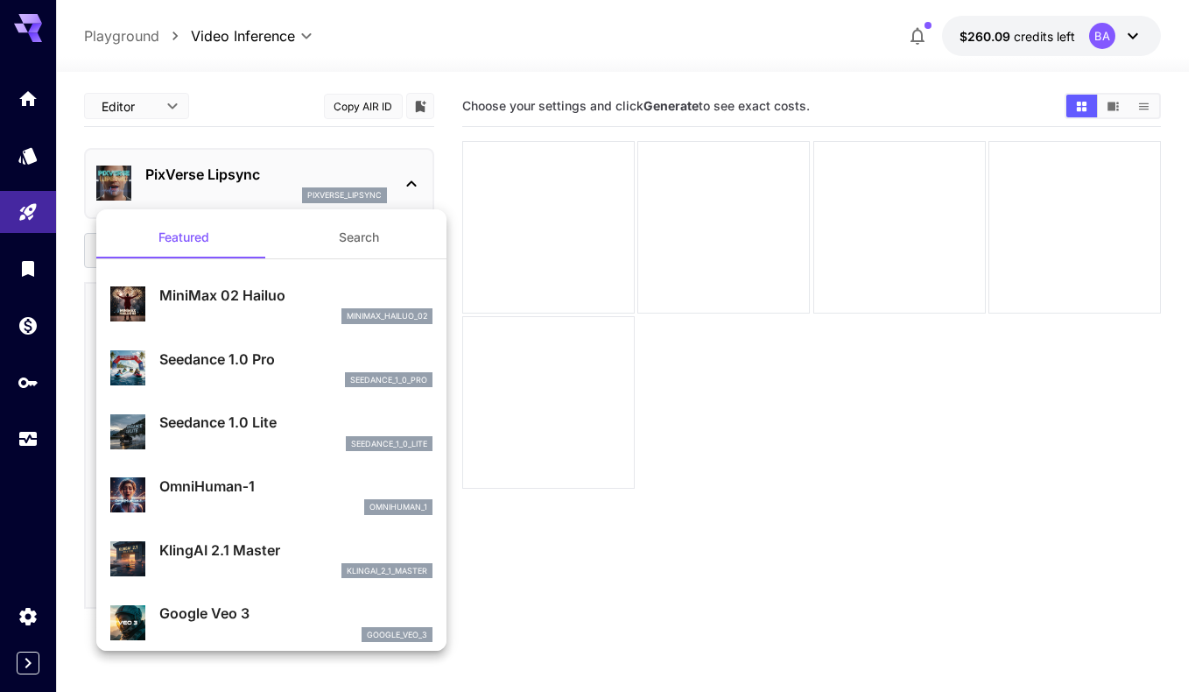
click at [362, 156] on div at bounding box center [601, 346] width 1202 height 692
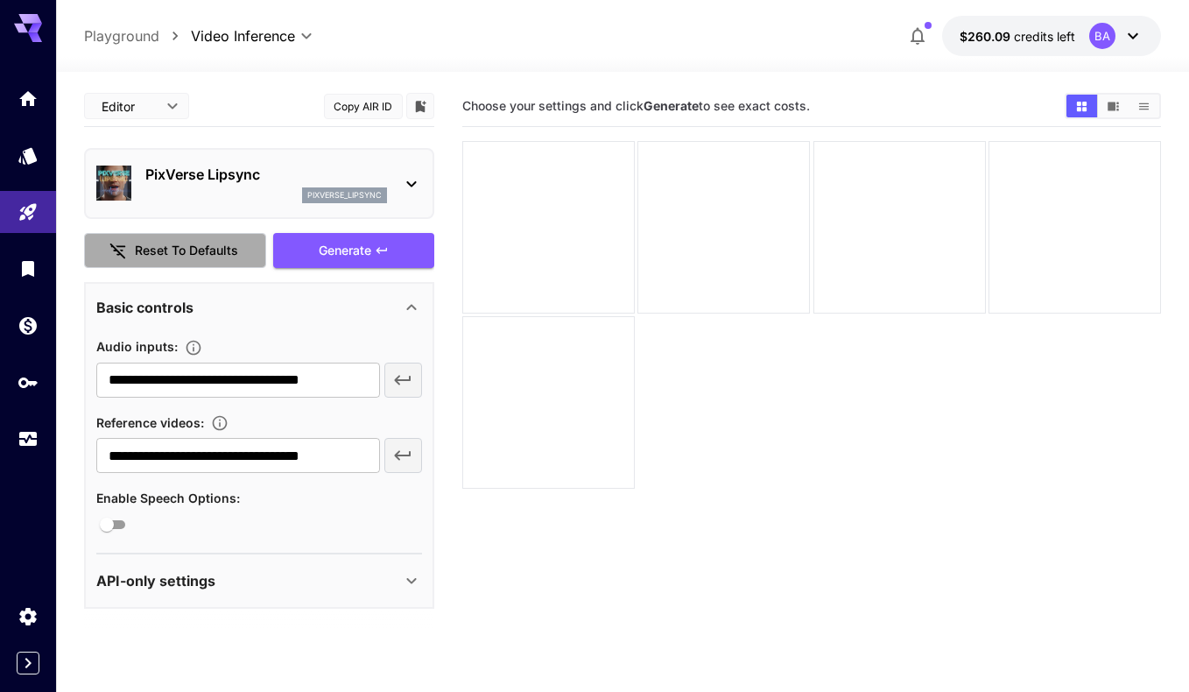
click at [163, 258] on button "Reset to defaults" at bounding box center [175, 251] width 182 height 36
click at [158, 249] on button "Reset to defaults" at bounding box center [175, 251] width 182 height 36
click at [405, 382] on icon "button" at bounding box center [402, 379] width 21 height 21
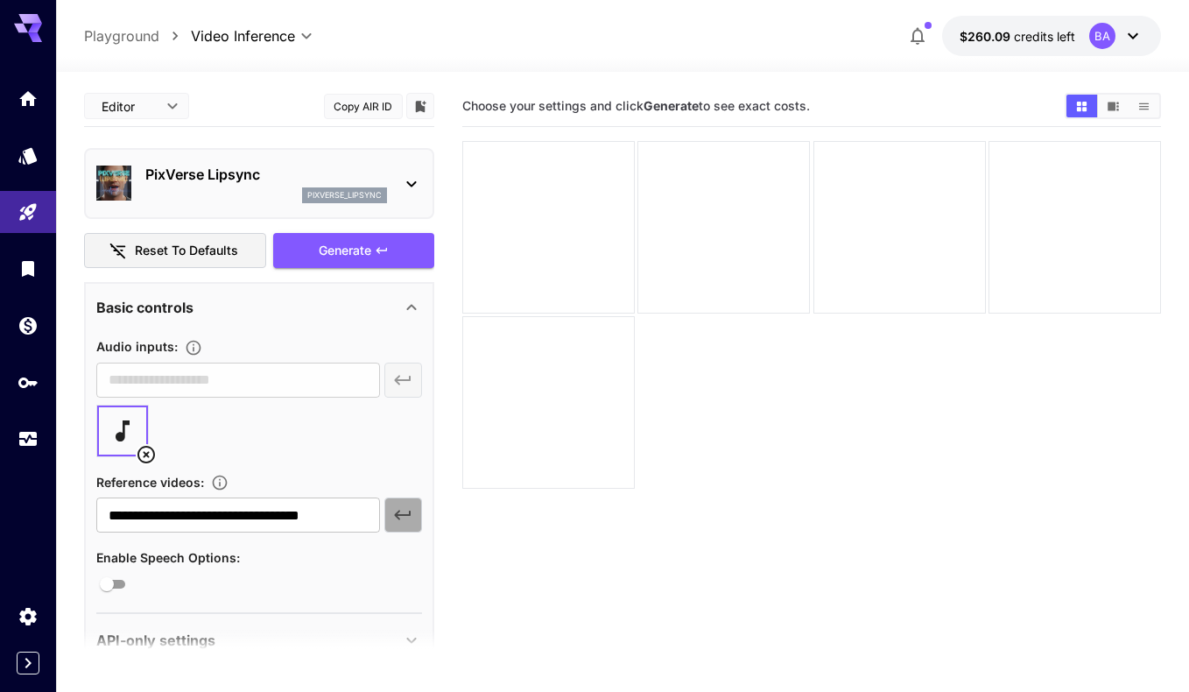
click at [404, 521] on icon "button" at bounding box center [402, 514] width 21 height 21
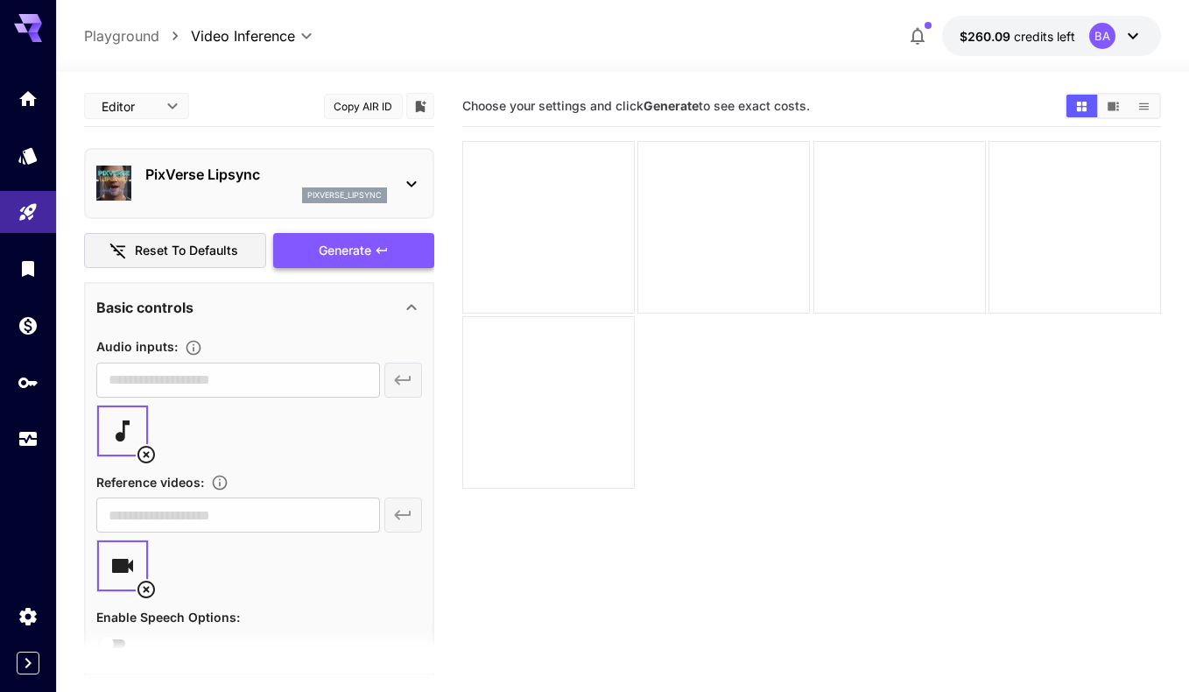
click at [365, 250] on div "Generate" at bounding box center [353, 251] width 161 height 36
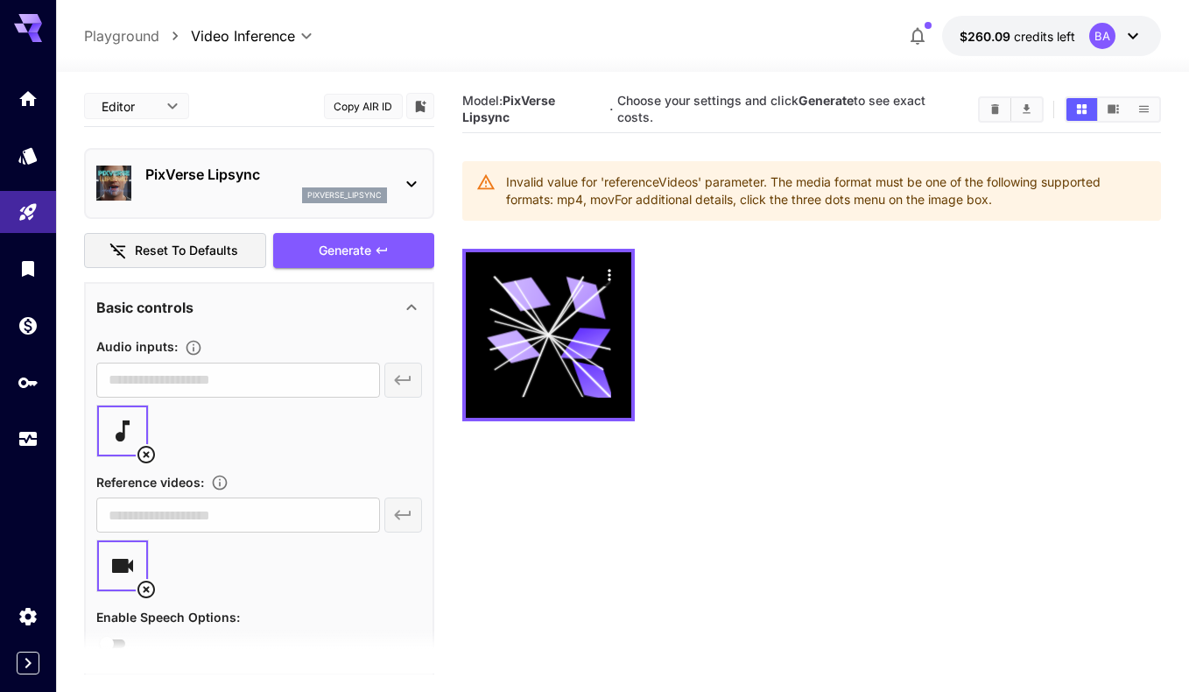
click at [277, 448] on div at bounding box center [259, 430] width 326 height 53
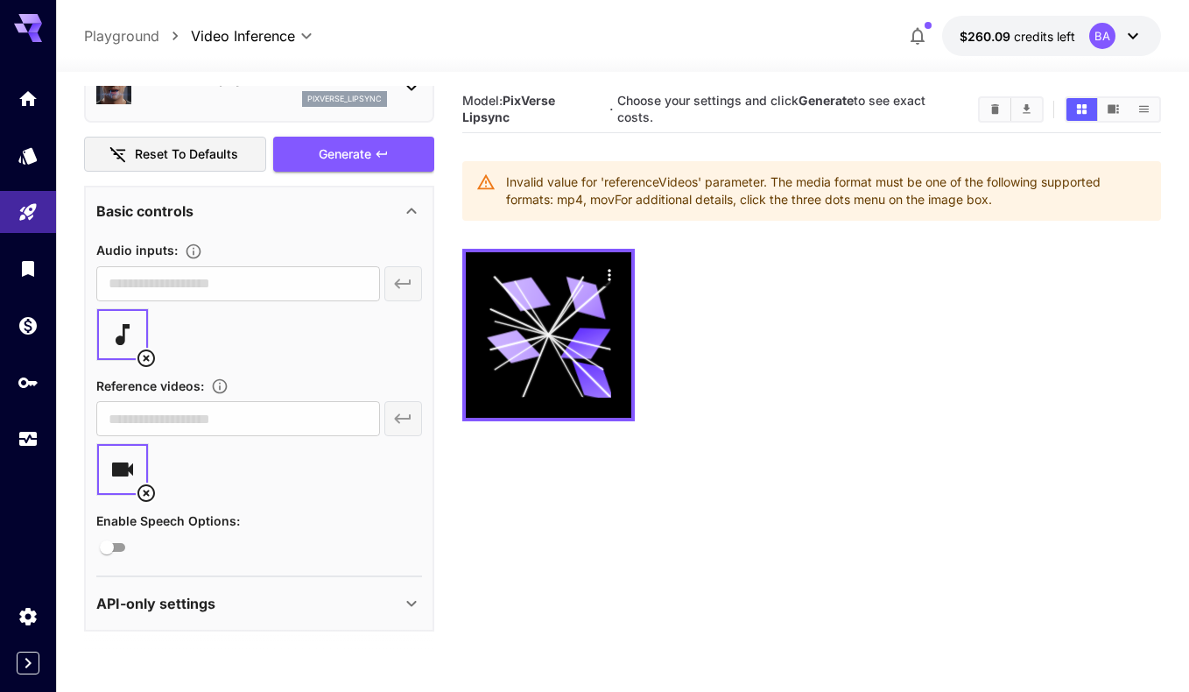
click at [226, 383] on icon "Add a reference video. Supported formats: UUID, public URL" at bounding box center [220, 386] width 18 height 18
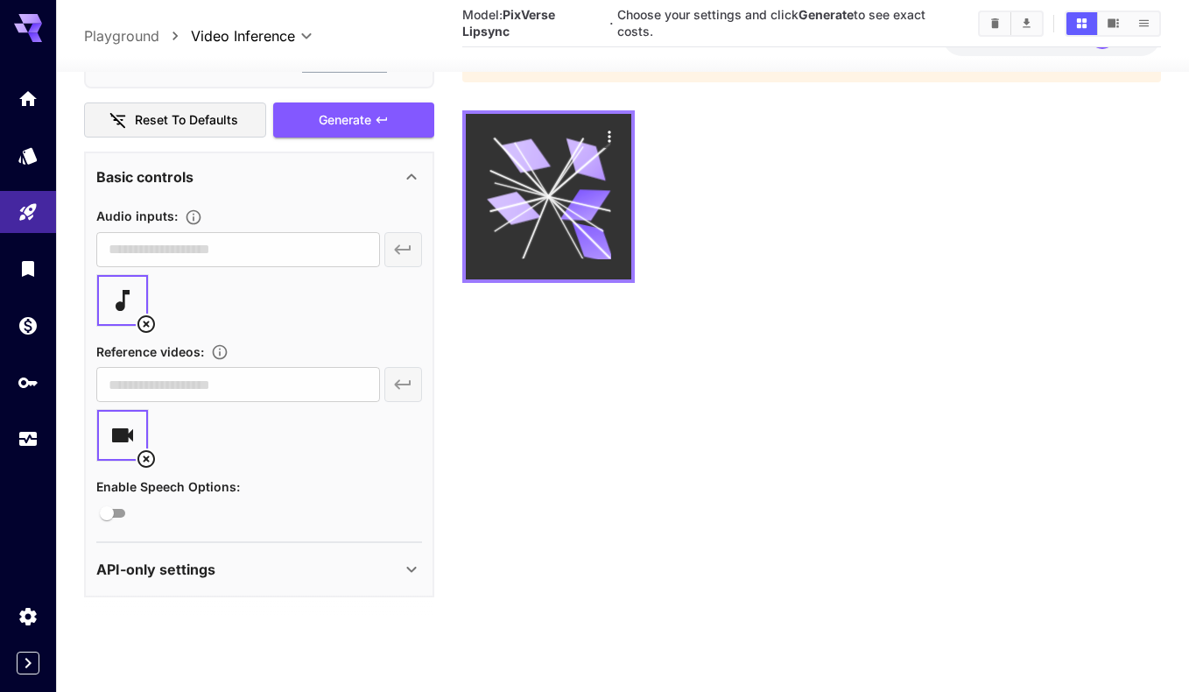
scroll to position [0, 0]
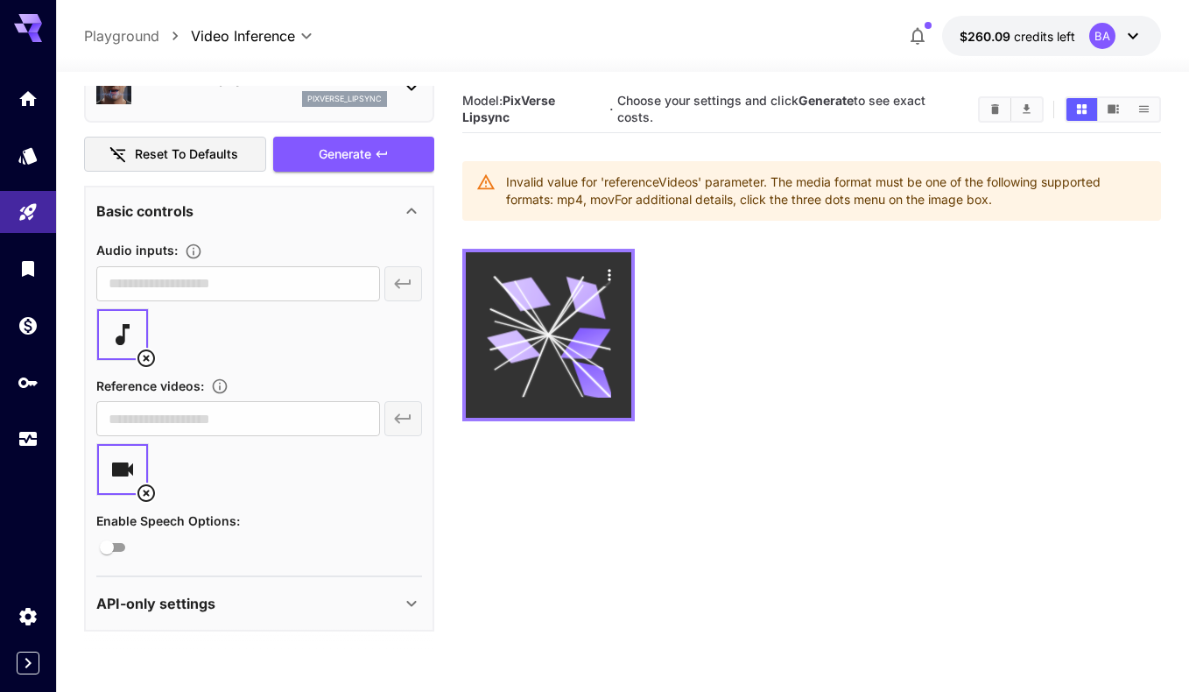
click at [607, 277] on icon "Actions" at bounding box center [610, 275] width 18 height 18
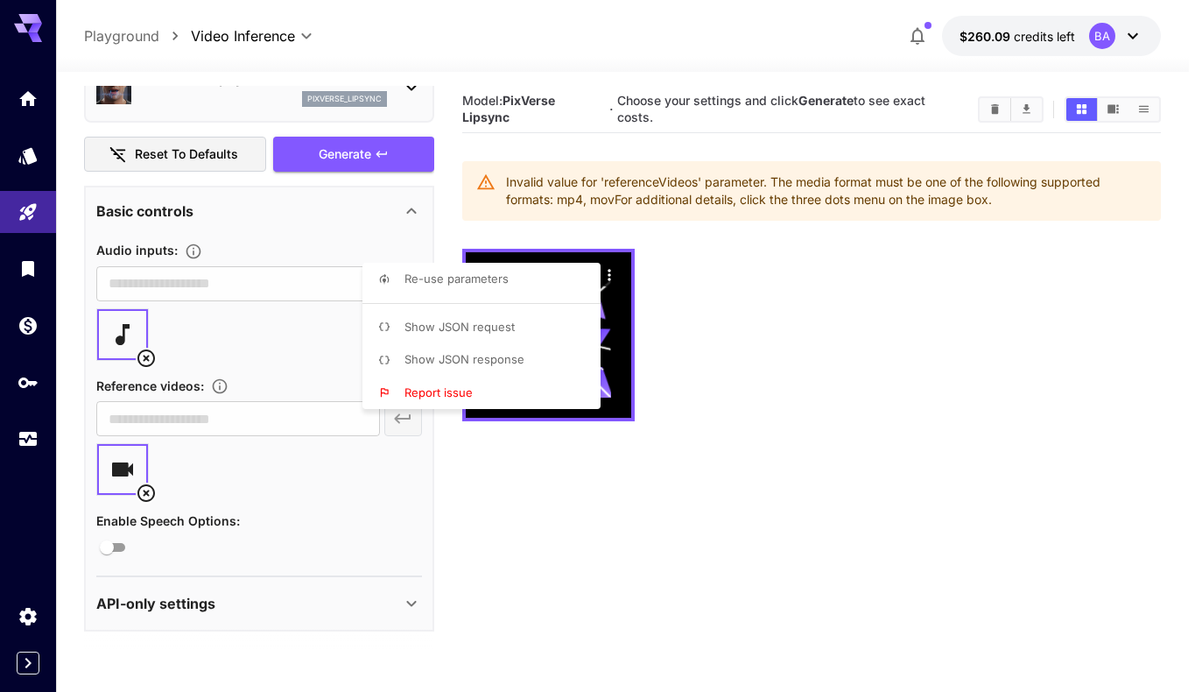
click at [594, 498] on div at bounding box center [601, 346] width 1202 height 692
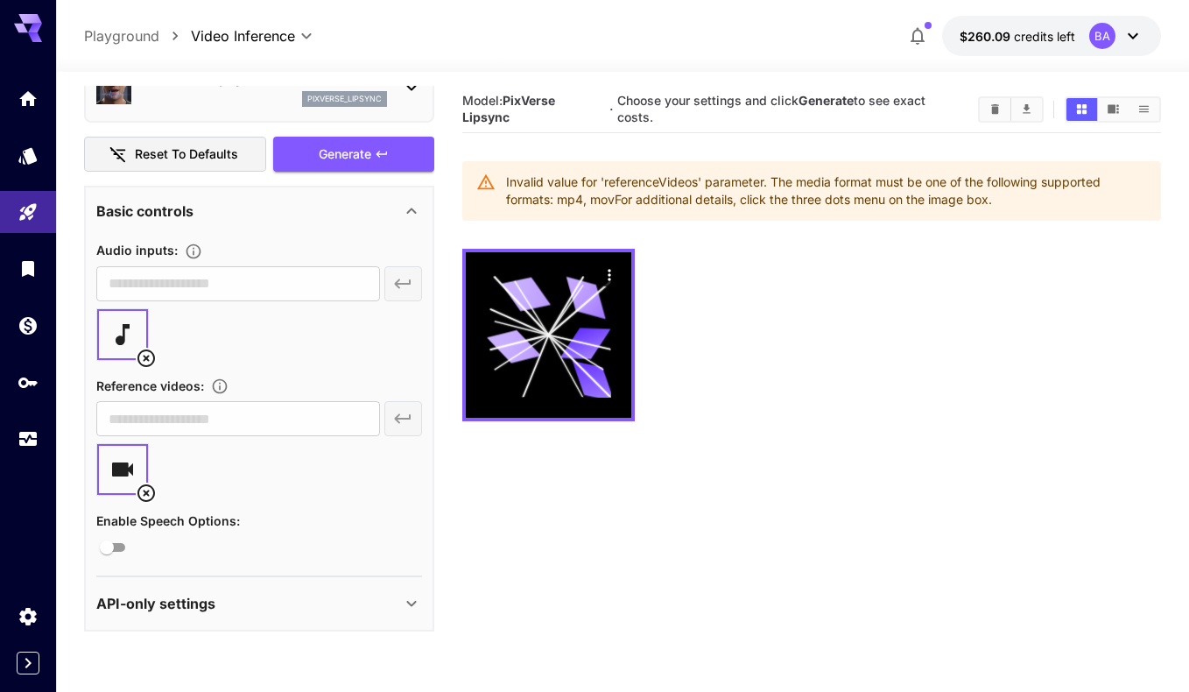
click at [405, 285] on div "​" at bounding box center [259, 283] width 326 height 35
click at [432, 431] on div "Basic controls Audio inputs : ​ Reference videos : ​ Enable Speech Options : AP…" at bounding box center [259, 409] width 350 height 446
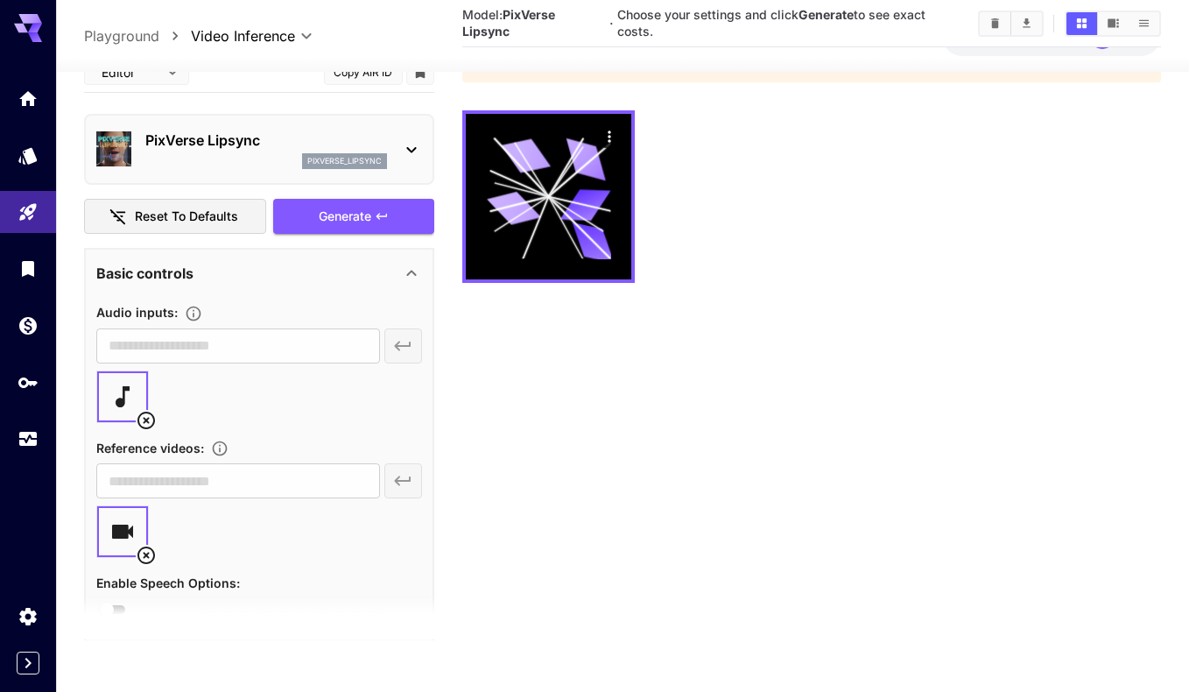
scroll to position [8, 0]
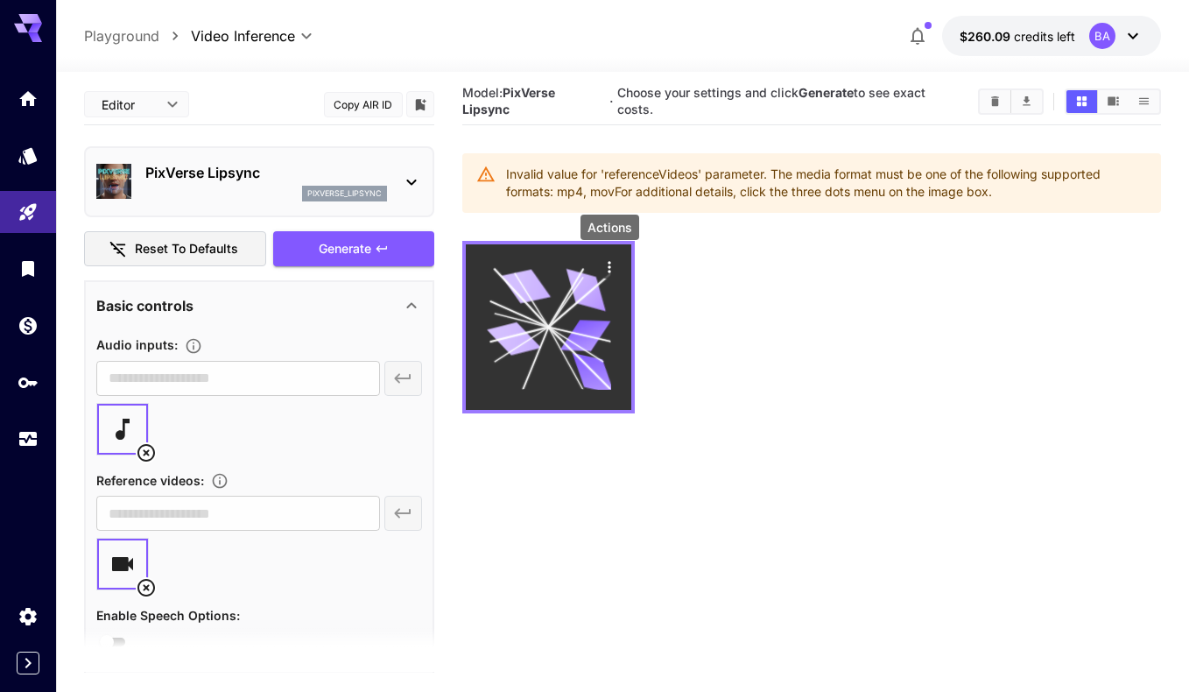
click at [614, 261] on icon "Actions" at bounding box center [610, 267] width 18 height 18
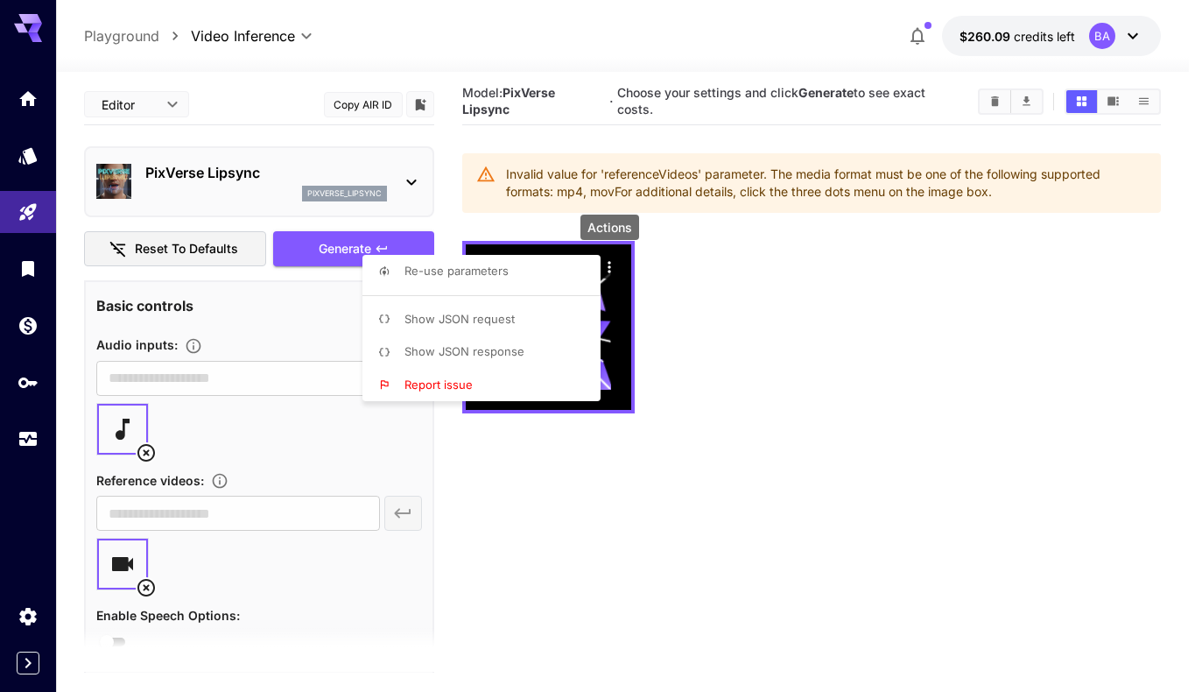
click at [672, 309] on div at bounding box center [601, 346] width 1202 height 692
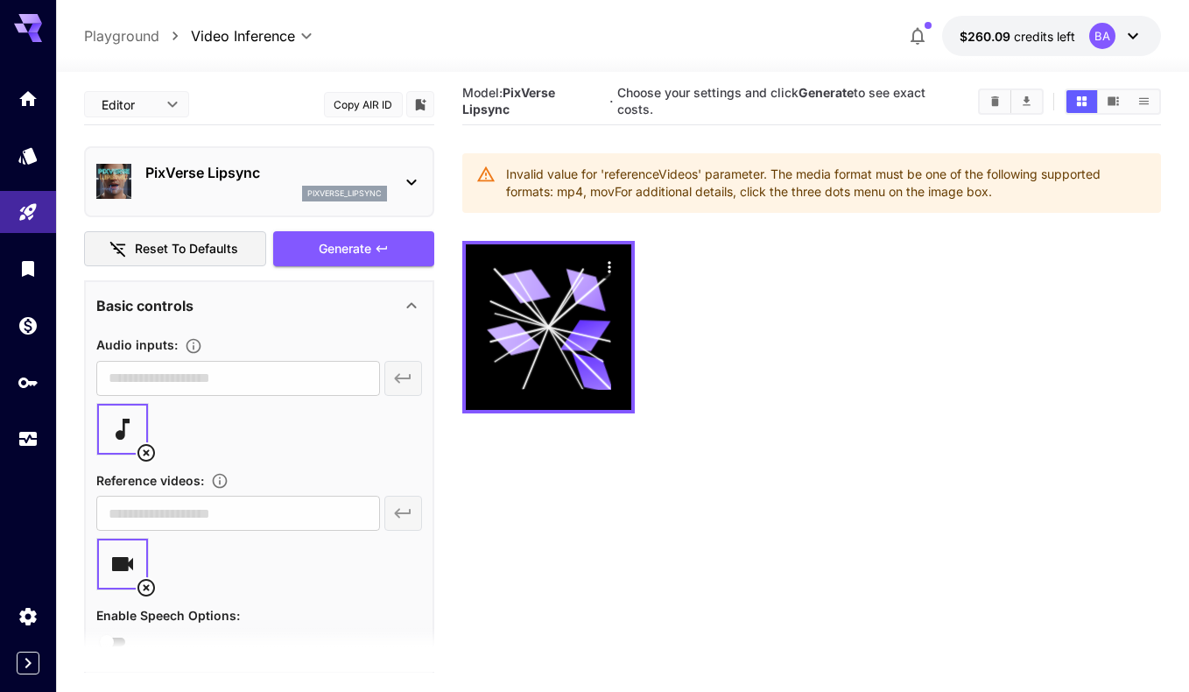
drag, startPoint x: 999, startPoint y: 204, endPoint x: 759, endPoint y: 186, distance: 240.6
click at [759, 186] on div "Invalid value for 'referenceVideos' parameter. The media format must be one of …" at bounding box center [826, 182] width 640 height 49
click at [987, 221] on section "Model: PixVerse Lipsync · Choose your settings and click Generate to see exact …" at bounding box center [811, 424] width 698 height 692
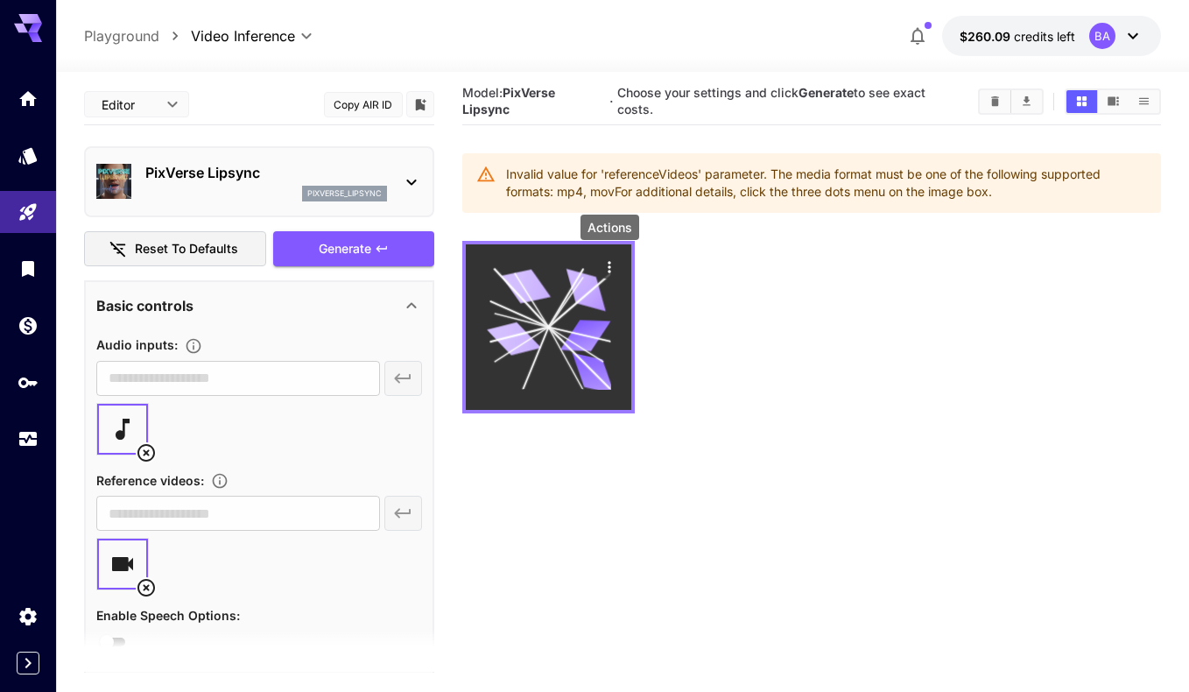
click at [612, 264] on icon "Actions" at bounding box center [610, 267] width 18 height 18
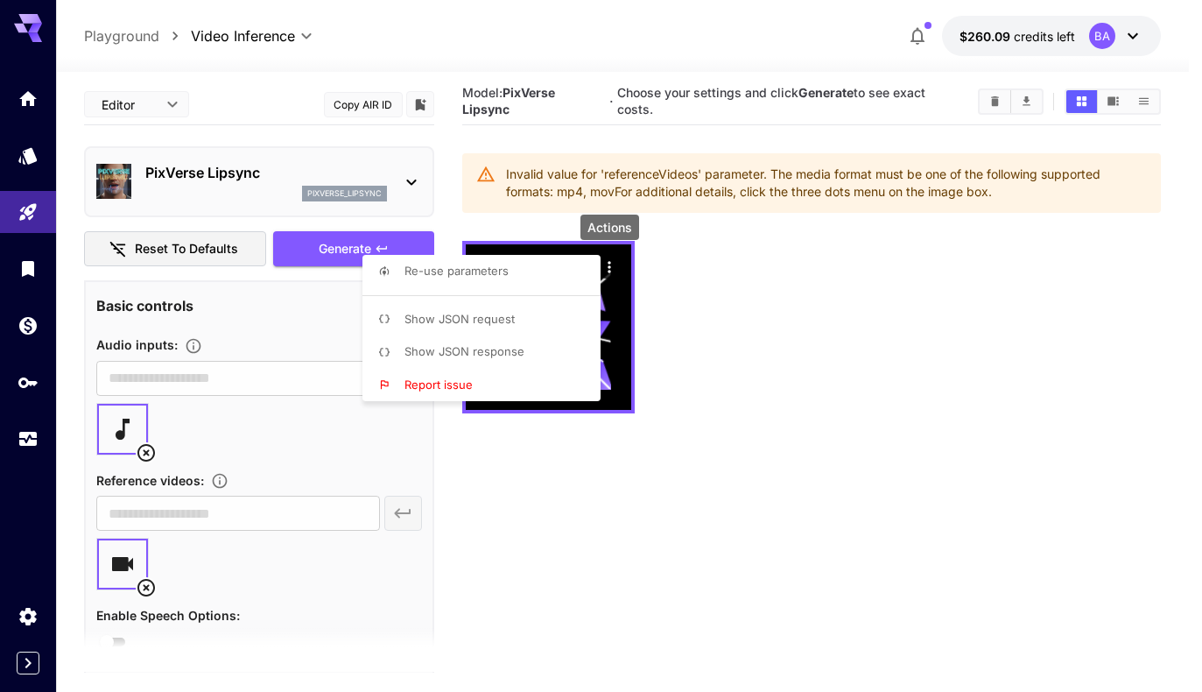
click at [692, 304] on div at bounding box center [601, 346] width 1202 height 692
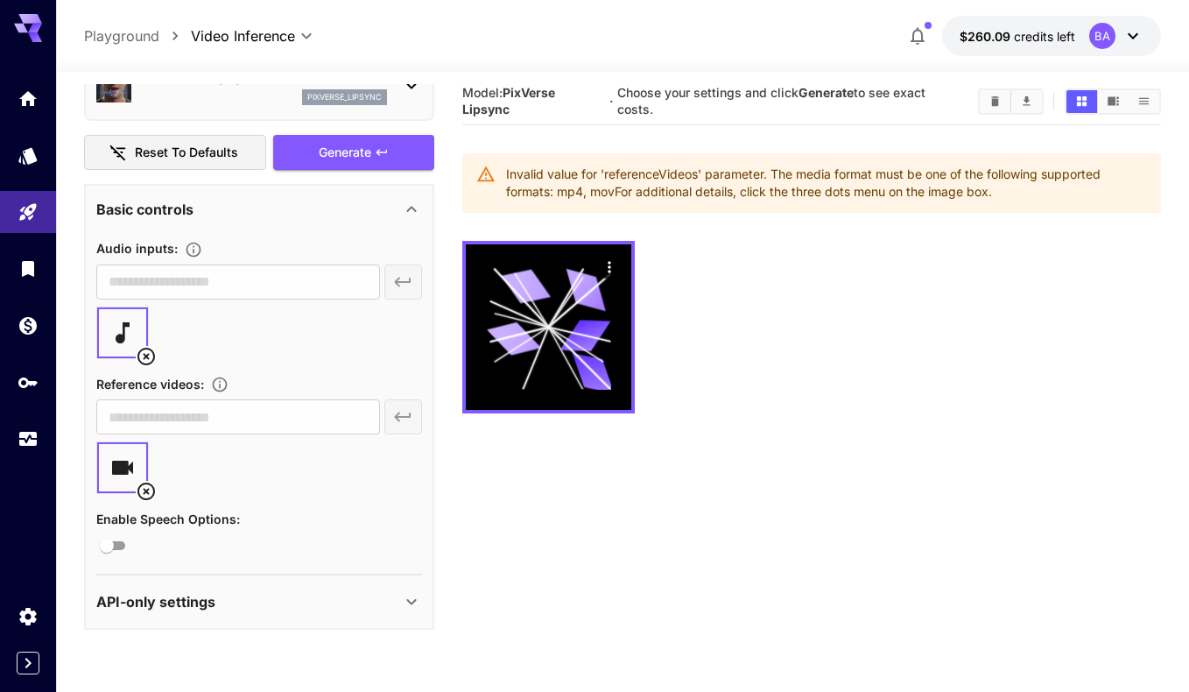
scroll to position [138, 0]
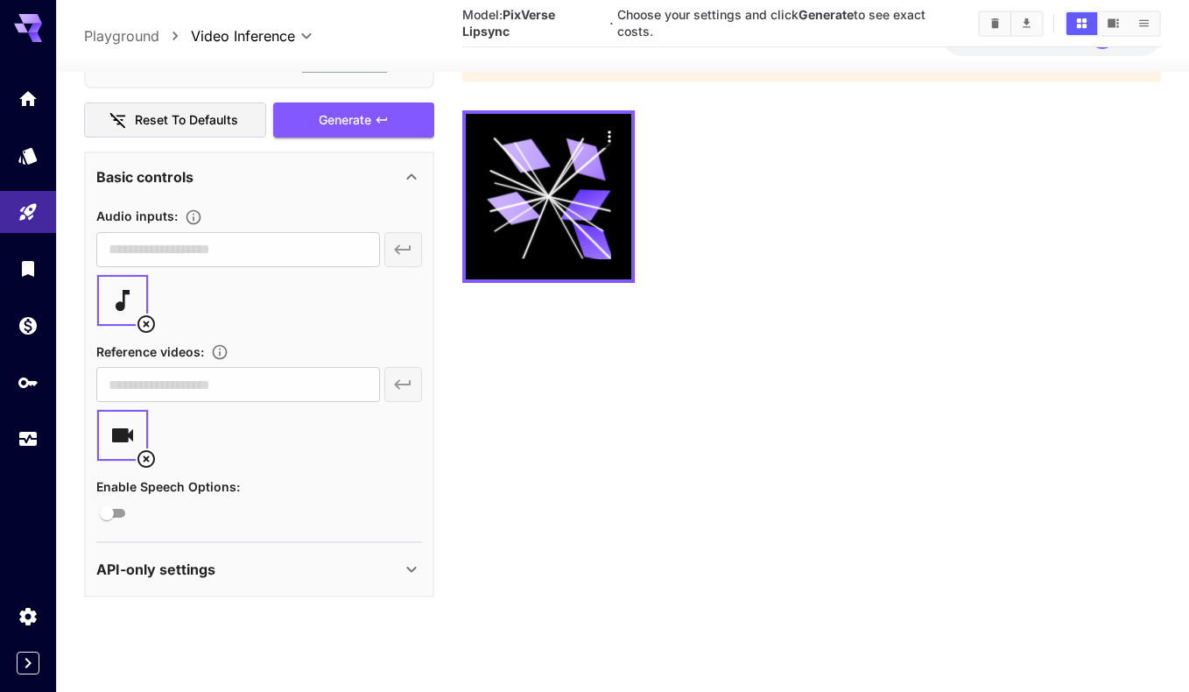
click at [370, 576] on div "API-only settings" at bounding box center [248, 568] width 305 height 21
click at [402, 564] on icon at bounding box center [411, 568] width 21 height 21
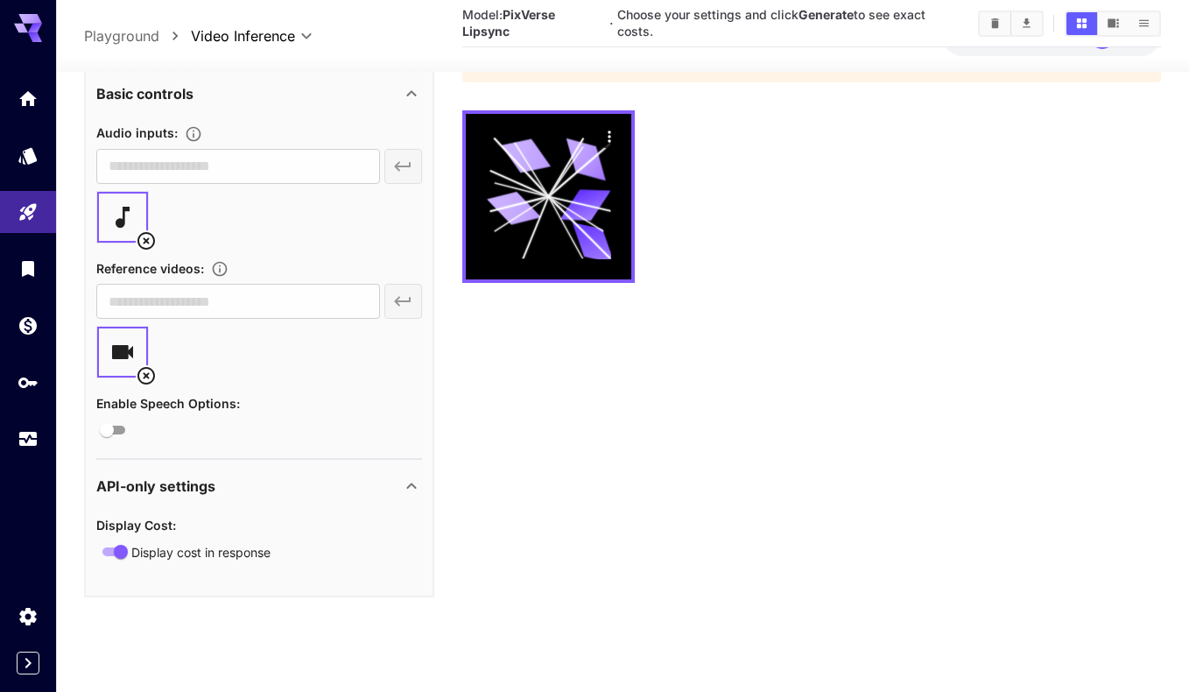
click at [404, 473] on div "API-only settings" at bounding box center [259, 485] width 326 height 42
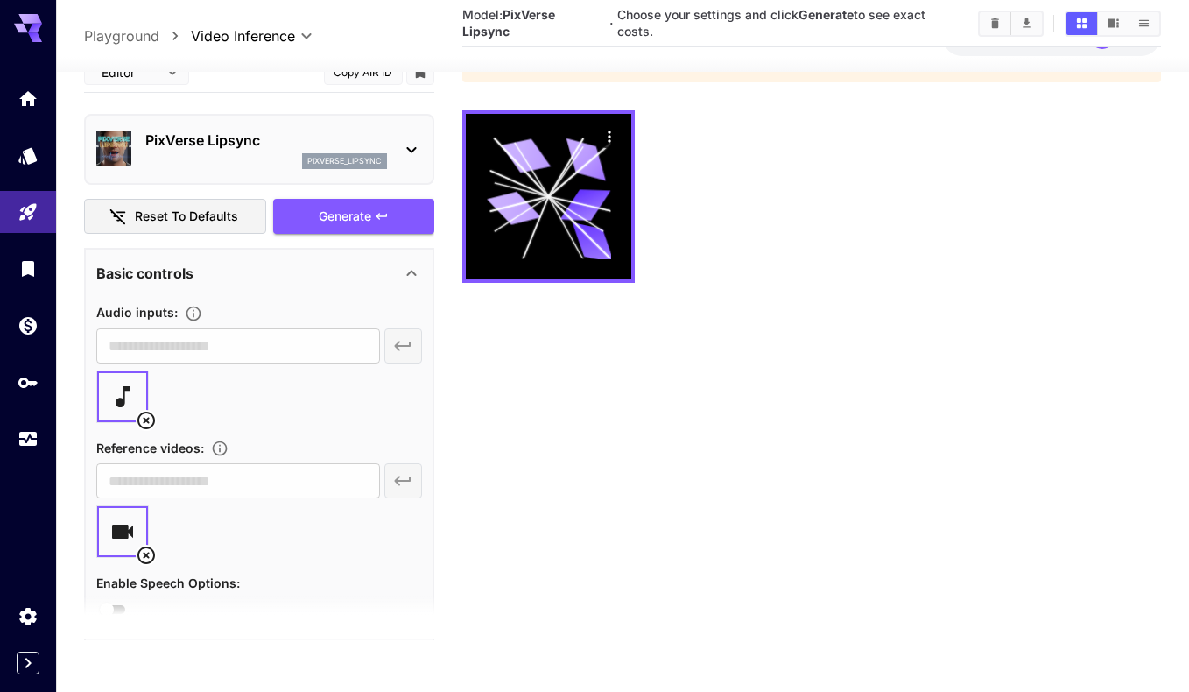
scroll to position [0, 0]
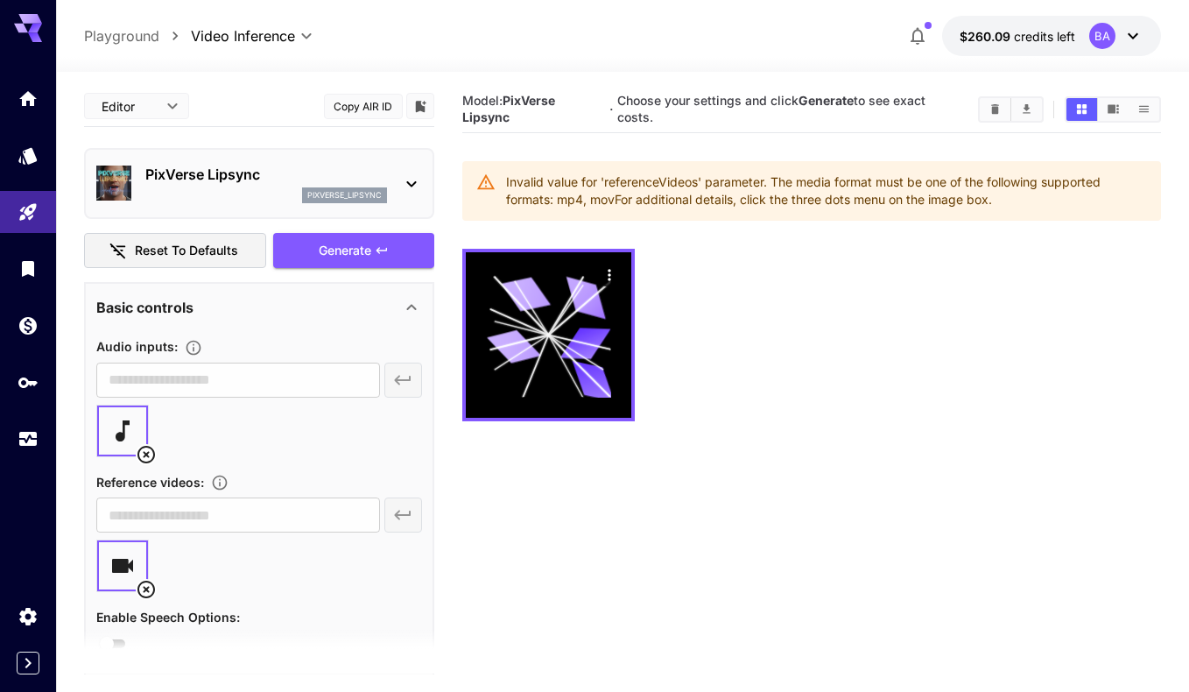
click at [409, 377] on div "​" at bounding box center [259, 379] width 326 height 35
click at [411, 524] on div "​" at bounding box center [259, 514] width 326 height 35
click at [143, 454] on icon at bounding box center [146, 454] width 21 height 21
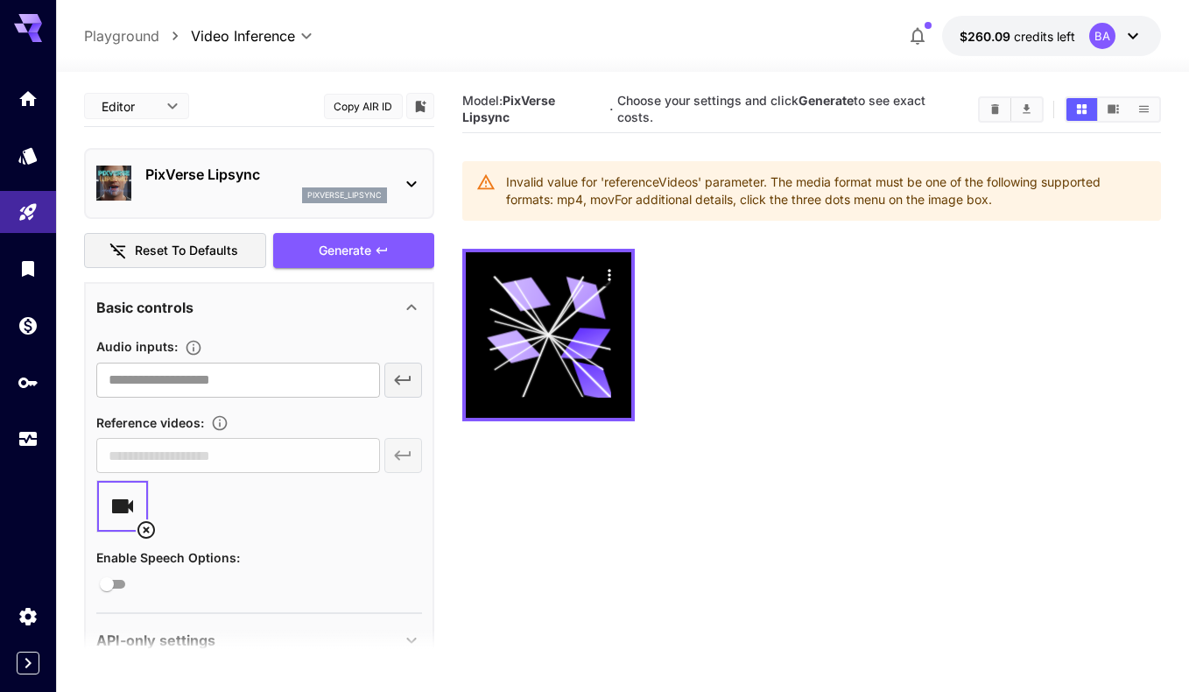
click at [149, 529] on icon at bounding box center [146, 529] width 21 height 21
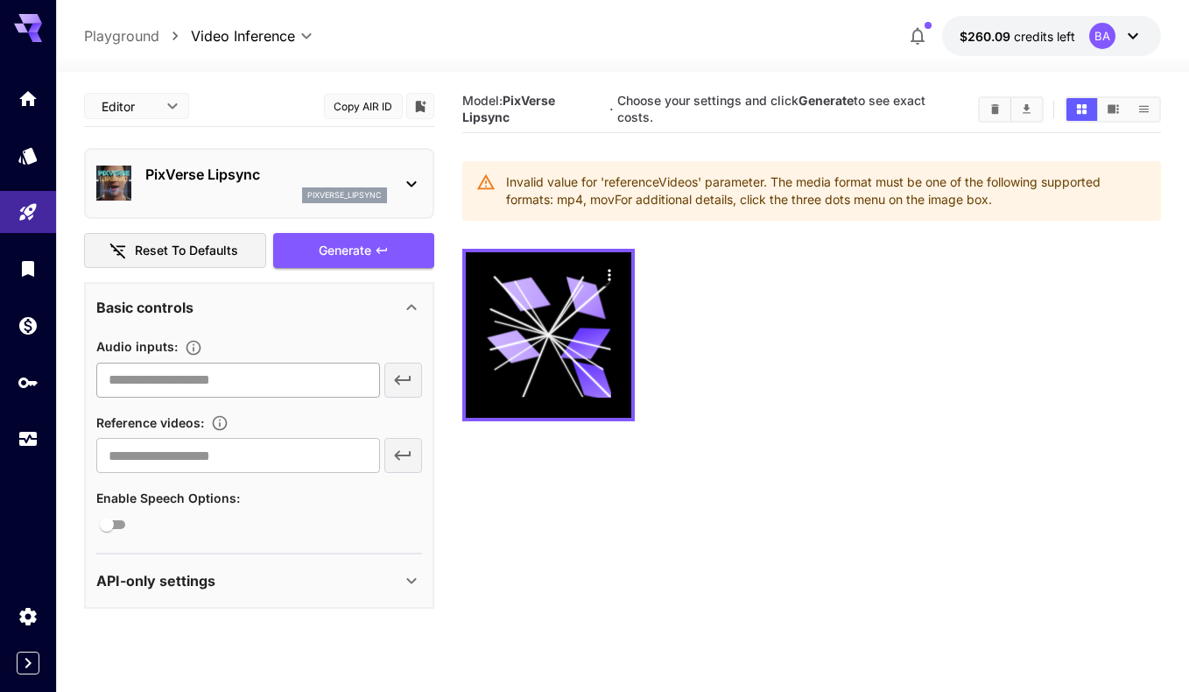
click at [201, 382] on input "text" at bounding box center [237, 379] width 283 height 35
click at [657, 386] on div at bounding box center [811, 335] width 698 height 172
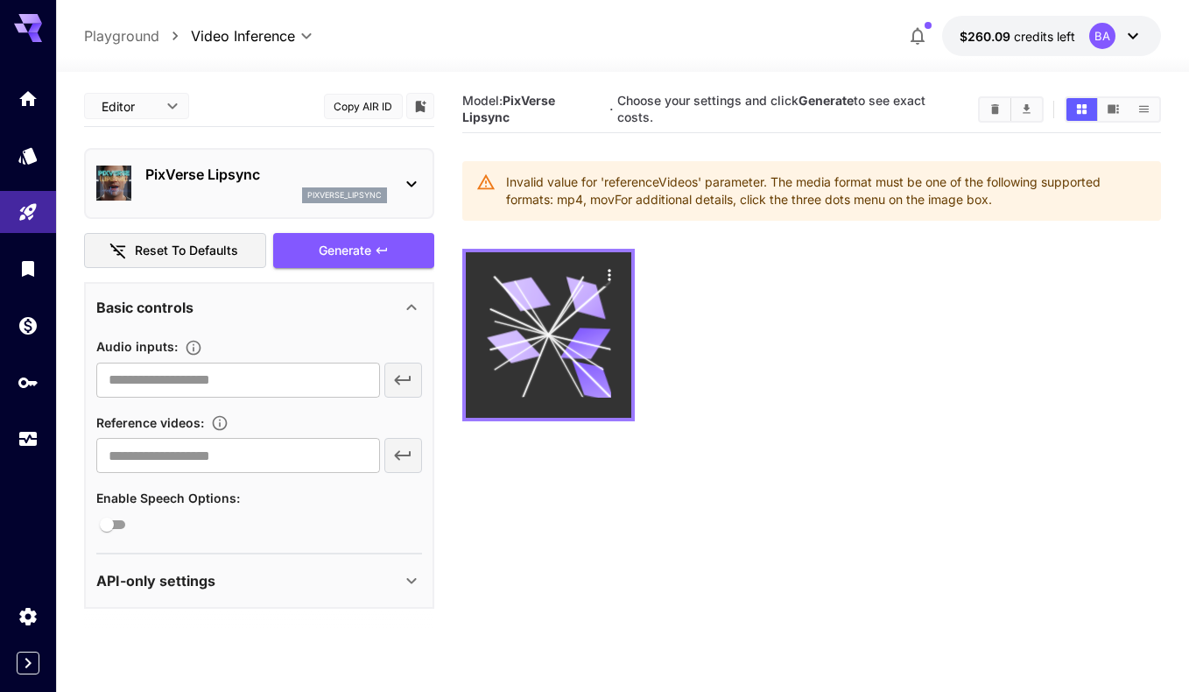
click at [570, 318] on icon at bounding box center [549, 335] width 124 height 124
click at [603, 274] on icon "Actions" at bounding box center [610, 275] width 18 height 18
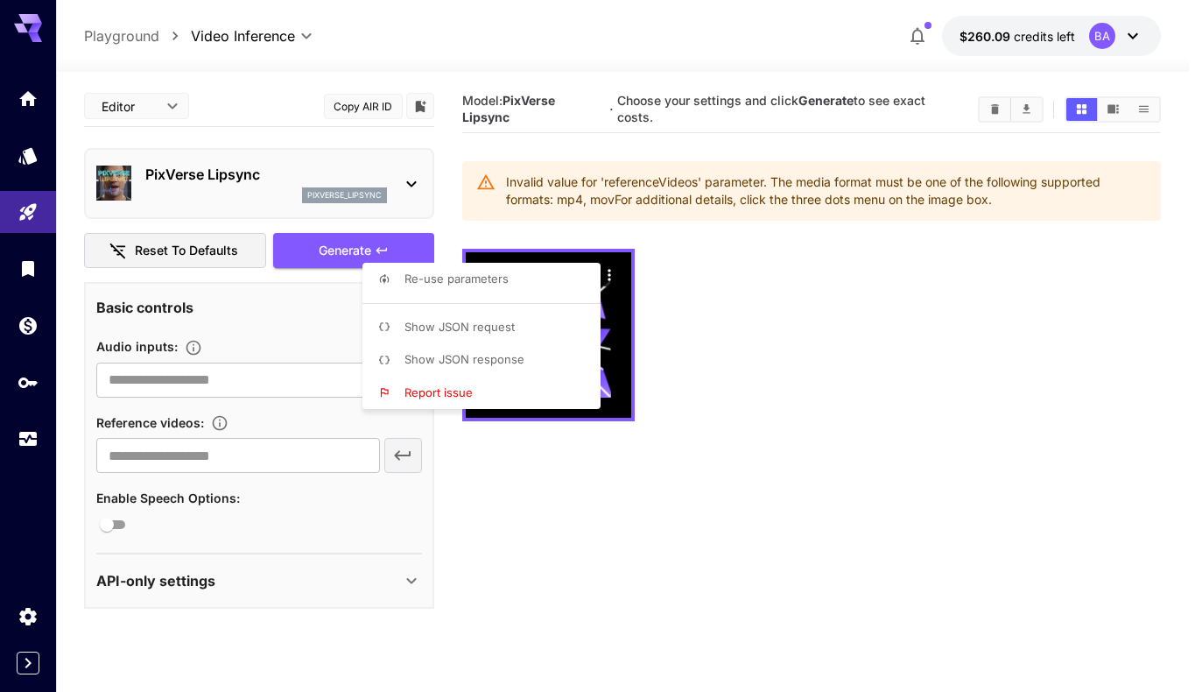
click at [668, 306] on div at bounding box center [601, 346] width 1202 height 692
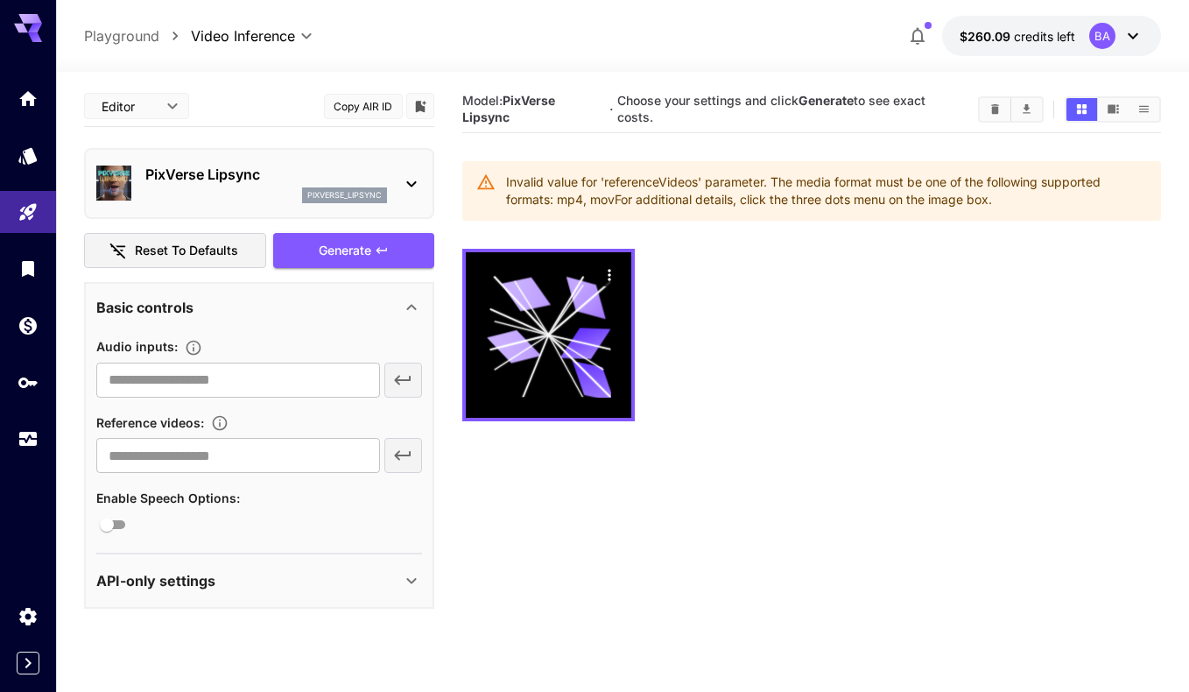
click at [404, 183] on icon at bounding box center [411, 183] width 21 height 21
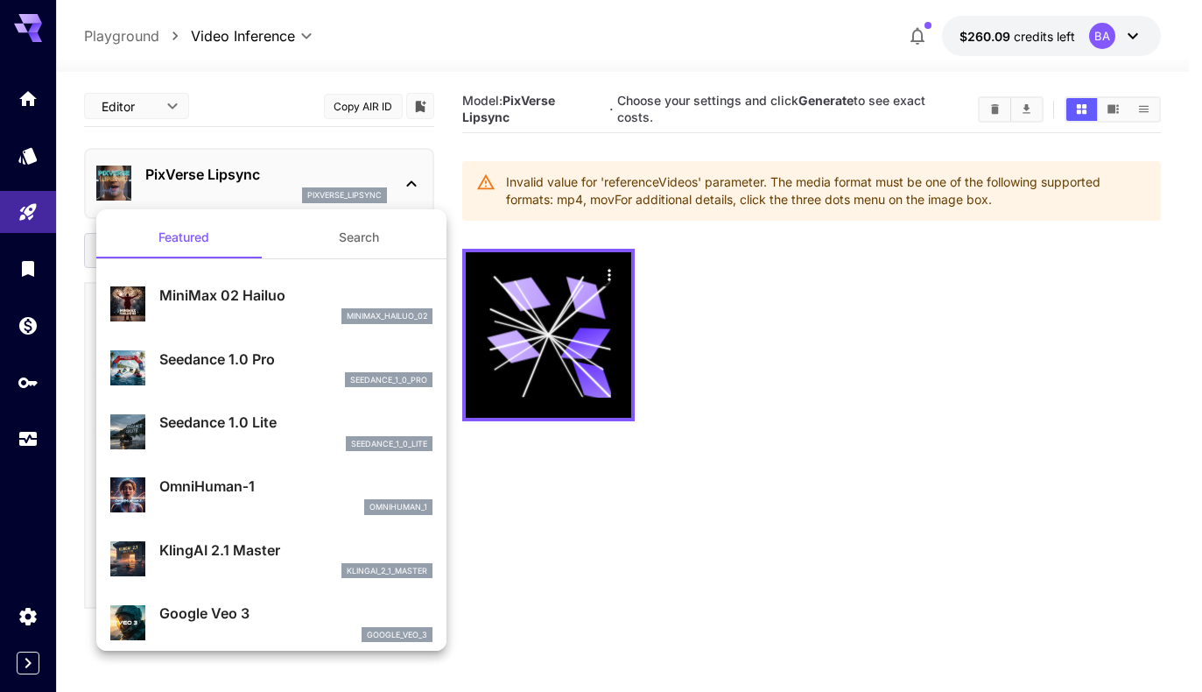
click at [404, 183] on div at bounding box center [601, 346] width 1202 height 692
